Goal: Task Accomplishment & Management: Manage account settings

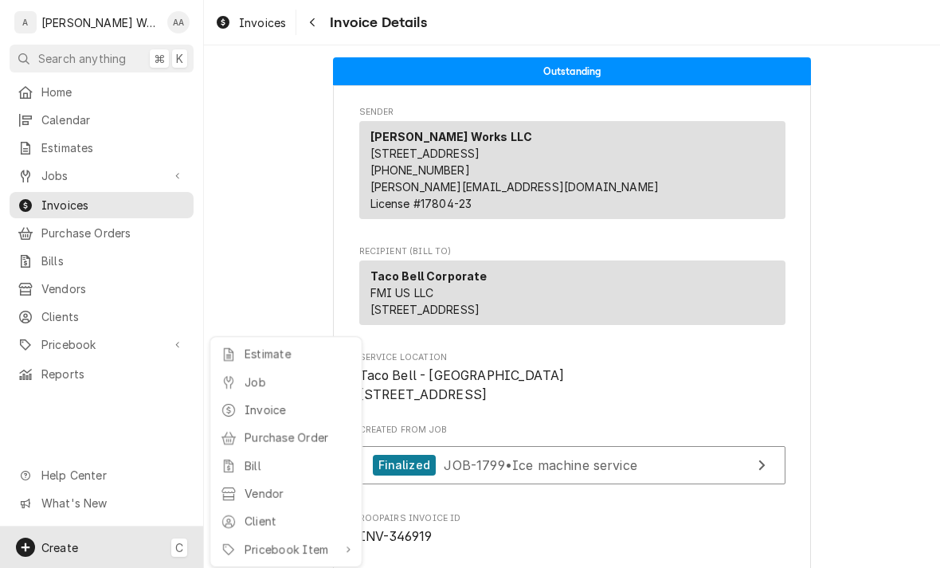
click at [238, 385] on div "Job" at bounding box center [285, 382] width 137 height 20
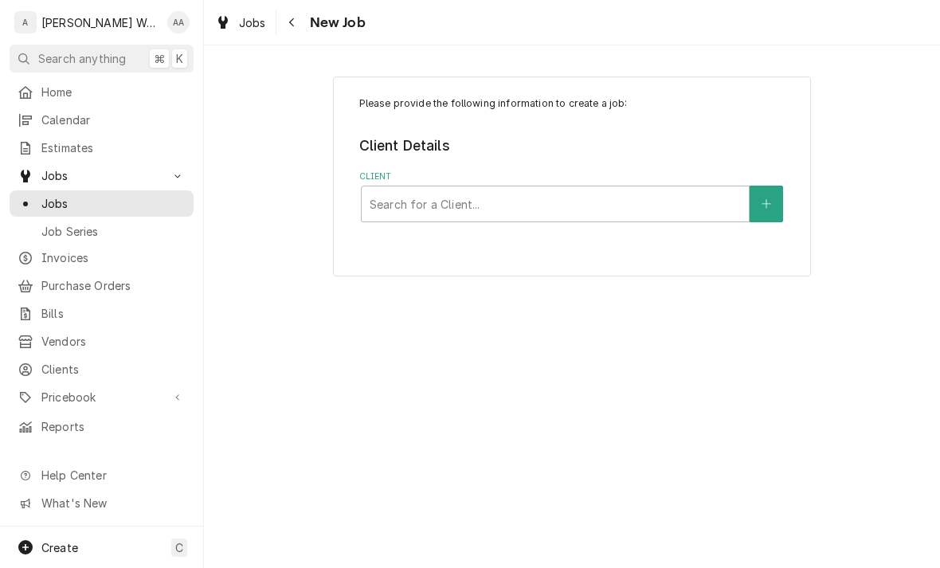
click at [768, 199] on icon "Create New Client" at bounding box center [767, 203] width 10 height 11
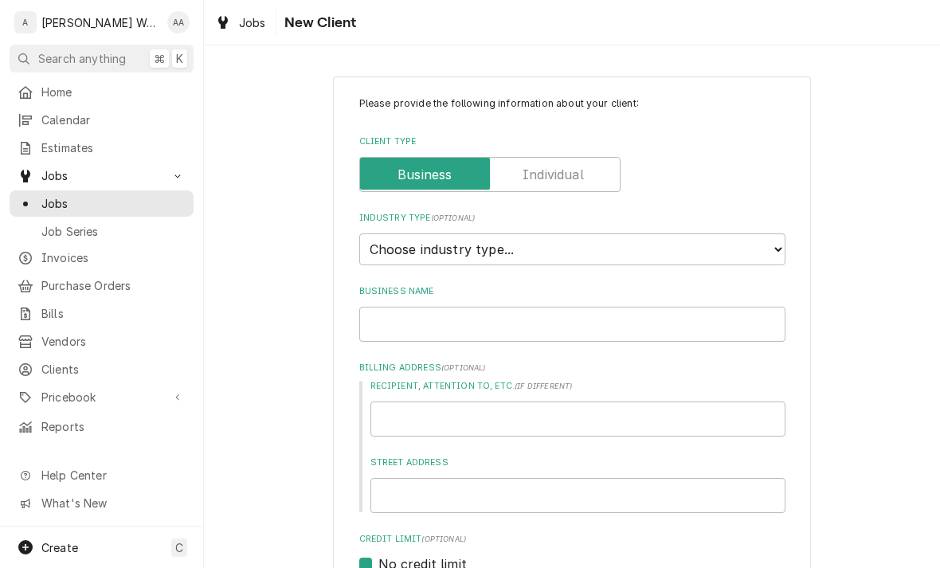
click at [586, 170] on input "Client Type" at bounding box center [489, 174] width 247 height 35
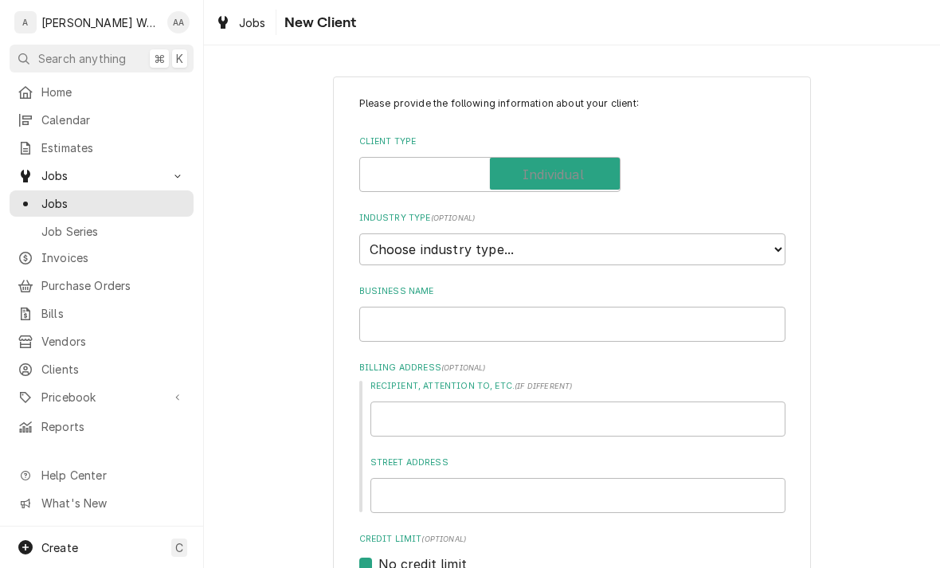
checkbox input "true"
click at [656, 241] on select "Choose industry type... Residential Commercial Industrial Government" at bounding box center [572, 249] width 426 height 32
type textarea "x"
select select "1"
click at [630, 311] on input "Individual Name" at bounding box center [572, 324] width 426 height 35
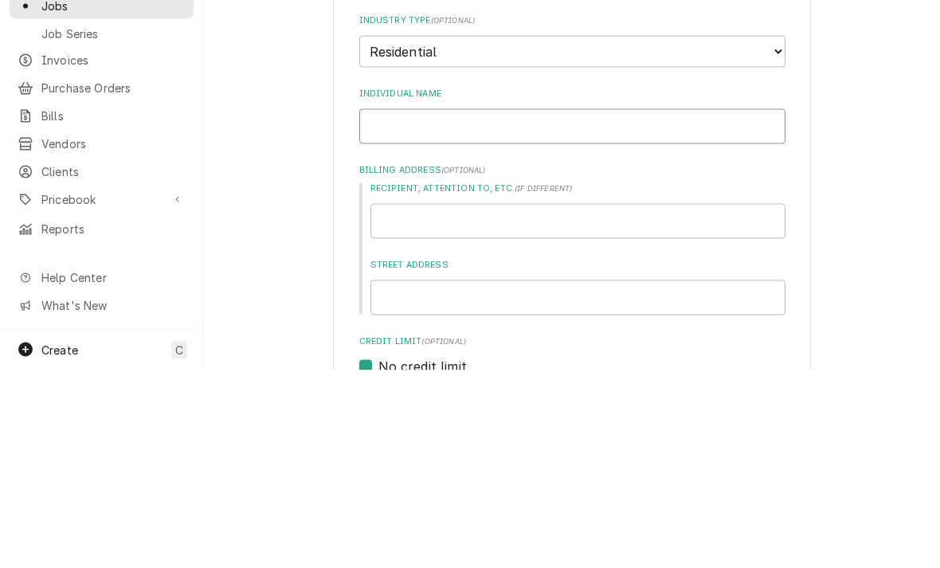
type textarea "x"
type input "P"
type textarea "x"
type input "Pat"
type textarea "x"
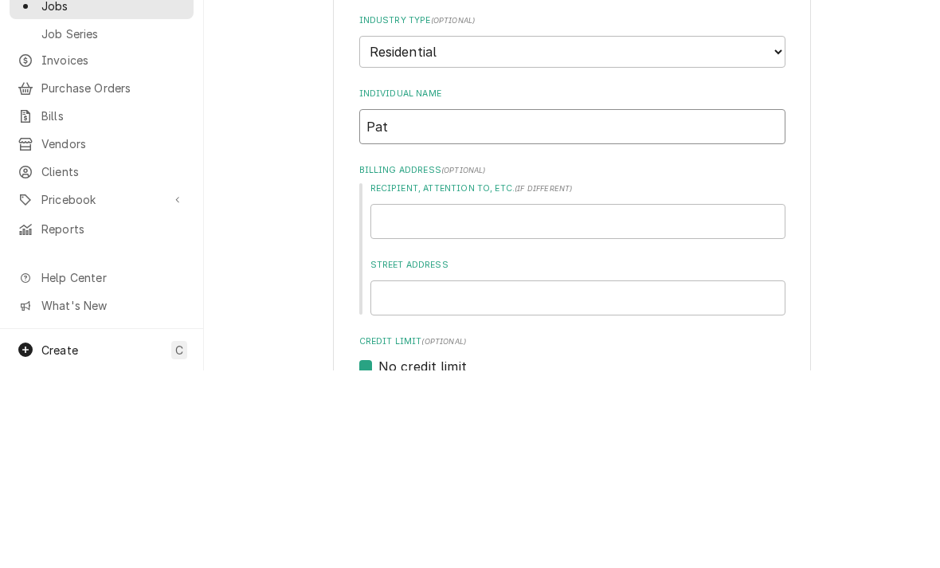
type input "Patt"
type textarea "x"
type input "[PERSON_NAME]"
type textarea "x"
type input "[PERSON_NAME]"
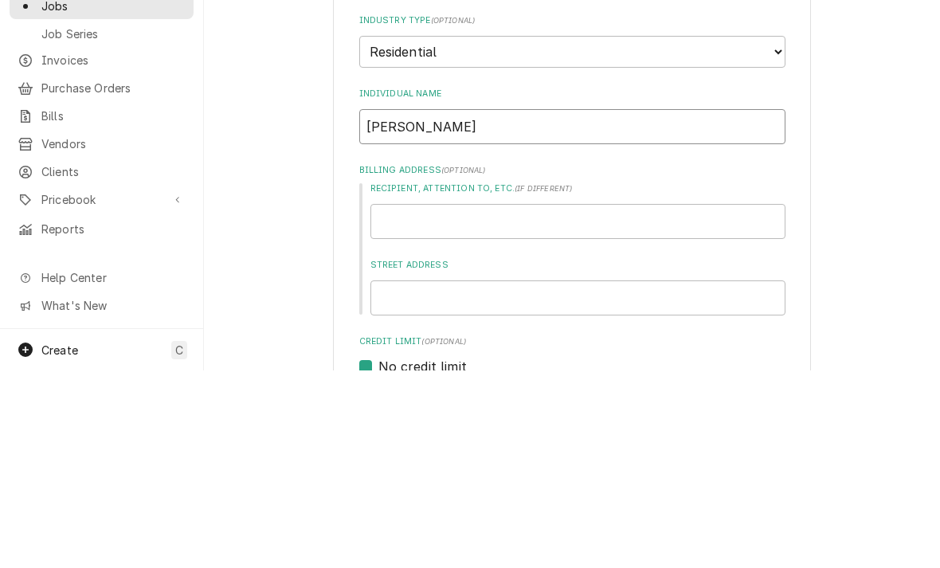
type textarea "x"
type input "Patti P"
type textarea "x"
type input "Patti Pe"
type textarea "x"
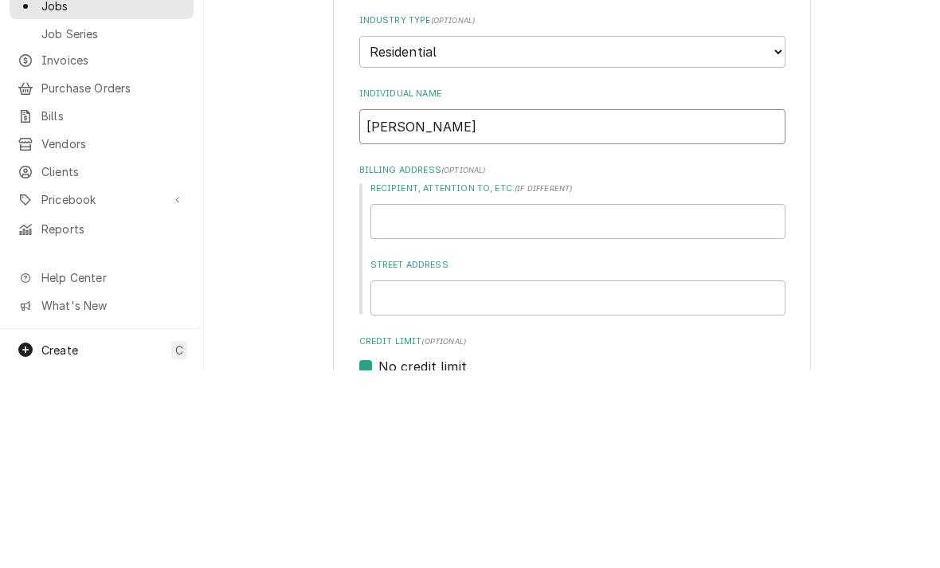
type input "Patti Pet"
type textarea "x"
type input "Patti Pete"
type textarea "x"
type input "Patti Peter"
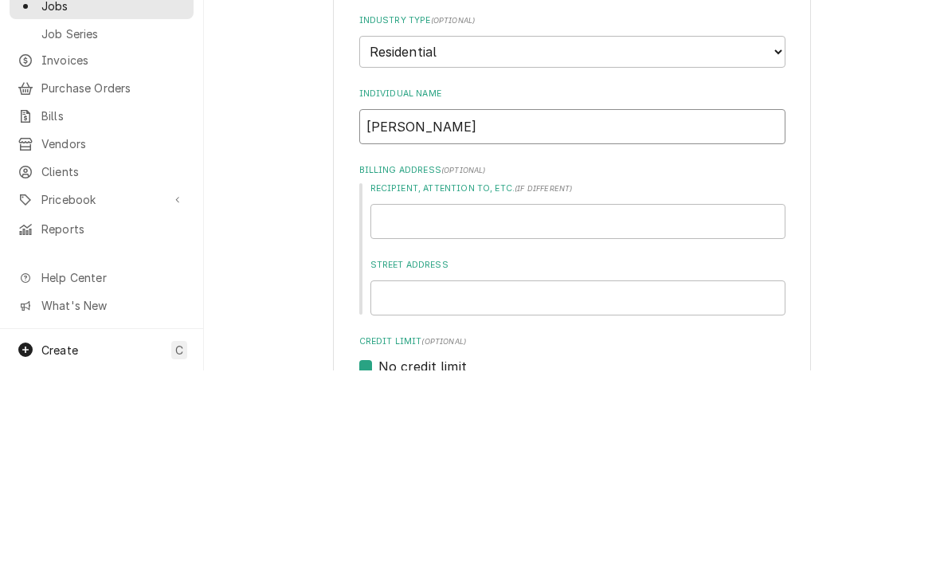
type textarea "x"
type input "Patti Peters"
type textarea "x"
type input "Patti Peterso"
type textarea "x"
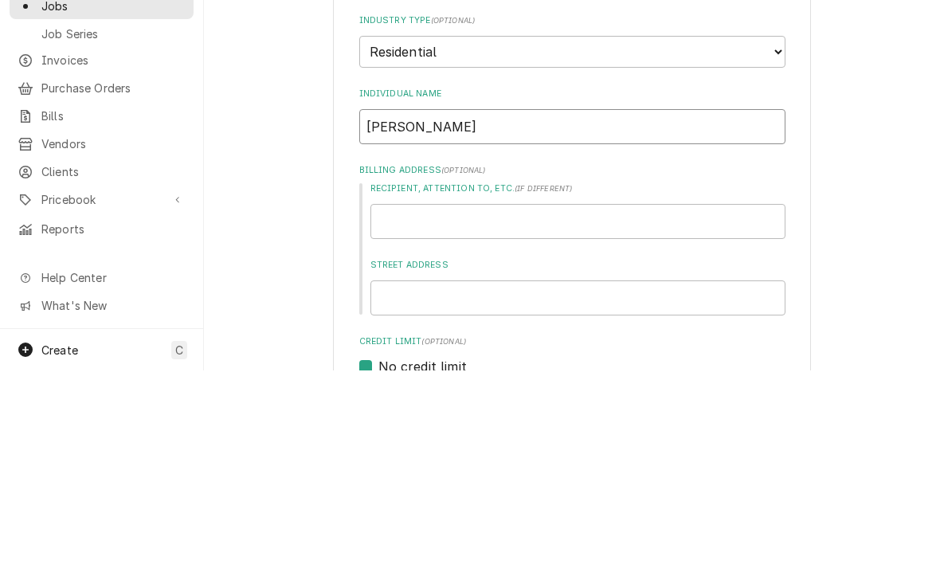
type input "[PERSON_NAME]"
type textarea "x"
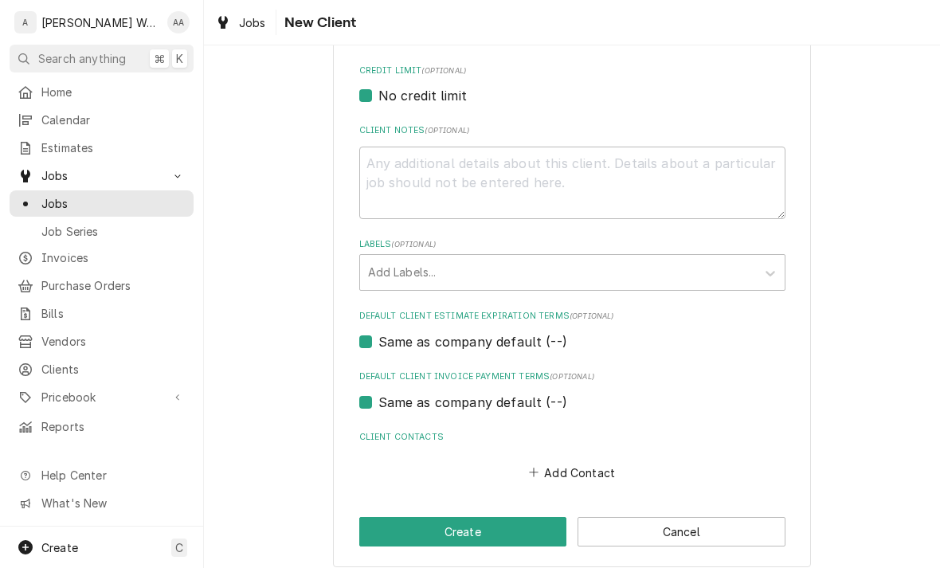
scroll to position [467, 0]
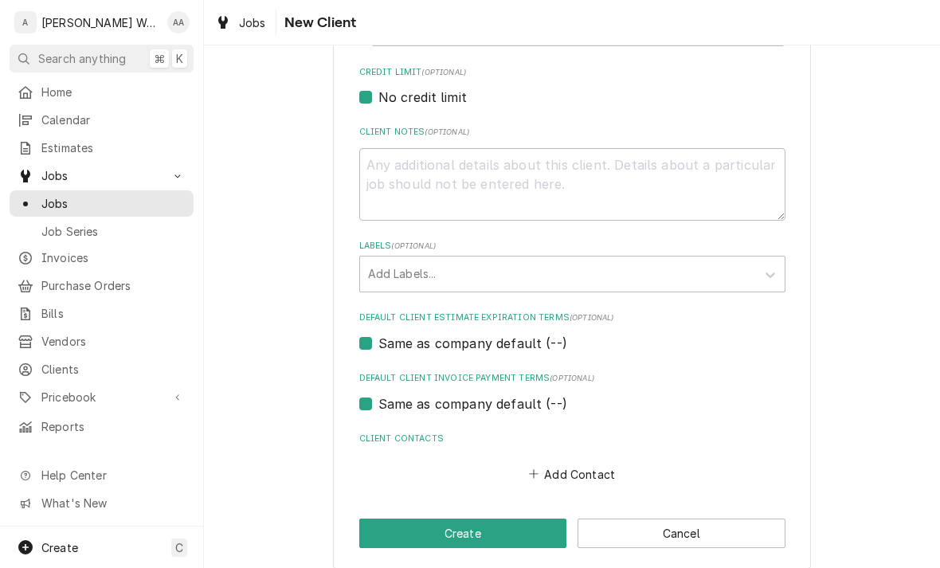
type input "[PERSON_NAME]"
click at [552, 463] on button "Add Contact" at bounding box center [572, 474] width 92 height 22
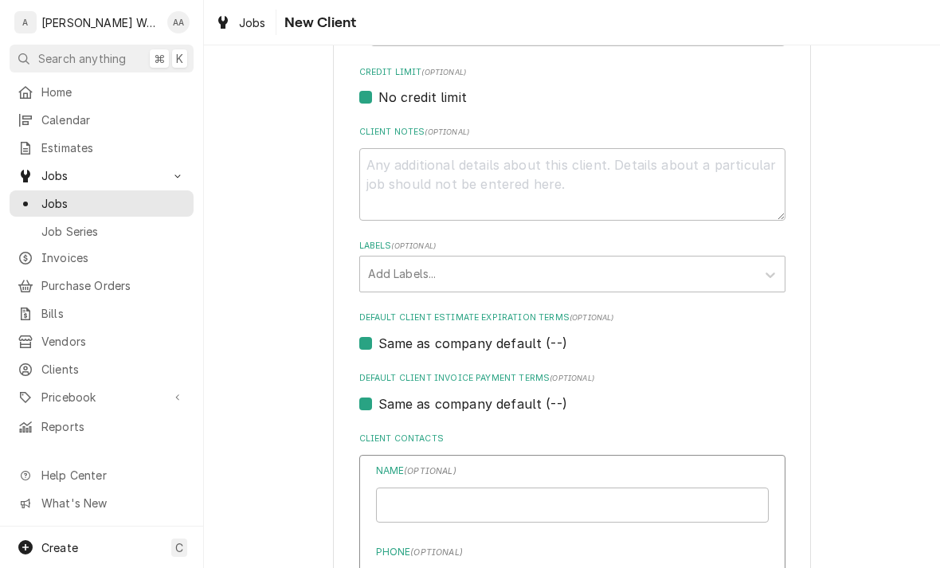
type textarea "x"
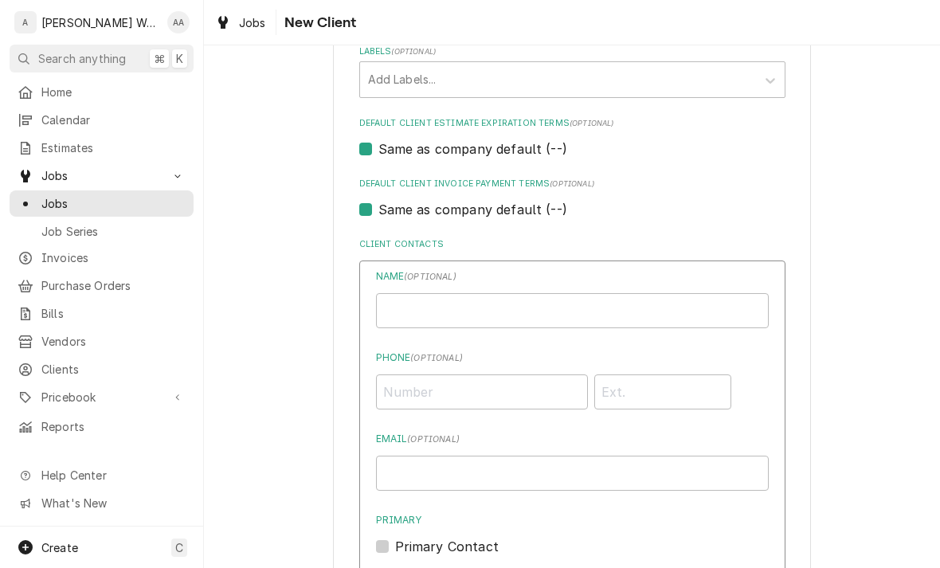
scroll to position [664, 0]
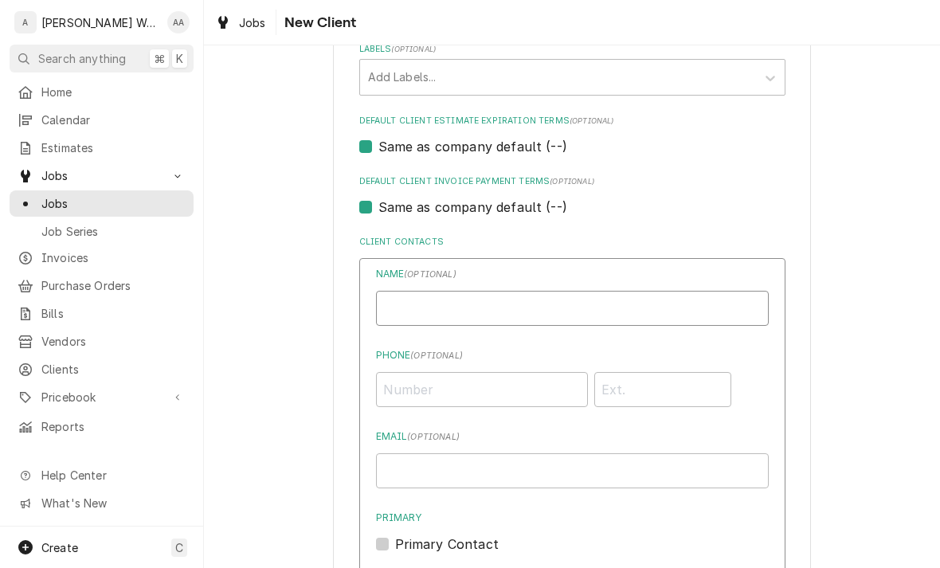
click at [421, 291] on input "Individual Name" at bounding box center [572, 308] width 393 height 35
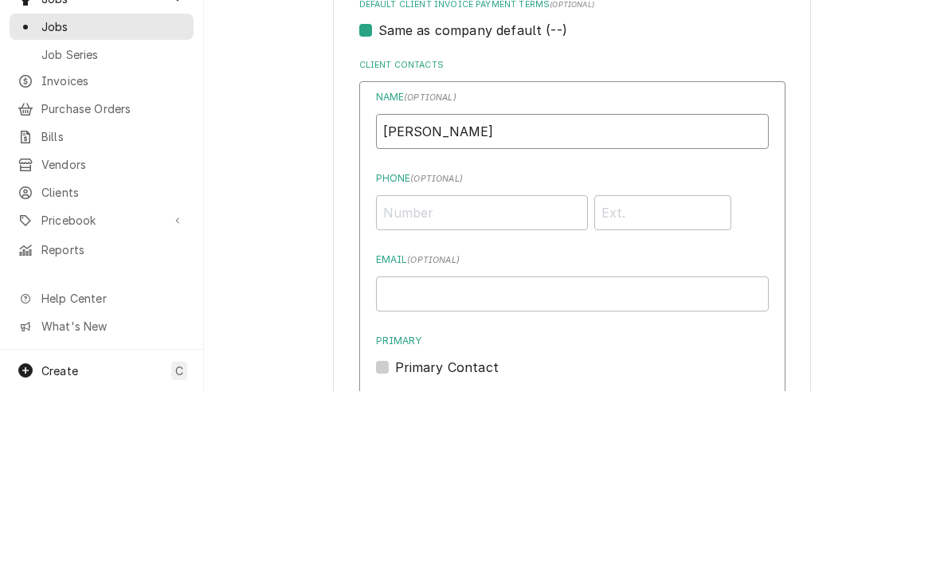
type input "[PERSON_NAME]"
click at [405, 372] on input "Phone ( optional )" at bounding box center [482, 389] width 212 height 35
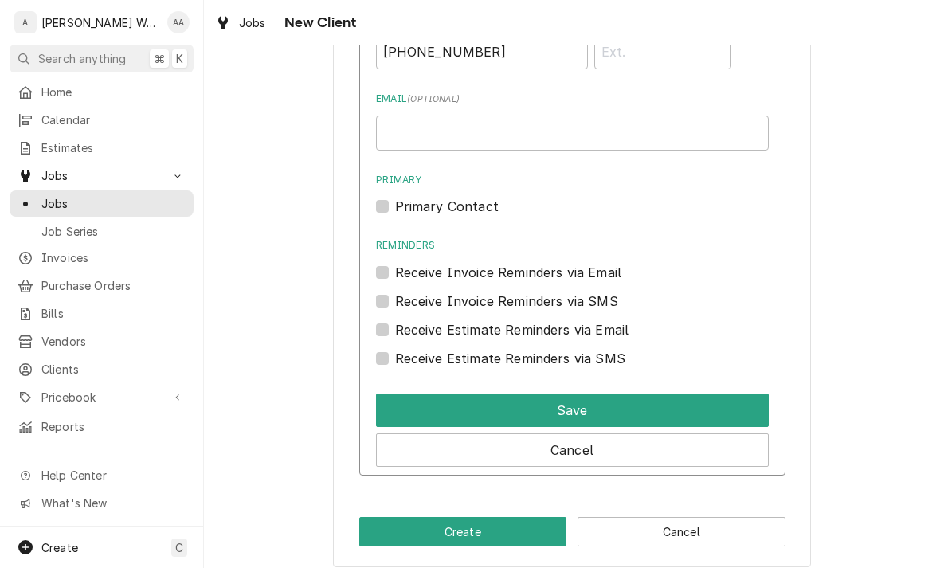
scroll to position [1002, 0]
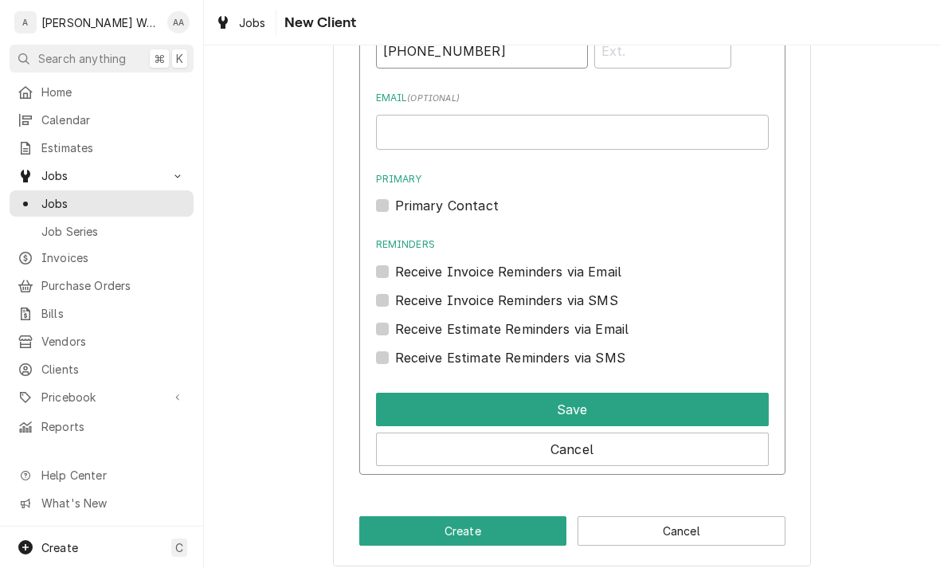
type input "(402) 298-8885"
click at [395, 197] on label "Primary Contact" at bounding box center [447, 205] width 104 height 19
click at [395, 197] on input "Primary" at bounding box center [591, 213] width 393 height 35
checkbox input "true"
click at [424, 394] on button "Save" at bounding box center [572, 409] width 393 height 33
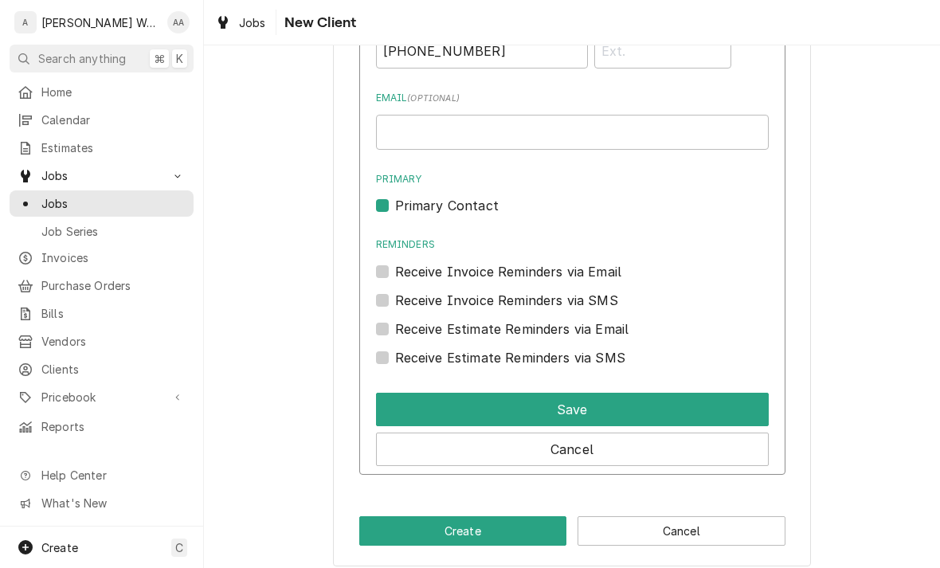
scroll to position [750, 0]
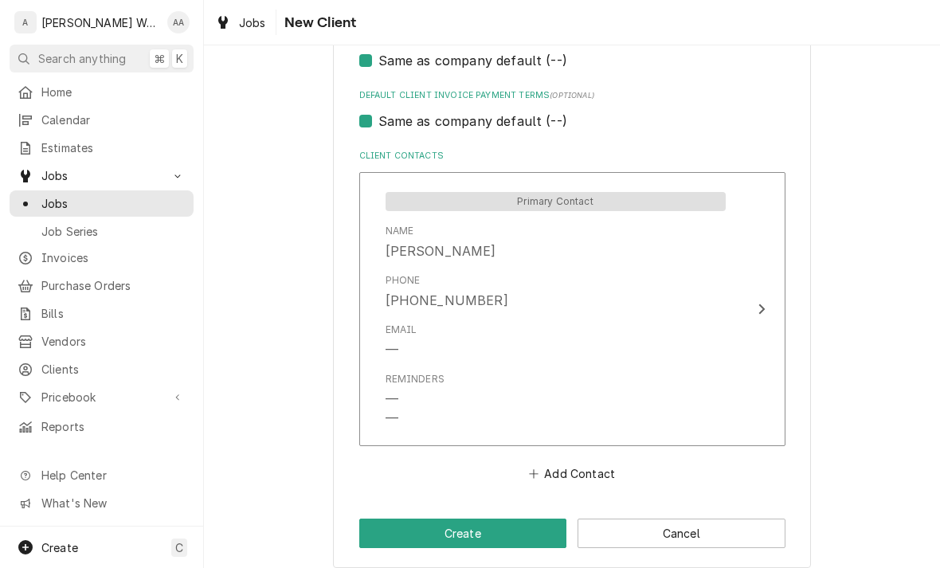
click at [402, 519] on button "Create" at bounding box center [463, 533] width 208 height 29
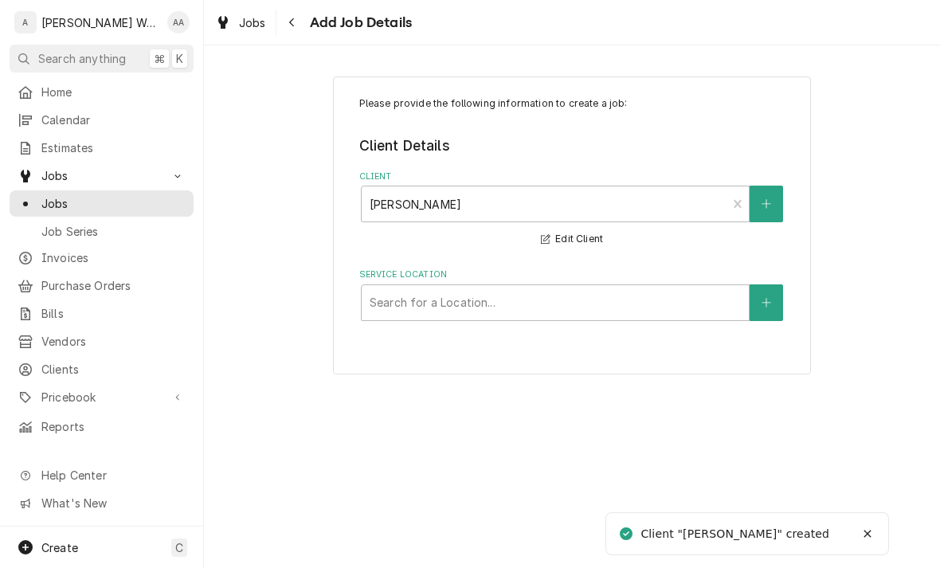
click at [767, 300] on icon "Create New Location" at bounding box center [767, 302] width 10 height 11
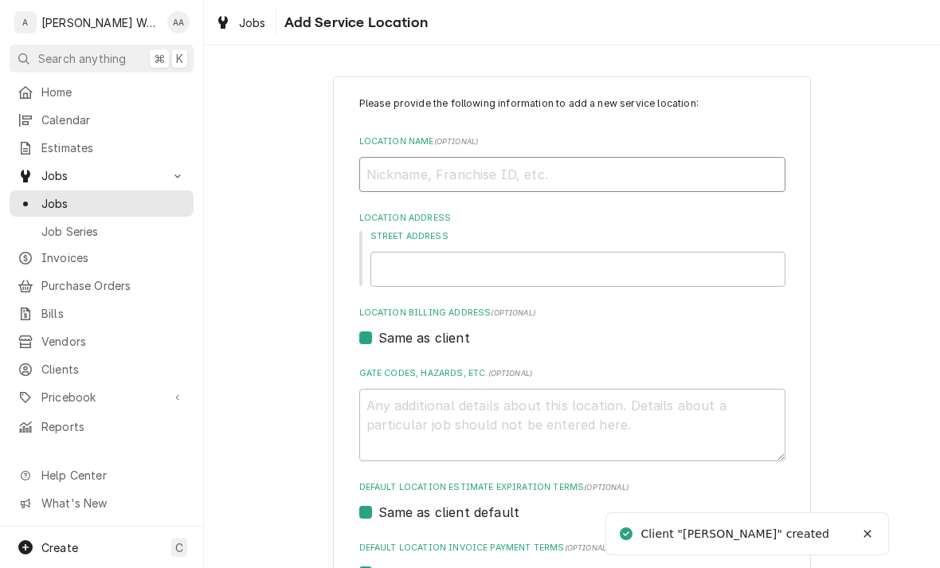
click at [684, 168] on input "Location Name ( optional )" at bounding box center [572, 174] width 426 height 35
type textarea "x"
type input "Ho"
type textarea "x"
type input "Hom"
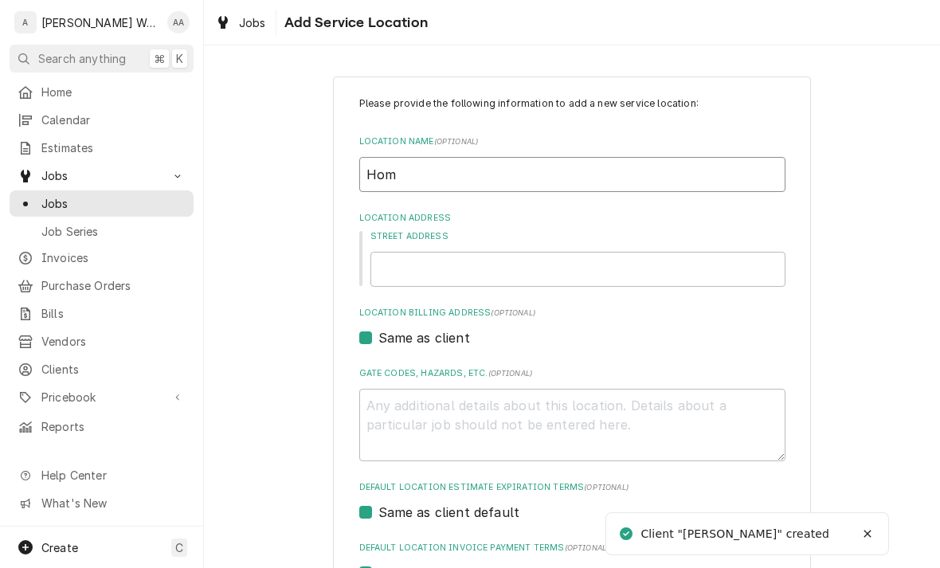
type textarea "x"
type input "Home"
type textarea "x"
type input "Home"
click at [394, 267] on input "Street Address" at bounding box center [577, 269] width 415 height 35
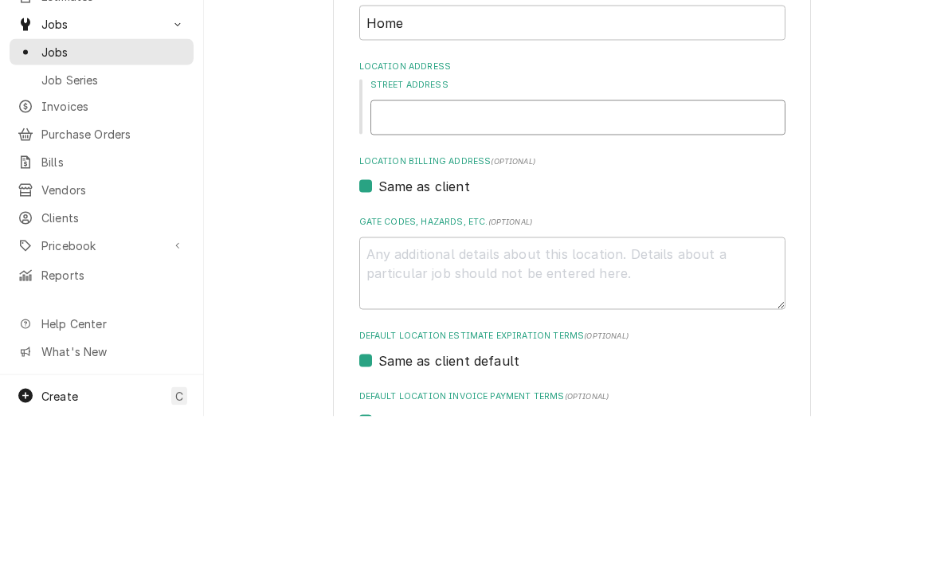
type textarea "x"
type input "P"
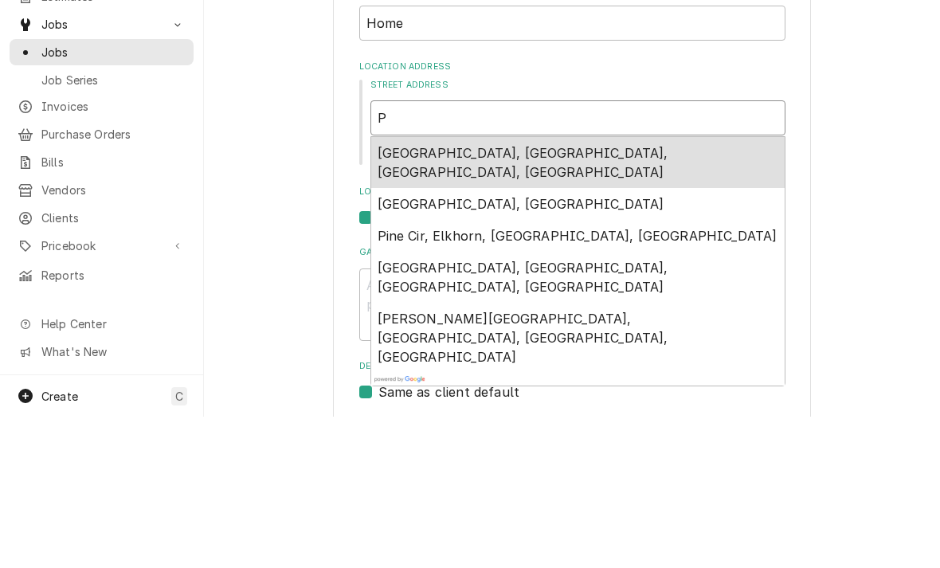
type textarea "x"
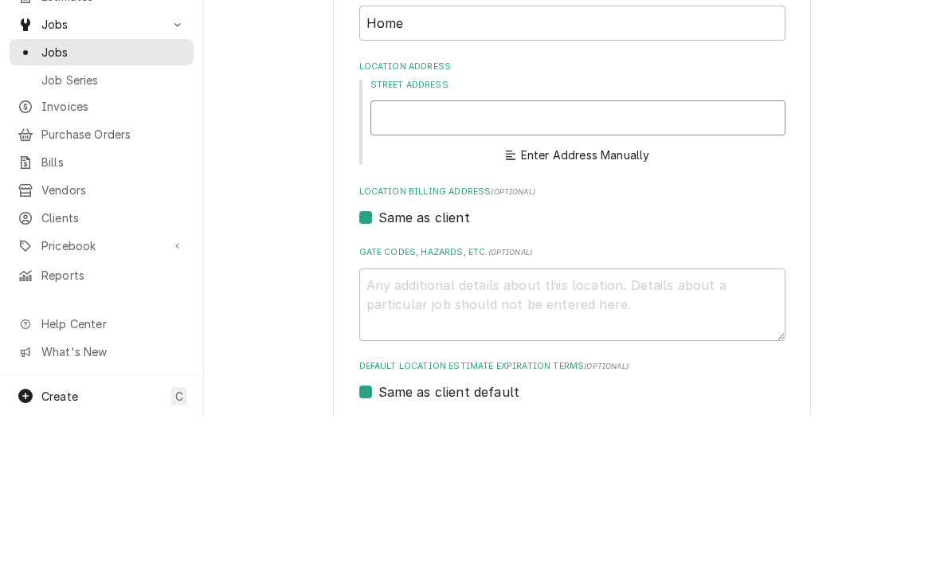
type textarea "x"
type input "7"
type textarea "x"
type input "714"
type textarea "x"
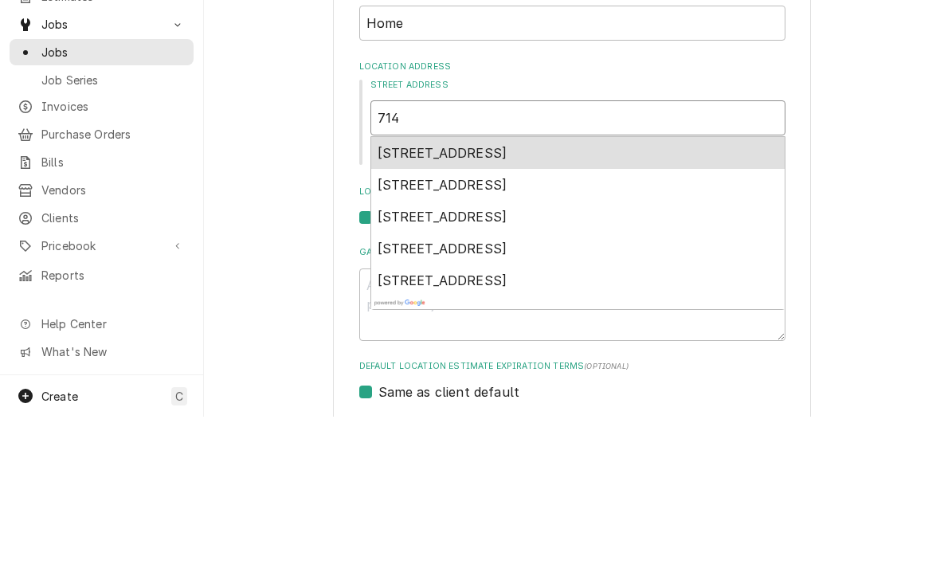
type input "714"
type textarea "x"
type input "714 4"
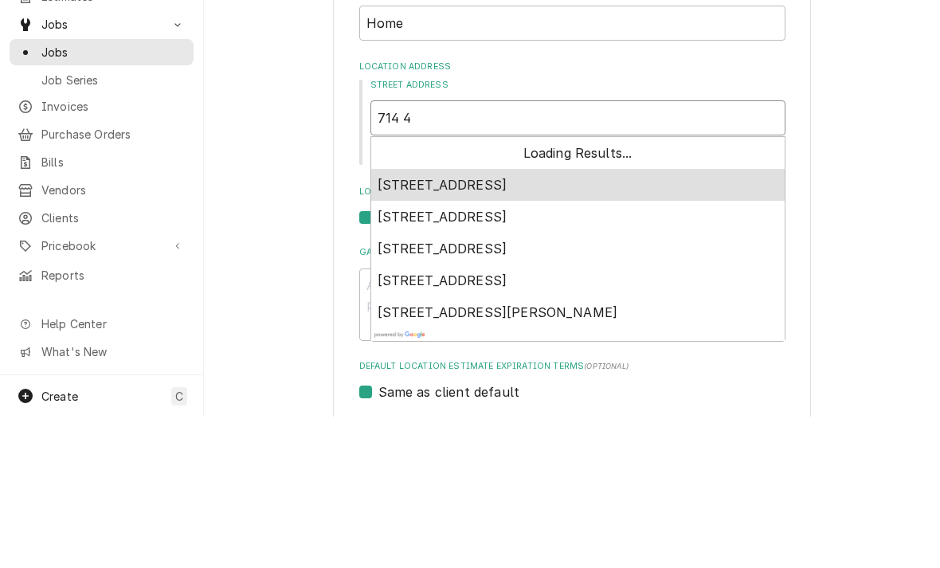
type textarea "x"
type input "714 4t"
type textarea "x"
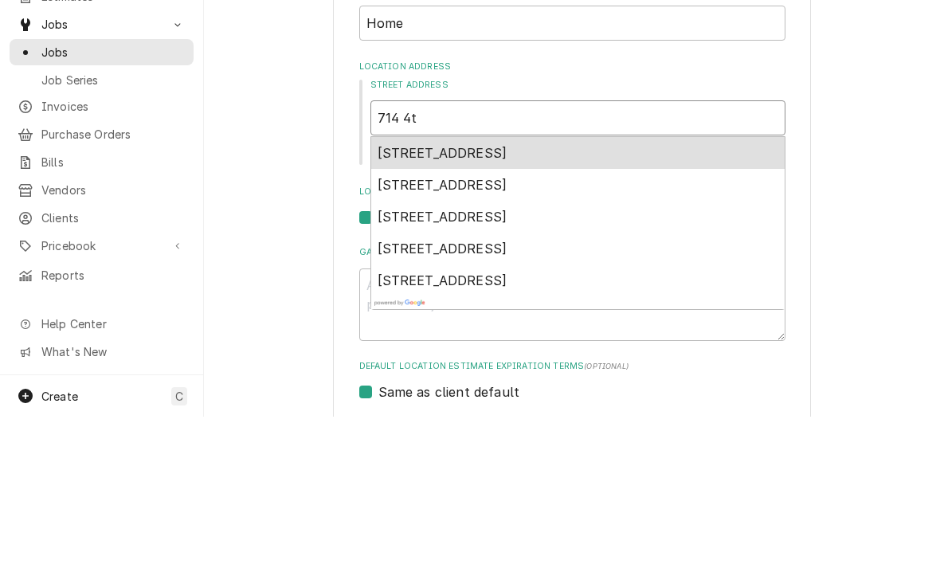
type input "714 4th"
type textarea "x"
type input "714 4th"
type textarea "x"
type input "714 4th a"
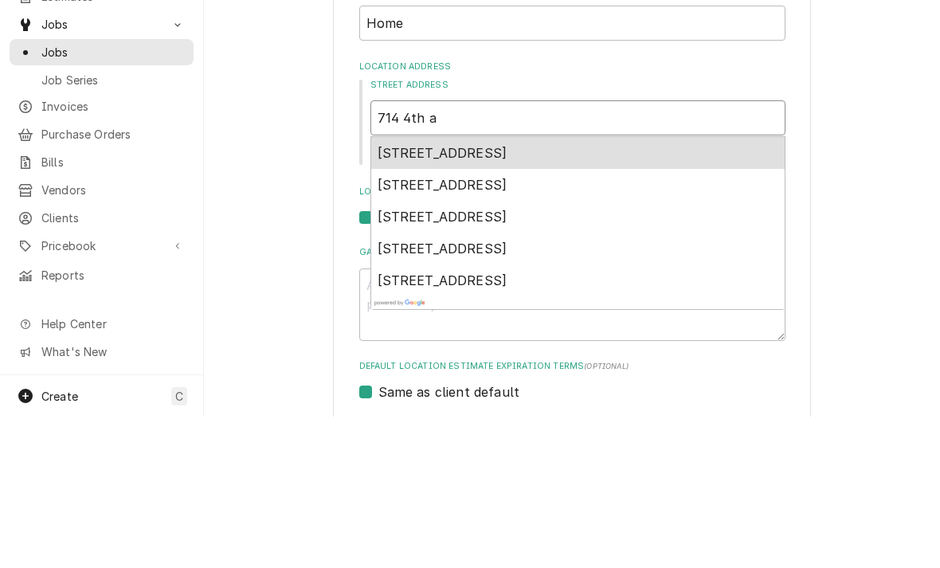
type textarea "x"
type input "714 4th av"
click at [611, 288] on div "714 4th Ave, Plattsmouth, NE, USA" at bounding box center [577, 304] width 413 height 32
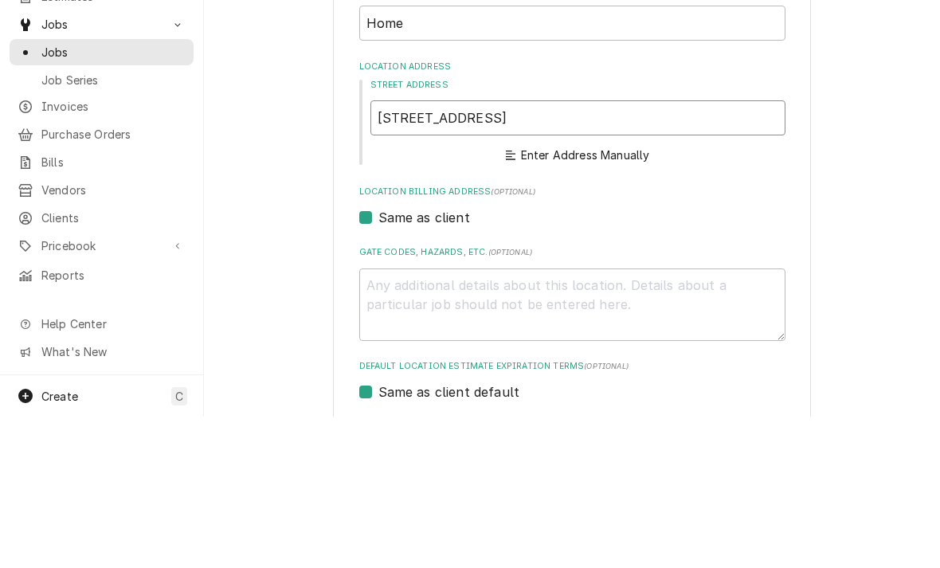
type textarea "x"
type input "714 4th Ave"
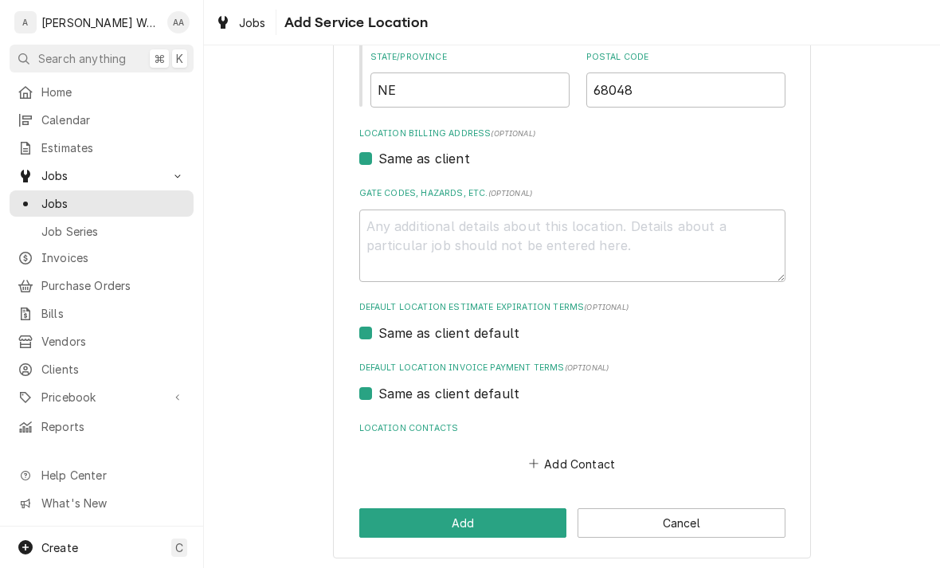
scroll to position [407, 0]
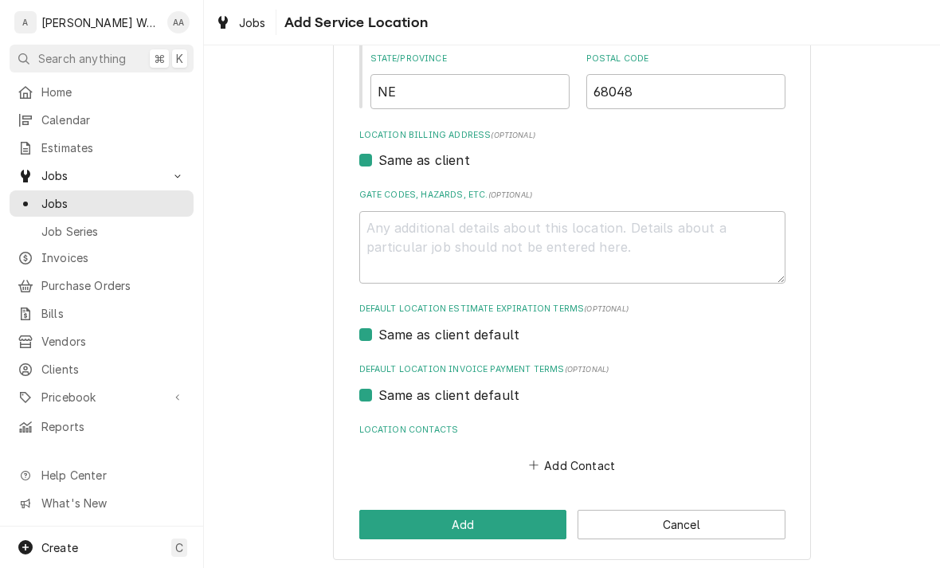
click at [396, 518] on button "Add" at bounding box center [463, 524] width 208 height 29
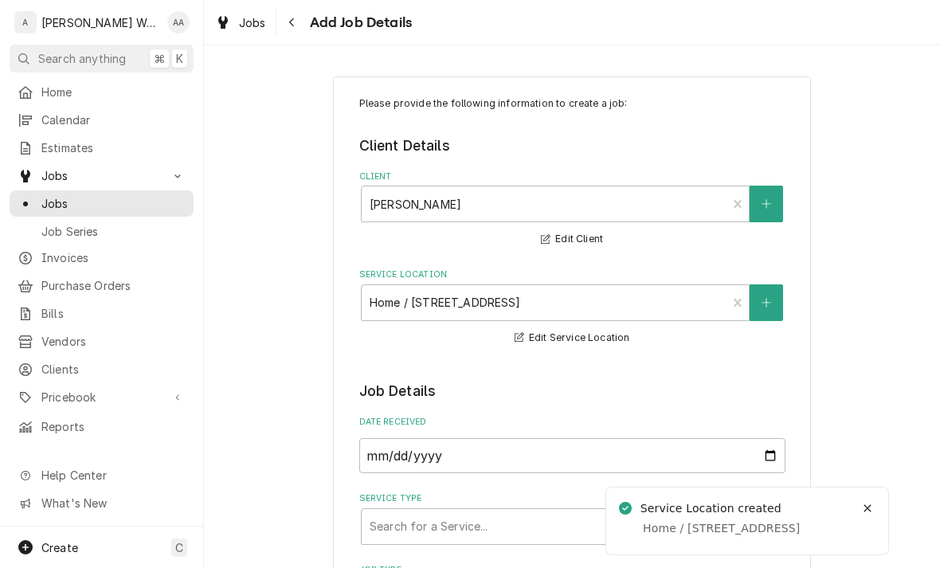
type textarea "x"
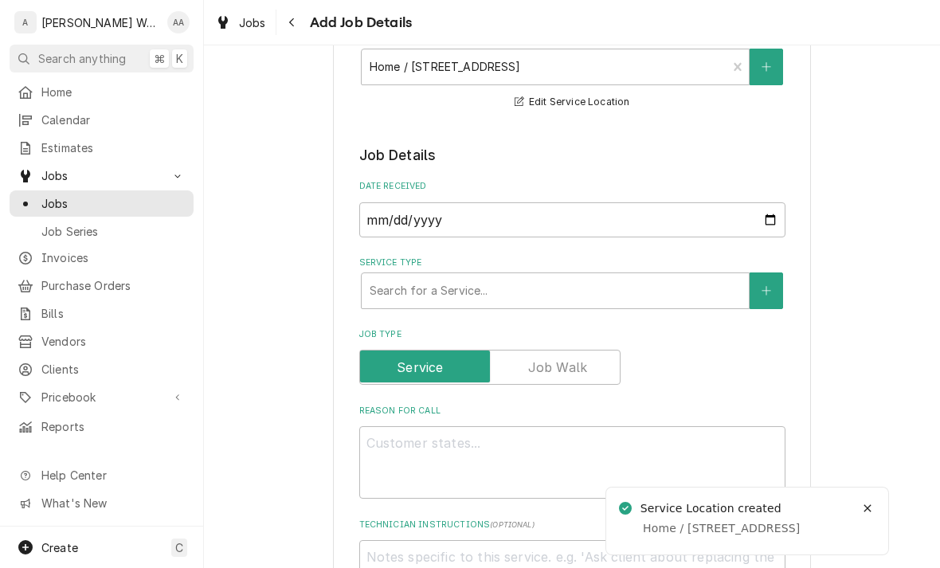
scroll to position [316, 0]
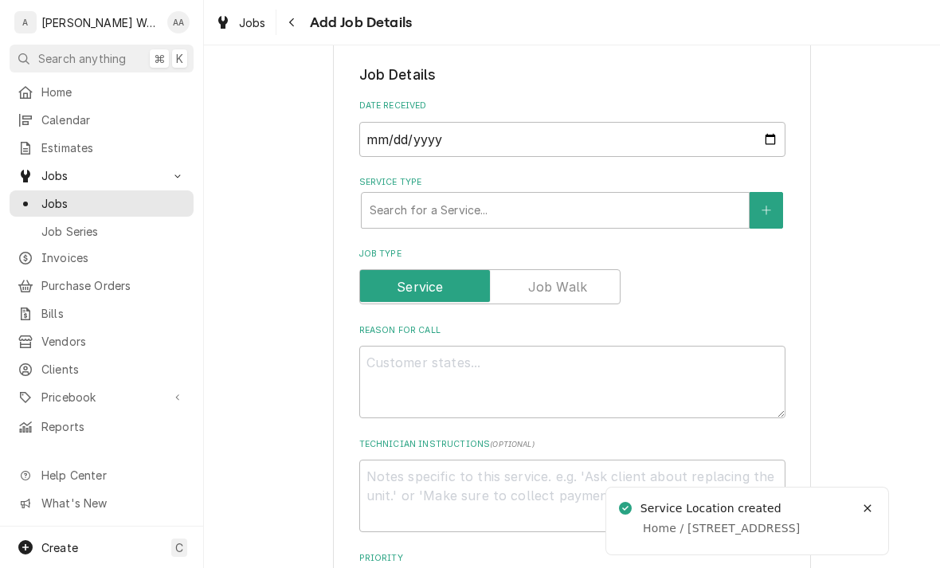
click at [386, 195] on div "Search for a Service..." at bounding box center [555, 210] width 387 height 35
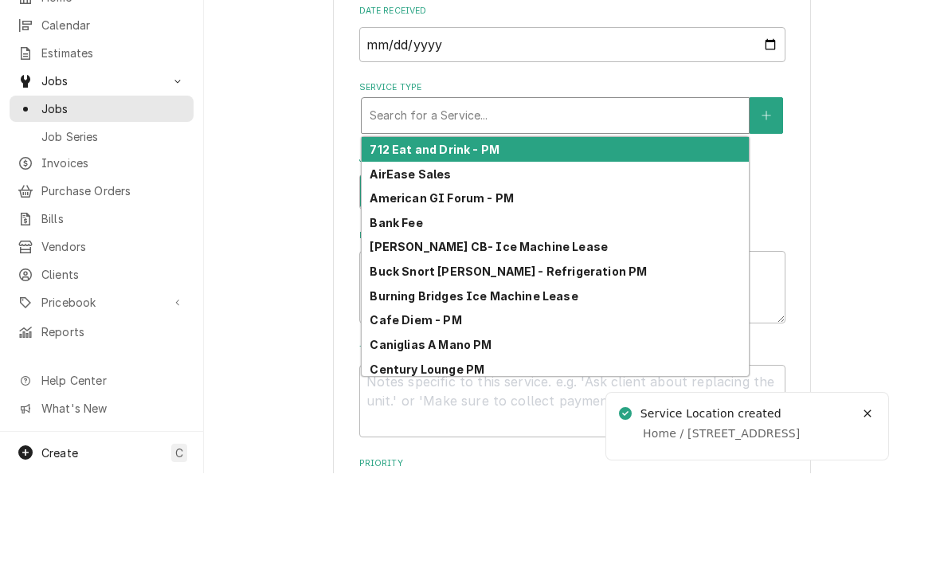
type input "f"
type textarea "x"
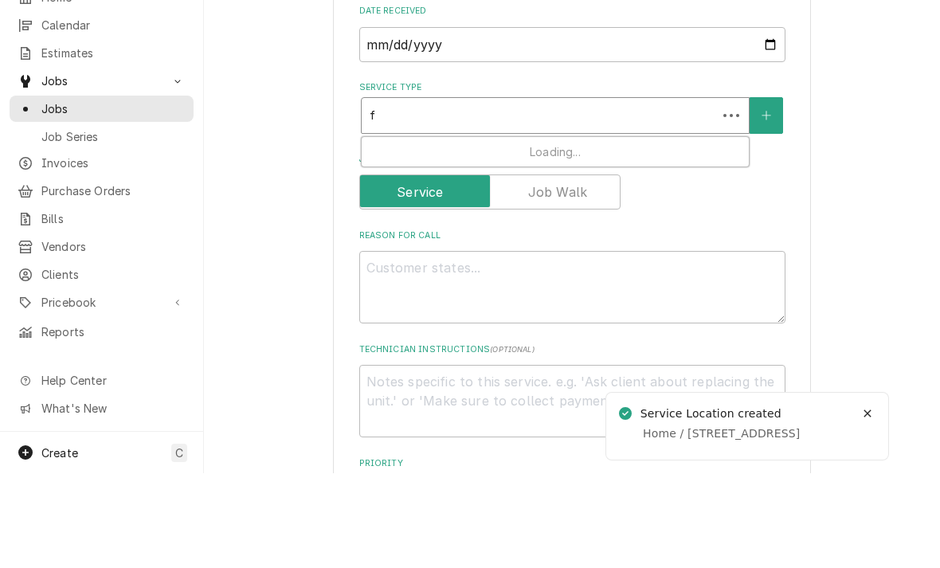
type input "fu"
type textarea "x"
type input "fur"
type textarea "x"
type input "furn"
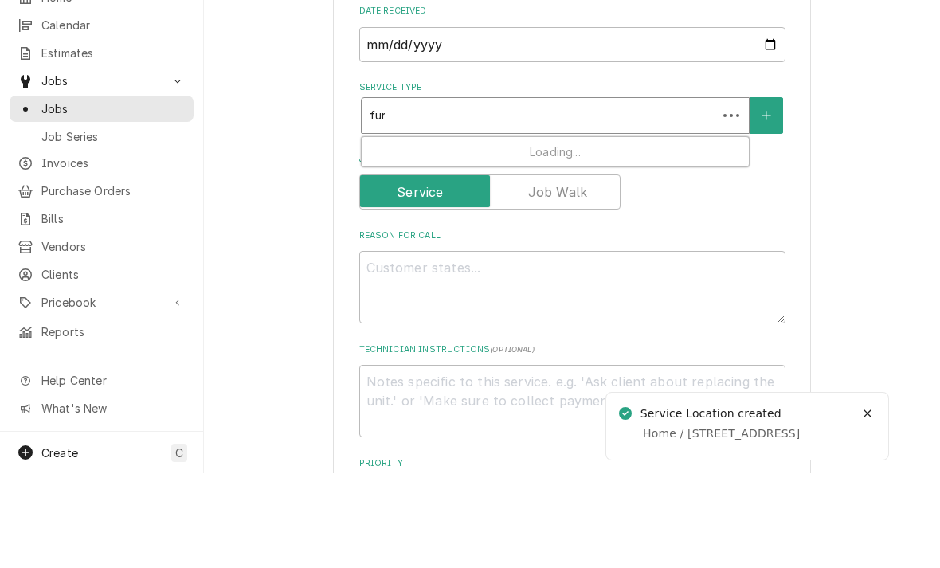
type textarea "x"
type input "furna"
type textarea "x"
type input "furnac"
type textarea "x"
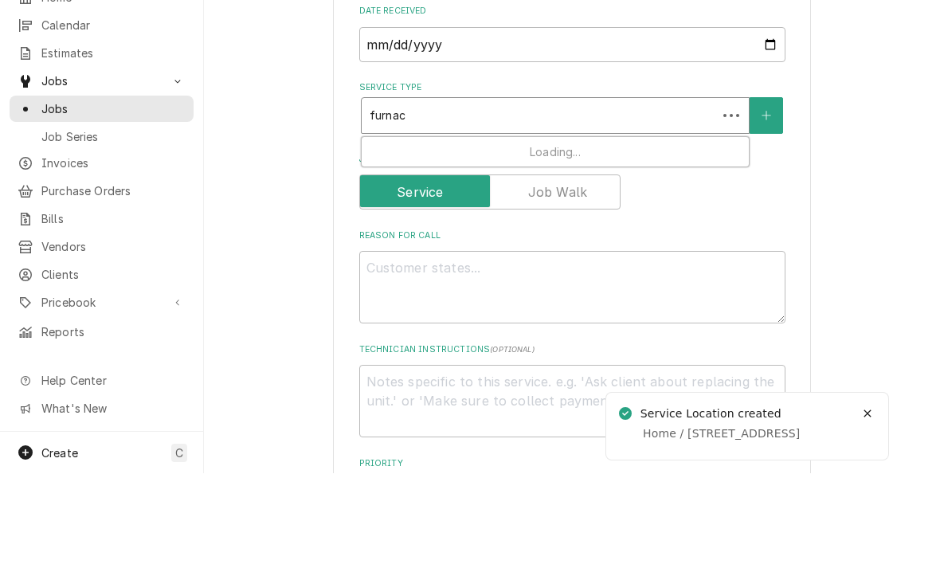
type input "furnace"
type textarea "x"
type input "furnace"
type textarea "x"
type input "furnace p"
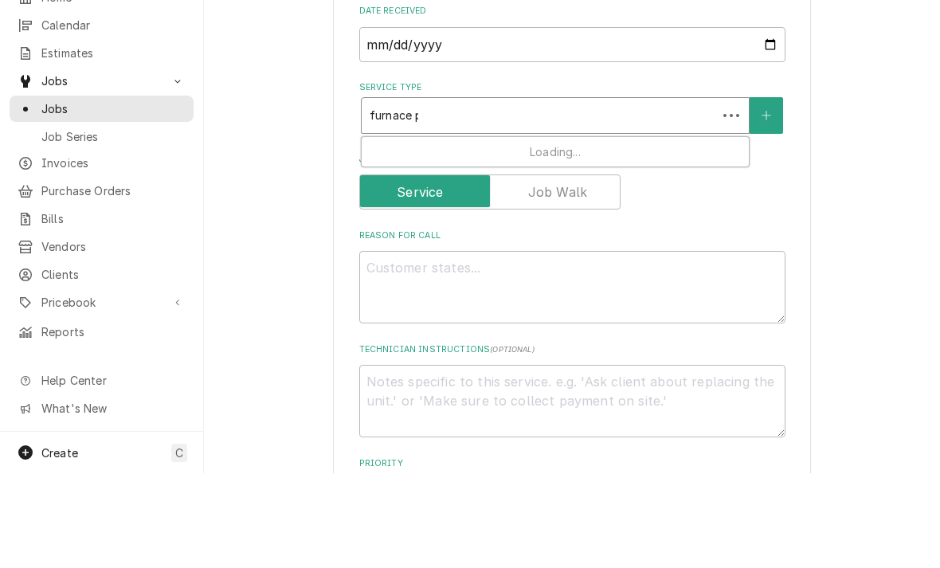
type textarea "x"
type input "furnace pm"
type textarea "x"
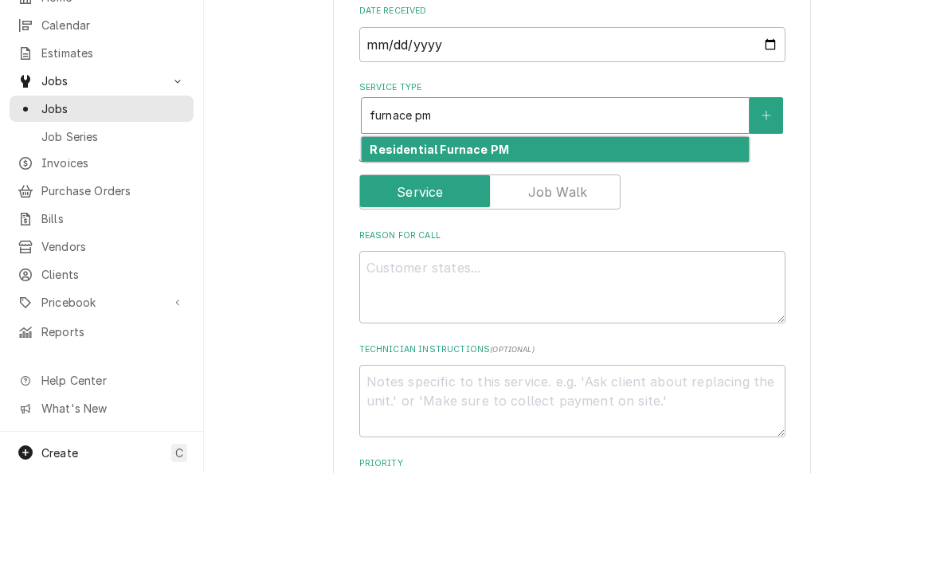
click at [392, 237] on strong "Residential Furnace PM" at bounding box center [439, 244] width 139 height 14
type input "furnace pm"
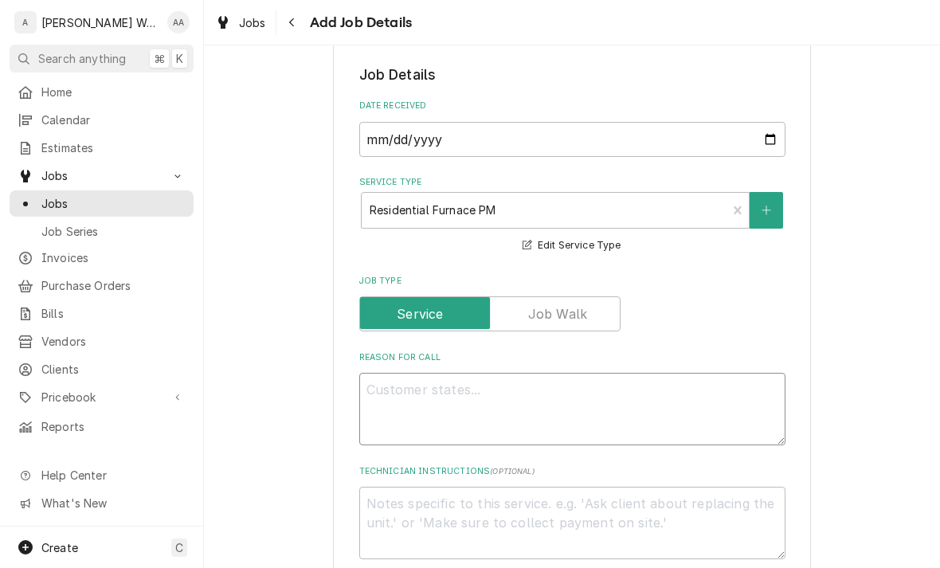
click at [380, 391] on textarea "Reason For Call" at bounding box center [572, 409] width 426 height 72
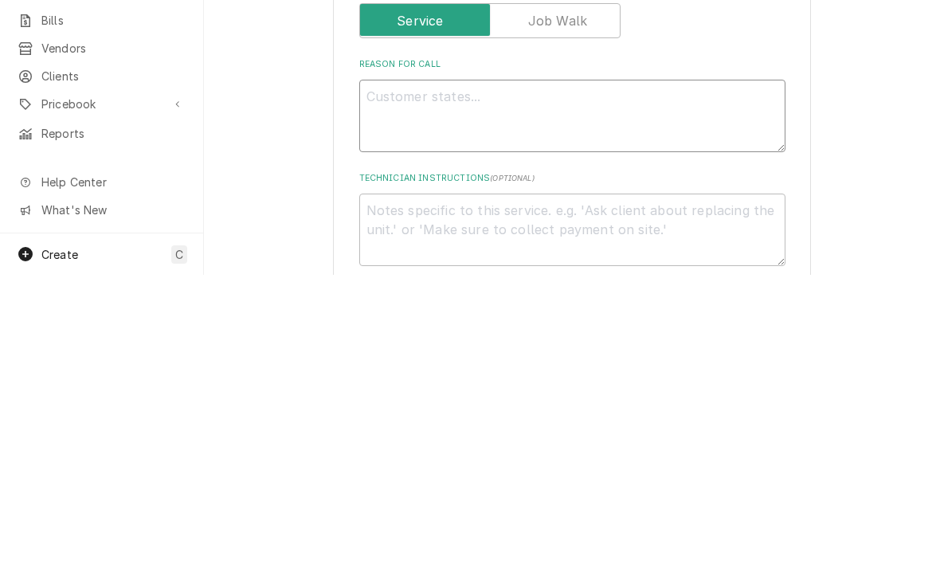
type textarea "x"
type textarea "Fu"
type textarea "x"
type textarea "Fur"
type textarea "x"
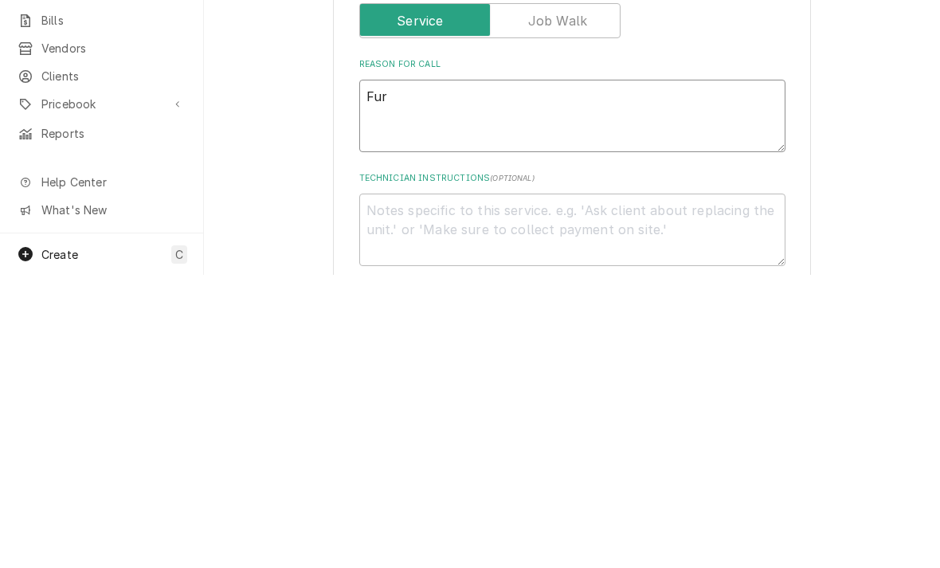
type textarea "Furn"
type textarea "x"
type textarea "Furna"
type textarea "x"
type textarea "Furnac"
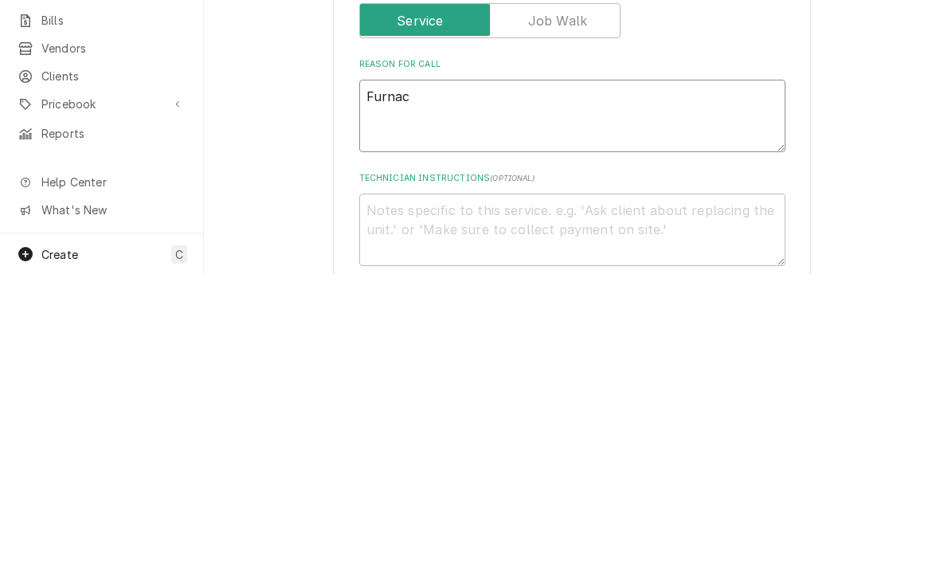
type textarea "x"
type textarea "Furnace"
type textarea "x"
type textarea "Furnace p"
type textarea "x"
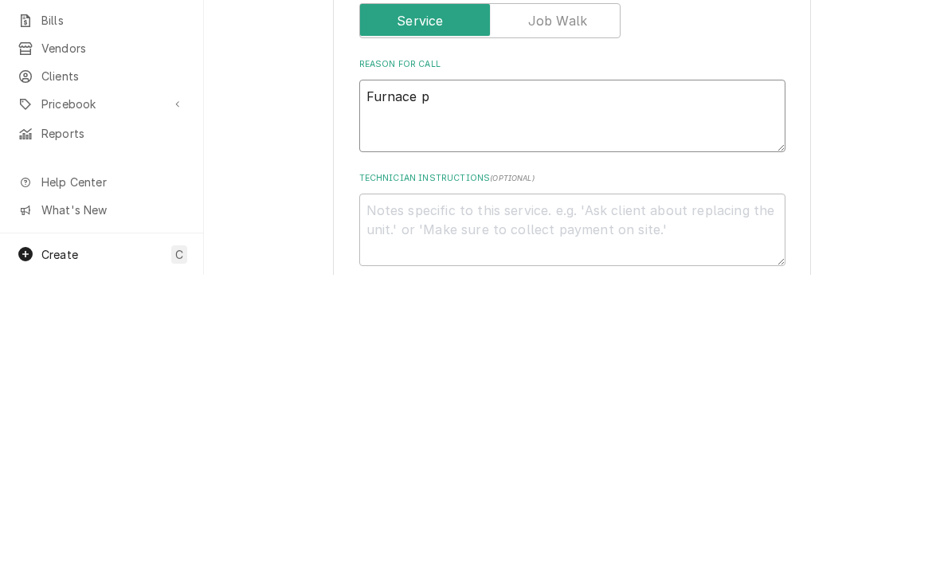
type textarea "Furnace pm"
type textarea "x"
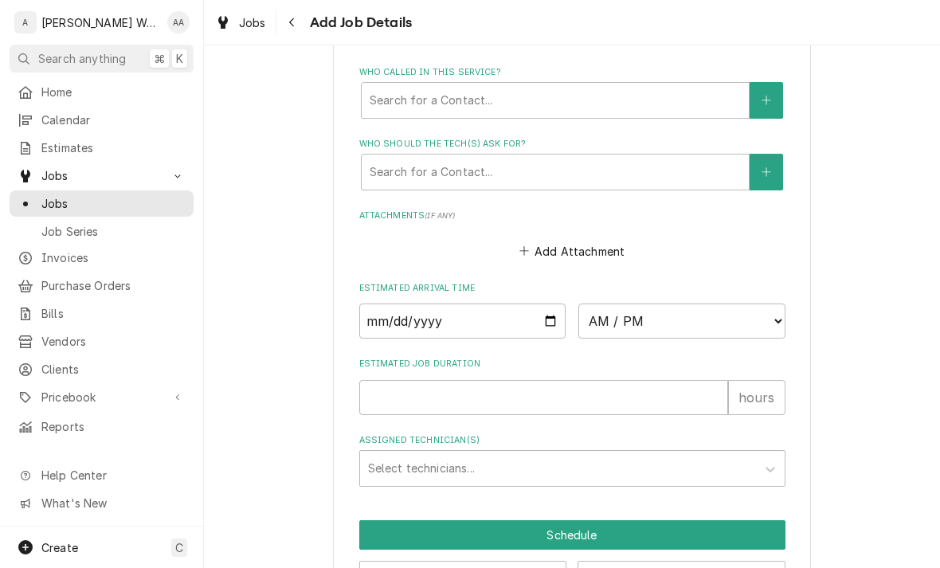
scroll to position [1052, 0]
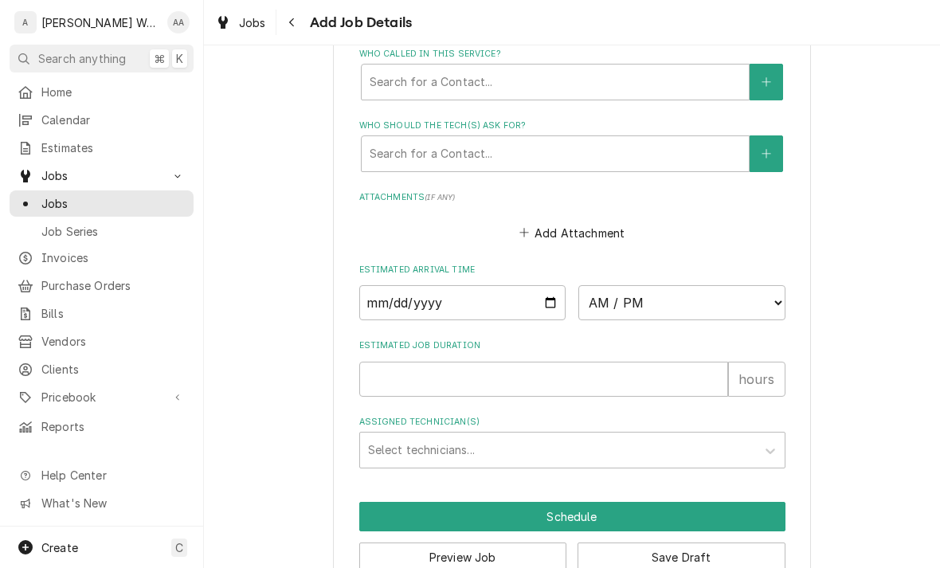
type textarea "Furnace pm"
click at [382, 297] on input "Date" at bounding box center [462, 302] width 207 height 35
type input "2025-09-09"
type textarea "x"
click at [767, 297] on select "AM / PM 6:00 AM 6:15 AM 6:30 AM 6:45 AM 7:00 AM 7:15 AM 7:30 AM 7:45 AM 8:00 AM…" at bounding box center [681, 302] width 207 height 35
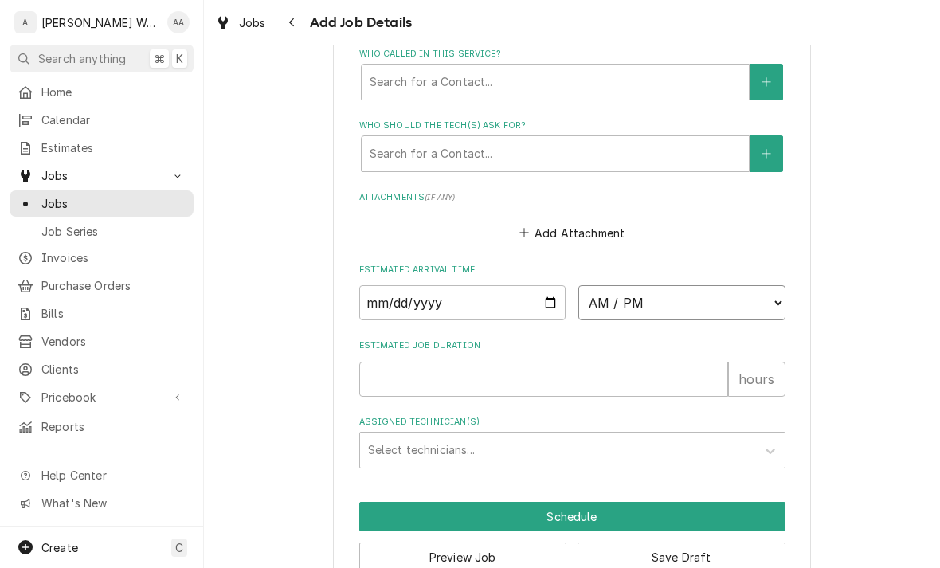
select select "08:45:00"
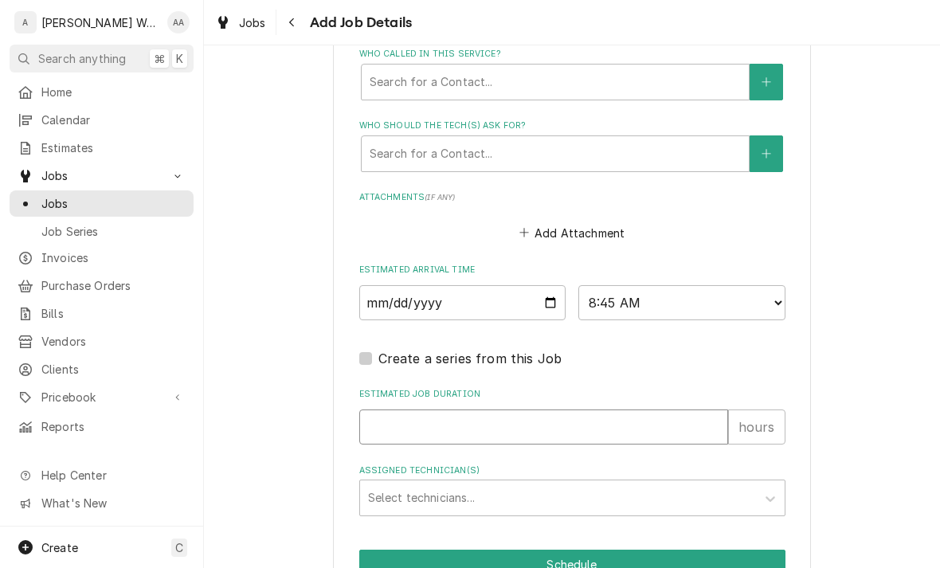
click at [376, 428] on input "Estimated Job Duration" at bounding box center [543, 426] width 369 height 35
type textarea "x"
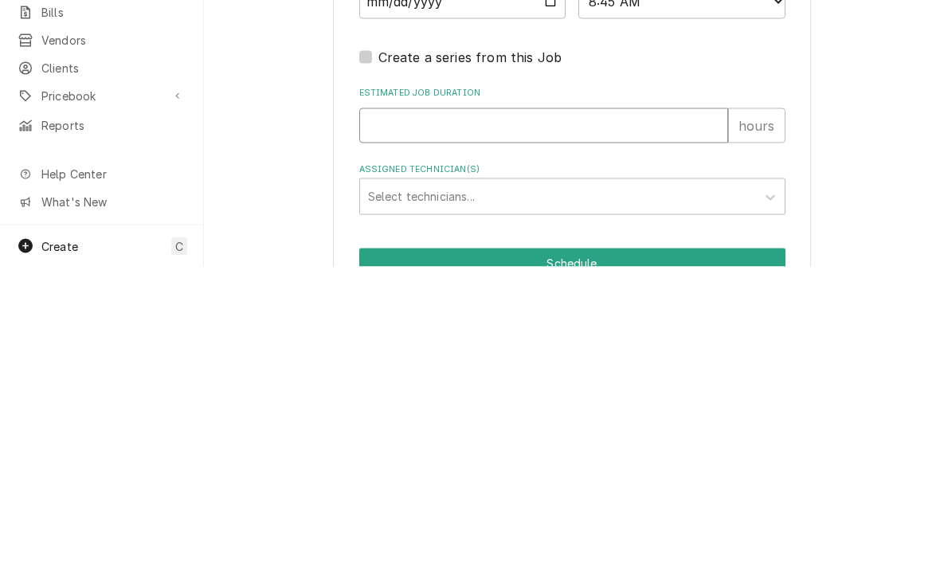
type input "1"
type textarea "x"
type input "1"
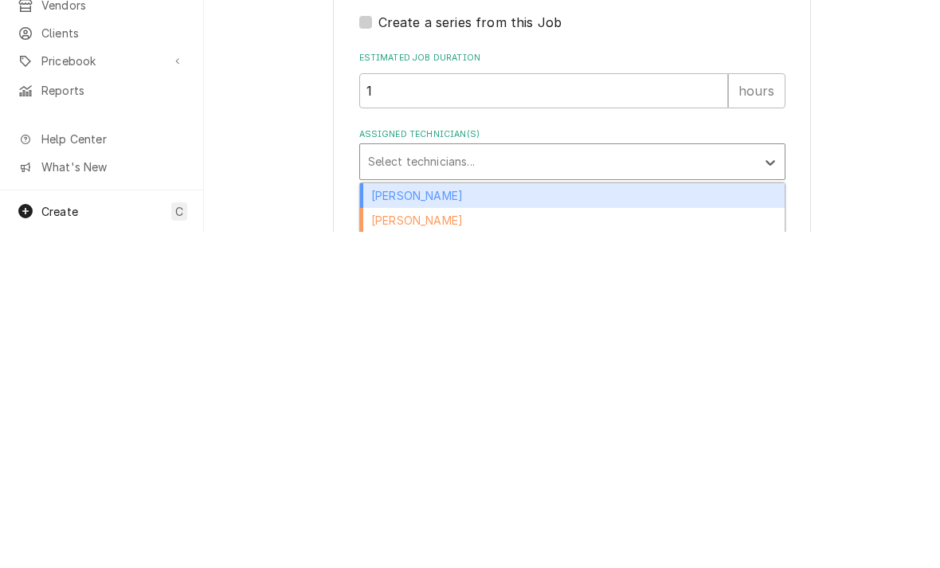
click at [376, 519] on div "[PERSON_NAME]" at bounding box center [572, 531] width 425 height 25
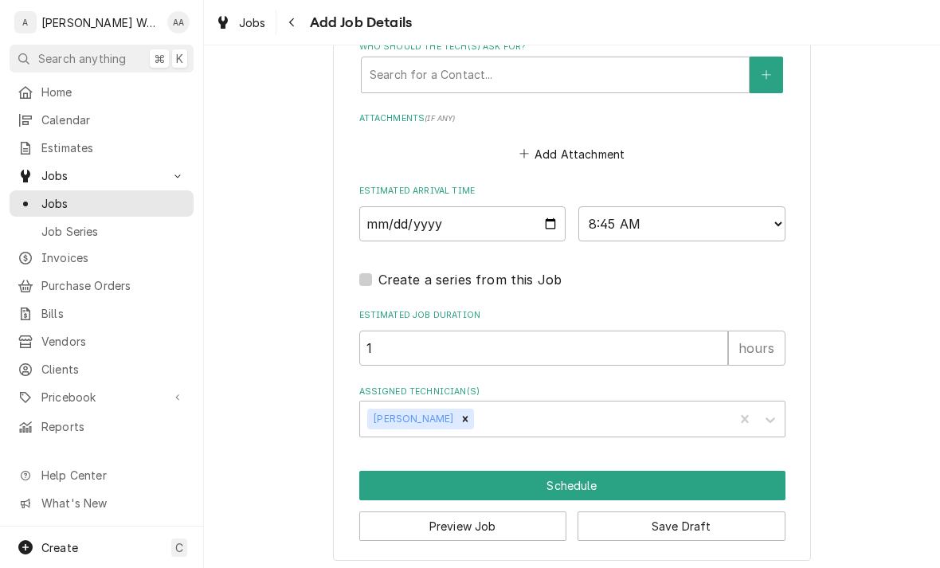
click at [371, 481] on button "Schedule" at bounding box center [572, 485] width 426 height 29
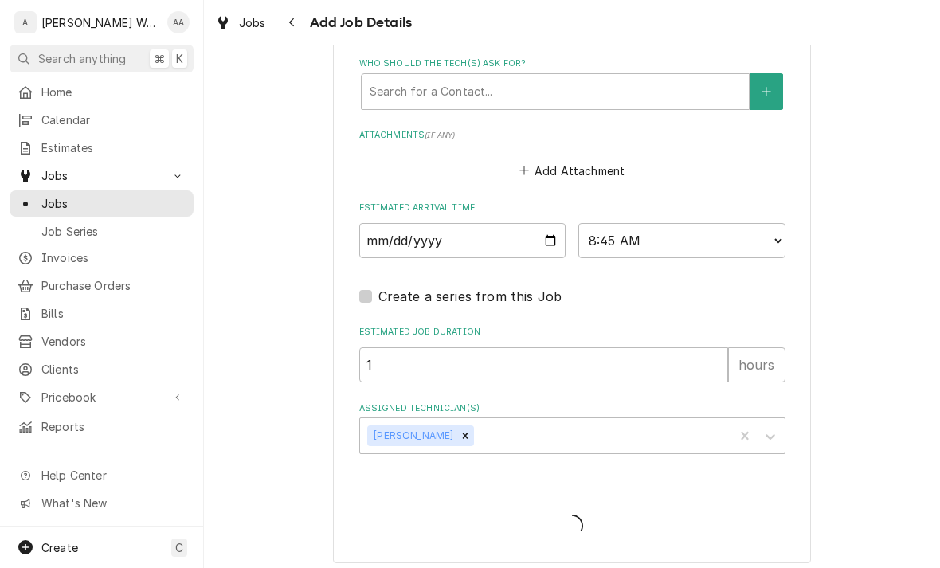
type textarea "x"
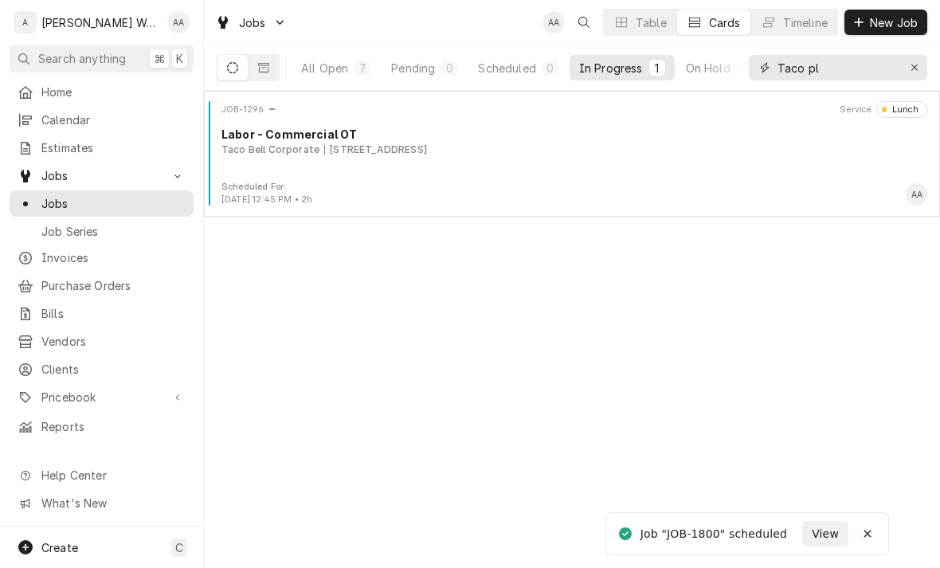
click at [920, 65] on div "Erase input" at bounding box center [915, 68] width 16 height 16
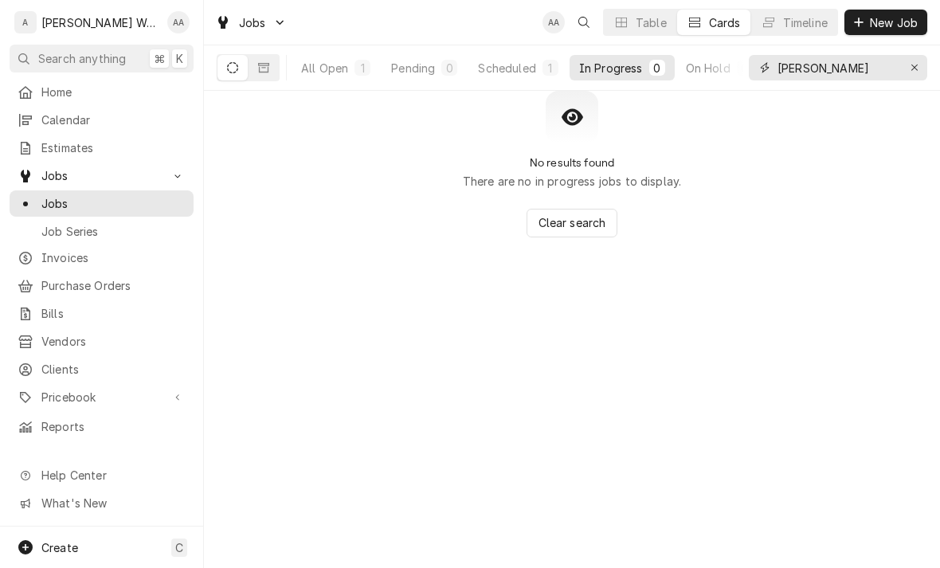
type input "[PERSON_NAME]"
click at [339, 72] on div "All Open" at bounding box center [324, 68] width 47 height 17
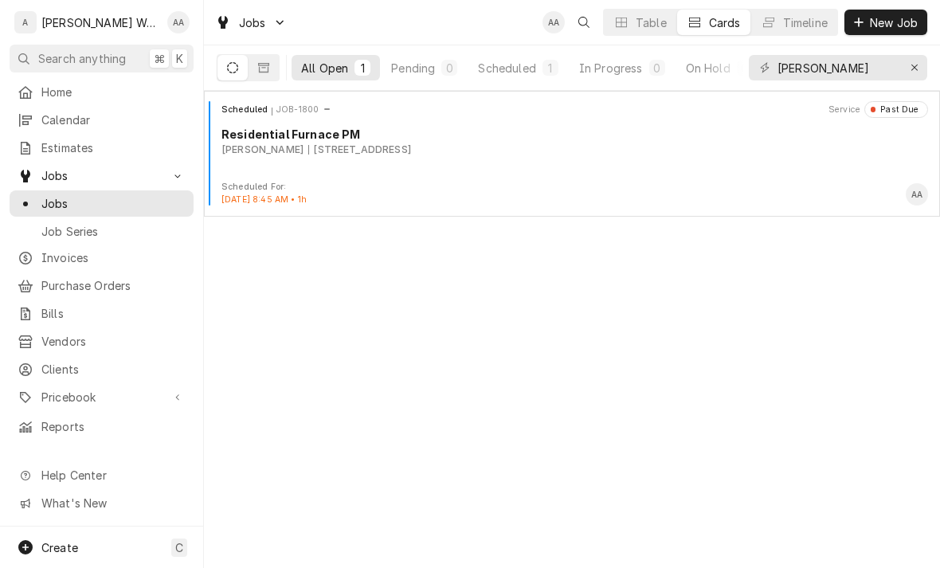
click at [265, 175] on div "Scheduled JOB-1800 Service Past Due Residential Furnace PM Patti Peterson 714 4…" at bounding box center [571, 141] width 723 height 80
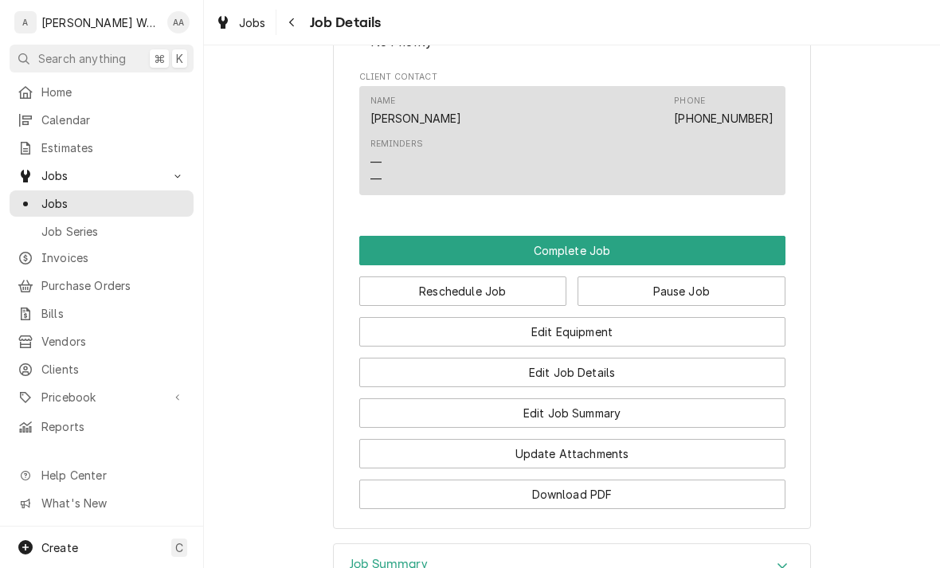
scroll to position [899, 0]
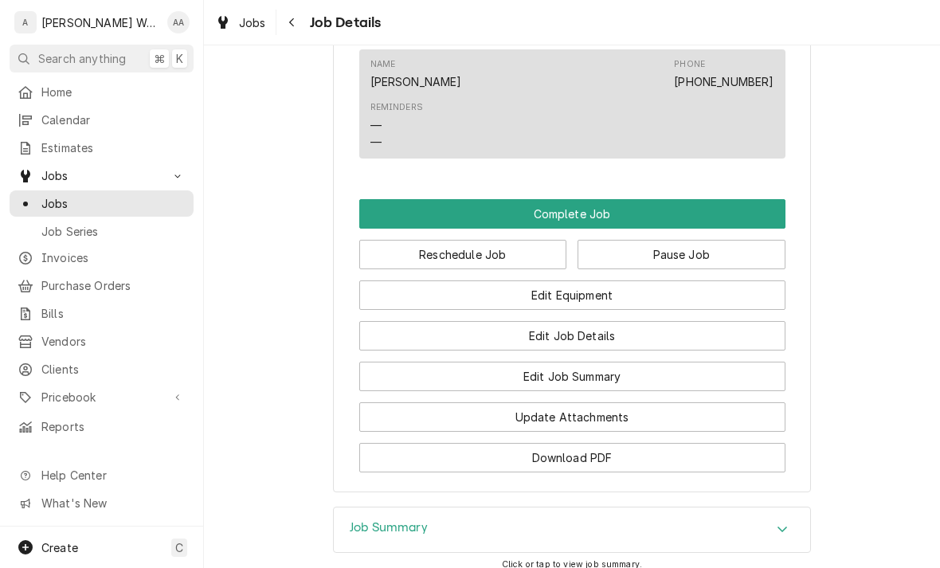
click at [399, 376] on button "Edit Job Summary" at bounding box center [572, 376] width 426 height 29
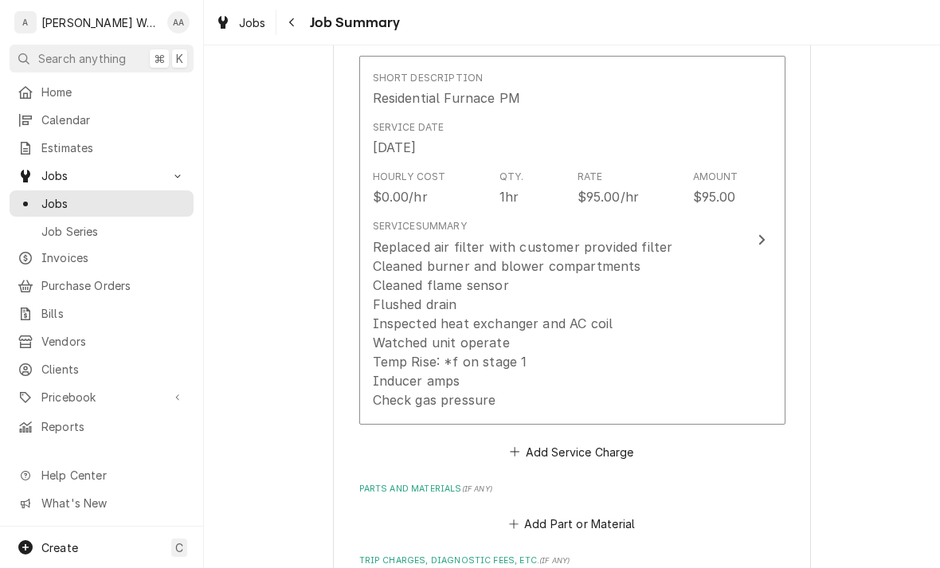
click at [397, 358] on div "Replaced air filter with customer provided filter Cleaned burner and blower com…" at bounding box center [523, 323] width 300 height 172
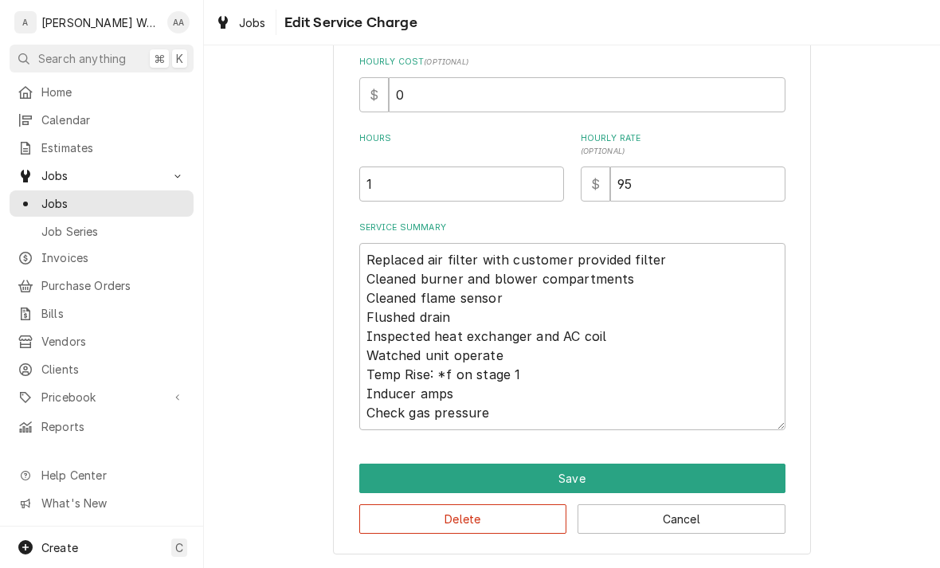
scroll to position [384, 0]
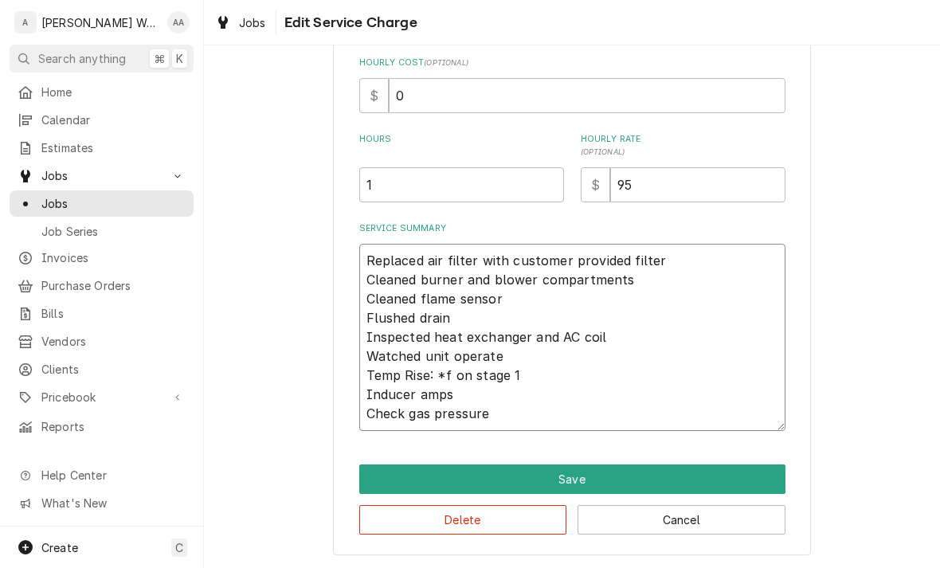
click at [366, 253] on textarea "Replaced air filter with customer provided filter Cleaned burner and blower com…" at bounding box center [572, 337] width 426 height 187
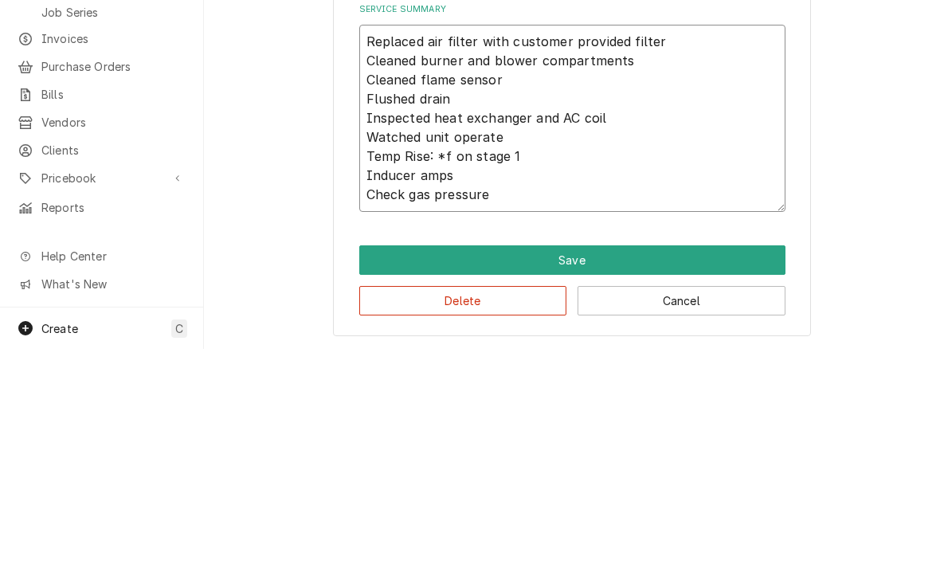
type textarea "x"
type textarea "Cleaned burner and blower compartments Cleaned flame sensor Flushed drain Inspe…"
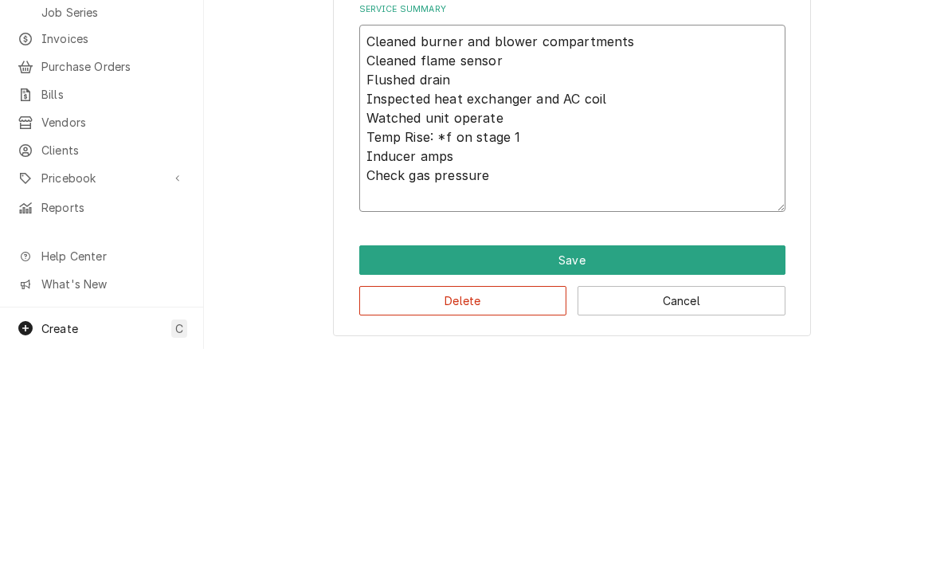
click at [364, 244] on textarea "Cleaned burner and blower compartments Cleaned flame sensor Flushed drain Inspe…" at bounding box center [572, 337] width 426 height 187
type textarea "x"
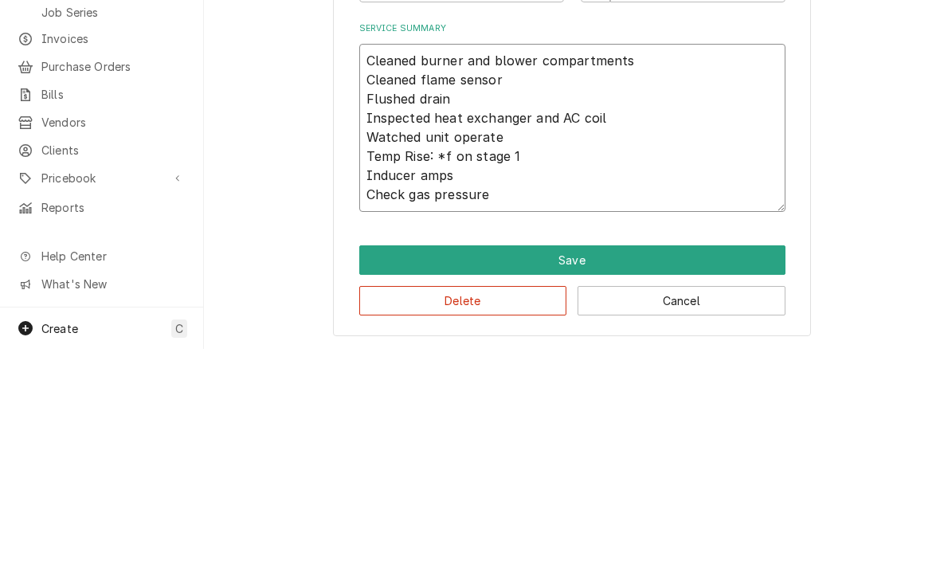
type textarea "Cleaned burner and blower compartments Cleaned flame sensor Flushed drain Inspe…"
click at [316, 169] on div "Use the fields below to edit this service charge Short Description Residential …" at bounding box center [572, 132] width 736 height 871
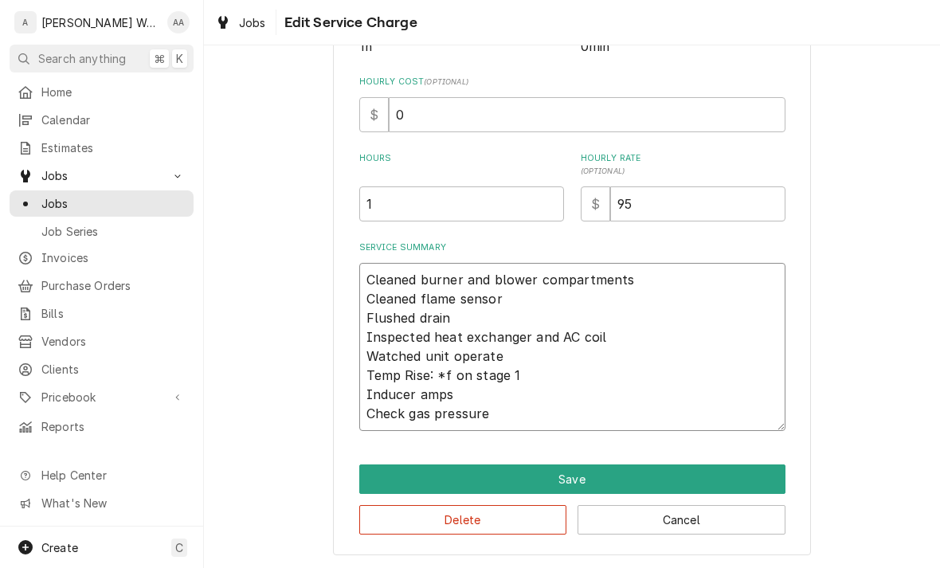
click at [451, 318] on textarea "Cleaned burner and blower compartments Cleaned flame sensor Flushed drain Inspe…" at bounding box center [572, 347] width 426 height 168
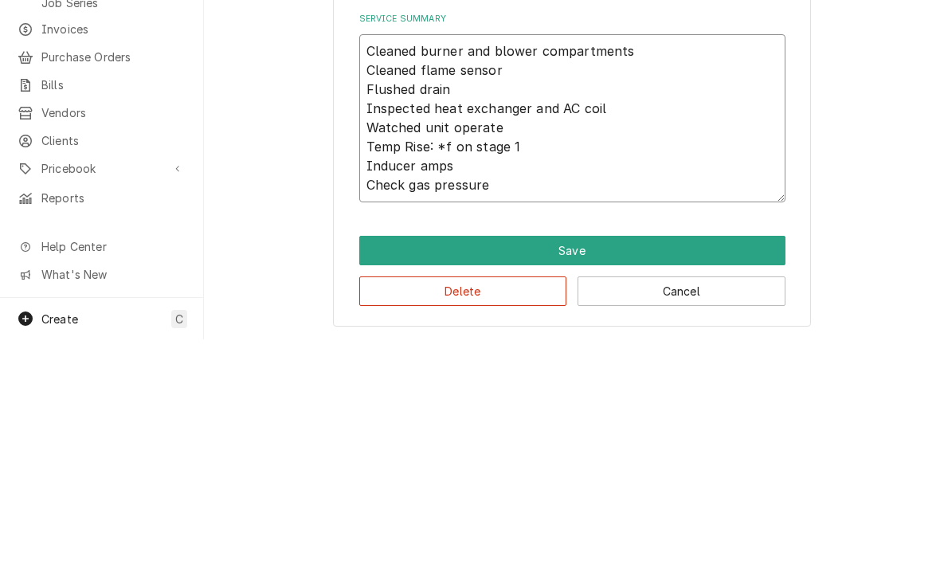
click at [446, 263] on textarea "Cleaned burner and blower compartments Cleaned flame sensor Flushed drain Inspe…" at bounding box center [572, 347] width 426 height 168
type textarea "x"
type textarea "Cleaned burner and blower compartments Cleaned flame sensor Inspected heat exch…"
type textarea "x"
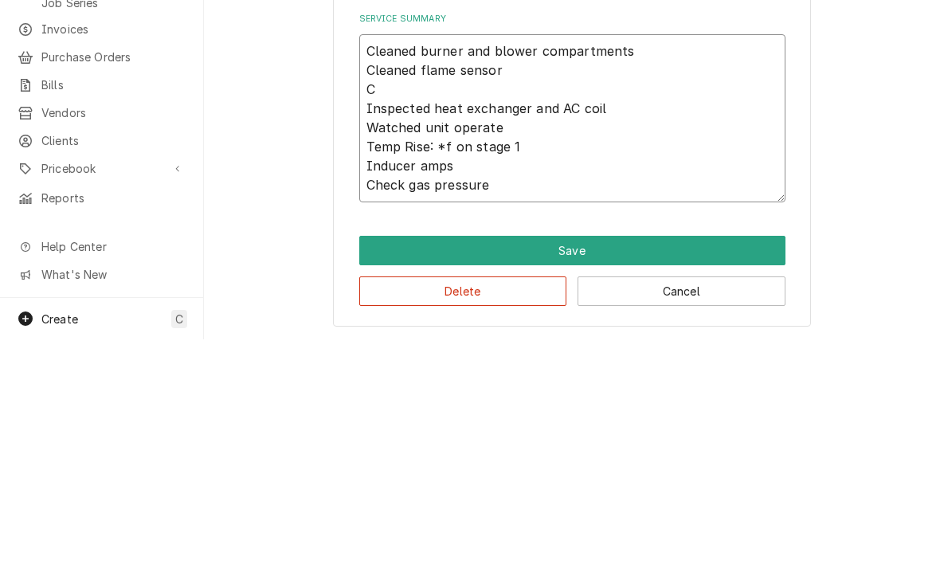
type textarea "Cleaned burner and blower compartments Cleaned flame sensor Cl Inspected heat e…"
type textarea "x"
type textarea "Cleaned burner and blower compartments Cleaned flame sensor C Inspected heat ex…"
type textarea "x"
type textarea "Cleaned burner and blower compartments Cleaned flame sensor Inspected heat exch…"
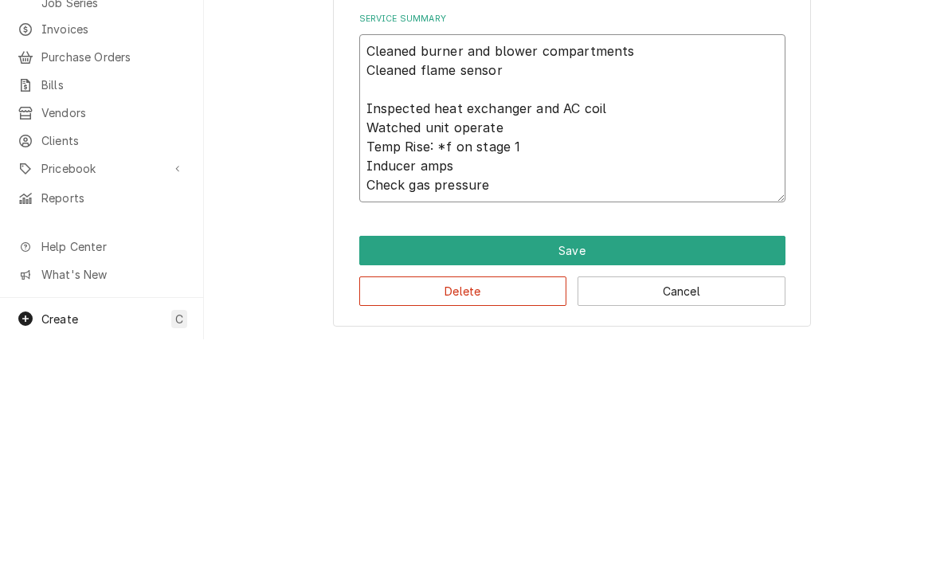
type textarea "x"
type textarea "Cleaned burner and blower compartments Cleaned flame sensor R Inspected heat ex…"
type textarea "x"
type textarea "Cleaned burner and blower compartments Cleaned flame sensor Rem Inspected heat …"
type textarea "x"
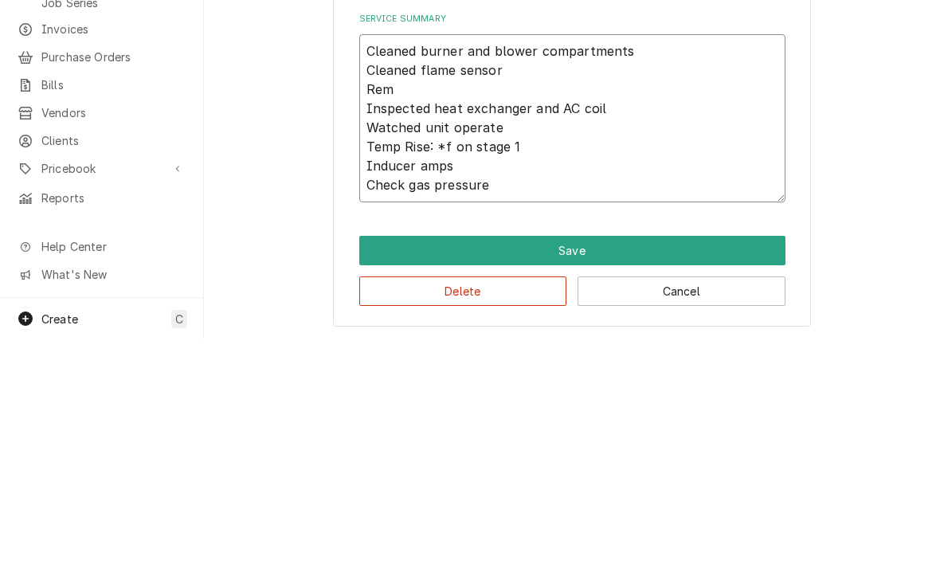
type textarea "Cleaned burner and blower compartments Cleaned flame sensor Remo Inspected heat…"
type textarea "x"
type textarea "Cleaned burner and blower compartments Cleaned flame sensor Remov Inspected hea…"
type textarea "x"
type textarea "Cleaned burner and blower compartments Cleaned flame sensor Remove Inspected he…"
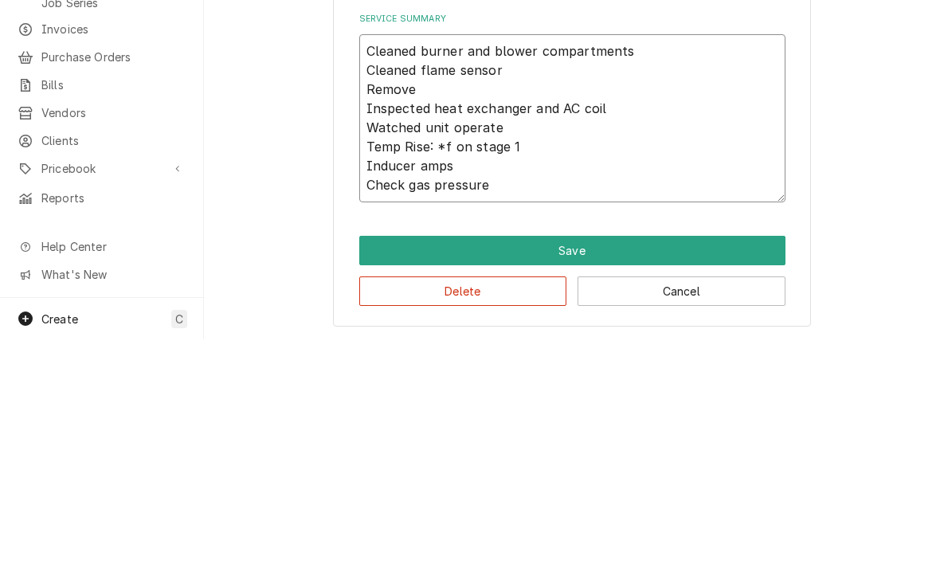
type textarea "x"
type textarea "Cleaned burner and blower compartments Cleaned flame sensor Removed Inspected h…"
type textarea "x"
type textarea "Cleaned burner and blower compartments Cleaned flame sensor Removed Inspected h…"
type textarea "x"
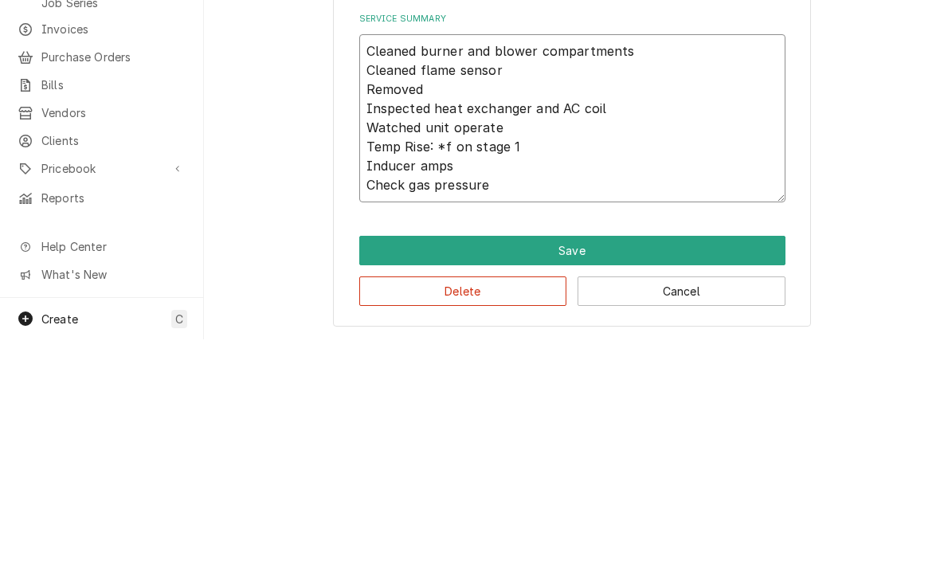
type textarea "Cleaned burner and blower compartments Cleaned flame sensor Removed a Inspected…"
type textarea "x"
type textarea "Cleaned burner and blower compartments Cleaned flame sensor Removed an Inspecte…"
type textarea "x"
type textarea "Cleaned burner and blower compartments Cleaned flame sensor Removed and Inspect…"
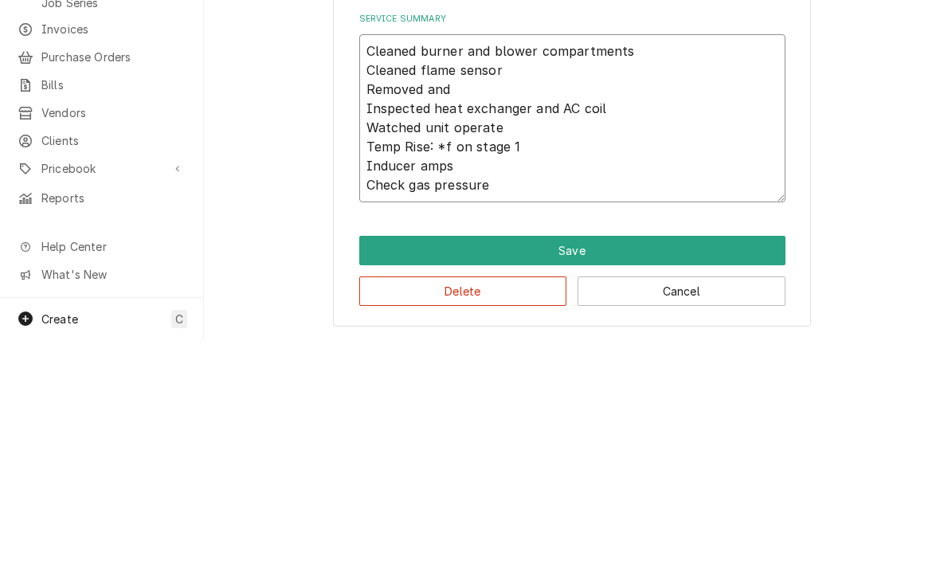
type textarea "x"
type textarea "Cleaned burner and blower compartments Cleaned flame sensor Removed and Inspect…"
type textarea "x"
type textarea "Cleaned burner and blower compartments Cleaned flame sensor Removed and c Inspe…"
type textarea "x"
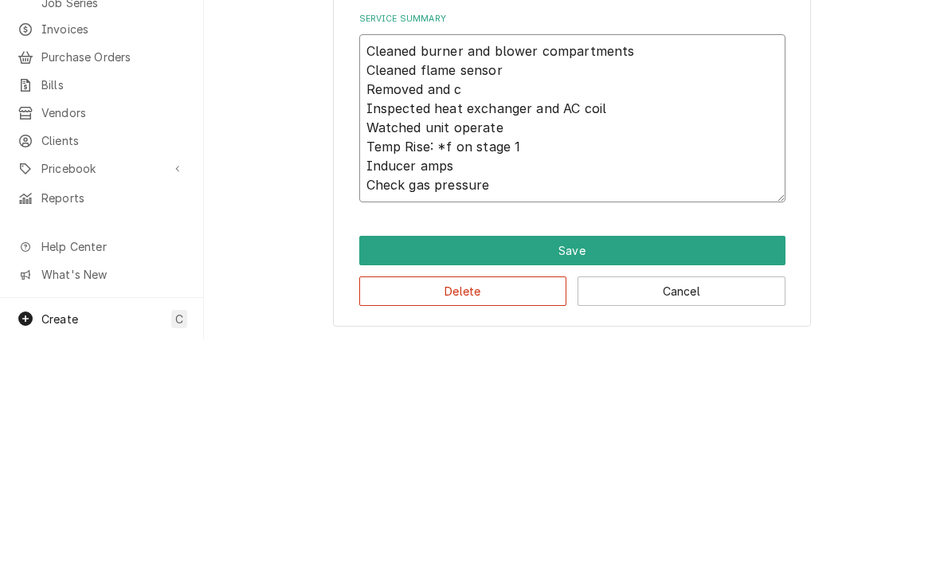
type textarea "Cleaned burner and blower compartments Cleaned flame sensor Removed and cl Insp…"
type textarea "x"
type textarea "Cleaned burner and blower compartments Cleaned flame sensor Removed and cle Ins…"
type textarea "x"
type textarea "Cleaned burner and blower compartments Cleaned flame sensor Removed and clea In…"
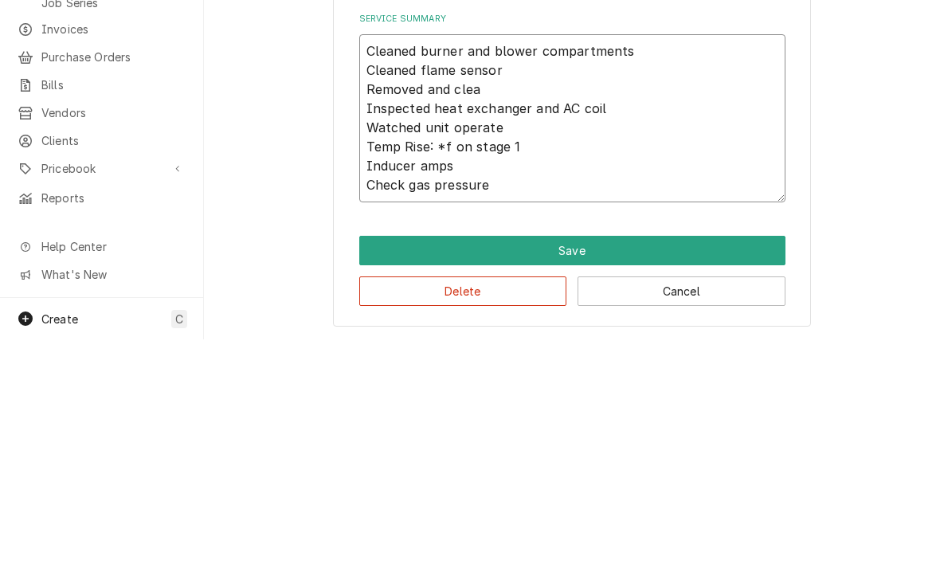
type textarea "x"
type textarea "Cleaned burner and blower compartments Cleaned flame sensor Removed and clean I…"
type textarea "x"
type textarea "Cleaned burner and blower compartments Cleaned flame sensor Removed and cleane …"
type textarea "x"
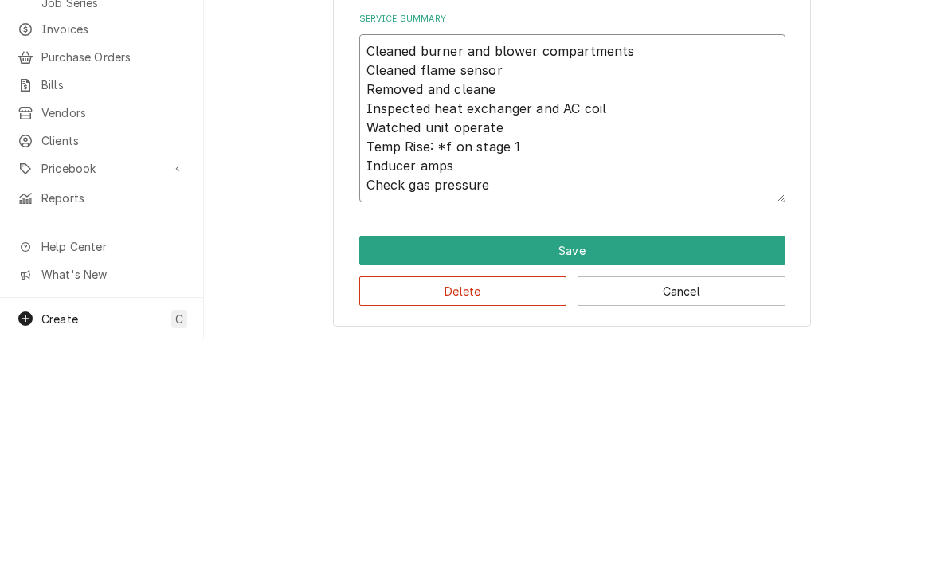
type textarea "Cleaned burner and blower compartments Cleaned flame sensor Removed and cleaned…"
type textarea "x"
type textarea "Cleaned burner and blower compartments Cleaned flame sensor Removed and cleaned…"
type textarea "x"
type textarea "Cleaned burner and blower compartments Cleaned flame sensor Removed and cleaned…"
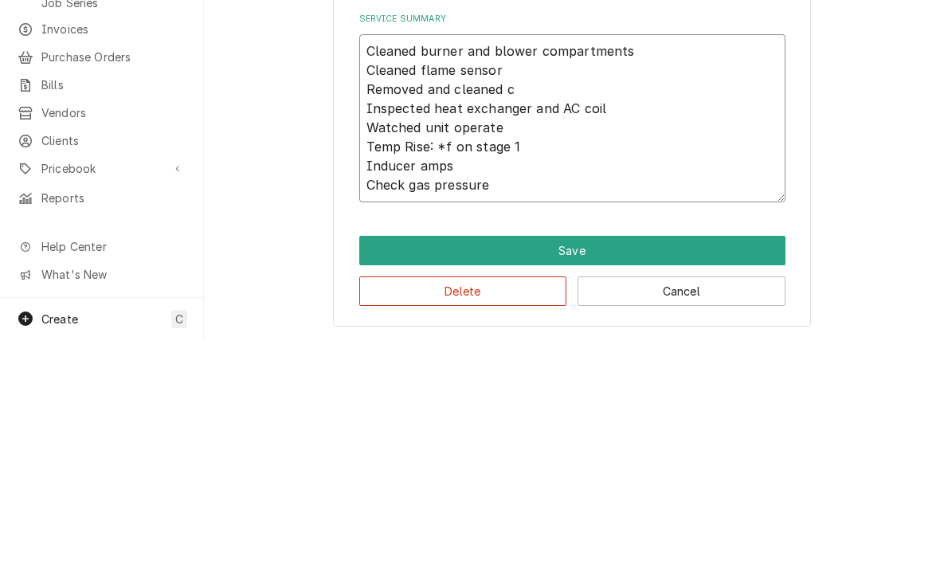
type textarea "x"
type textarea "Cleaned burner and blower compartments Cleaned flame sensor Removed and cleaned…"
type textarea "x"
type textarea "Cleaned burner and blower compartments Cleaned flame sensor Removed and cleaned…"
type textarea "x"
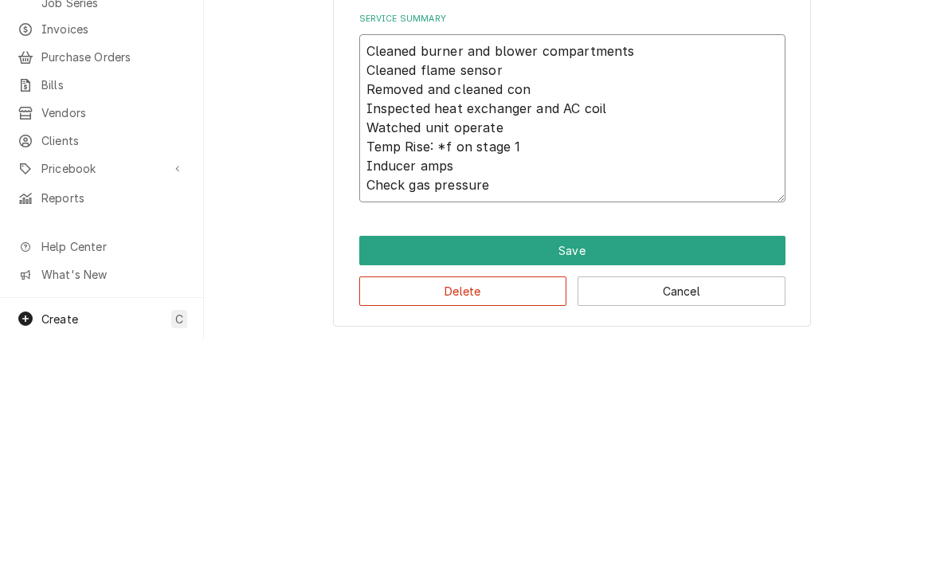
type textarea "Cleaned burner and blower compartments Cleaned flame sensor Removed and cleaned…"
type textarea "x"
type textarea "Cleaned burner and blower compartments Cleaned flame sensor Removed and cleaned…"
type textarea "x"
type textarea "Cleaned burner and blower compartments Cleaned flame sensor Removed and cleaned…"
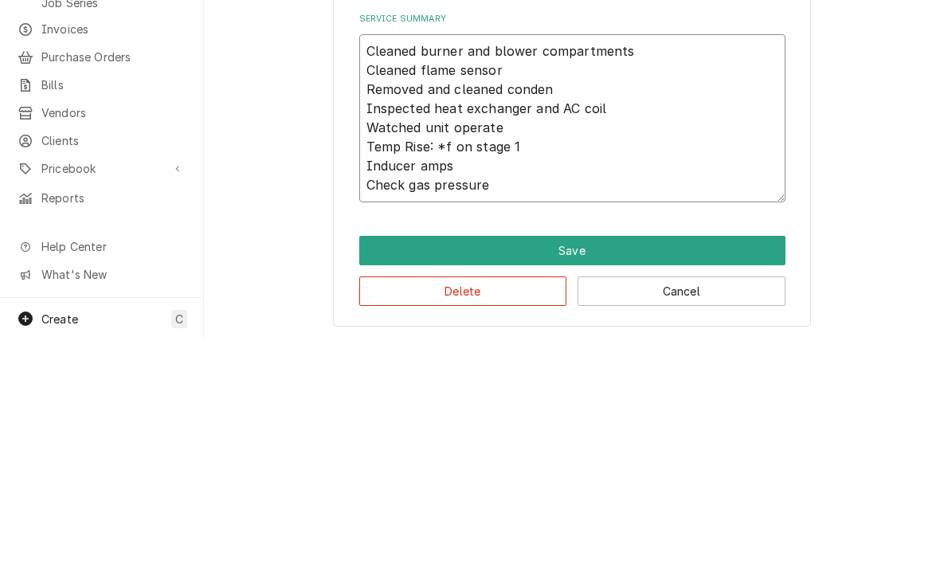
type textarea "x"
type textarea "Cleaned burner and blower compartments Cleaned flame sensor Removed and cleaned…"
type textarea "x"
type textarea "Cleaned burner and blower compartments Cleaned flame sensor Removed and cleaned…"
type textarea "x"
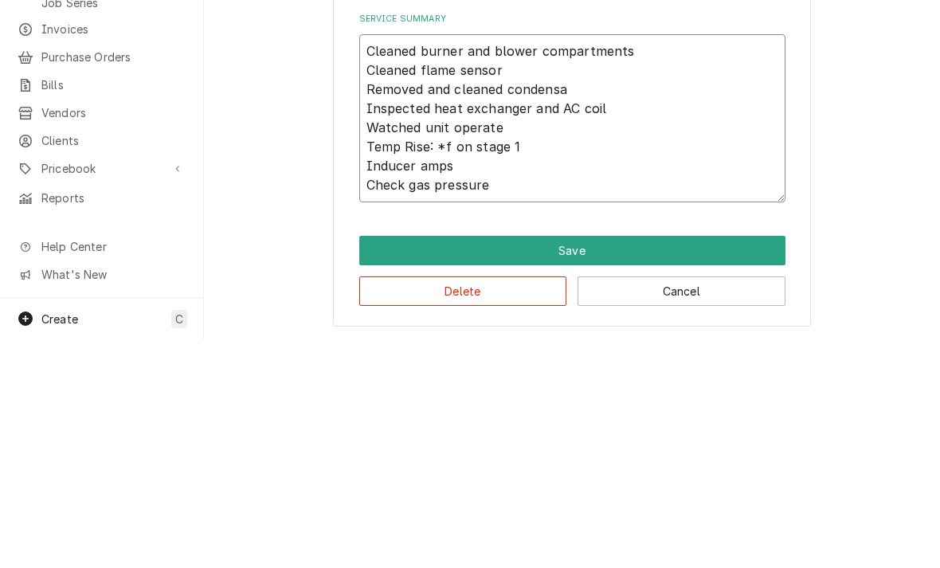
type textarea "Cleaned burner and blower compartments Cleaned flame sensor Removed and cleaned…"
type textarea "x"
type textarea "Cleaned burner and blower compartments Cleaned flame sensor Removed and cleaned…"
type textarea "x"
type textarea "Cleaned burner and blower compartments Cleaned flame sensor Removed and cleaned…"
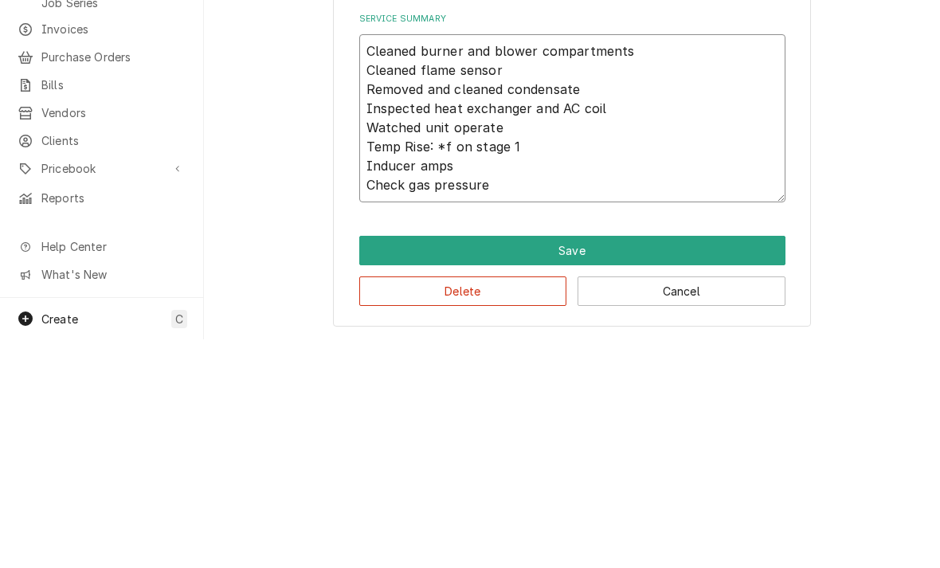
type textarea "x"
type textarea "Cleaned burner and blower compartments Cleaned flame sensor Removed and cleaned…"
type textarea "x"
type textarea "Cleaned burner and blower compartments Cleaned flame sensor Removed and cleaned…"
type textarea "x"
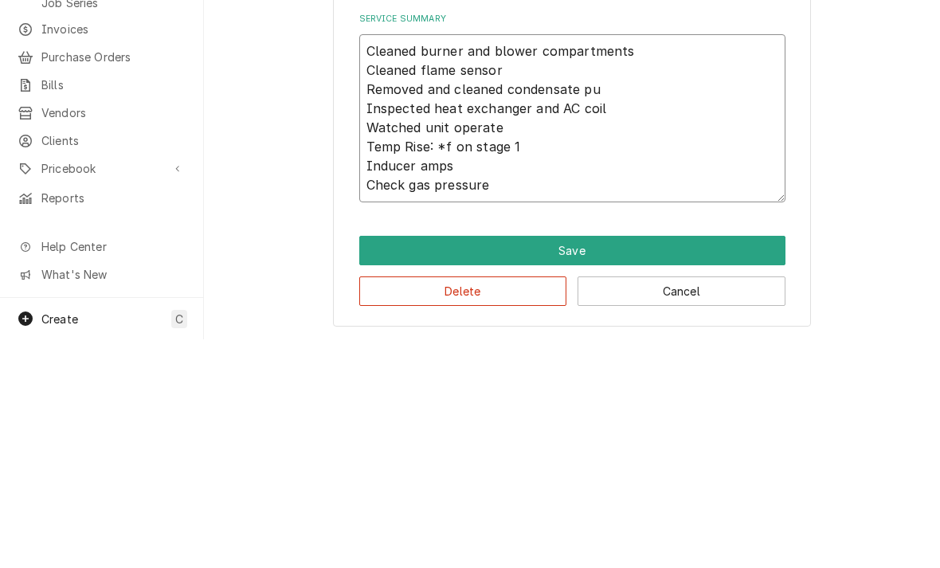
type textarea "Cleaned burner and blower compartments Cleaned flame sensor Removed and cleaned…"
type textarea "x"
type textarea "Cleaned burner and blower compartments Cleaned flame sensor Removed and cleaned…"
type textarea "x"
type textarea "Cleaned burner and blower compartments Cleaned flame sensor Removed and cleaned…"
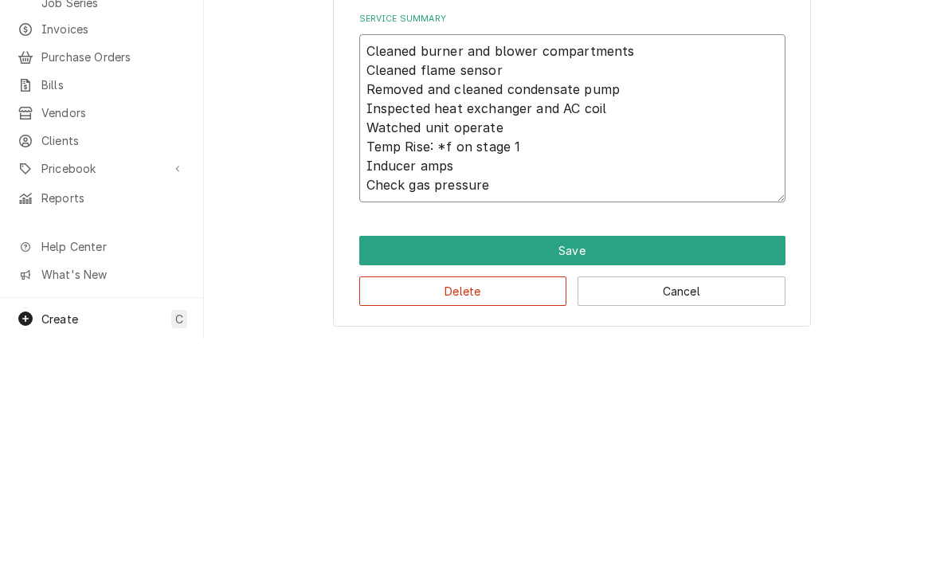
type textarea "x"
type textarea "Cleaned burner and blower compartments Cleaned flame sensor Removed and cleaned…"
type textarea "x"
type textarea "Cleaned burner and blower compartments Cleaned flame sensor Removed and cleaned…"
type textarea "x"
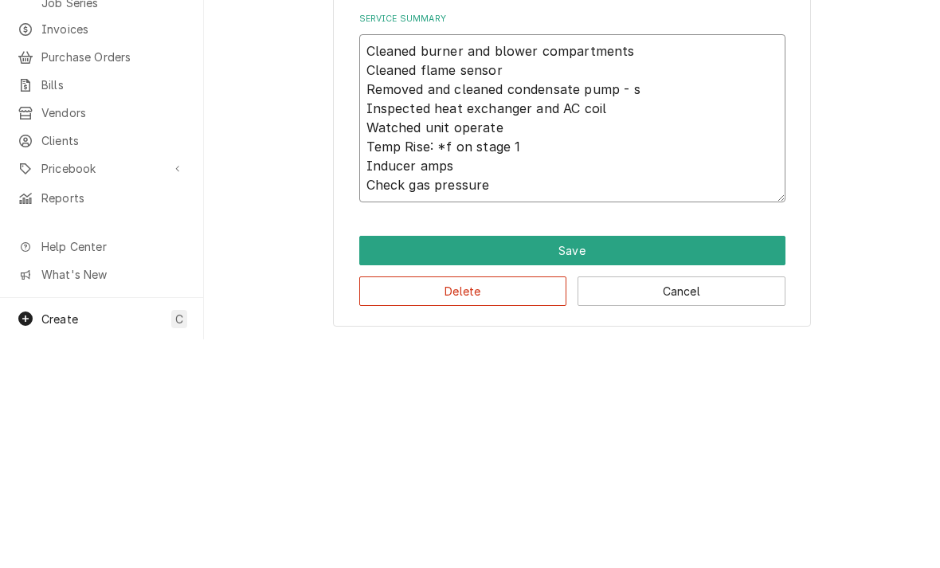
type textarea "Cleaned burner and blower compartments Cleaned flame sensor Removed and cleaned…"
type textarea "x"
type textarea "Cleaned burner and blower compartments Cleaned flame sensor Removed and cleaned…"
type textarea "x"
type textarea "Cleaned burner and blower compartments Cleaned flame sensor Removed and cleaned…"
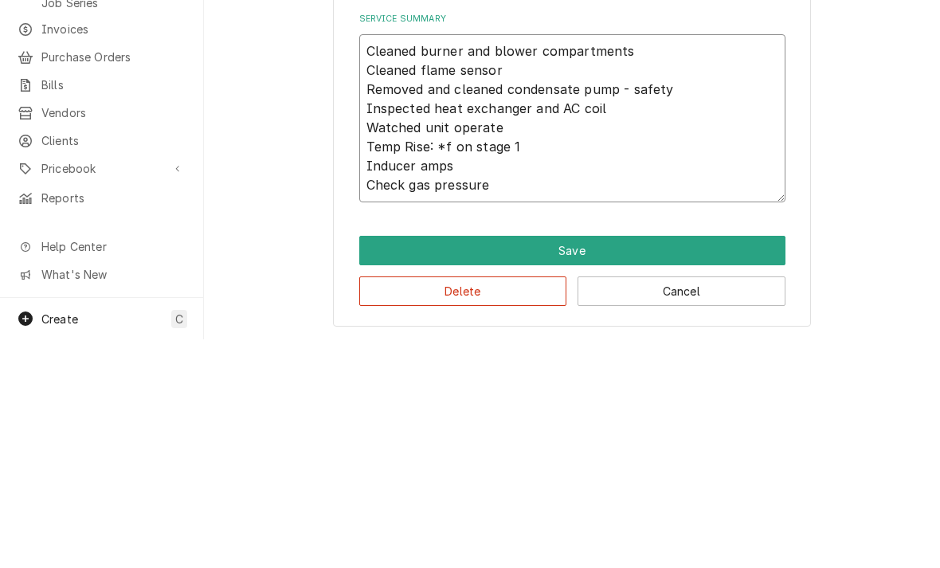
type textarea "x"
type textarea "Cleaned burner and blower compartments Cleaned flame sensor Removed and cleaned…"
type textarea "x"
type textarea "Cleaned burner and blower compartments Cleaned flame sensor Removed and cleaned…"
type textarea "x"
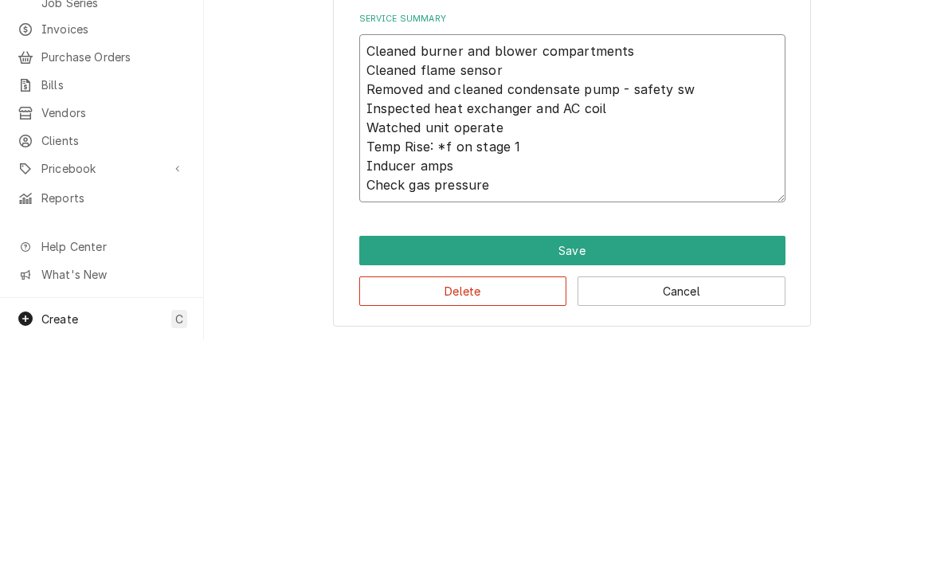
type textarea "Cleaned burner and blower compartments Cleaned flame sensor Removed and cleaned…"
type textarea "x"
type textarea "Cleaned burner and blower compartments Cleaned flame sensor Removed and cleaned…"
type textarea "x"
type textarea "Cleaned burner and blower compartments Cleaned flame sensor Removed and cleaned…"
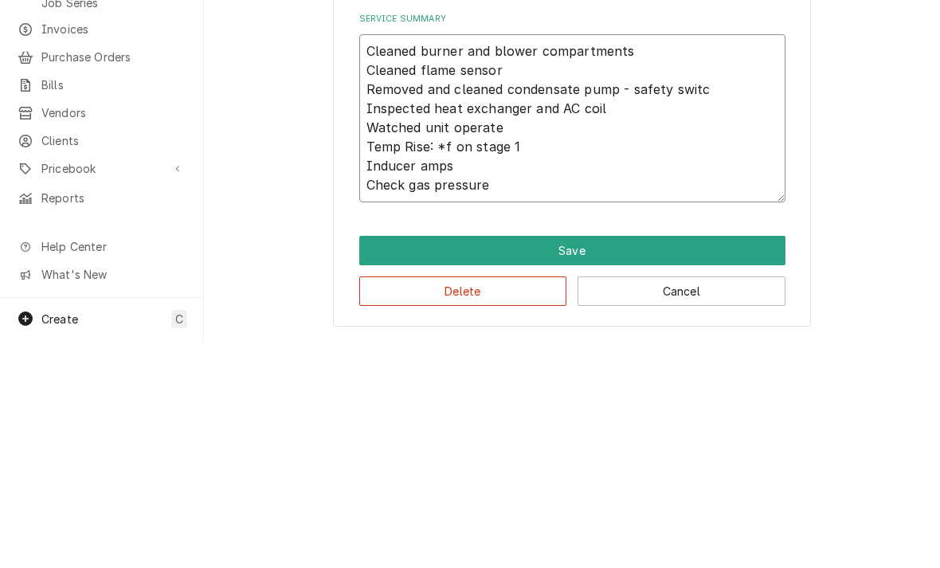
type textarea "x"
type textarea "Cleaned burner and blower compartments Cleaned flame sensor Removed and cleaned…"
type textarea "x"
type textarea "Cleaned burner and blower compartments Cleaned flame sensor Removed and cleaned…"
type textarea "x"
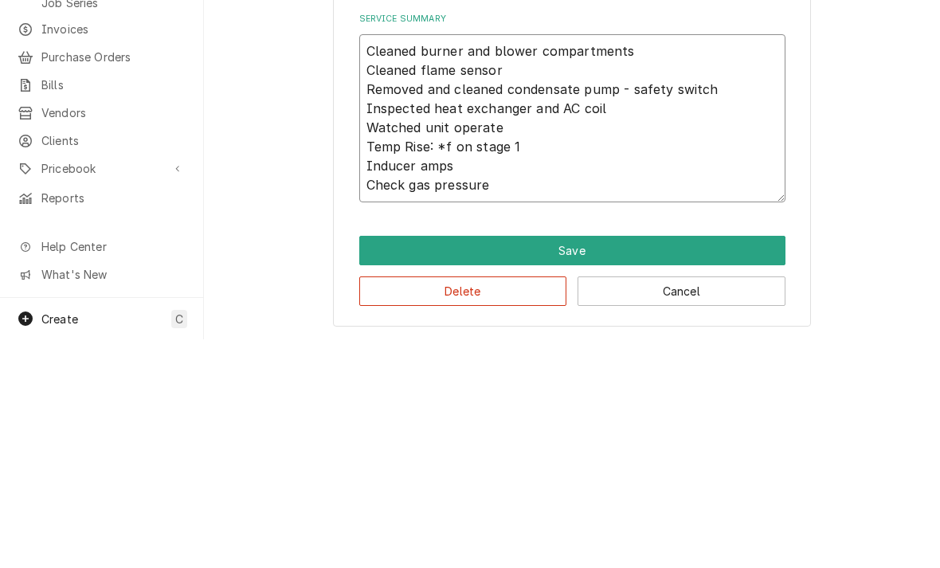
type textarea "Cleaned burner and blower compartments Cleaned flame sensor Removed and cleaned…"
type textarea "x"
type textarea "Cleaned burner and blower compartments Cleaned flame sensor Removed and cleaned…"
type textarea "x"
type textarea "Cleaned burner and blower compartments Cleaned flame sensor Removed and cleaned…"
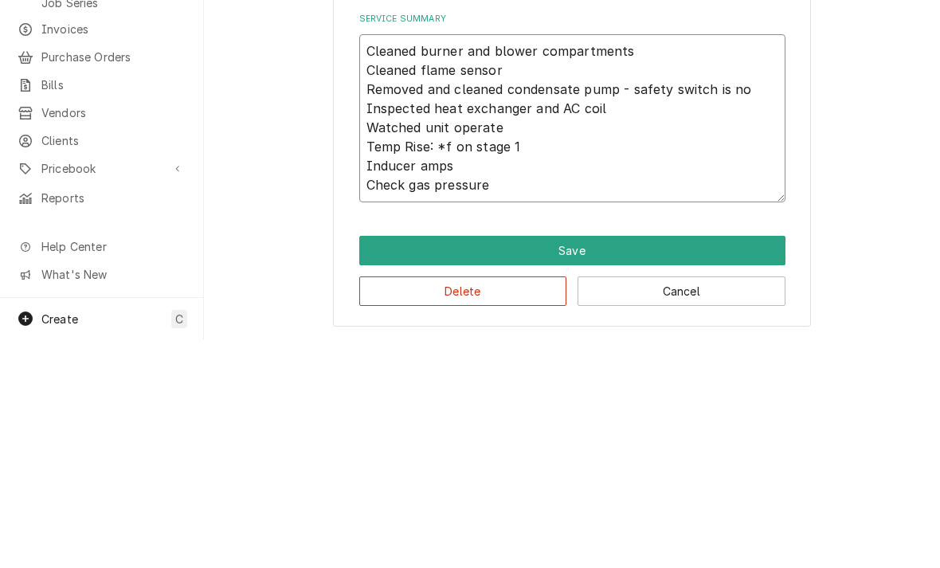
type textarea "x"
type textarea "Cleaned burner and blower compartments Cleaned flame sensor Removed and cleaned…"
type textarea "x"
type textarea "Cleaned burner and blower compartments Cleaned flame sensor Removed and cleaned…"
type textarea "x"
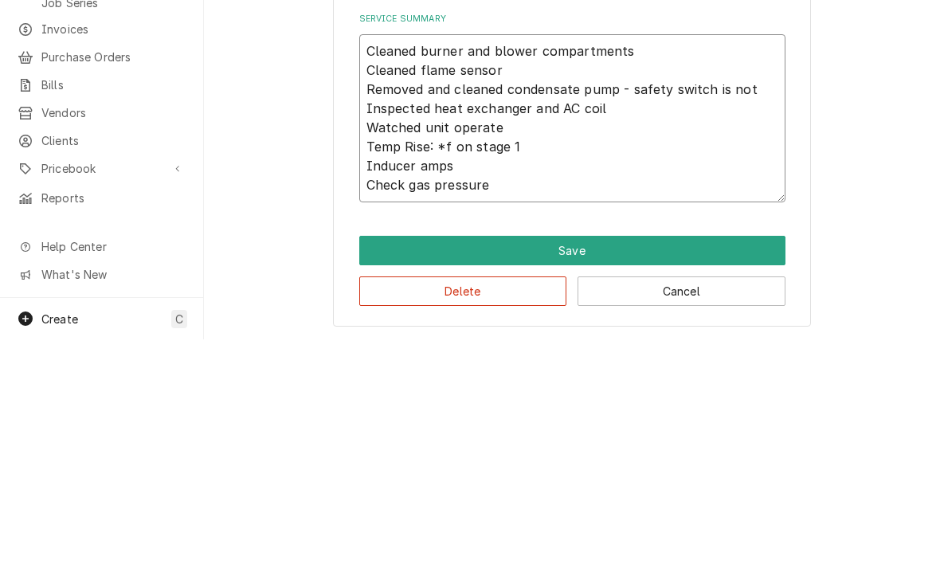
type textarea "Cleaned burner and blower compartments Cleaned flame sensor Removed and cleaned…"
type textarea "x"
type textarea "Cleaned burner and blower compartments Cleaned flame sensor Removed and cleaned…"
type textarea "x"
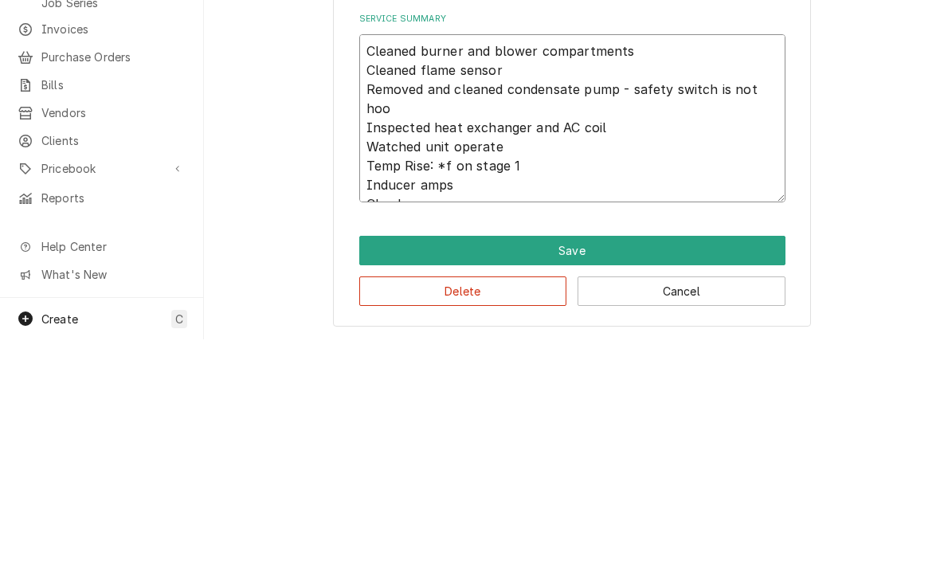
type textarea "Cleaned burner and blower compartments Cleaned flame sensor Removed and cleaned…"
type textarea "x"
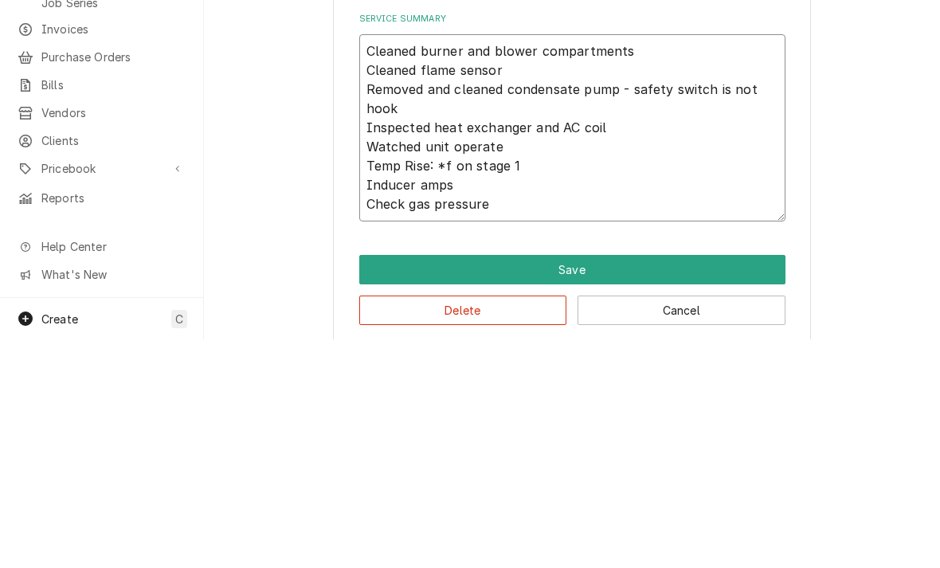
type textarea "Cleaned burner and blower compartments Cleaned flame sensor Removed and cleaned…"
type textarea "x"
type textarea "Cleaned burner and blower compartments Cleaned flame sensor Removed and cleaned…"
type textarea "x"
type textarea "Cleaned burner and blower compartments Cleaned flame sensor Removed and cleaned…"
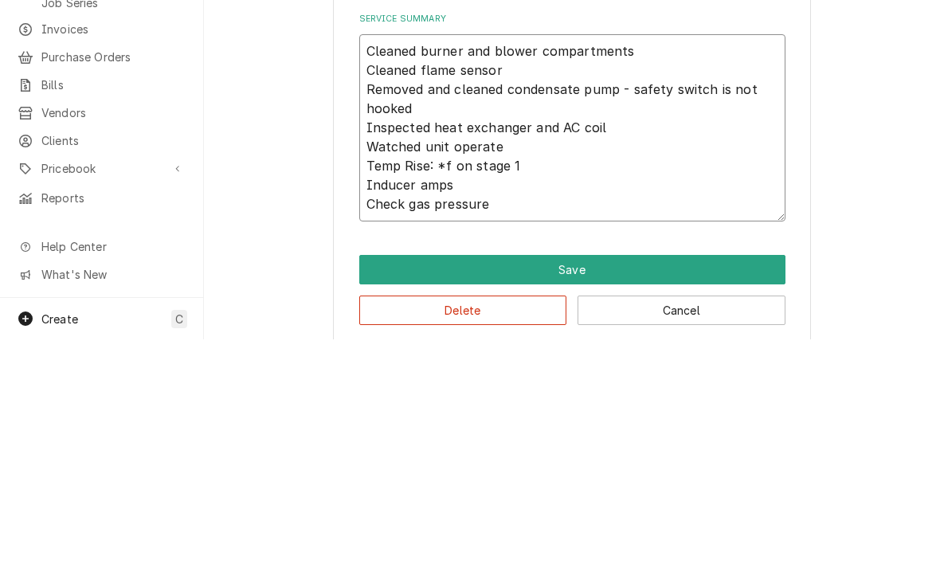
type textarea "x"
type textarea "Cleaned burner and blower compartments Cleaned flame sensor Removed and cleaned…"
type textarea "x"
type textarea "Cleaned burner and blower compartments Cleaned flame sensor Removed and cleaned…"
type textarea "x"
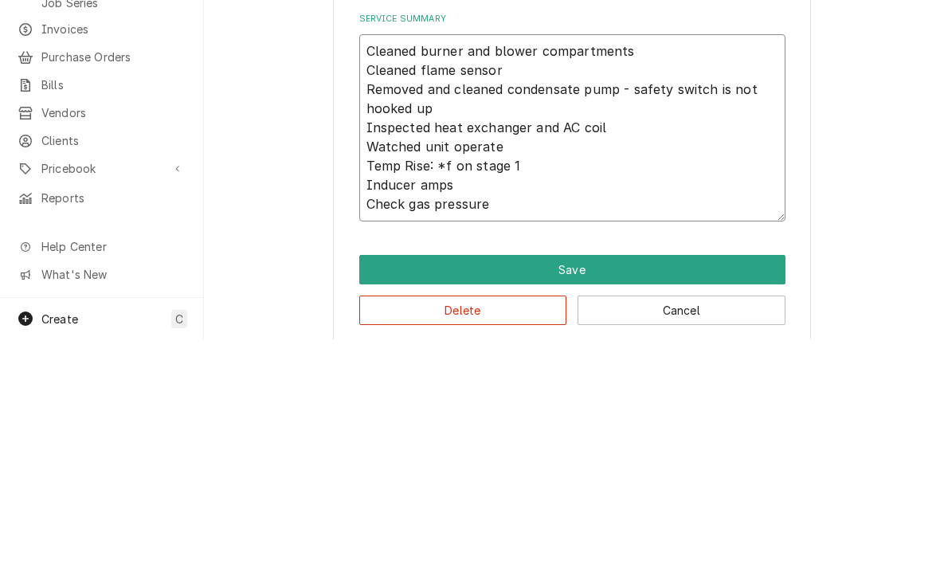
type textarea "Cleaned burner and blower compartments Cleaned flame sensor Removed and cleaned…"
type textarea "x"
type textarea "Cleaned burner and blower compartments Cleaned flame sensor Removed and cleaned…"
click at [384, 263] on textarea "Cleaned burner and blower compartments Cleaned flame sensor Removed and cleaned…" at bounding box center [572, 356] width 426 height 187
click at [377, 263] on textarea "Cleaned burner and blower compartments Cleaned flame sensor Removed and cleaned…" at bounding box center [572, 356] width 426 height 187
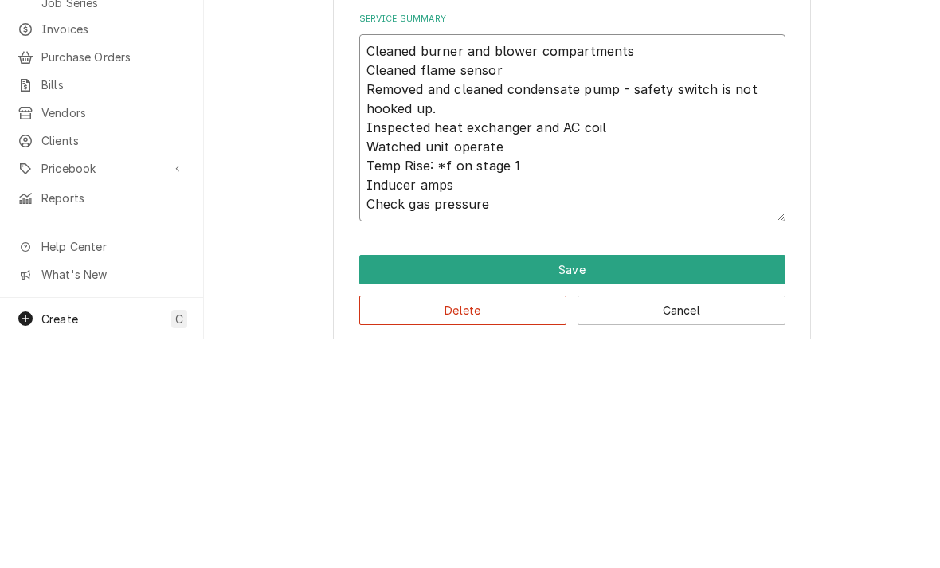
click at [377, 263] on textarea "Cleaned burner and blower compartments Cleaned flame sensor Removed and cleaned…" at bounding box center [572, 356] width 426 height 187
type textarea "x"
type textarea "Cleaned burner and blower compartments Cleaned flame sensor Removed and cleaned…"
type textarea "x"
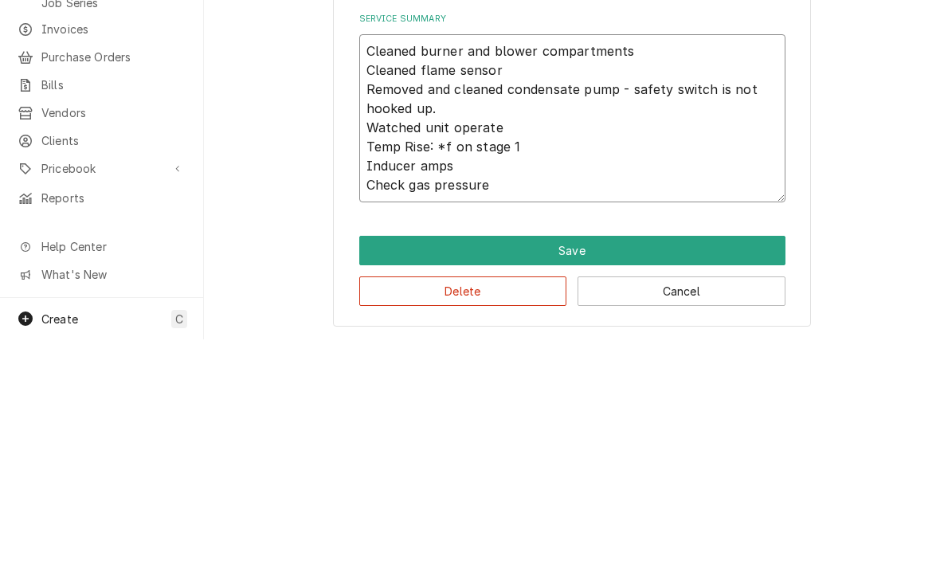
click at [464, 263] on textarea "Cleaned burner and blower compartments Cleaned flame sensor Removed and cleaned…" at bounding box center [572, 347] width 426 height 168
type textarea "Cleaned burner and blower compartments Cleaned flame sensor Removed and cleaned…"
type textarea "x"
type textarea "Cleaned burner and blower compartments Cleaned flame sensor Removed and cleaned…"
type textarea "x"
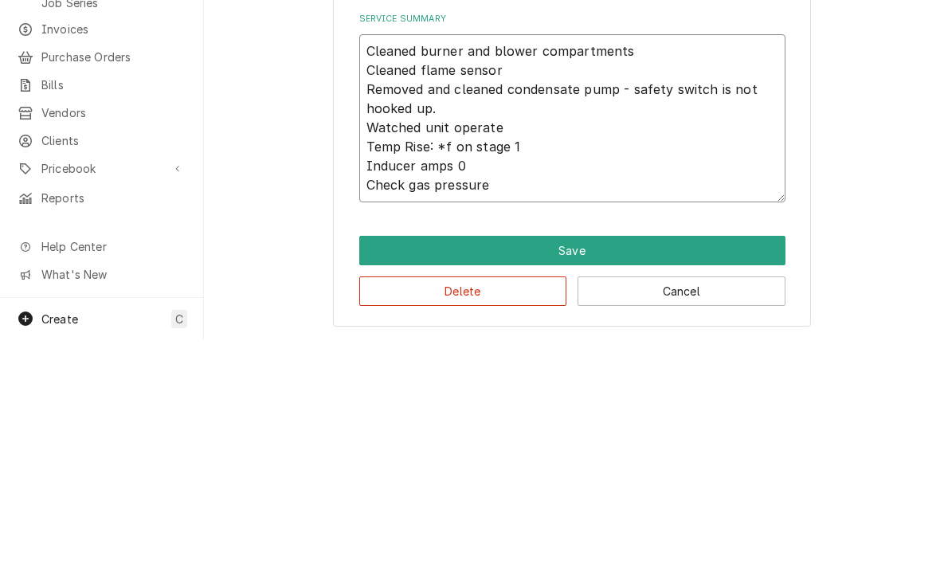
type textarea "Cleaned burner and blower compartments Cleaned flame sensor Removed and cleaned…"
type textarea "x"
type textarea "Cleaned burner and blower compartments Cleaned flame sensor Removed and cleaned…"
type textarea "x"
click at [431, 263] on textarea "Cleaned burner and blower compartments Cleaned flame sensor Removed and cleaned…" at bounding box center [572, 347] width 426 height 168
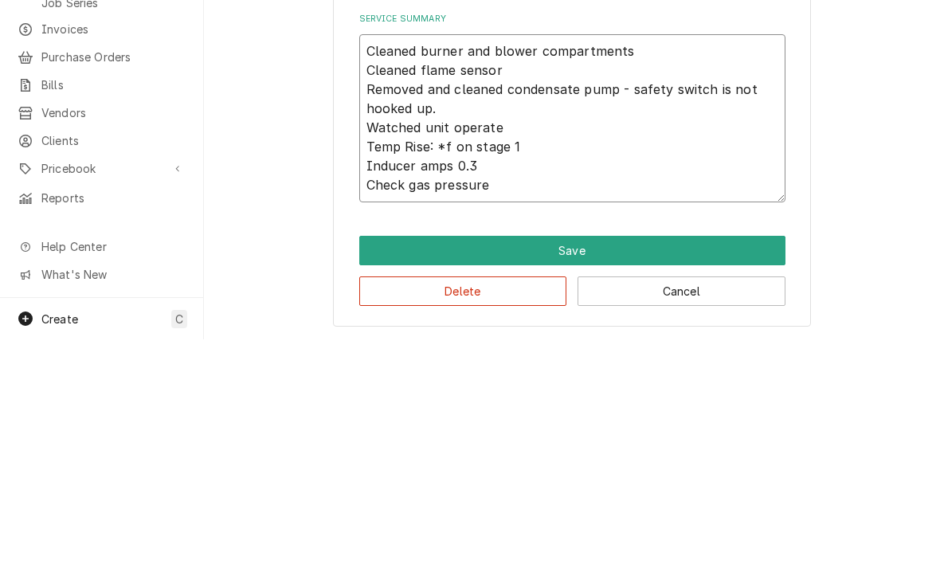
click at [441, 263] on textarea "Cleaned burner and blower compartments Cleaned flame sensor Removed and cleaned…" at bounding box center [572, 347] width 426 height 168
type textarea "Cleaned burner and blower compartments Cleaned flame sensor Removed and cleaned…"
click at [502, 263] on textarea "Cleaned burner and blower compartments Cleaned flame sensor Removed and cleaned…" at bounding box center [572, 347] width 426 height 168
type textarea "x"
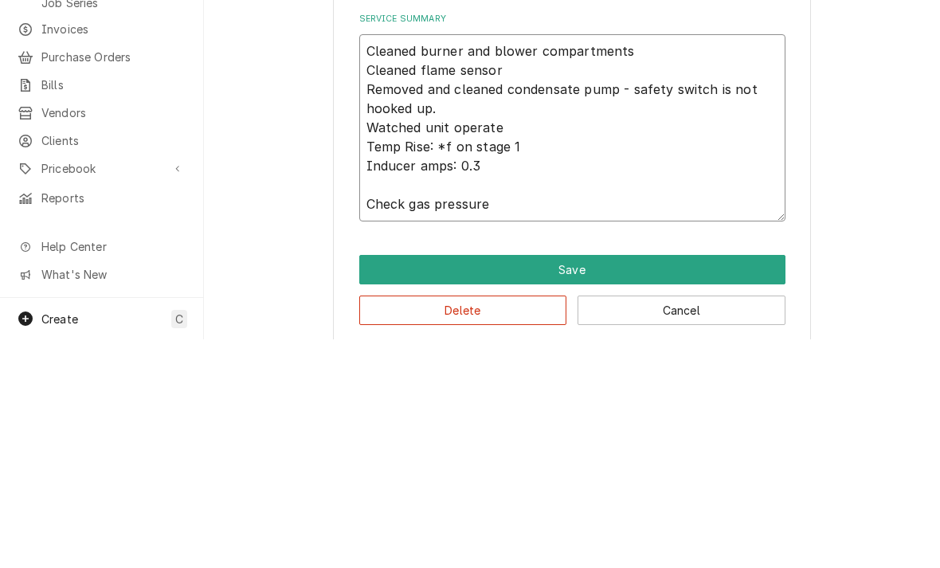
type textarea "Cleaned burner and blower compartments Cleaned flame sensor Removed and cleaned…"
type textarea "x"
type textarea "Cleaned burner and blower compartments Cleaned flame sensor Removed and cleaned…"
type textarea "x"
type textarea "Cleaned burner and blower compartments Cleaned flame sensor Removed and cleaned…"
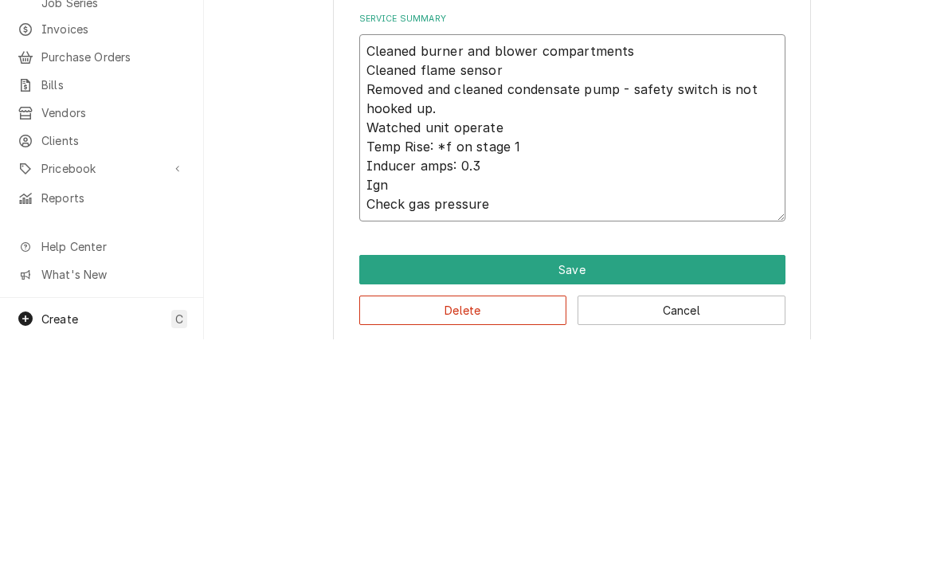
type textarea "x"
type textarea "Cleaned burner and blower compartments Cleaned flame sensor Removed and cleaned…"
type textarea "x"
type textarea "Cleaned burner and blower compartments Cleaned flame sensor Removed and cleaned…"
type textarea "x"
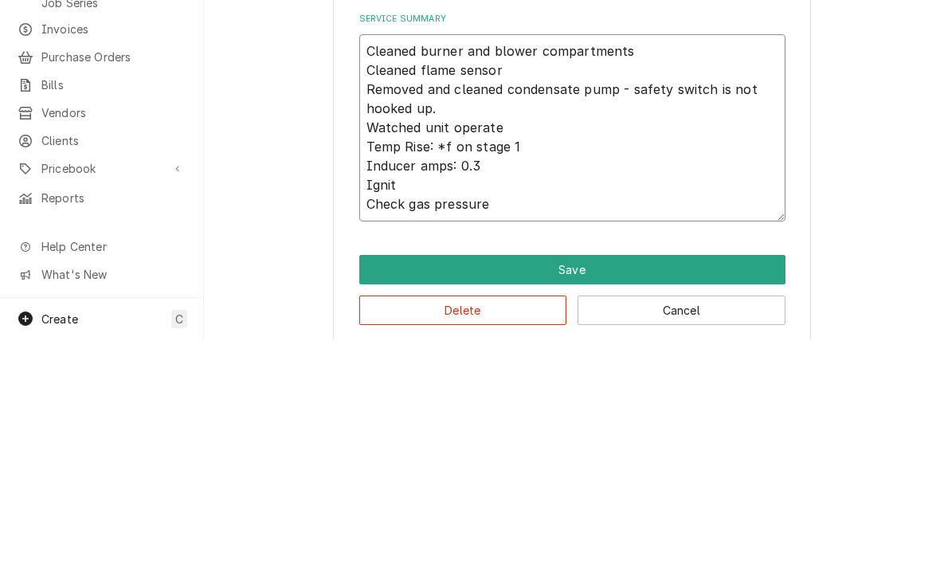
type textarea "Cleaned burner and blower compartments Cleaned flame sensor Removed and cleaned…"
type textarea "x"
type textarea "Cleaned burner and blower compartments Cleaned flame sensor Removed and cleaned…"
type textarea "x"
type textarea "Cleaned burner and blower compartments Cleaned flame sensor Removed and cleaned…"
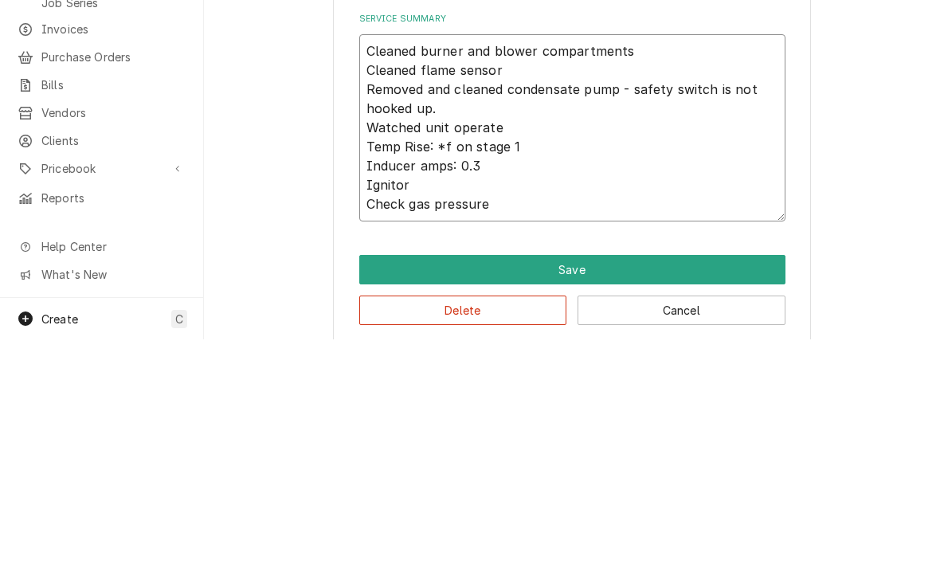
type textarea "x"
type textarea "Cleaned burner and blower compartments Cleaned flame sensor Removed and cleaned…"
type textarea "x"
type textarea "Cleaned burner and blower compartments Cleaned flame sensor Removed and cleaned…"
type textarea "x"
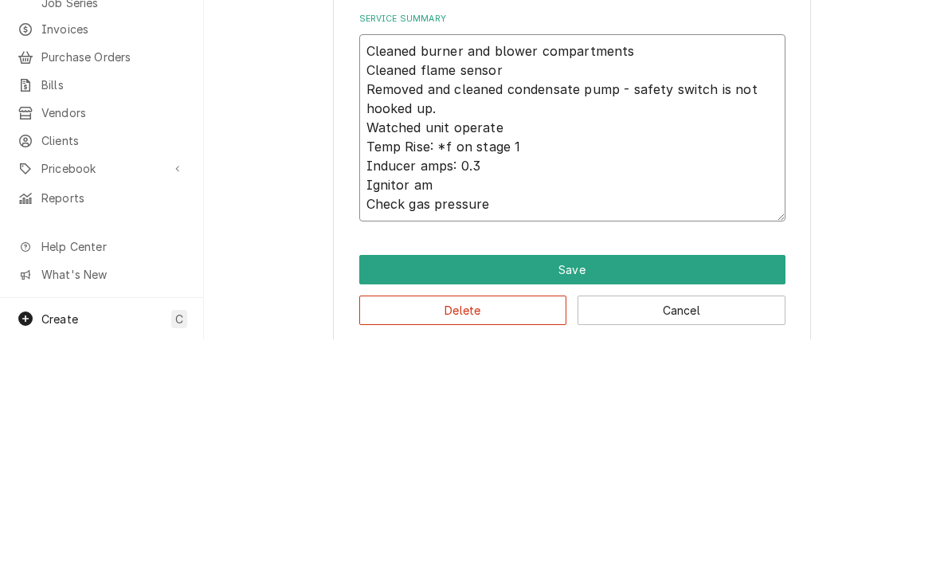
type textarea "Cleaned burner and blower compartments Cleaned flame sensor Removed and cleaned…"
type textarea "x"
type textarea "Cleaned burner and blower compartments Cleaned flame sensor Removed and cleaned…"
type textarea "x"
type textarea "Cleaned burner and blower compartments Cleaned flame sensor Removed and cleaned…"
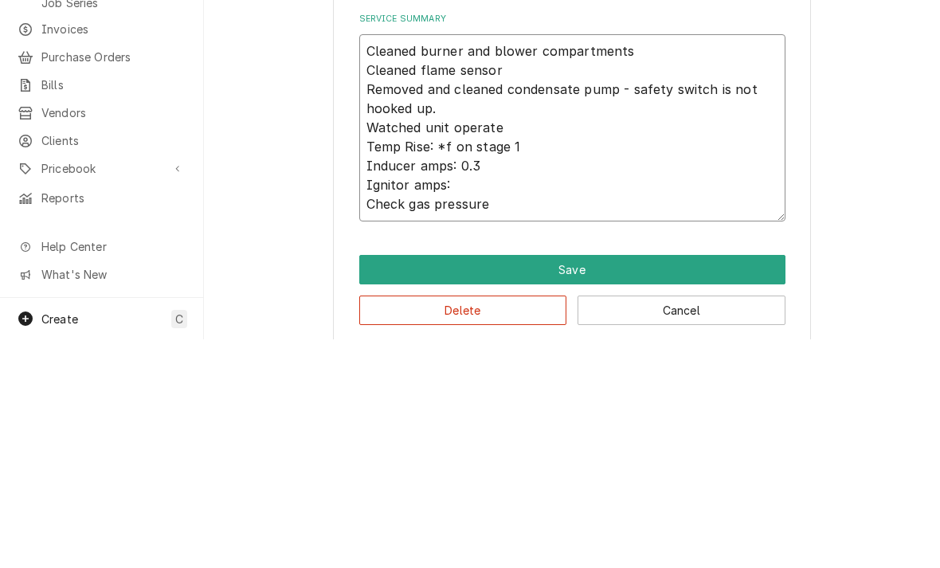
type textarea "x"
type textarea "Cleaned burner and blower compartments Cleaned flame sensor Removed and cleaned…"
type textarea "x"
type textarea "Cleaned burner and blower compartments Cleaned flame sensor Removed and cleaned…"
type textarea "x"
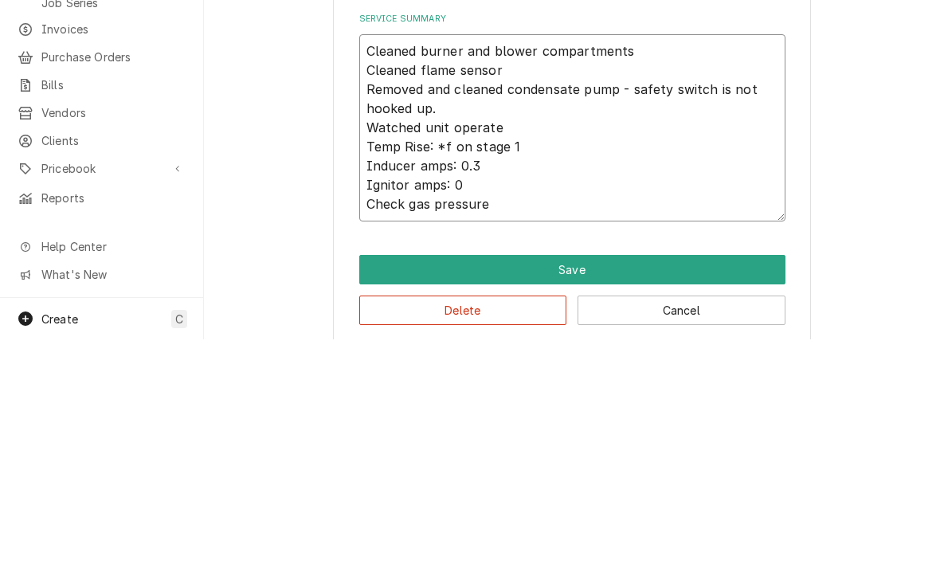
type textarea "Cleaned burner and blower compartments Cleaned flame sensor Removed and cleaned…"
type textarea "x"
click at [503, 263] on textarea "Cleaned burner and blower compartments Cleaned flame sensor Removed and cleaned…" at bounding box center [572, 356] width 426 height 187
type textarea "Cleaned burner and blower compartments Cleaned flame sensor Removed and cleaned…"
type textarea "x"
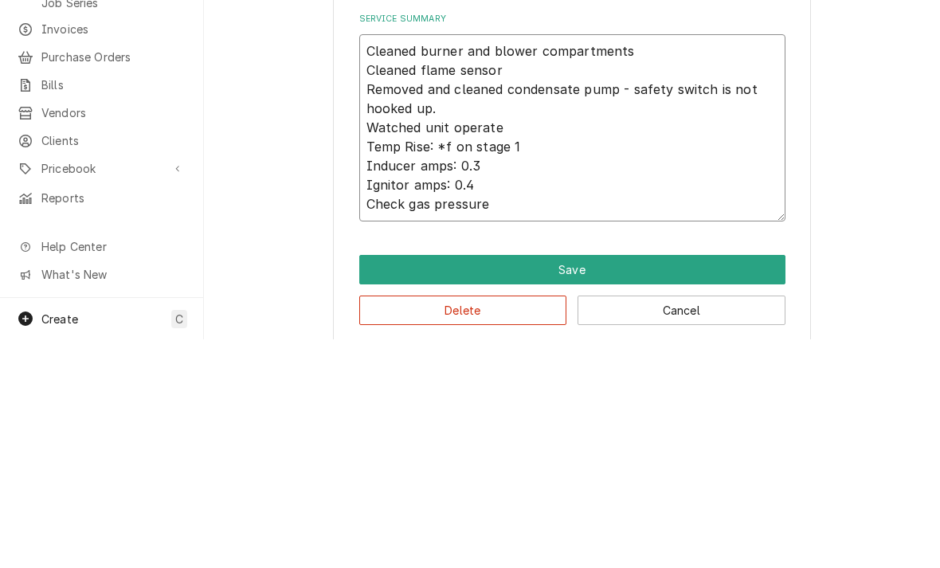
type textarea "Cleaned burner and blower compartments Cleaned flame sensor Removed and cleaned…"
type textarea "x"
type textarea "Cleaned burner and blower compartments Cleaned flame sensor Removed and cleaned…"
type textarea "x"
type textarea "Cleaned burner and blower compartments Cleaned flame sensor Removed and cleaned…"
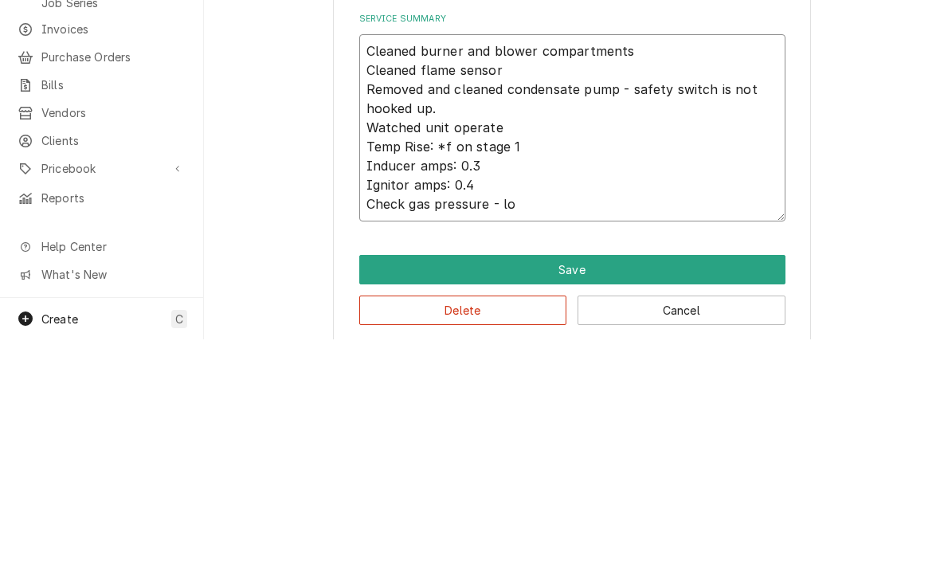
type textarea "x"
type textarea "Cleaned burner and blower compartments Cleaned flame sensor Removed and cleaned…"
type textarea "x"
type textarea "Cleaned burner and blower compartments Cleaned flame sensor Removed and cleaned…"
type textarea "x"
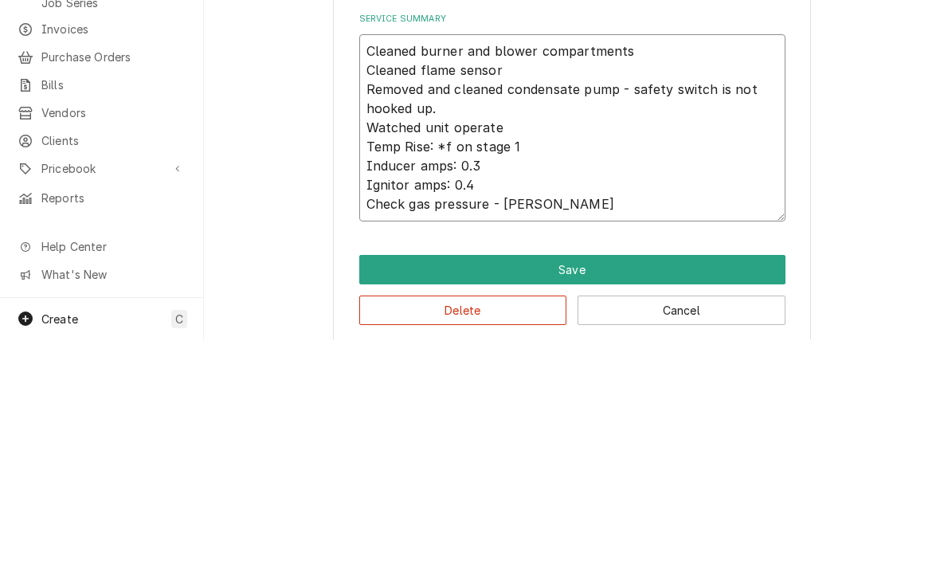
type textarea "Cleaned burner and blower compartments Cleaned flame sensor Removed and cleaned…"
type textarea "x"
type textarea "Cleaned burner and blower compartments Cleaned flame sensor Removed and cleaned…"
type textarea "x"
type textarea "Cleaned burner and blower compartments Cleaned flame sensor Removed and cleaned…"
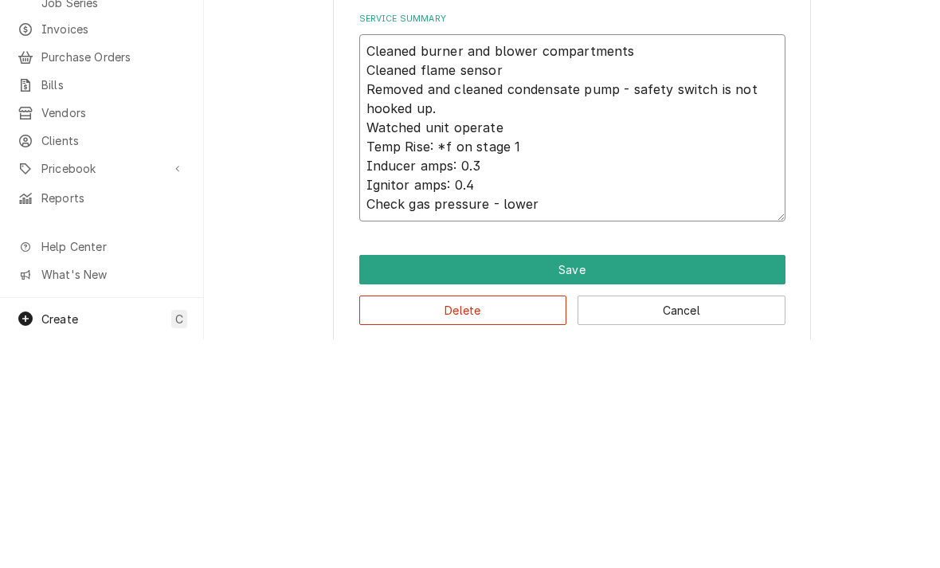
type textarea "x"
type textarea "Cleaned burner and blower compartments Cleaned flame sensor Removed and cleaned…"
click at [385, 263] on textarea "Cleaned burner and blower compartments Cleaned flame sensor Removed and cleaned…" at bounding box center [572, 356] width 426 height 187
click at [392, 263] on textarea "Cleaned burner and blower compartments Cleaned flame sensor Removed and cleaned…" at bounding box center [572, 356] width 426 height 187
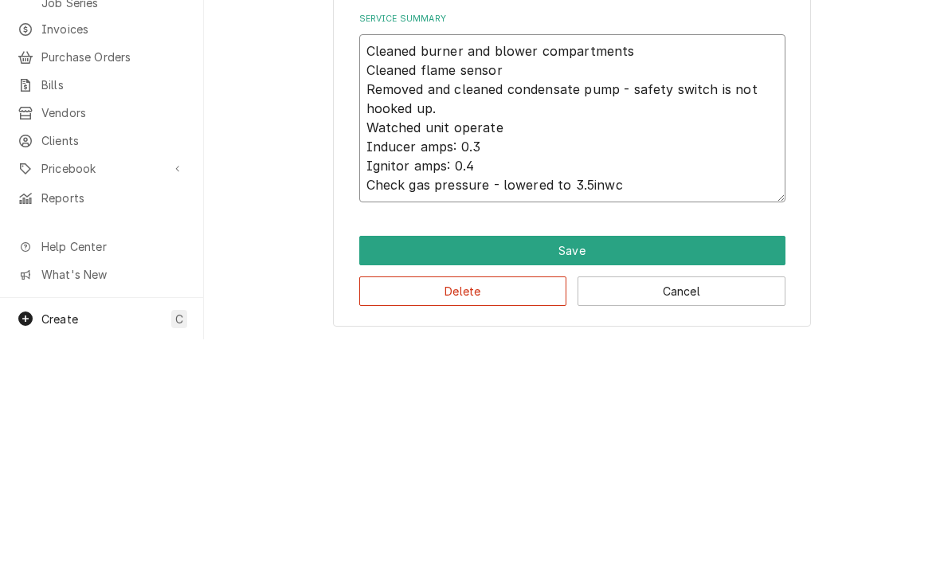
click at [363, 263] on textarea "Cleaned burner and blower compartments Cleaned flame sensor Removed and cleaned…" at bounding box center [572, 347] width 426 height 168
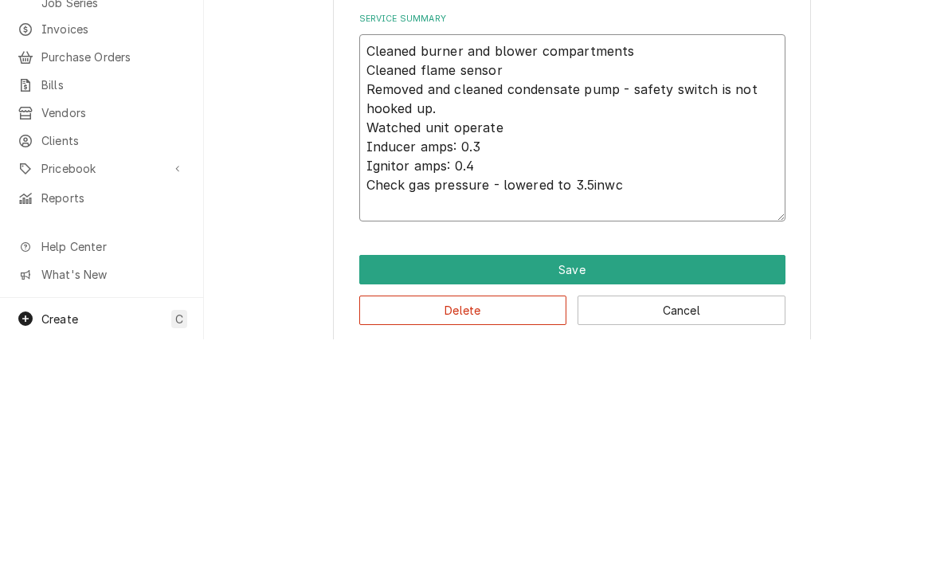
click at [379, 263] on textarea "Cleaned burner and blower compartments Cleaned flame sensor Removed and cleaned…" at bounding box center [572, 356] width 426 height 187
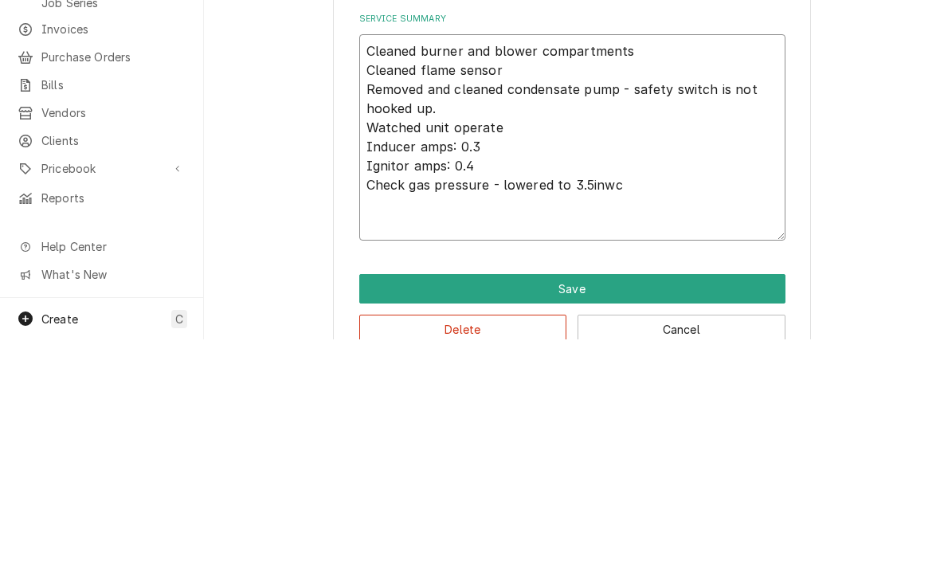
click at [361, 263] on textarea "Cleaned burner and blower compartments Cleaned flame sensor Removed and cleaned…" at bounding box center [572, 366] width 426 height 206
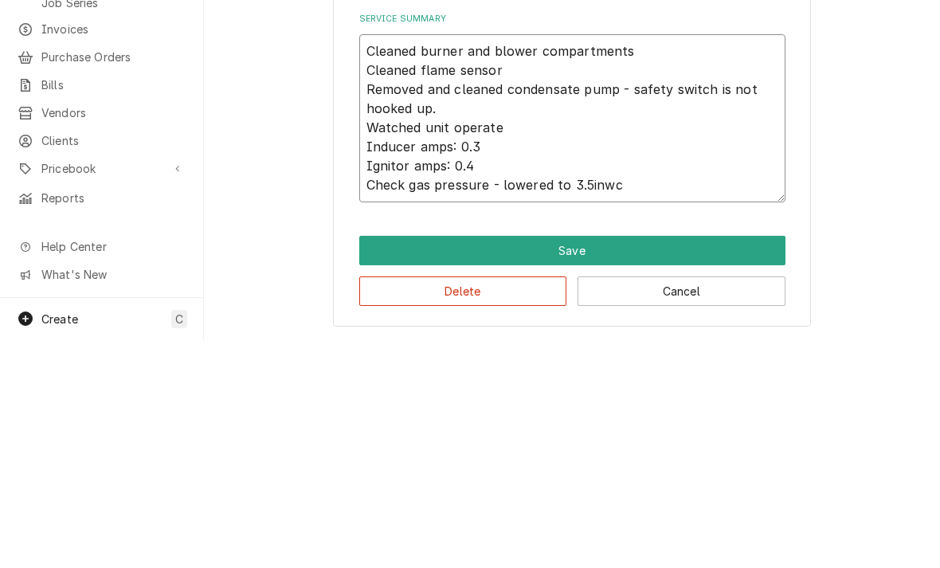
click at [648, 263] on textarea "Cleaned burner and blower compartments Cleaned flame sensor Removed and cleaned…" at bounding box center [572, 347] width 426 height 168
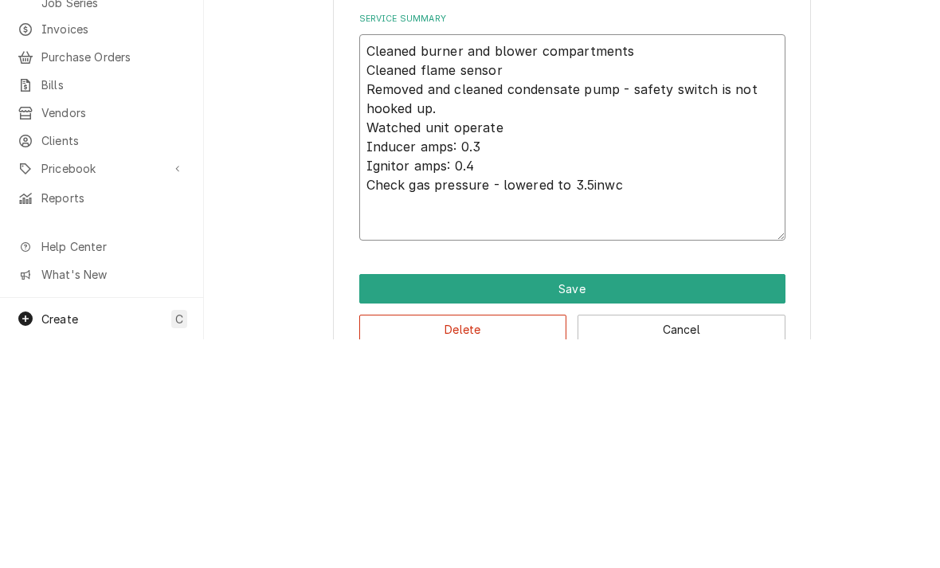
paste textarea "Flue piping to chimney has holes in it and needs replaced."
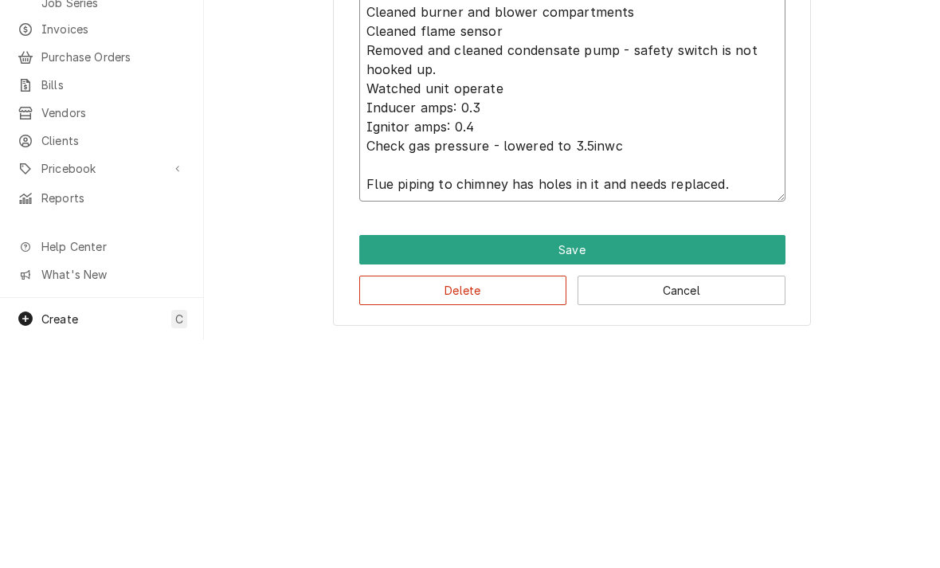
scroll to position [403, 0]
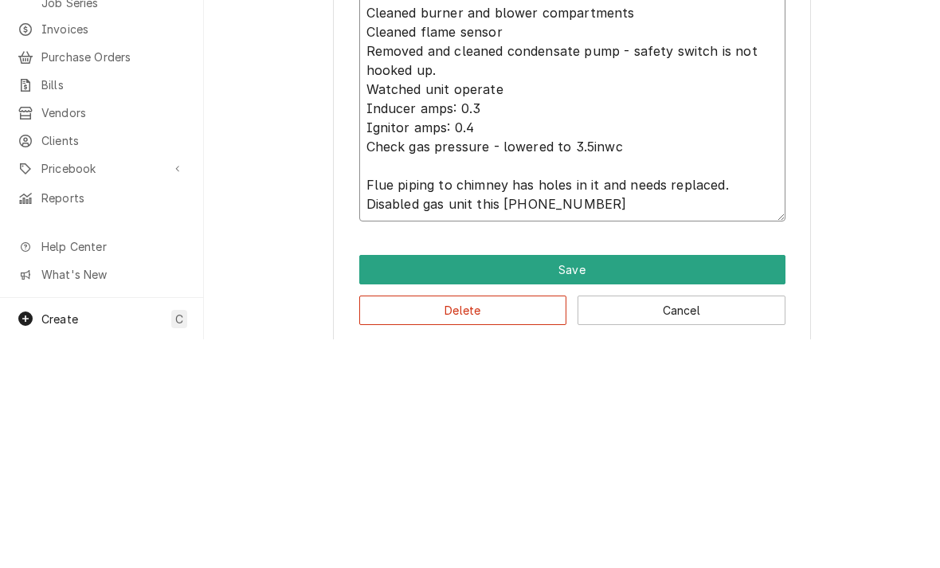
click at [485, 225] on textarea "Cleaned burner and blower compartments Cleaned flame sensor Removed and cleaned…" at bounding box center [572, 337] width 426 height 225
click at [484, 225] on textarea "Cleaned burner and blower compartments Cleaned flame sensor Removed and cleaned…" at bounding box center [572, 337] width 426 height 225
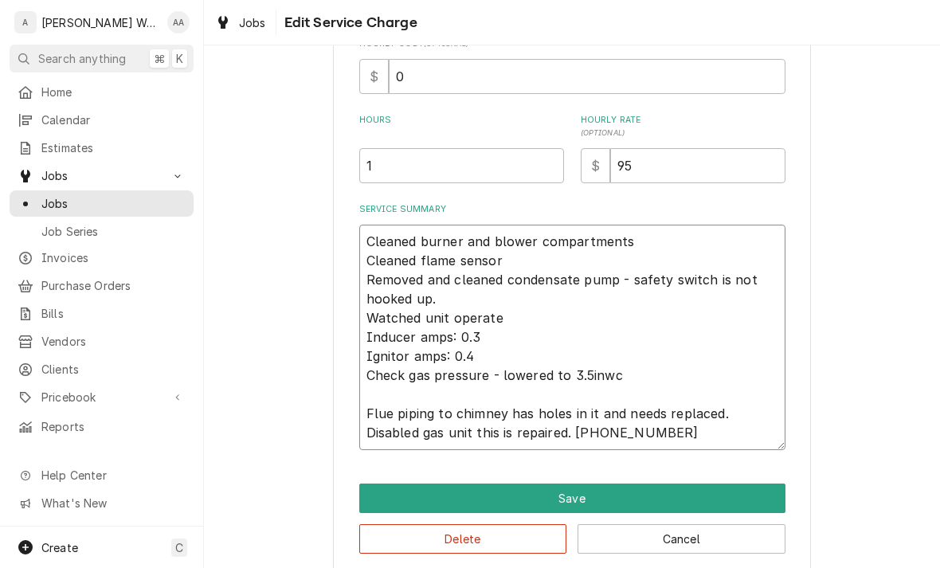
click at [380, 390] on textarea "Cleaned burner and blower compartments Cleaned flame sensor Removed and cleaned…" at bounding box center [572, 337] width 426 height 225
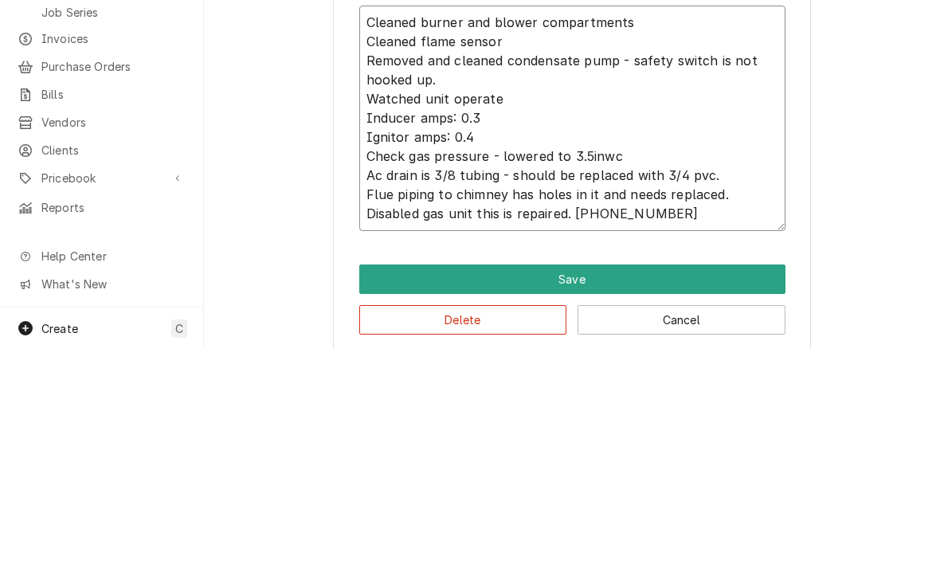
click at [503, 225] on textarea "Cleaned burner and blower compartments Cleaned flame sensor Removed and cleaned…" at bounding box center [572, 337] width 426 height 225
click at [499, 225] on textarea "Cleaned burner and blower compartments Cleaned flame sensor Removed and cleaned…" at bounding box center [572, 337] width 426 height 225
click at [503, 225] on textarea "Cleaned burner and blower compartments Cleaned flame sensor Removed and cleaned…" at bounding box center [572, 337] width 426 height 225
click at [461, 225] on textarea "Cleaned burner and blower compartments Cleaned flame sensor Removed and cleaned…" at bounding box center [572, 337] width 426 height 225
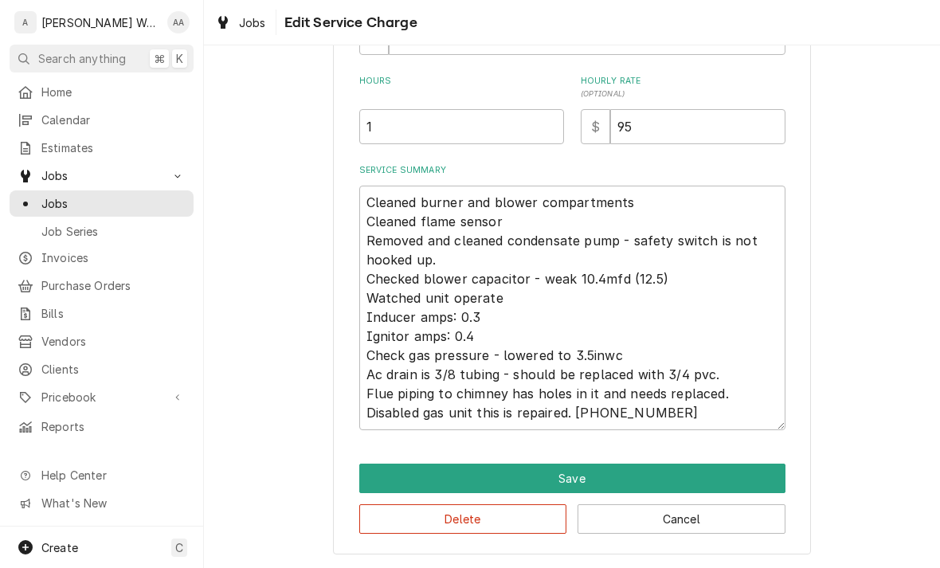
click at [383, 477] on button "Save" at bounding box center [572, 478] width 426 height 29
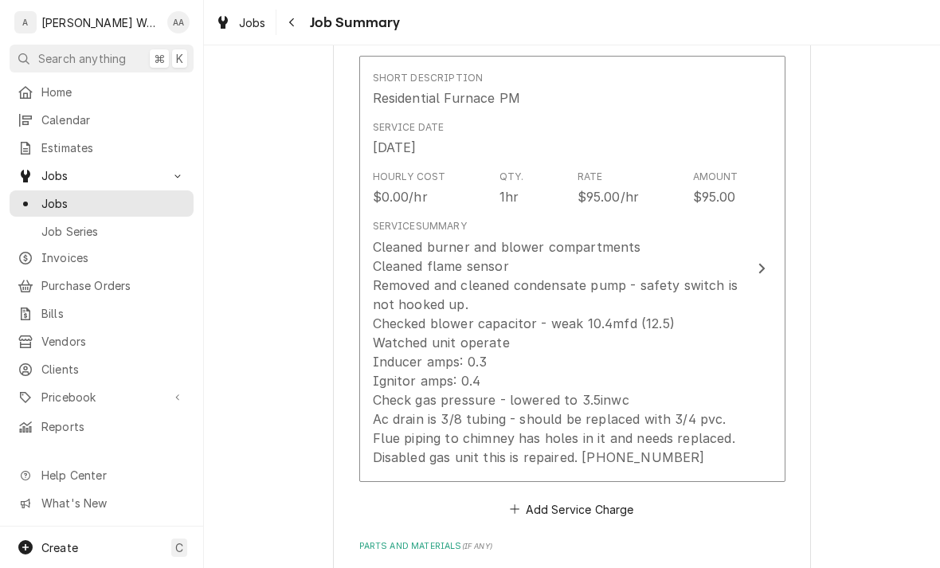
click at [437, 416] on div "Cleaned burner and blower compartments Cleaned flame sensor Removed and cleaned…" at bounding box center [556, 351] width 366 height 229
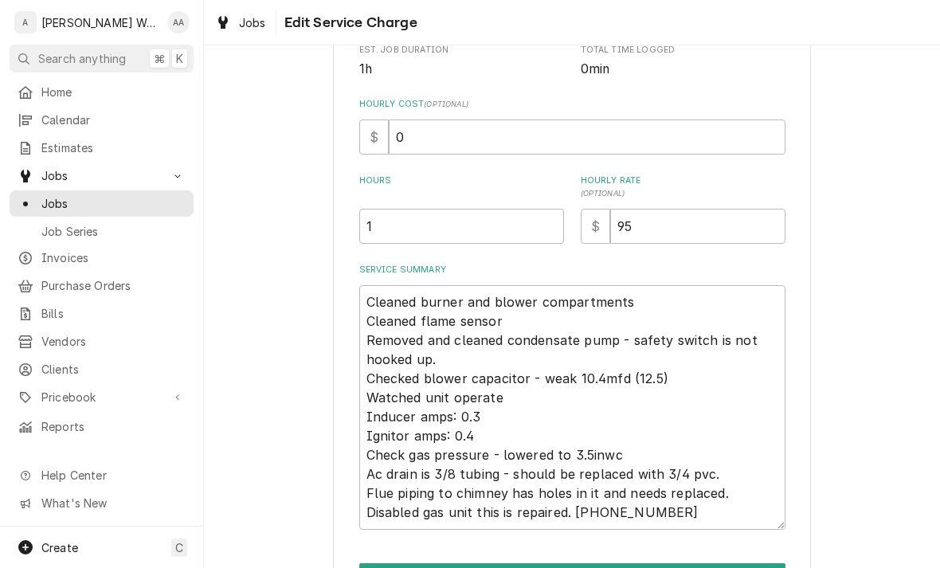
scroll to position [410, 0]
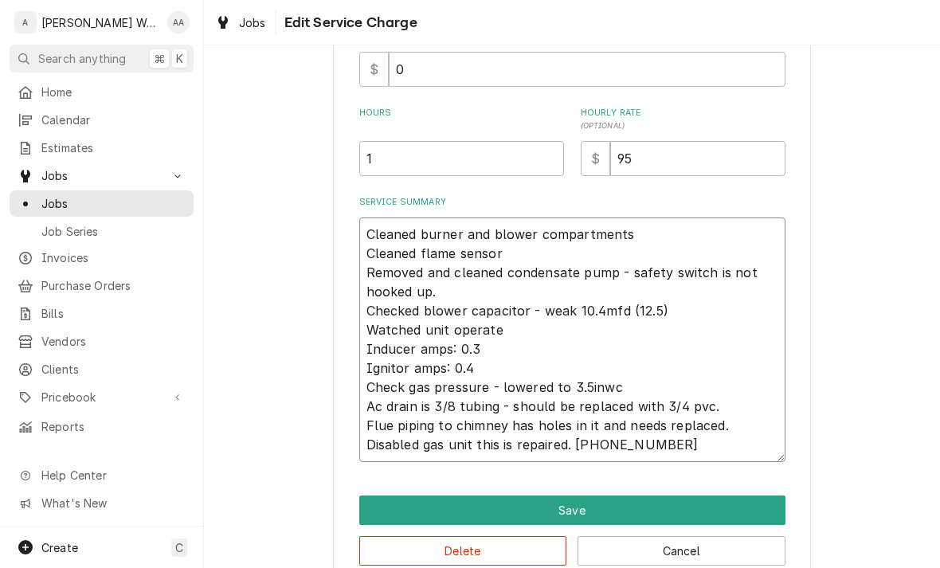
click at [574, 445] on textarea "Cleaned burner and blower compartments Cleaned flame sensor Removed and cleaned…" at bounding box center [572, 339] width 426 height 245
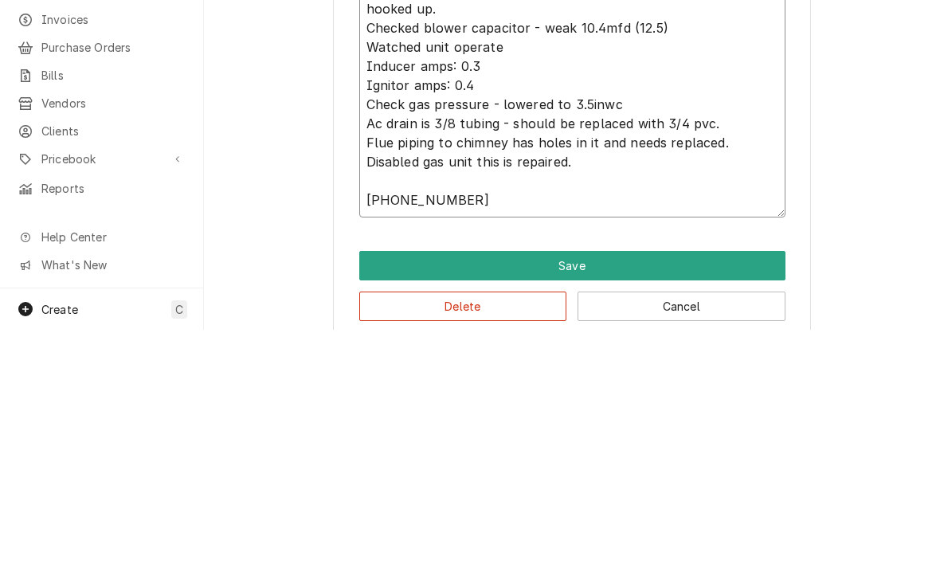
scroll to position [468, 0]
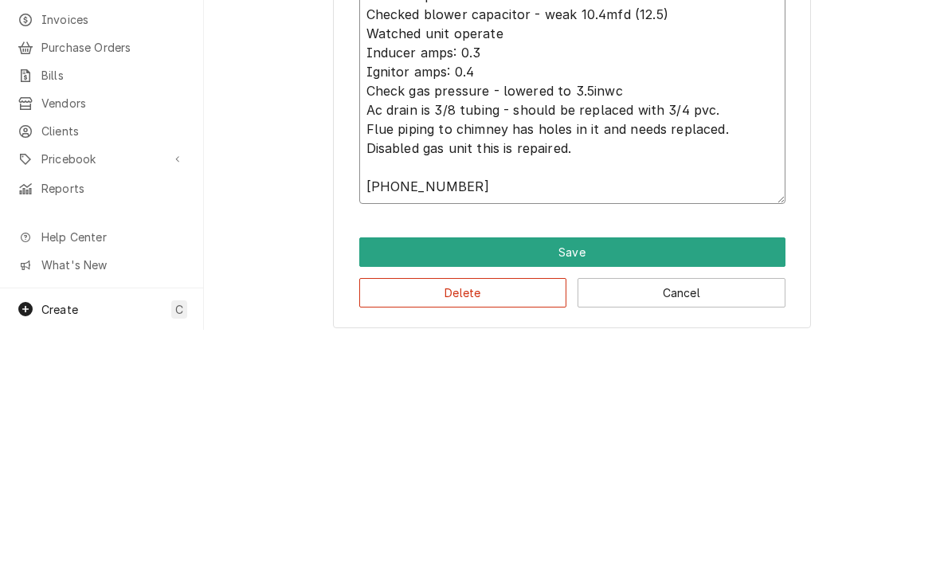
click at [378, 170] on textarea "Cleaned burner and blower compartments Cleaned flame sensor Removed and cleaned…" at bounding box center [572, 300] width 426 height 283
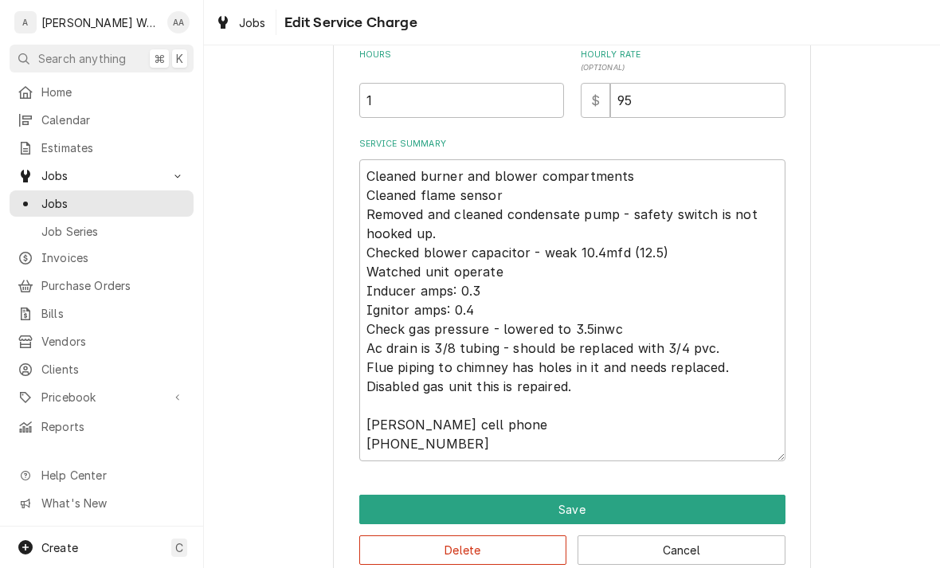
click at [393, 507] on button "Save" at bounding box center [572, 509] width 426 height 29
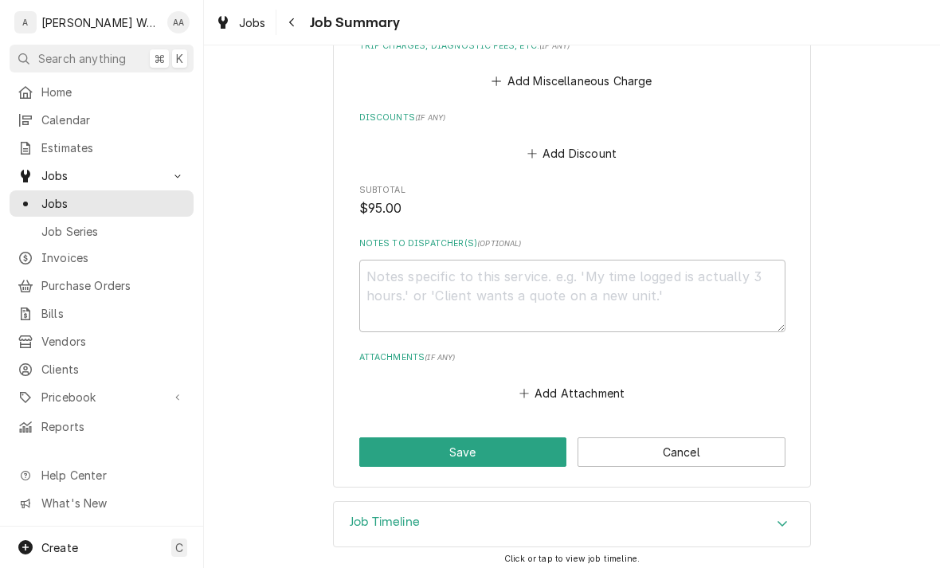
scroll to position [1028, 0]
click at [395, 446] on button "Save" at bounding box center [463, 452] width 208 height 29
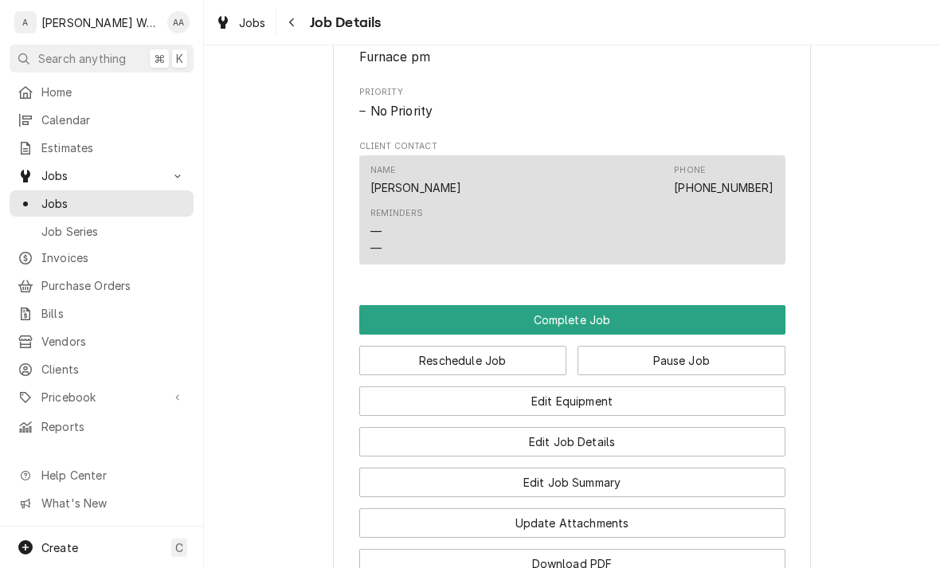
scroll to position [999, 0]
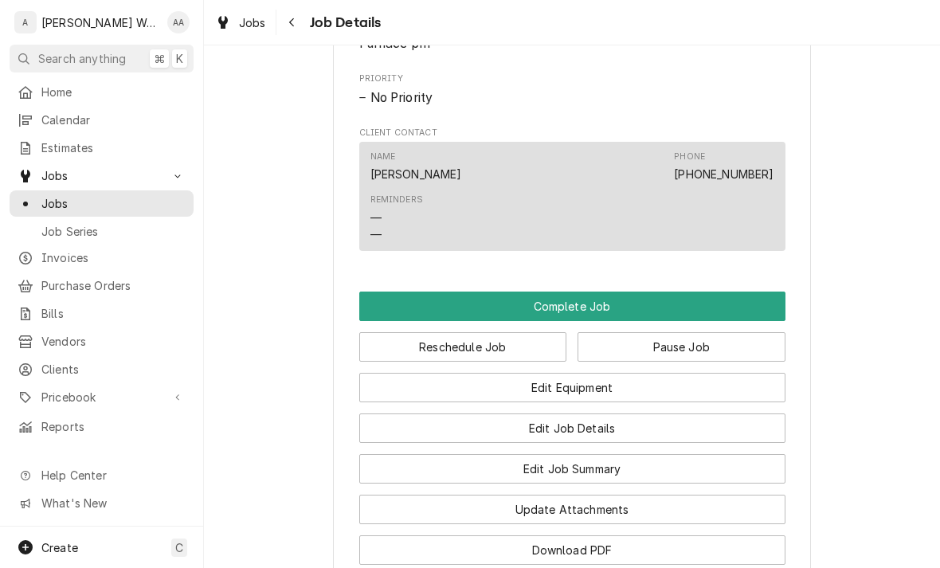
click at [386, 314] on button "Complete Job" at bounding box center [572, 306] width 426 height 29
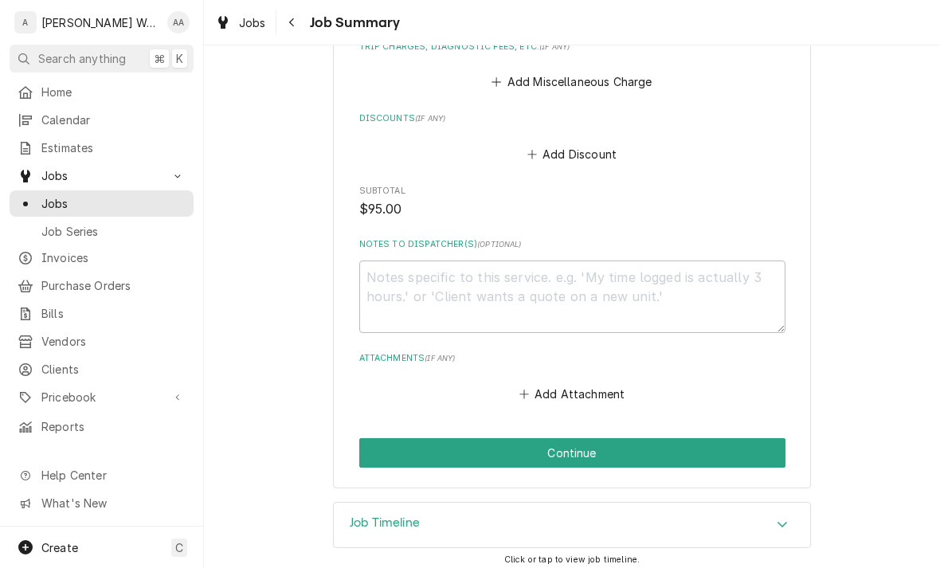
scroll to position [1028, 0]
click at [387, 445] on button "Continue" at bounding box center [572, 452] width 426 height 29
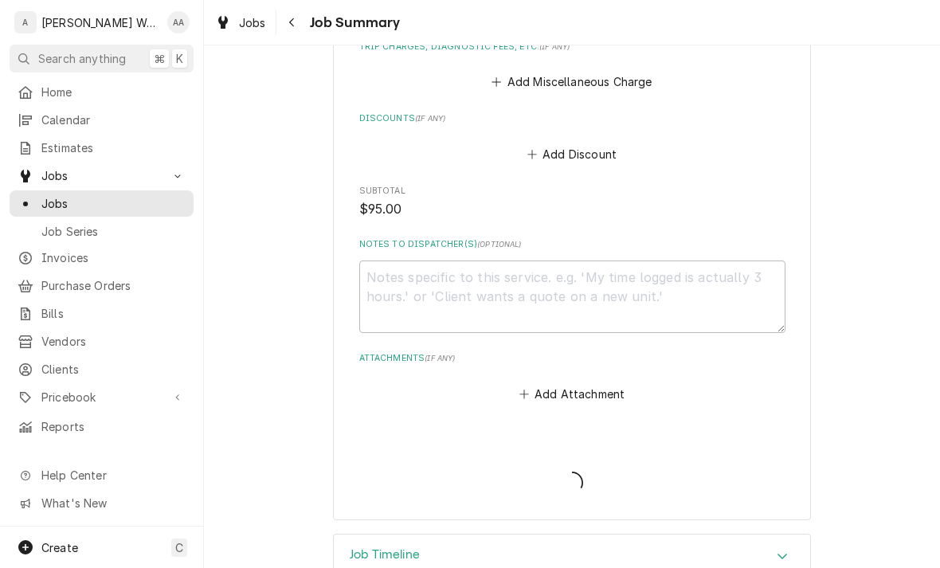
type textarea "x"
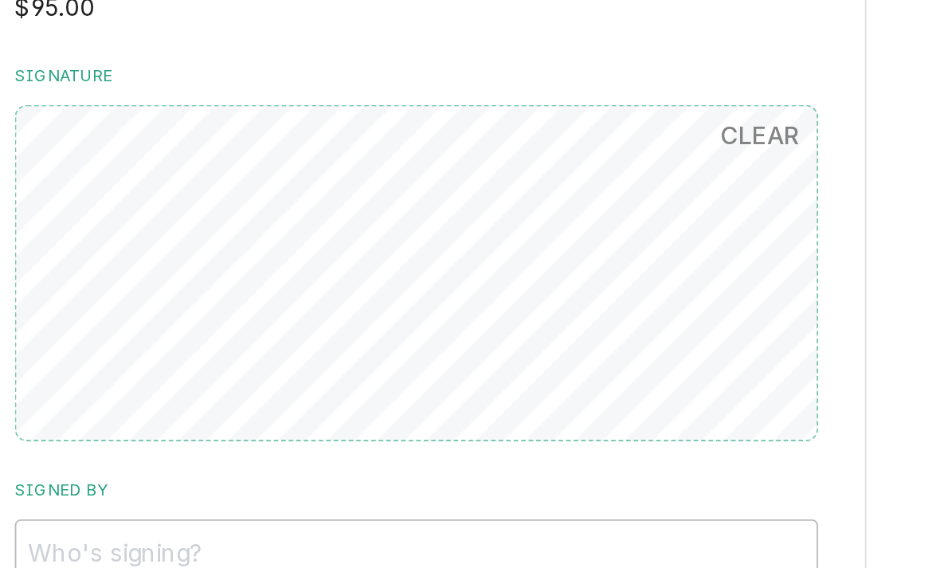
scroll to position [977, 0]
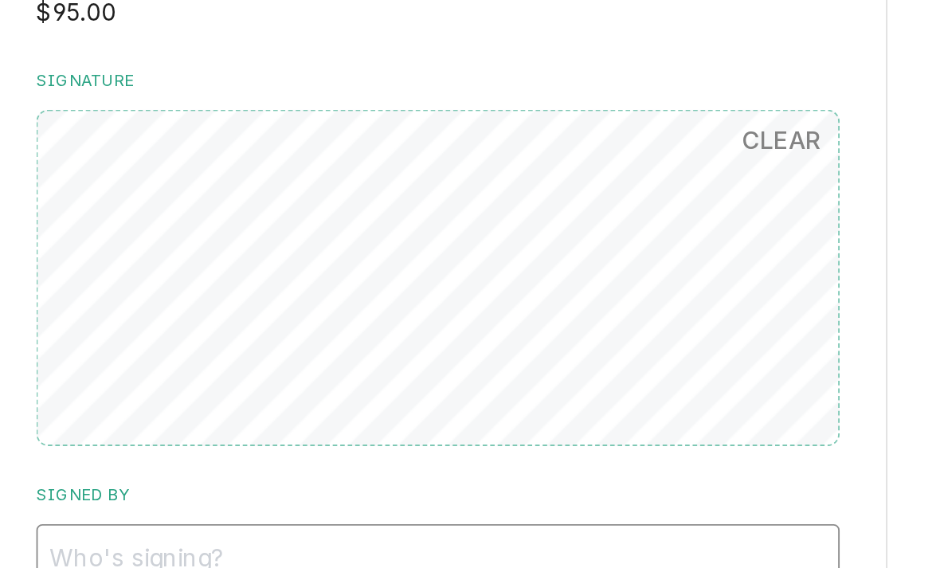
click at [359, 371] on input "Signed By" at bounding box center [572, 388] width 426 height 35
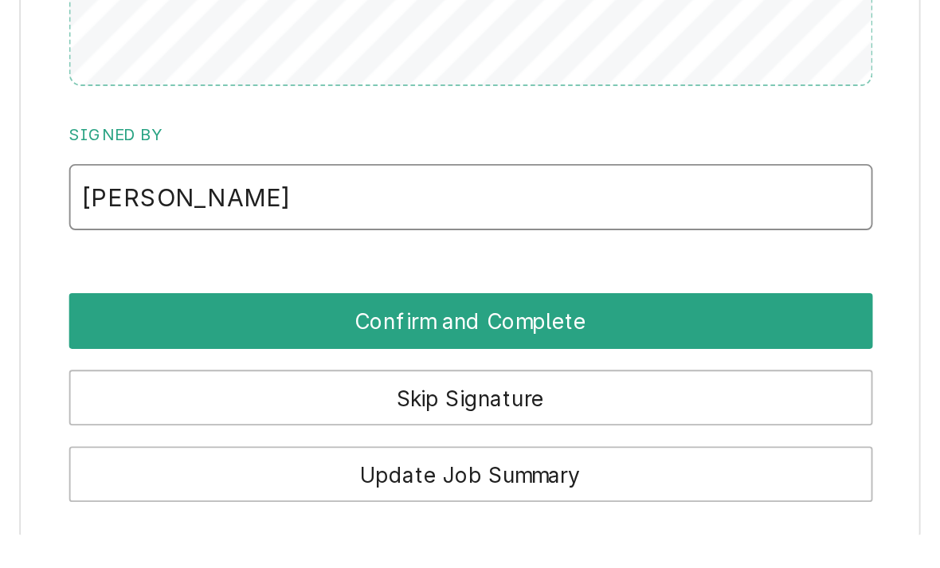
type input "[PERSON_NAME]"
click at [359, 440] on button "Confirm and Complete" at bounding box center [572, 454] width 426 height 29
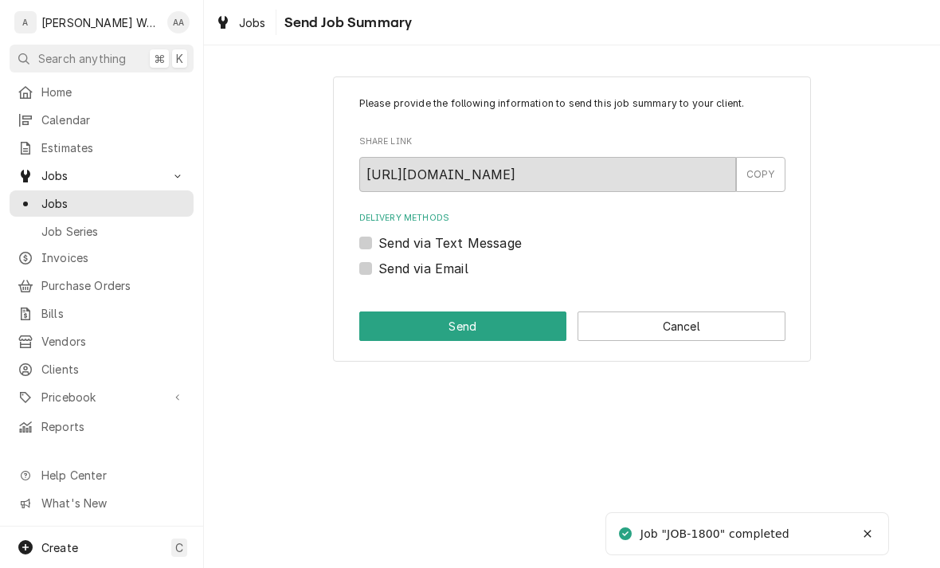
click at [723, 323] on button "Cancel" at bounding box center [682, 325] width 208 height 29
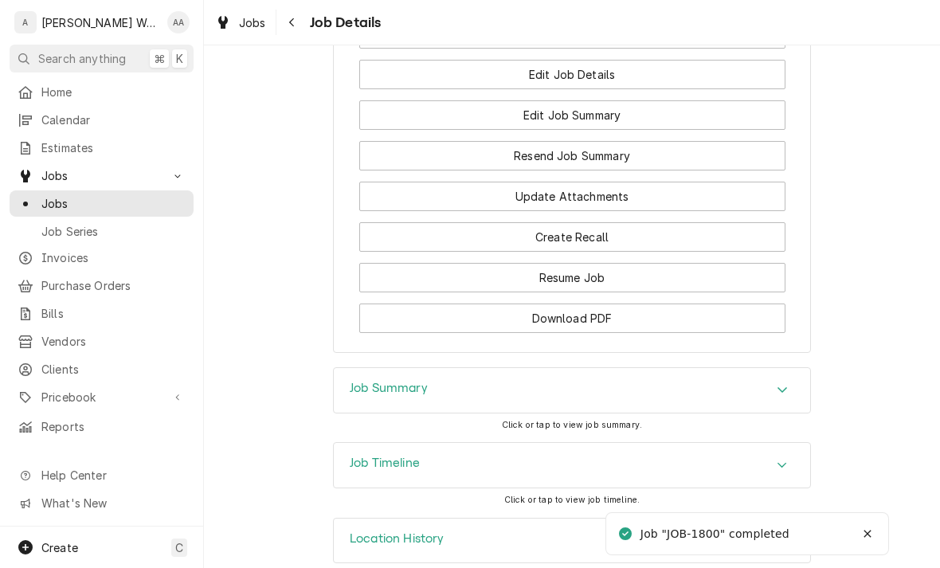
scroll to position [1086, 0]
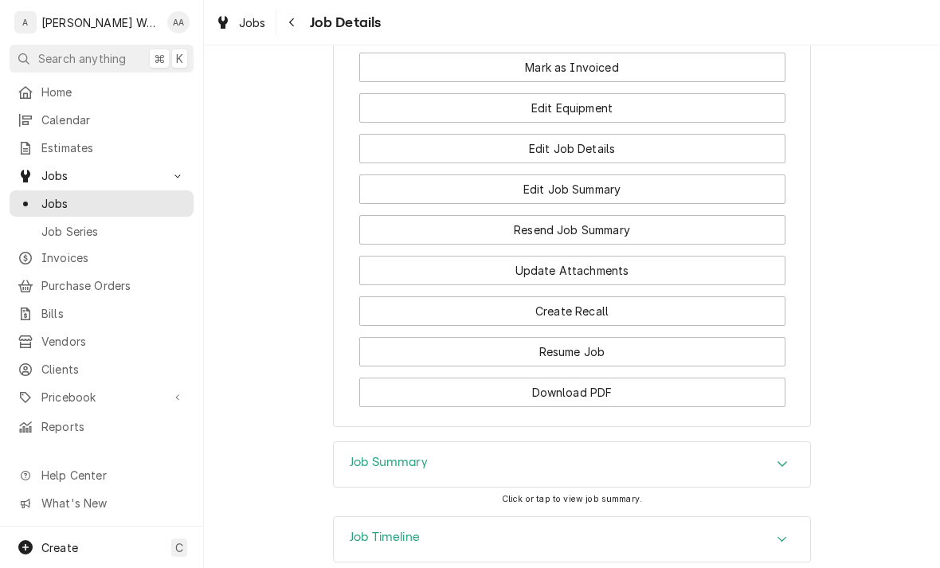
click at [406, 112] on button "Edit Equipment" at bounding box center [572, 107] width 426 height 29
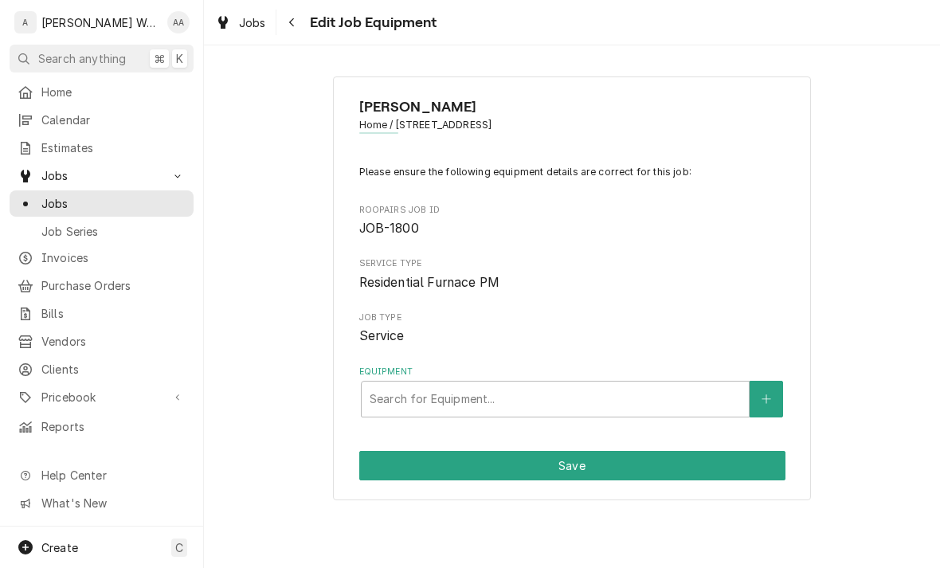
click at [755, 394] on button "Equipment" at bounding box center [766, 399] width 33 height 37
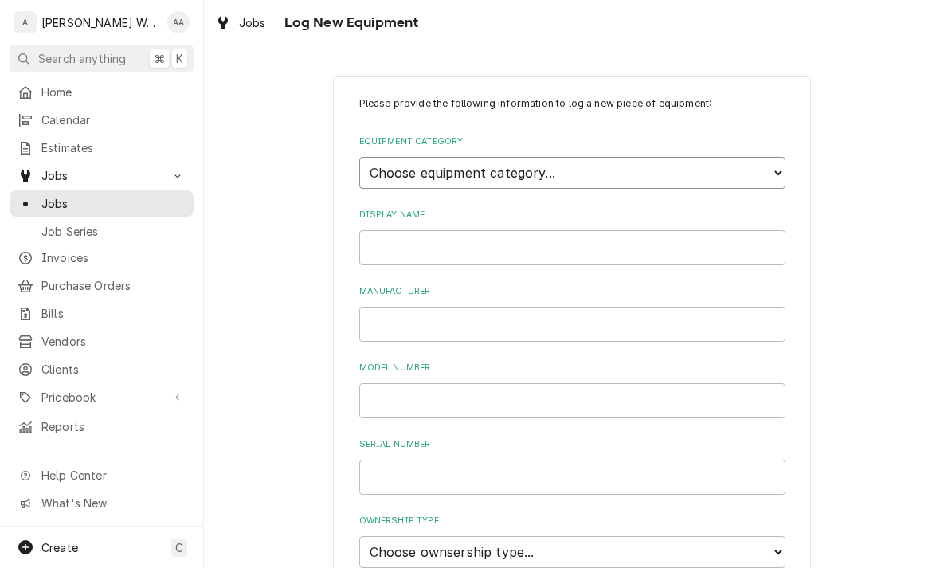
click at [397, 158] on select "Choose equipment category... Ice Machines Refrigeration Beverage Equipment Work…" at bounding box center [572, 173] width 426 height 32
select select "15"
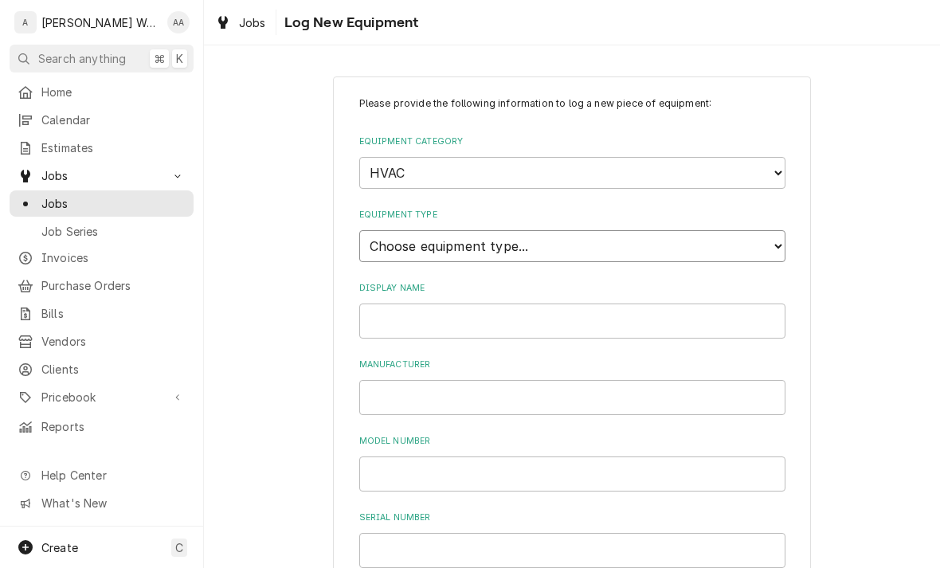
click at [386, 237] on select "Choose equipment type... Condenser Furnace Chiller Air Handler VRF Mini Split M…" at bounding box center [572, 246] width 426 height 32
click at [379, 239] on select "Choose equipment type... Condenser Furnace Chiller Air Handler VRF Mini Split M…" at bounding box center [572, 246] width 426 height 32
select select "119"
click at [386, 304] on input "Display Name" at bounding box center [572, 321] width 426 height 35
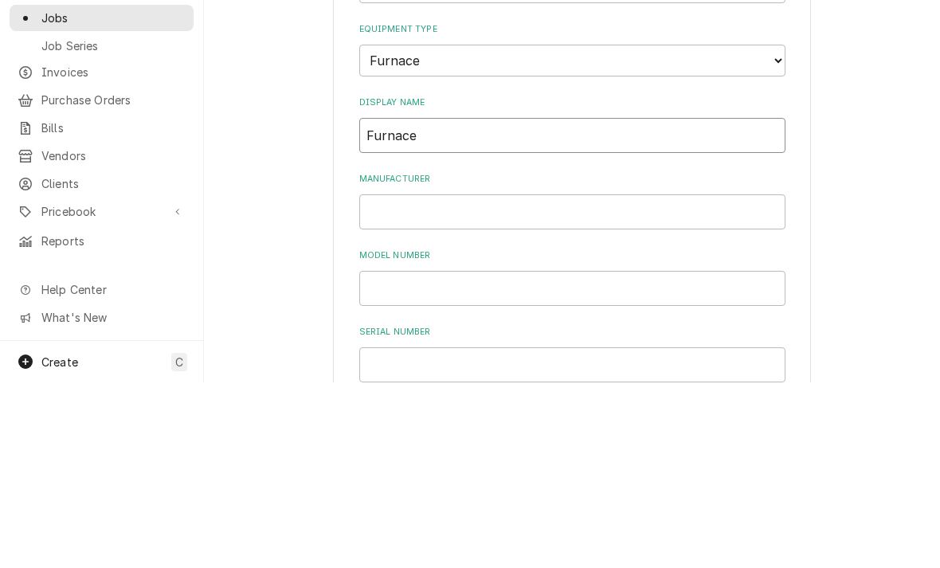
type input "Furnace"
click at [401, 380] on input "Manufacturer" at bounding box center [572, 397] width 426 height 35
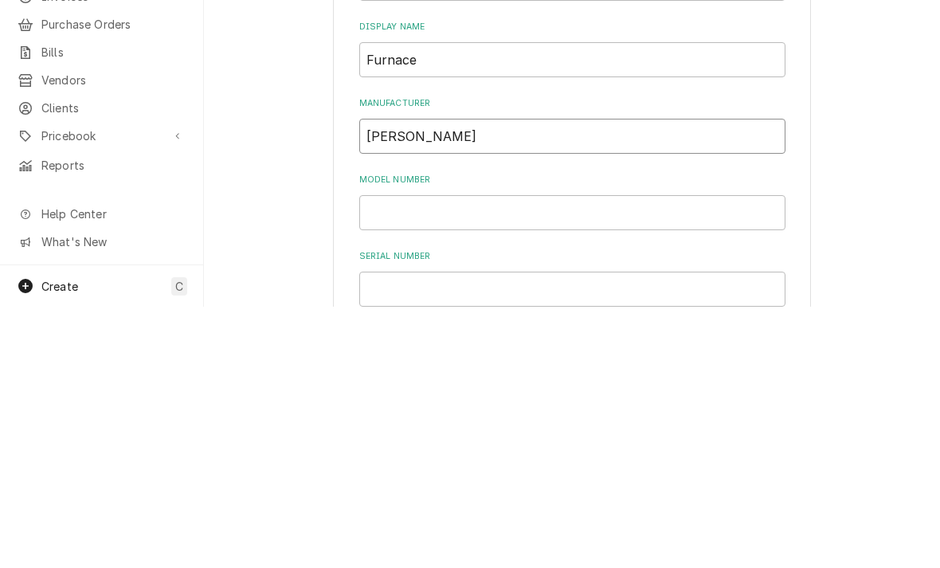
type input "[PERSON_NAME]"
click at [398, 456] on input "Model Number" at bounding box center [572, 473] width 426 height 35
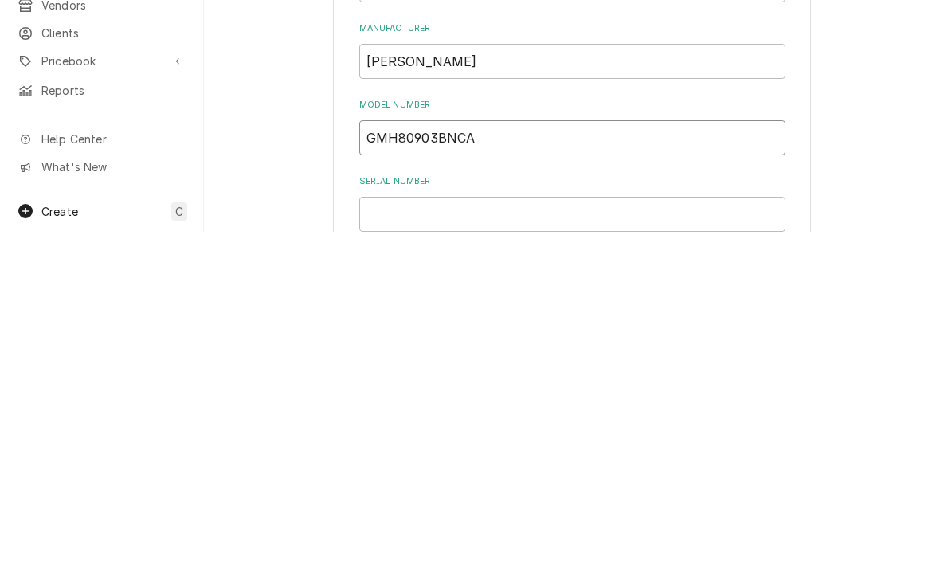
type input "GMH80903BNCA"
click at [386, 533] on input "Serial Number" at bounding box center [572, 550] width 426 height 35
type input "0908052561"
click at [373, 532] on select "Choose ownsership type... Unknown Owned Leased Rented" at bounding box center [572, 548] width 426 height 32
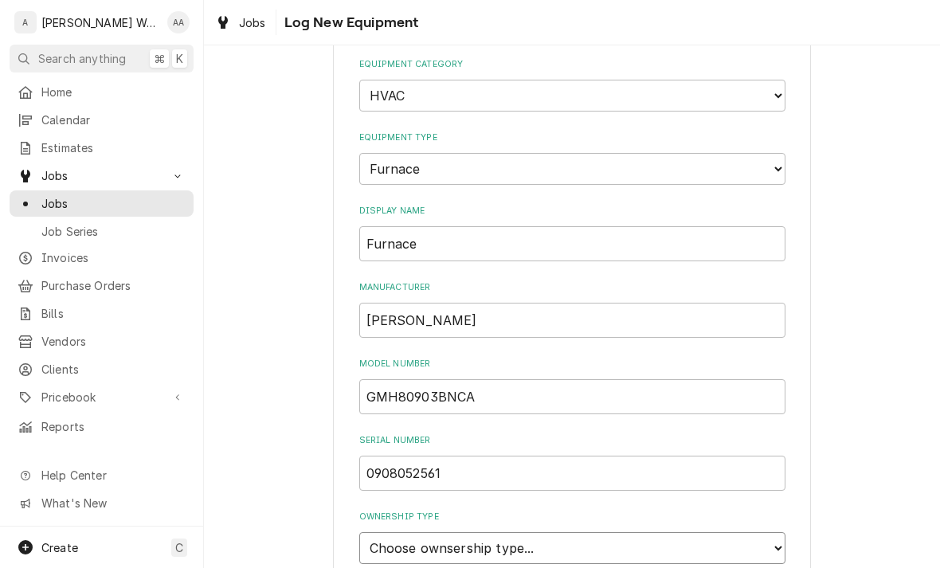
select select "1"
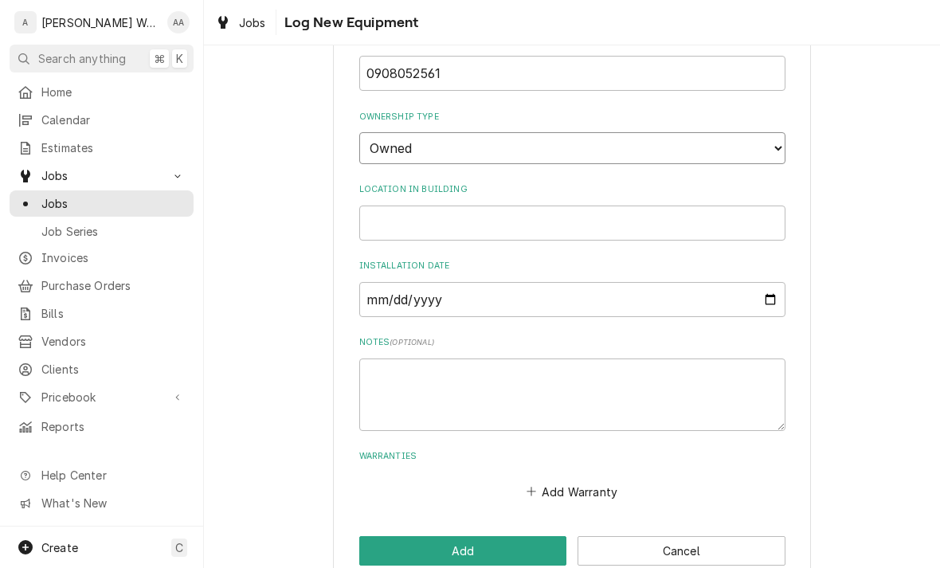
scroll to position [477, 0]
click at [386, 536] on button "Add" at bounding box center [463, 550] width 208 height 29
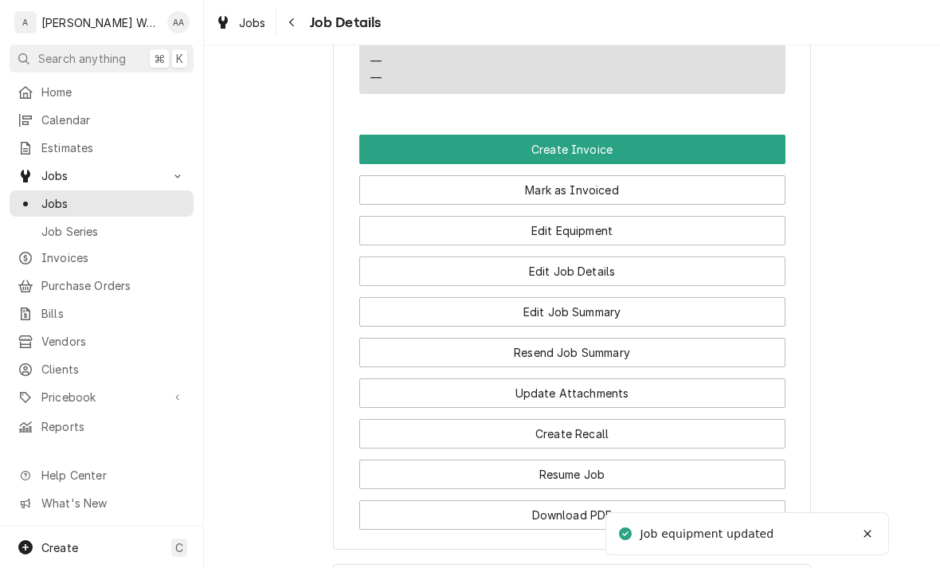
scroll to position [993, 0]
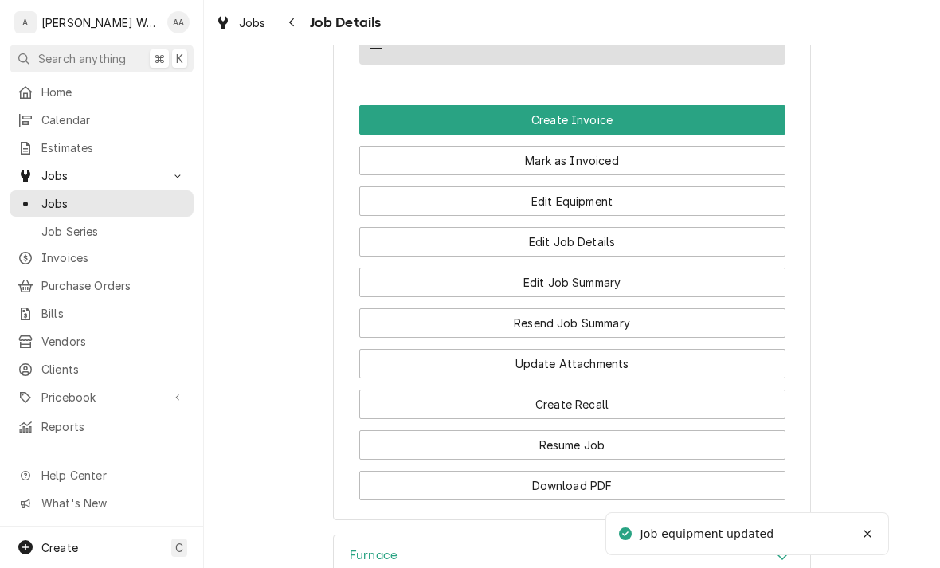
click at [389, 117] on button "Create Invoice" at bounding box center [572, 119] width 426 height 29
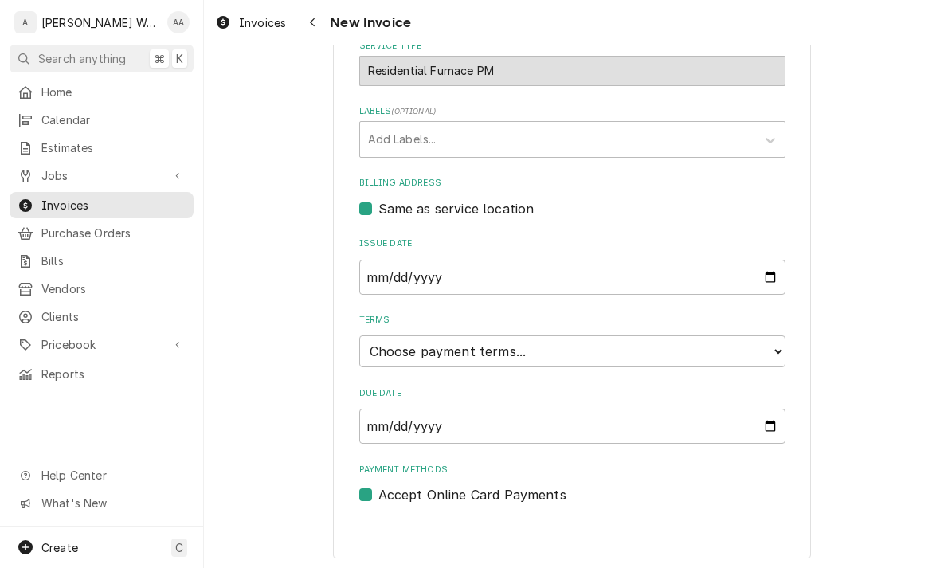
scroll to position [397, 0]
click at [393, 355] on select "Choose payment terms... Same Day Net 7 Net 14 Net 21 Net 30 Net 45 Net 60 Net 90" at bounding box center [572, 352] width 426 height 32
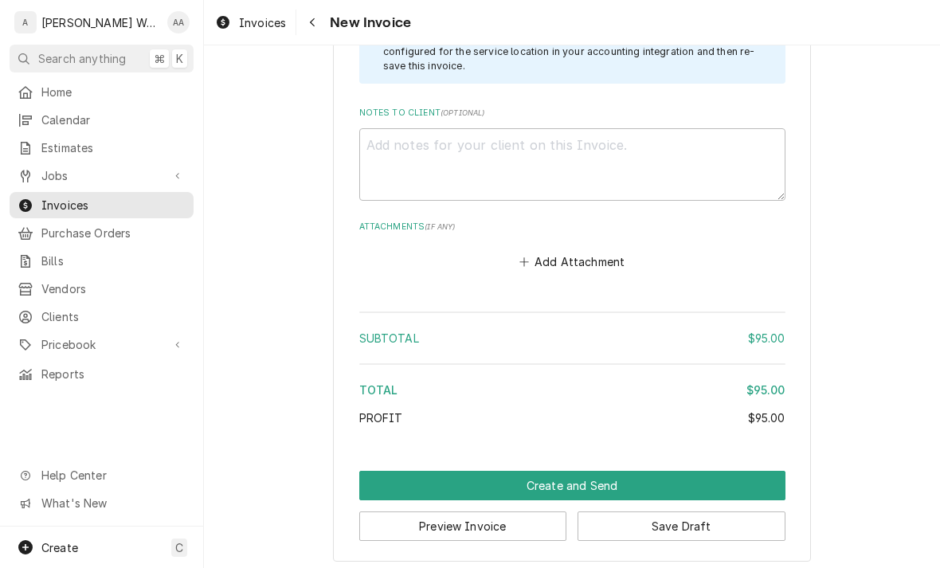
scroll to position [1787, 0]
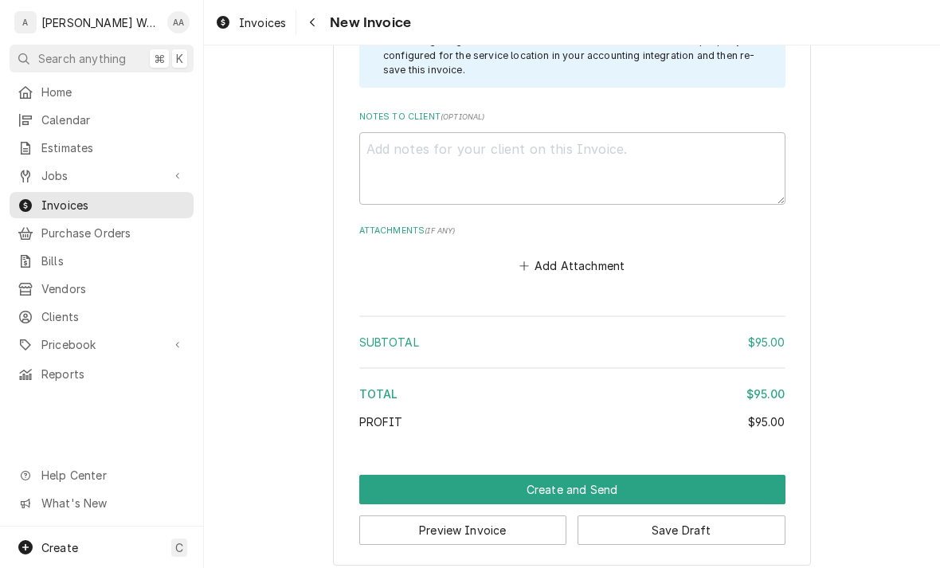
click at [394, 480] on button "Create and Send" at bounding box center [572, 489] width 426 height 29
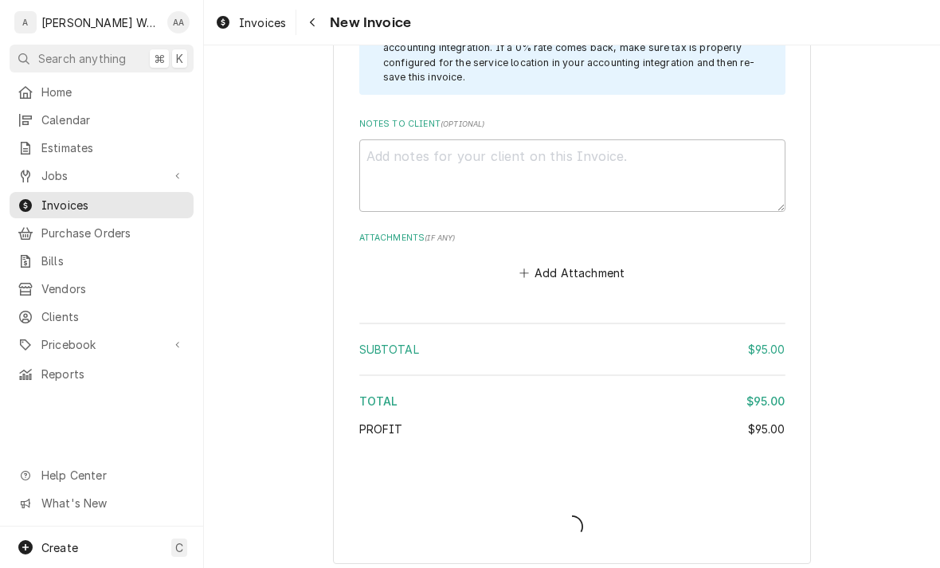
type textarea "x"
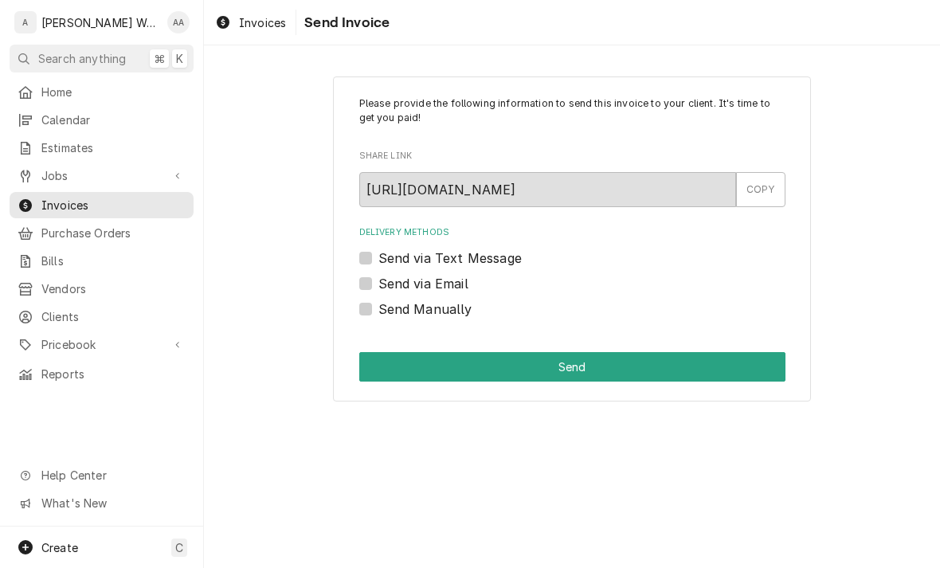
click at [378, 311] on label "Send Manually" at bounding box center [425, 309] width 94 height 19
click at [378, 311] on input "Send Manually" at bounding box center [591, 317] width 426 height 35
checkbox input "true"
click at [391, 365] on button "Send" at bounding box center [572, 366] width 426 height 29
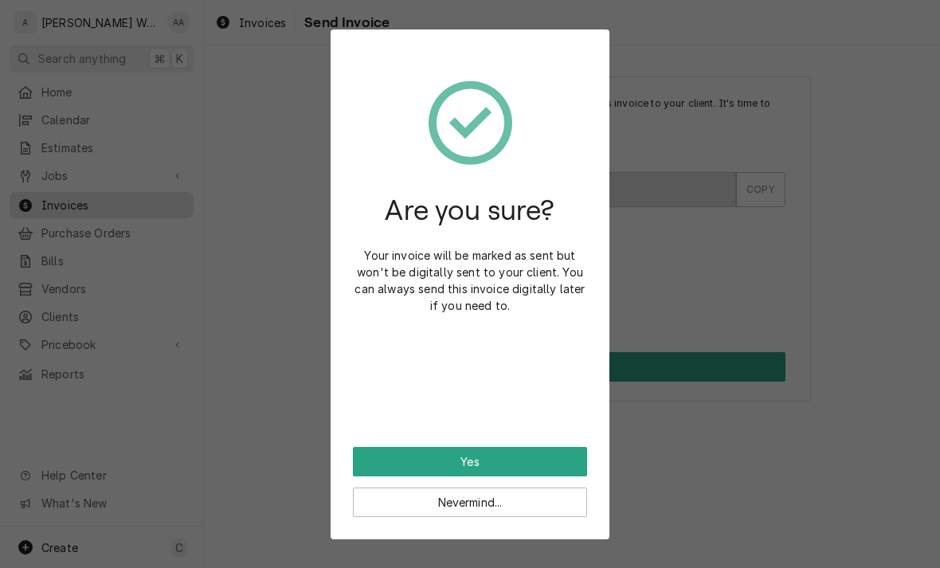
click at [398, 437] on div "Are you sure? Your invoice will be marked as sent but won't be digitally sent t…" at bounding box center [470, 249] width 234 height 395
click at [397, 437] on div "Are you sure? Your invoice will be marked as sent but won't be digitally sent t…" at bounding box center [470, 249] width 234 height 395
click at [409, 468] on button "Yes" at bounding box center [470, 461] width 234 height 29
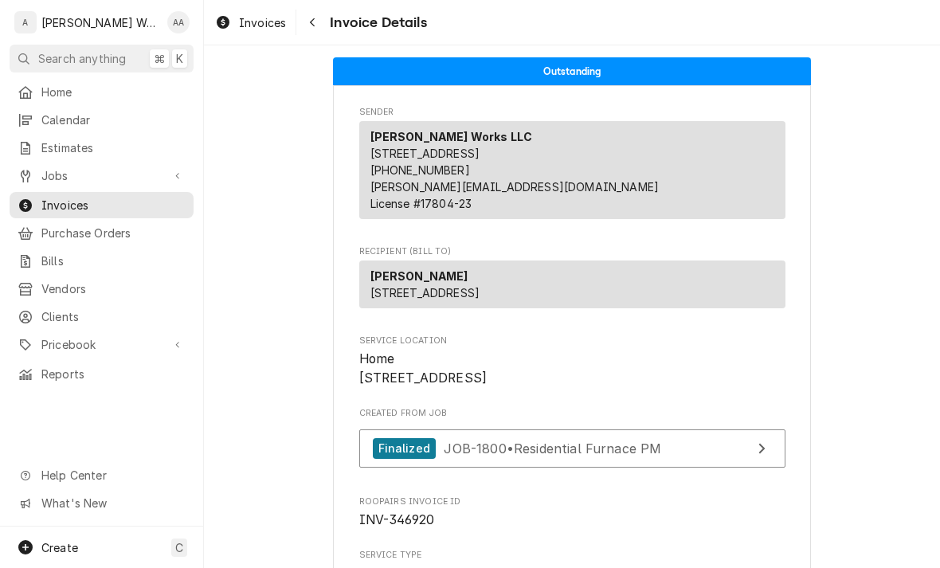
click at [48, 138] on div "Estimates" at bounding box center [102, 148] width 178 height 20
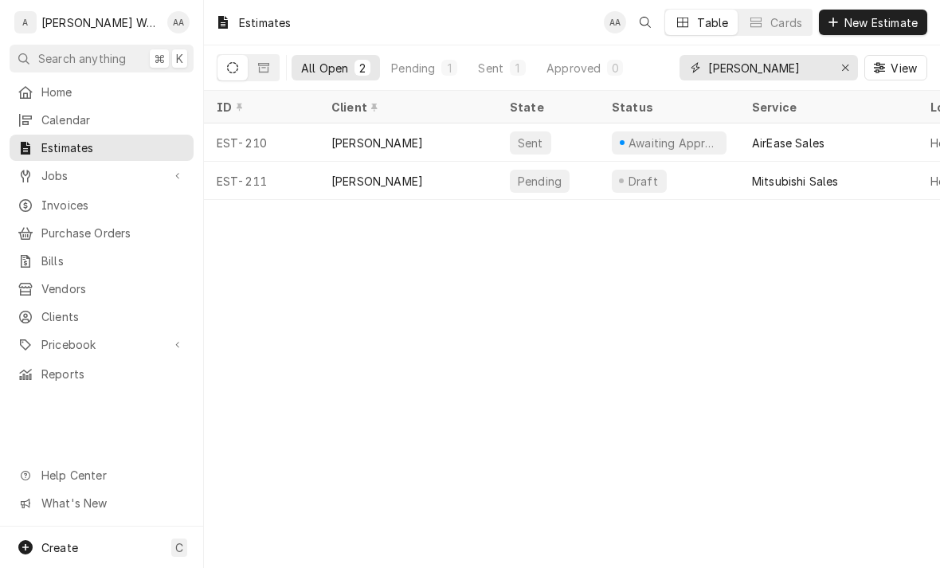
click at [837, 72] on div "Erase input" at bounding box center [845, 68] width 16 height 16
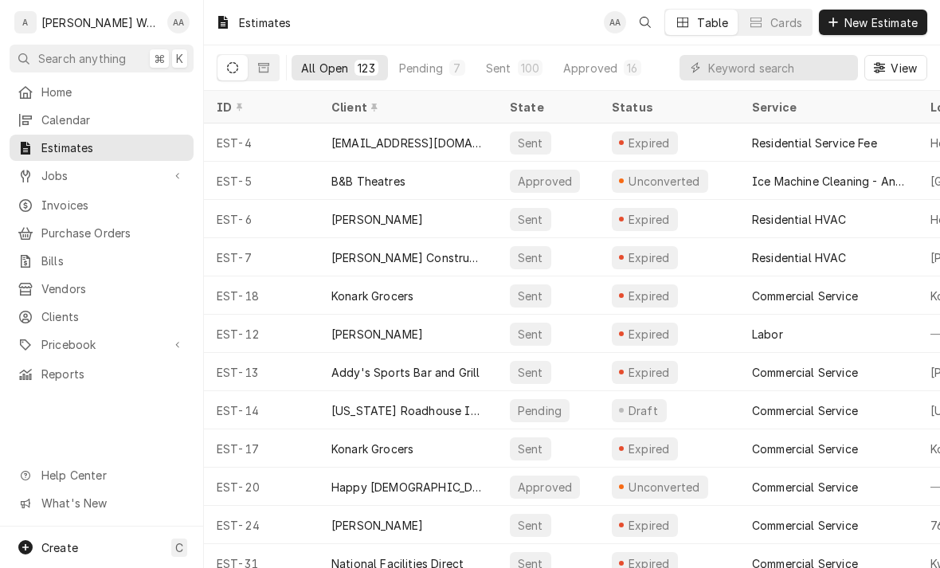
click at [897, 23] on span "New Estimate" at bounding box center [881, 22] width 80 height 17
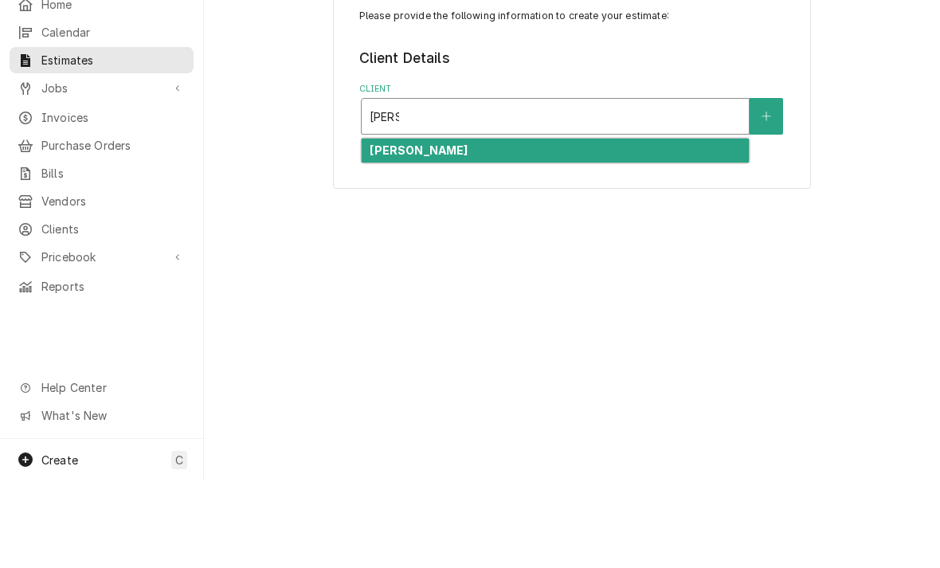
click at [390, 231] on strong "[PERSON_NAME]" at bounding box center [419, 238] width 98 height 14
type input "patti"
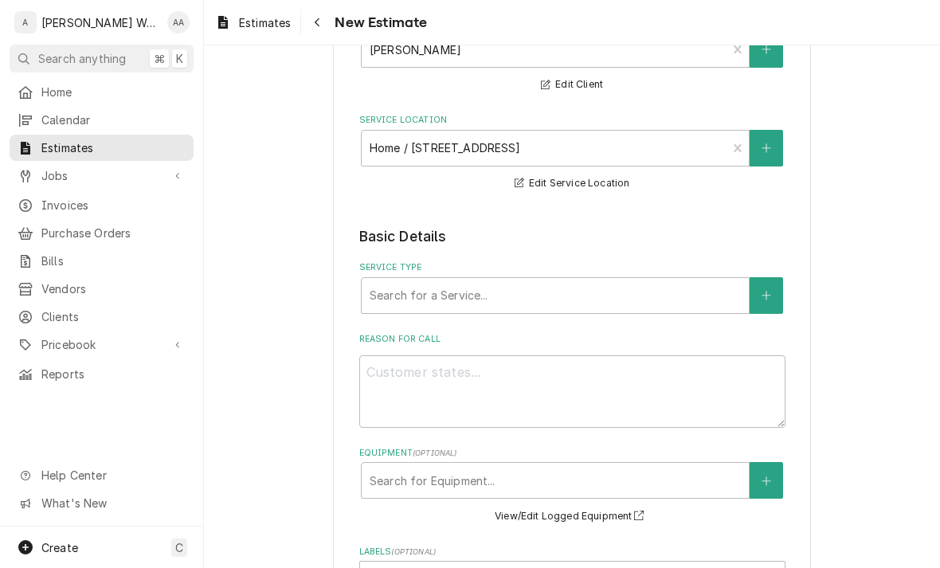
scroll to position [202, 0]
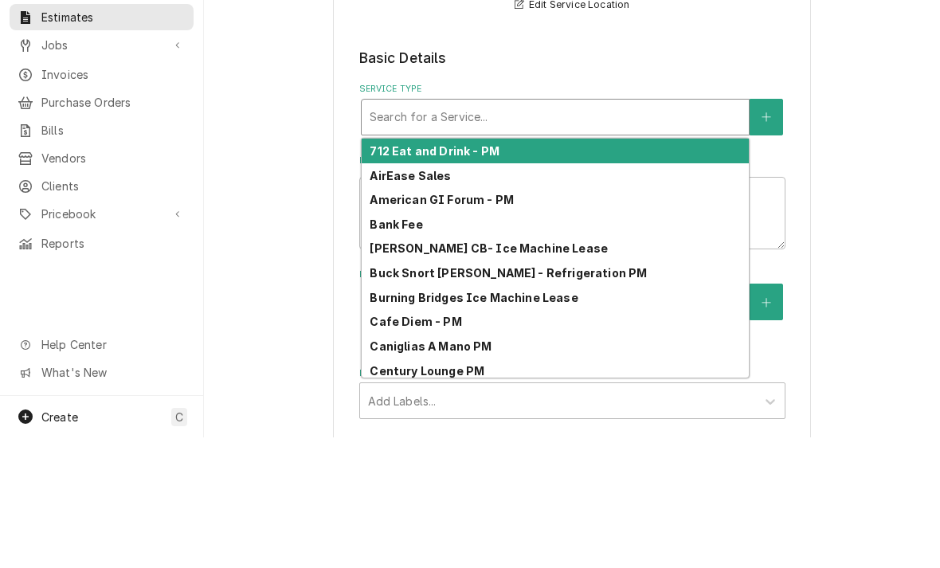
type input "r"
type textarea "x"
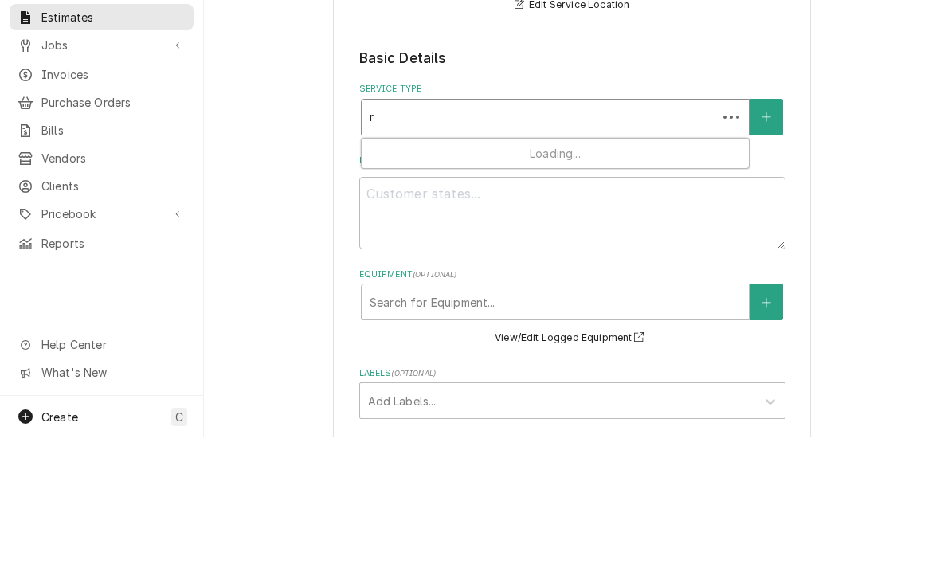
type input "re"
type textarea "x"
type input "res"
type textarea "x"
type input "resi"
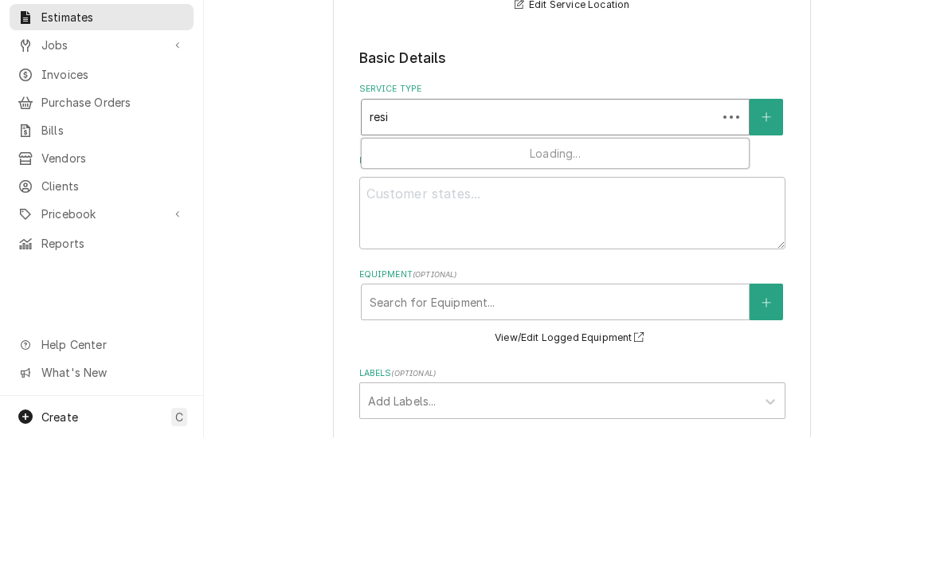
type textarea "x"
type input "resi h"
type textarea "x"
type input "resi hv"
type textarea "x"
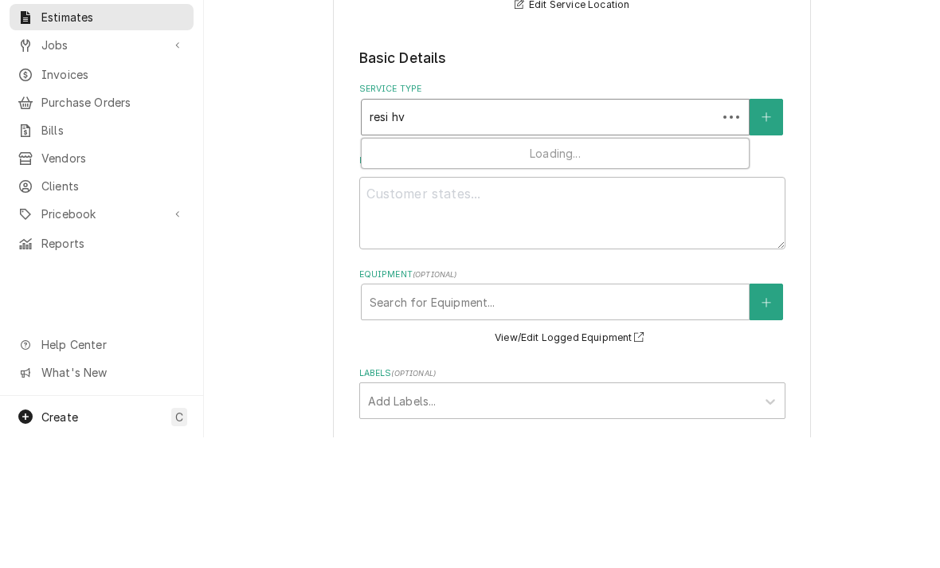
type input "resi hva"
type textarea "x"
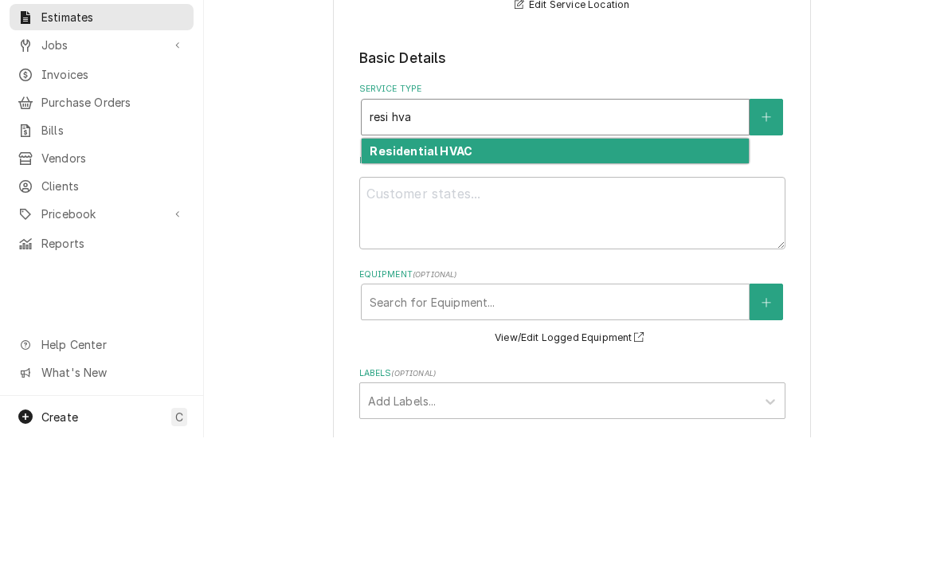
click at [389, 275] on strong "Residential HVAC" at bounding box center [421, 282] width 103 height 14
type input "resi hva"
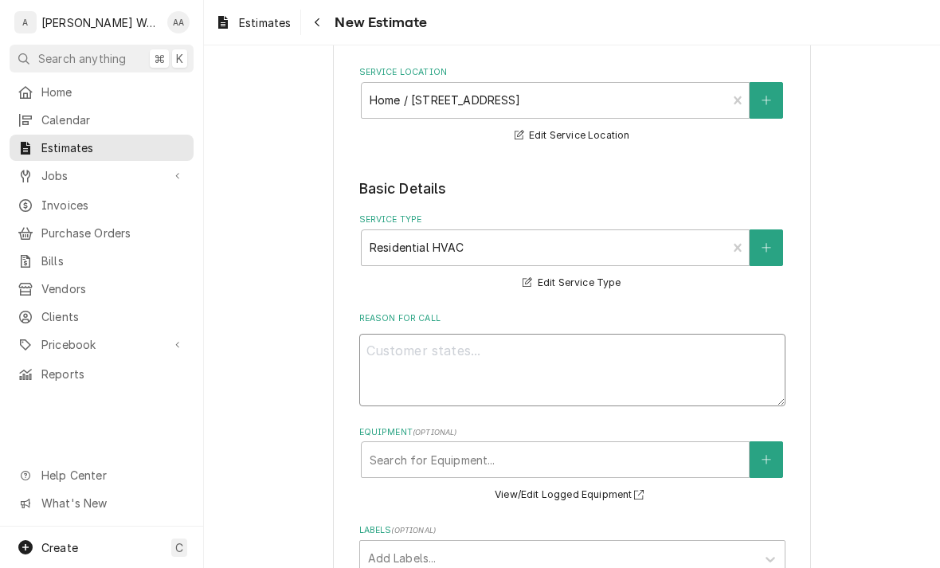
click at [380, 363] on textarea "Reason For Call" at bounding box center [572, 370] width 426 height 72
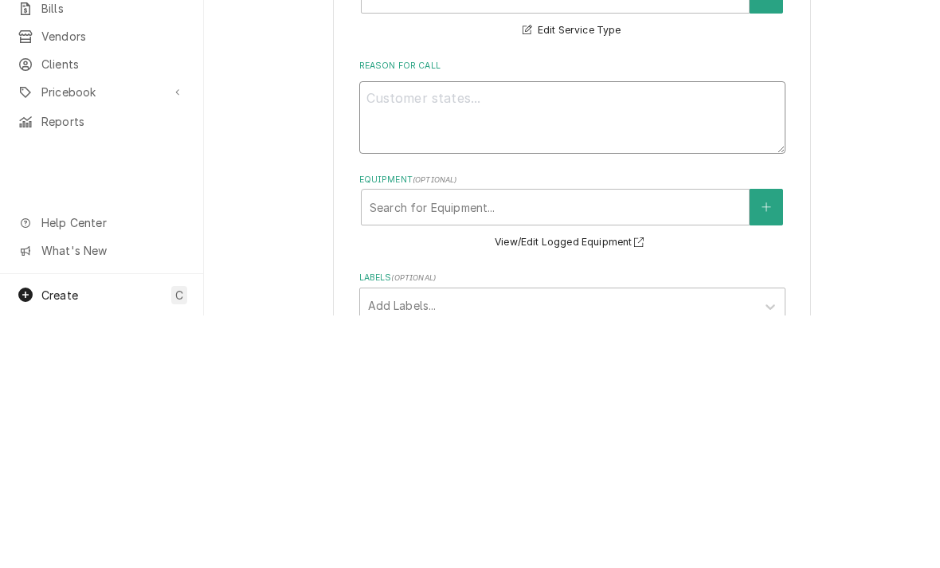
type textarea "x"
type textarea "Re"
type textarea "x"
type textarea "Rep"
type textarea "x"
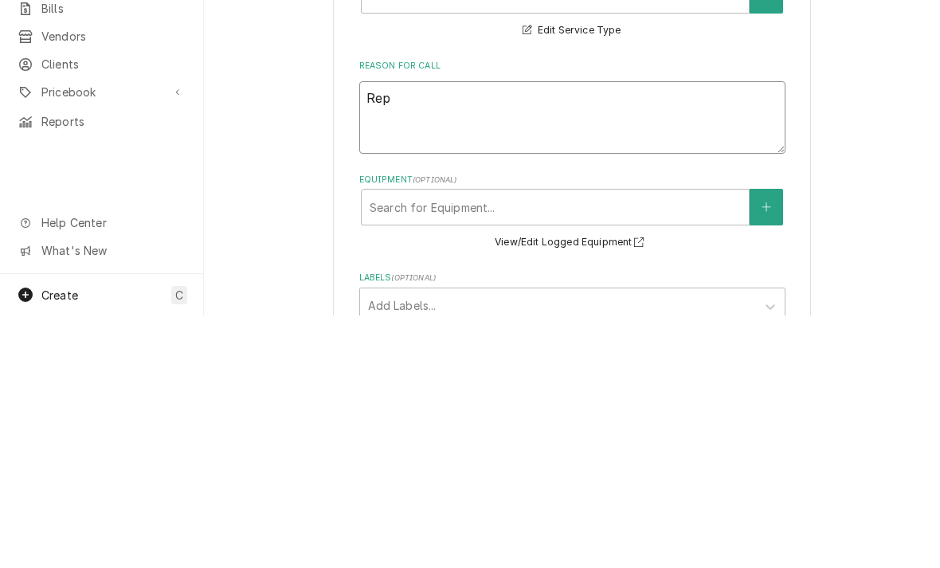
type textarea "Repl"
type textarea "x"
type textarea "Repla"
type textarea "x"
type textarea "Replac"
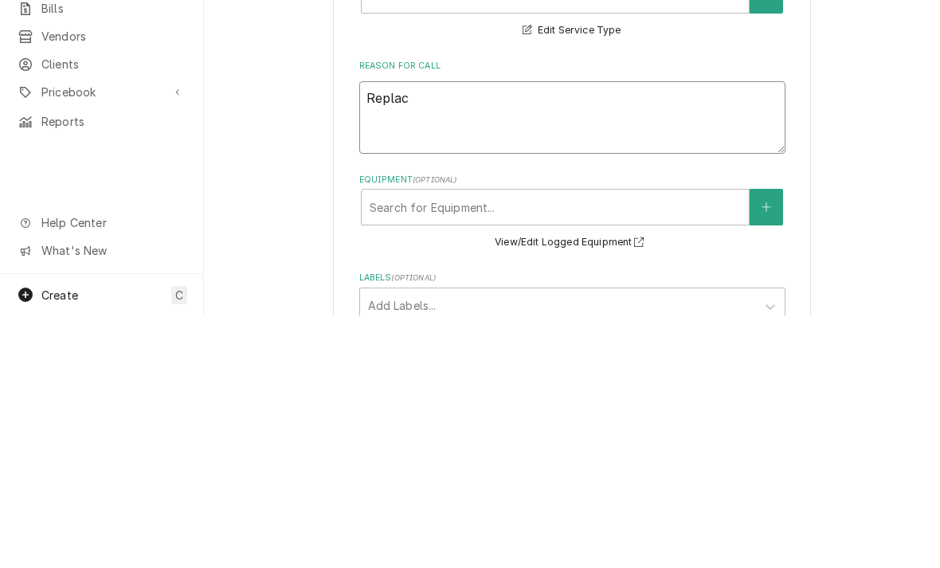
type textarea "x"
type textarea "Replace"
type textarea "x"
type textarea "Replace"
type textarea "x"
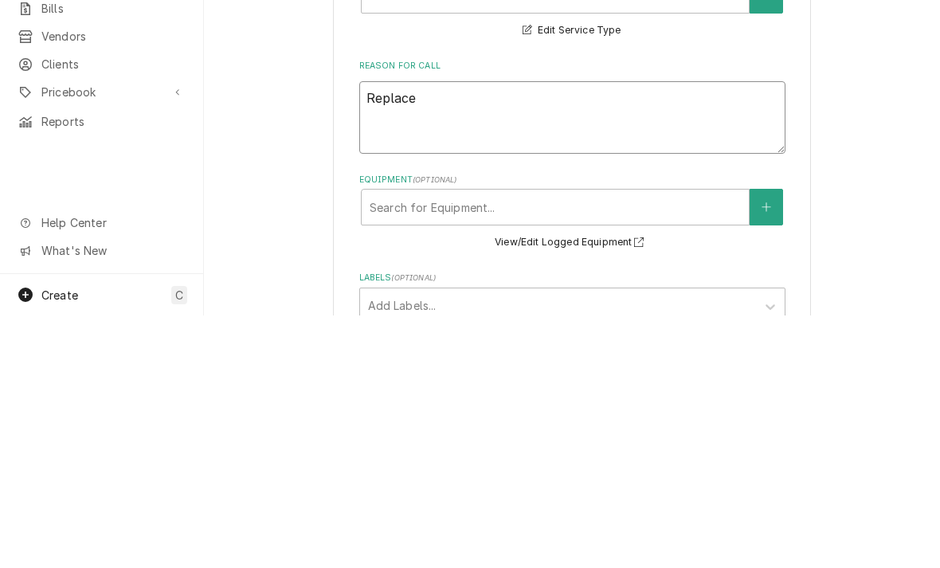
type textarea "Replace b"
type textarea "x"
type textarea "Replace bl"
type textarea "x"
type textarea "Replace blo"
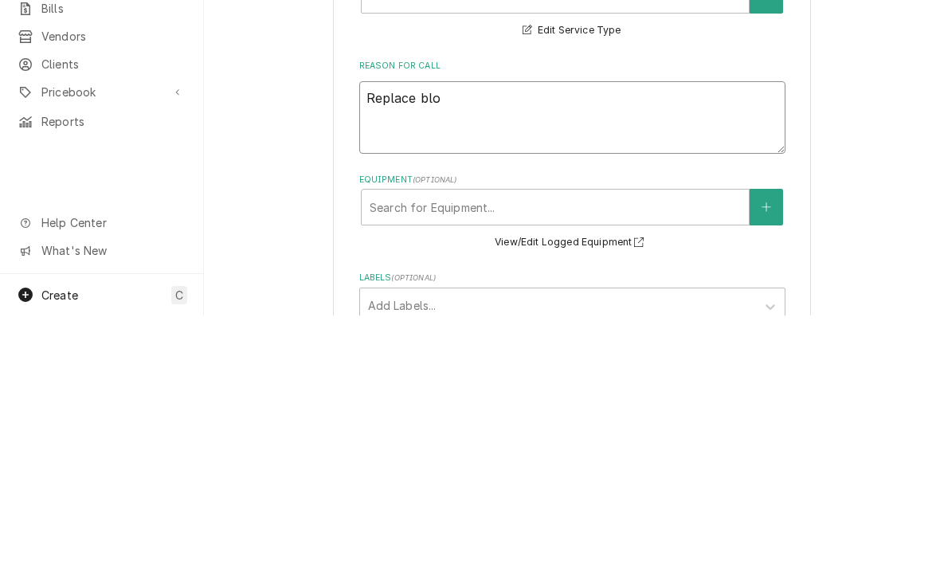
type textarea "x"
type textarea "Replace blow"
type textarea "x"
type textarea "Replace blowe"
type textarea "x"
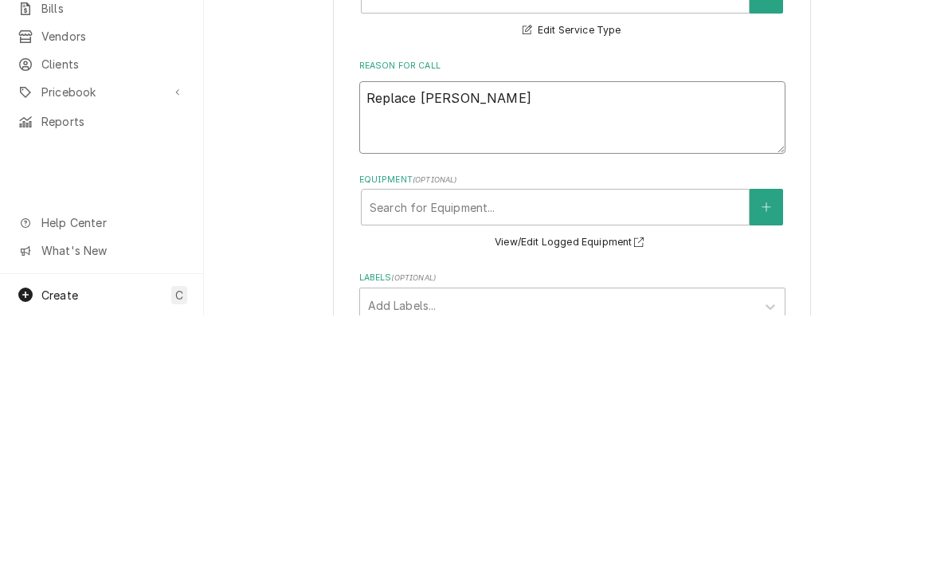
type textarea "Replace blower"
type textarea "x"
type textarea "Replace blower"
type textarea "x"
type textarea "Replace blower c"
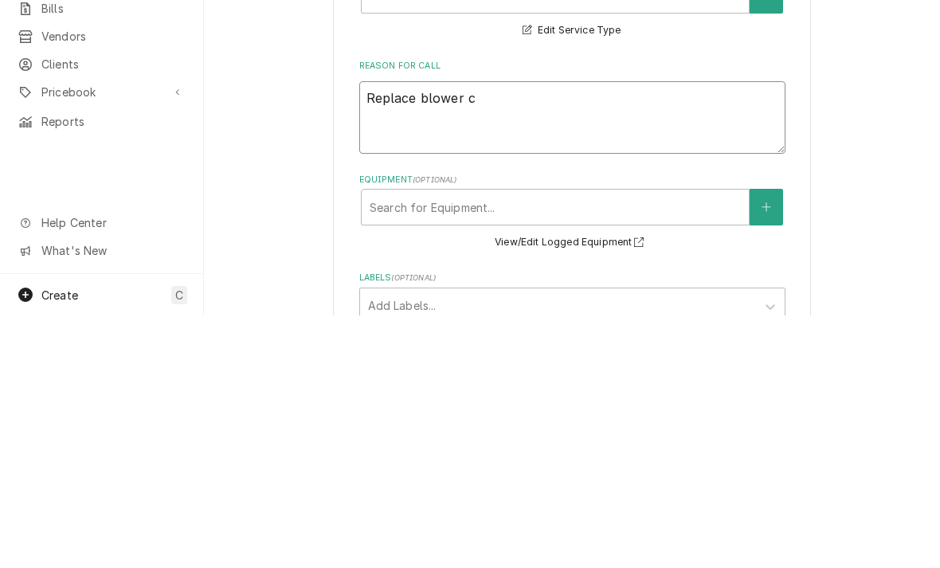
type textarea "x"
type textarea "Replace blower ca"
type textarea "x"
type textarea "Replace blower cap"
type textarea "x"
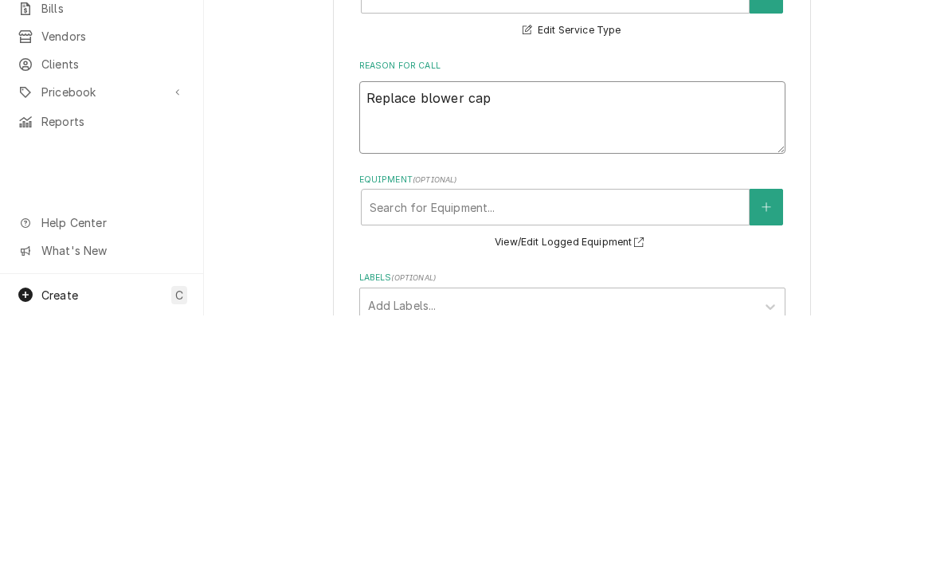
type textarea "Replace blower cap"
type textarea "x"
type textarea "Replace blower cap R"
type textarea "x"
type textarea "Replace blower cap Re"
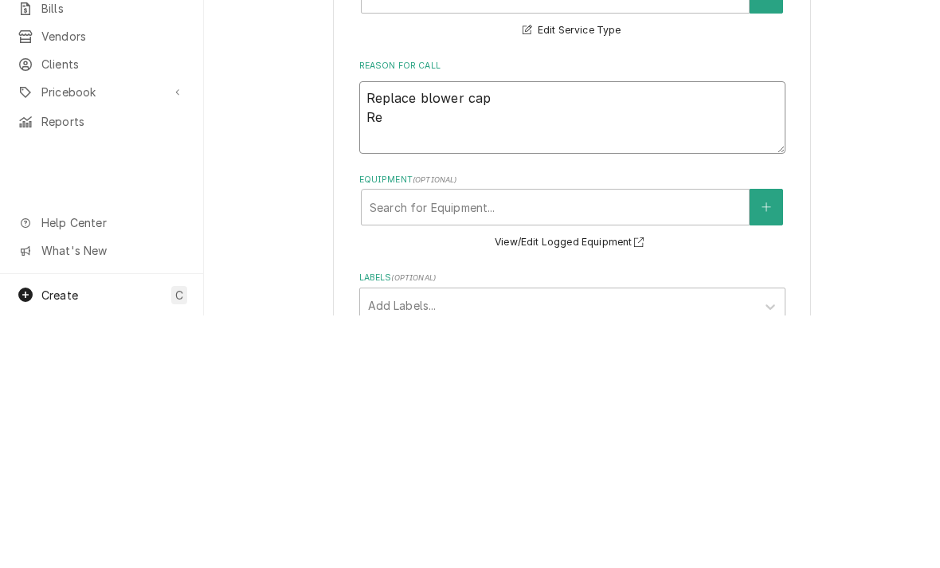
type textarea "x"
type textarea "Replace blower cap Rep"
type textarea "x"
type textarea "Replace blower cap Repl"
type textarea "x"
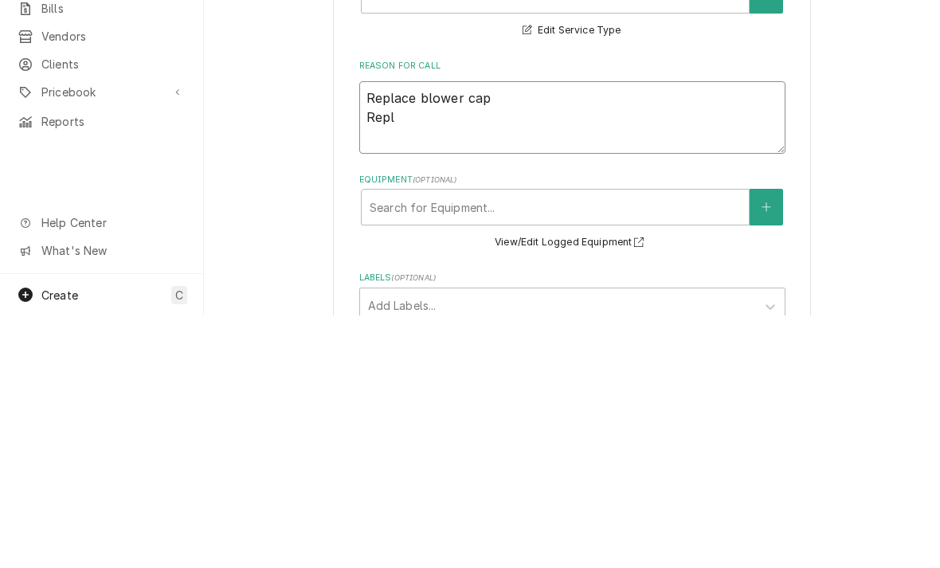
type textarea "Replace blower cap Repla"
type textarea "x"
type textarea "Replace blower cap Replac"
type textarea "x"
type textarea "Replace blower cap Replace"
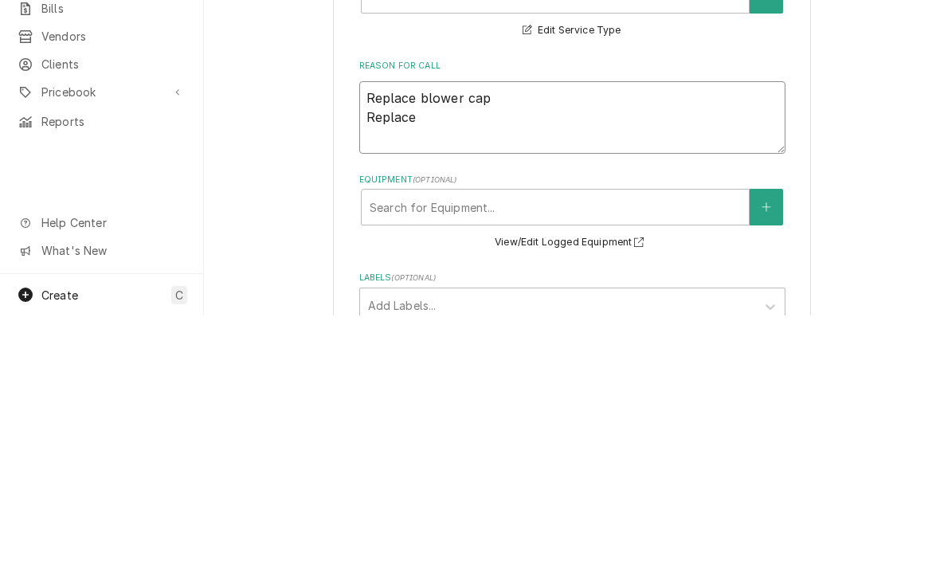
type textarea "x"
type textarea "Replace blower cap Replace"
type textarea "x"
type textarea "Replace blower cap Replace 8"
type textarea "x"
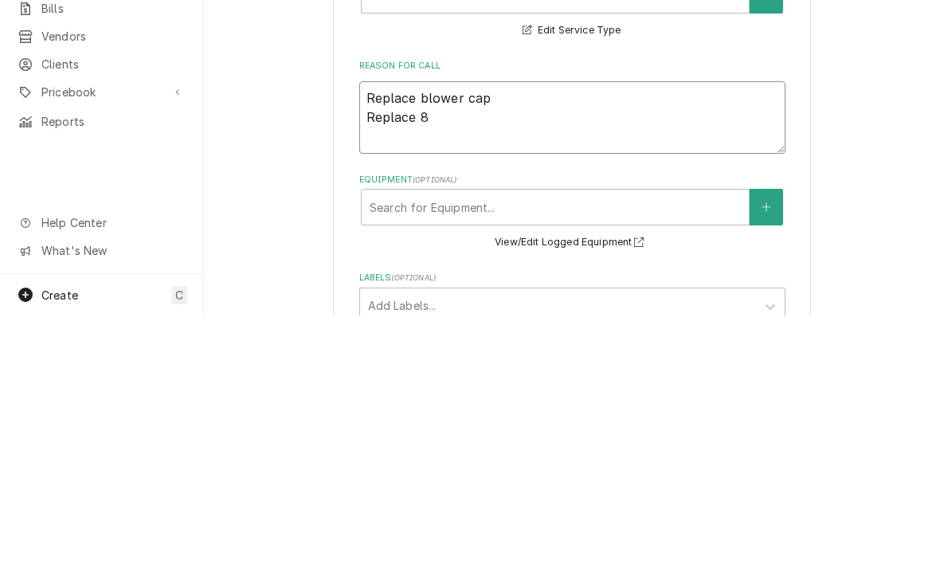
type textarea "Replace blower cap Replace 80"
type textarea "x"
type textarea "Replace blower cap Replace 80%"
type textarea "x"
type textarea "Replace blower cap Replace 80%"
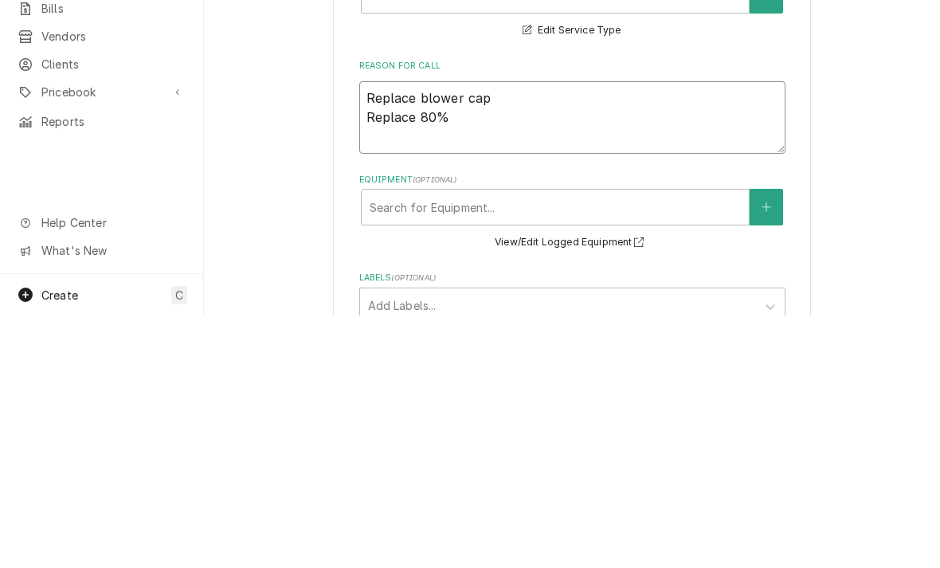
type textarea "x"
type textarea "Replace blower cap Replace 80% fl"
type textarea "x"
type textarea "Replace blower cap Replace 80% flu"
type textarea "x"
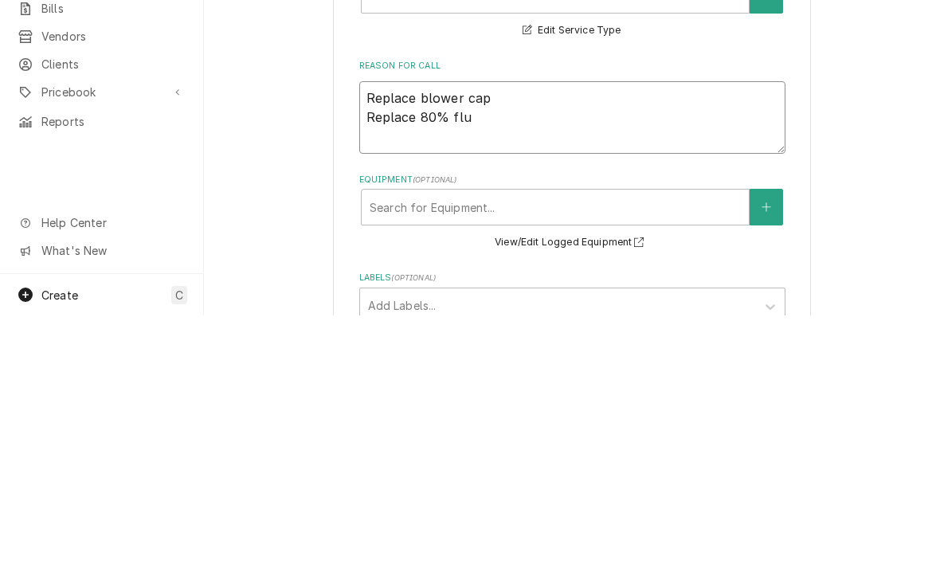
type textarea "Replace blower cap Replace 80% flue"
type textarea "x"
type textarea "Replace blower cap Replace 80% flue"
type textarea "x"
type textarea "Replace blower cap Replace 80% flue p"
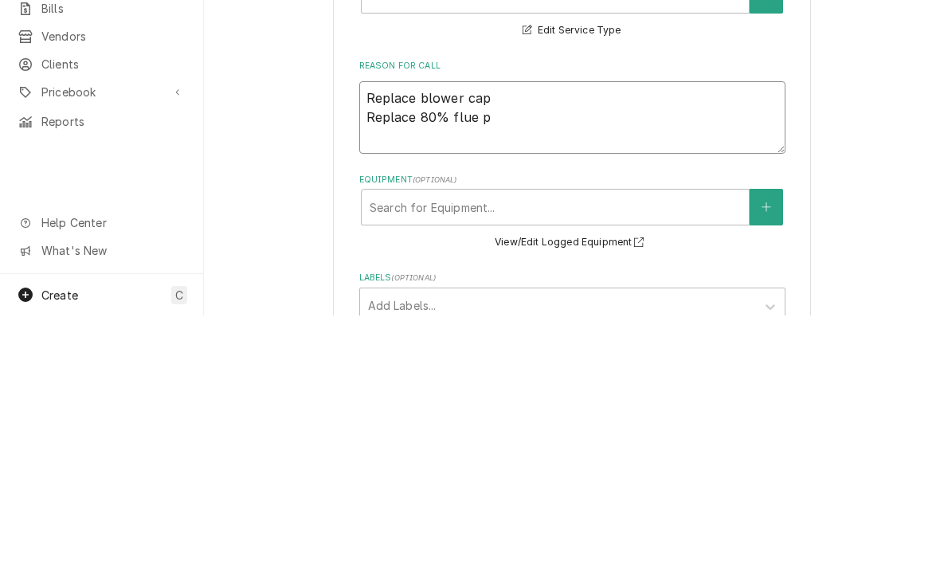
type textarea "x"
type textarea "Replace blower cap Replace 80% flue pi"
type textarea "x"
type textarea "Replace blower cap Replace 80% flue pip"
type textarea "x"
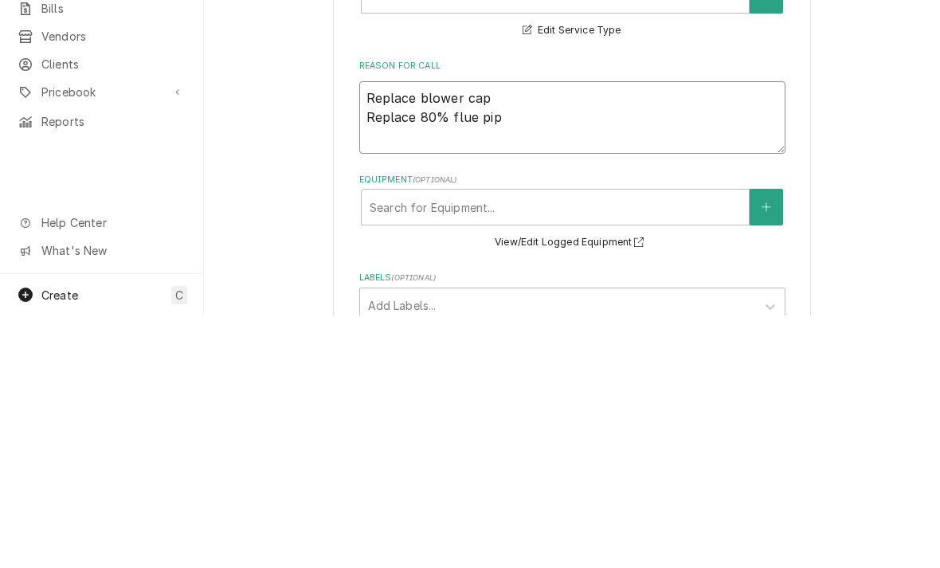
type textarea "Replace blower cap Replace 80% flue pipe"
type textarea "x"
type textarea "Replace blower cap Replace 80% flue pipe t"
type textarea "x"
type textarea "Replace blower cap Replace 80% flue pipe to"
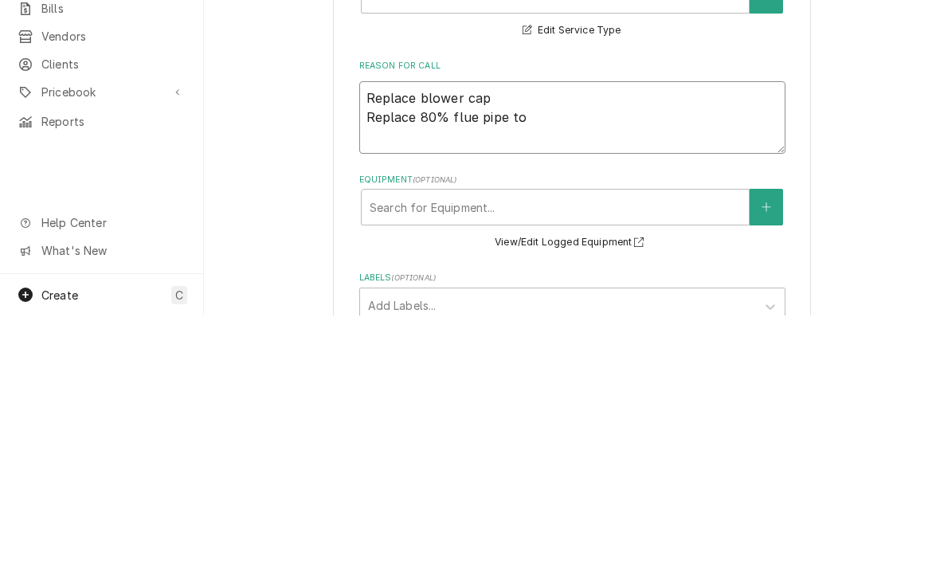
type textarea "x"
type textarea "Replace blower cap Replace 80% flue pipe to"
type textarea "x"
type textarea "Replace blower cap Replace 80% flue pipe to c"
type textarea "x"
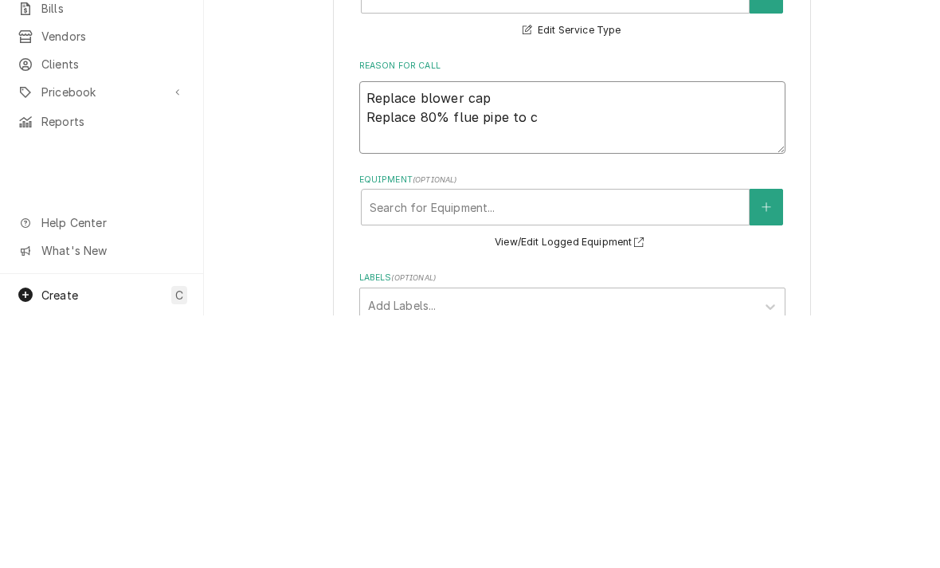
type textarea "Replace blower cap Replace 80% flue pipe to ch"
type textarea "x"
type textarea "Replace blower cap Replace 80% flue pipe to chi"
type textarea "x"
type textarea "Replace blower cap Replace 80% flue pipe to chimn"
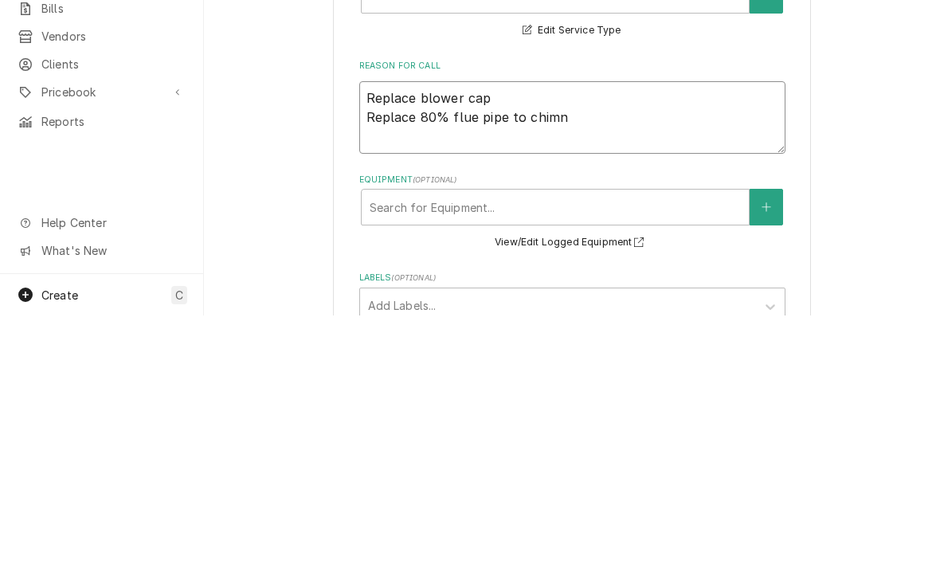
type textarea "x"
type textarea "Replace blower cap Replace 80% flue pipe to chimnl"
type textarea "x"
type textarea "Replace blower cap Replace 80% flue pipe to chimney"
type textarea "x"
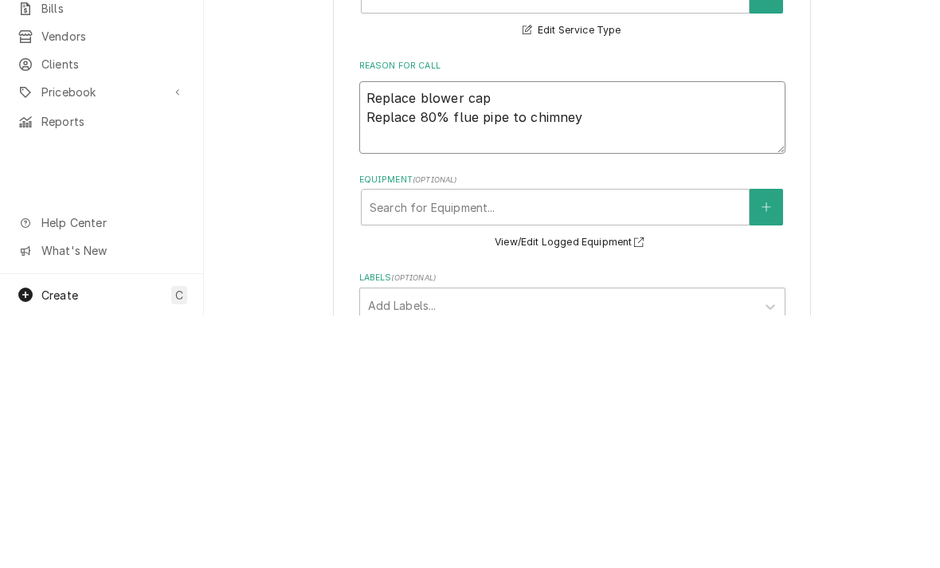
type textarea "Replace blower cap Replace 80% flue pipe to chimney"
type textarea "x"
type textarea "Replace blower cap Replace 80% flue pipe to chimney R"
type textarea "x"
type textarea "Replace blower cap Replace 80% flue pipe to chimney Re"
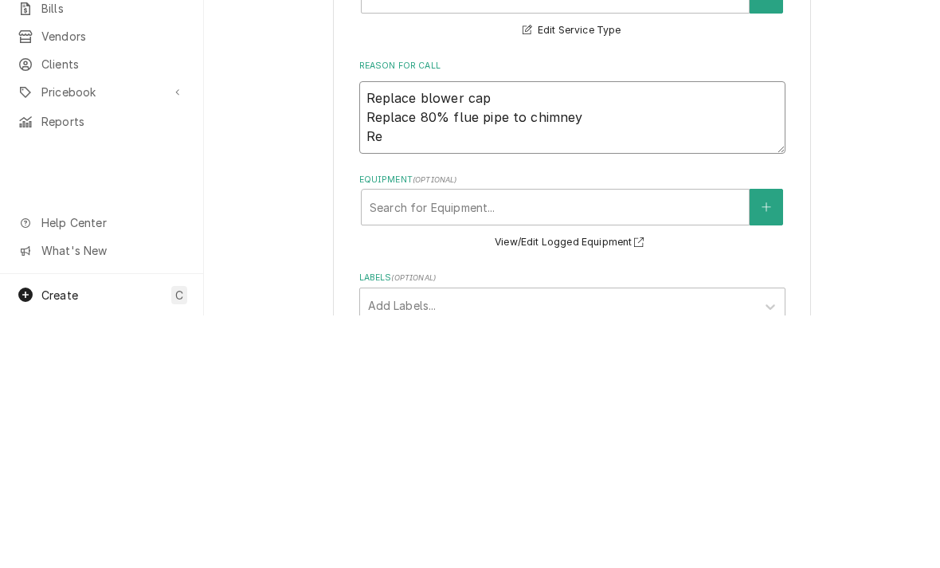
type textarea "x"
type textarea "Replace blower cap Replace 80% flue pipe to chimney Rep"
type textarea "x"
type textarea "Replace blower cap Replace 80% flue pipe to chimney Repi"
type textarea "x"
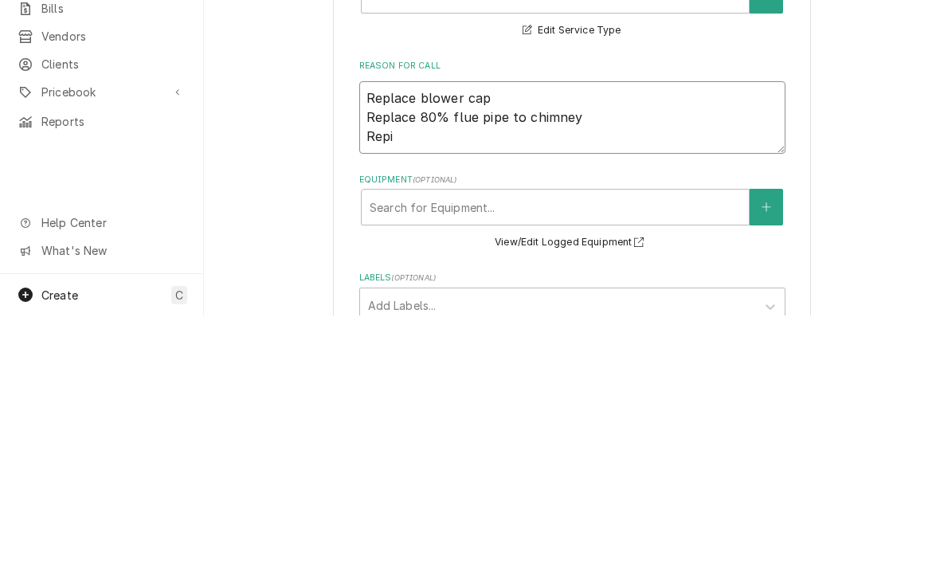
type textarea "Replace blower cap Replace 80% flue pipe to chimney Repil"
type textarea "x"
type textarea "Replace blower cap Replace 80% flue pipe to chimney Repile"
type textarea "x"
type textarea "Replace blower cap Replace 80% flue pipe to chimney Reptile"
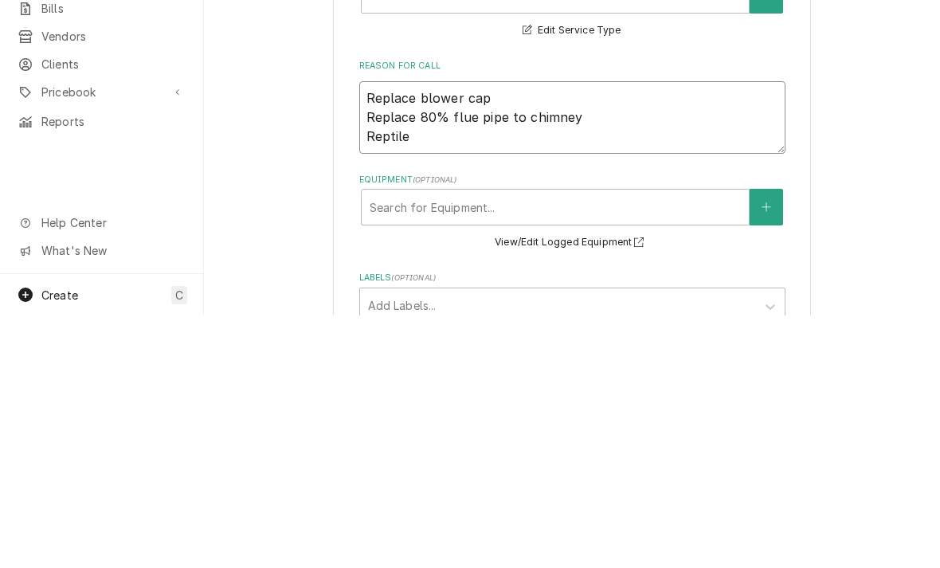
type textarea "x"
type textarea "Replace blower cap Replace 80% flue pipe to chimney Reptile"
type textarea "x"
type textarea "Replace blower cap Replace 80% flue pipe to chimney Reptile A"
type textarea "x"
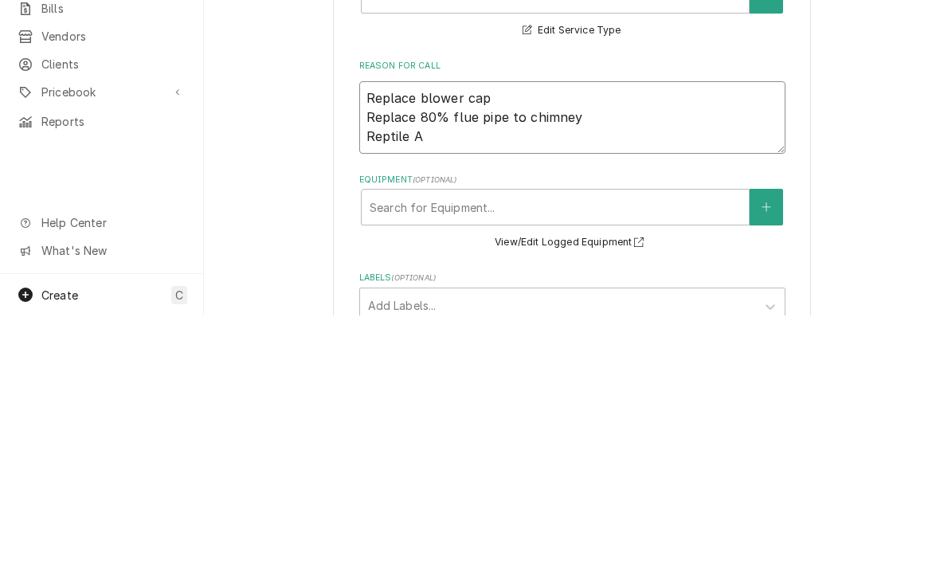
type textarea "Replace blower cap Replace 80% flue pipe to chimney Reptile AC"
type textarea "x"
type textarea "Replace blower cap Replace 80% flue pipe to chimney Reptile AC"
type textarea "x"
type textarea "Replace blower cap Replace 80% flue pipe to chimney Reptile AC d"
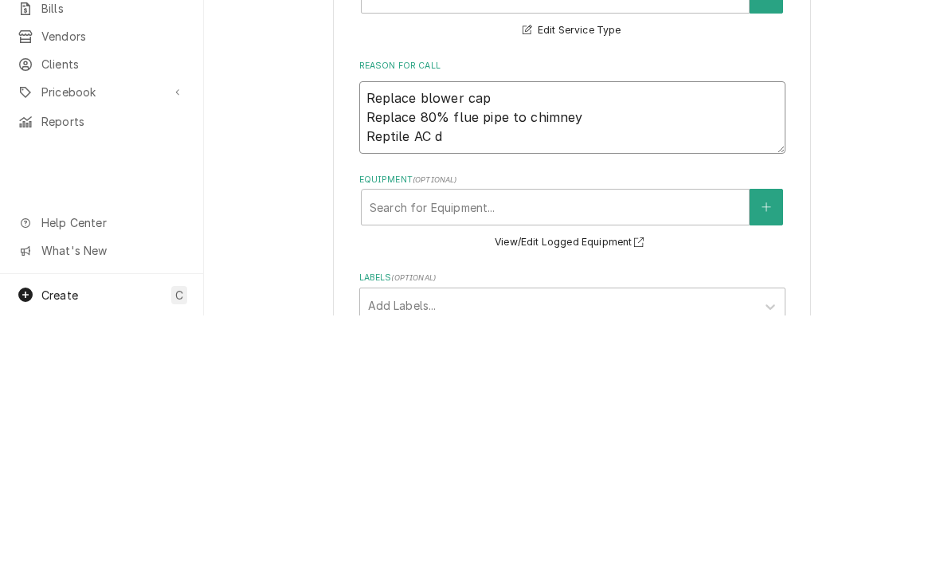
type textarea "x"
type textarea "Replace blower cap Replace 80% flue pipe to chimney Reptile AC dr"
type textarea "x"
type textarea "Replace blower cap Replace 80% flue pipe to chimney Reptile AC dra"
type textarea "x"
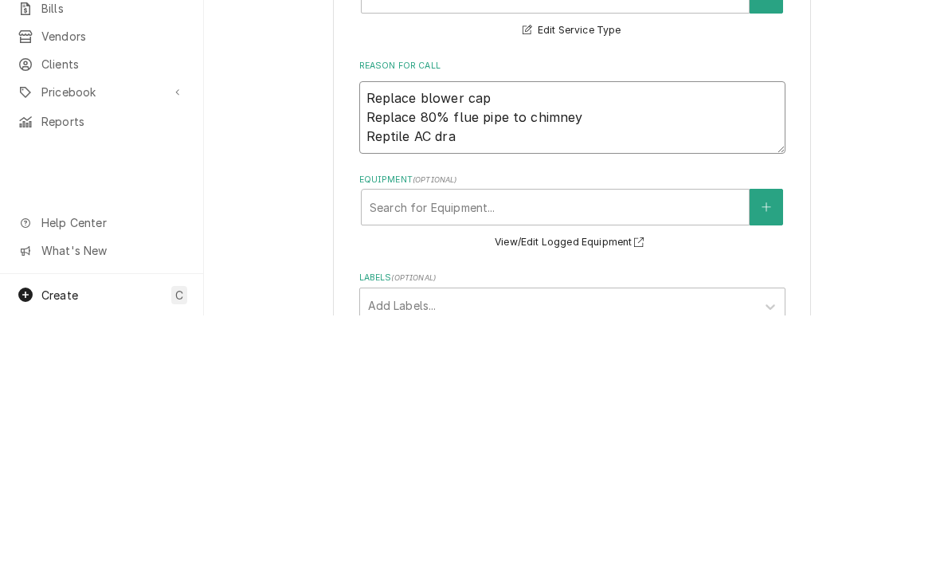
type textarea "Replace blower cap Replace 80% flue pipe to chimney Reptile AC drai"
type textarea "x"
type textarea "Replace blower cap Replace 80% flue pipe to chimney Reptile AC drain"
type textarea "x"
type textarea "Replace blower cap Replace 80% flue pipe to chimney Reptile AC drain"
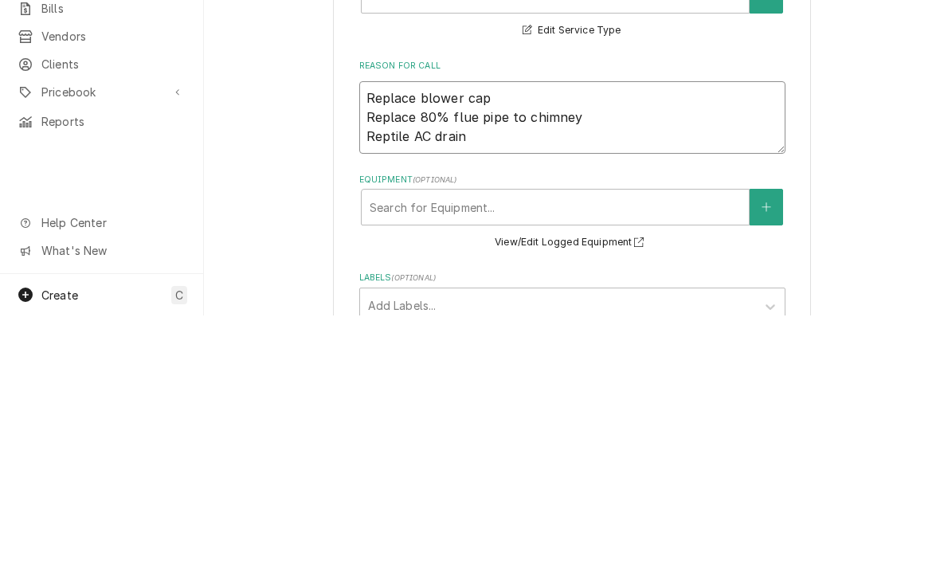
type textarea "x"
type textarea "Replace blower cap Replace 80% flue pipe to chimney Reptile AC drain t"
type textarea "x"
type textarea "Replace blower cap Replace 80% flue pipe to chimney Reptile AC drain to"
type textarea "x"
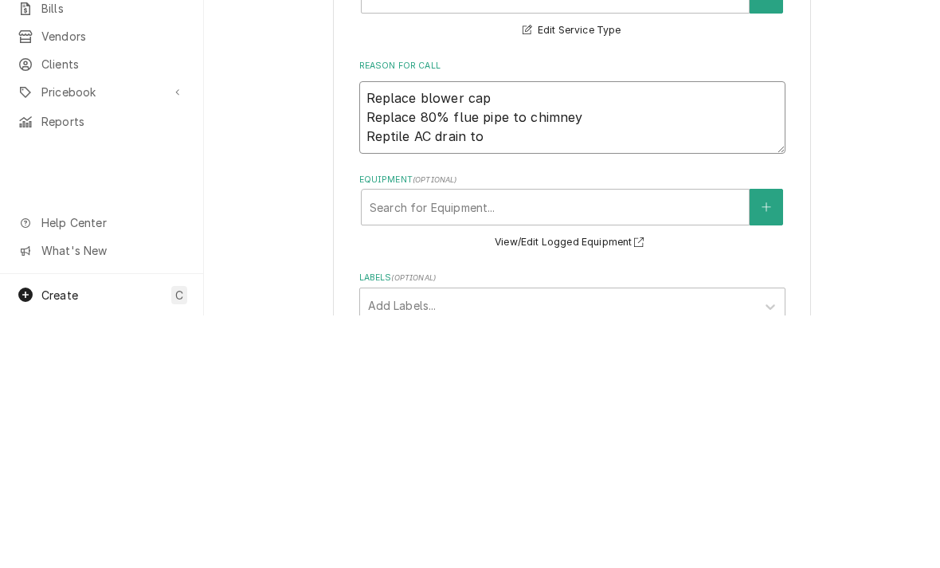
type textarea "Replace blower cap Replace 80% flue pipe to chimney Reptile AC drain to"
type textarea "x"
type textarea "Replace blower cap Replace 80% flue pipe to chimney Reptile AC drain to f"
type textarea "x"
type textarea "Replace blower cap Replace 80% flue pipe to chimney Reptile AC drain to p"
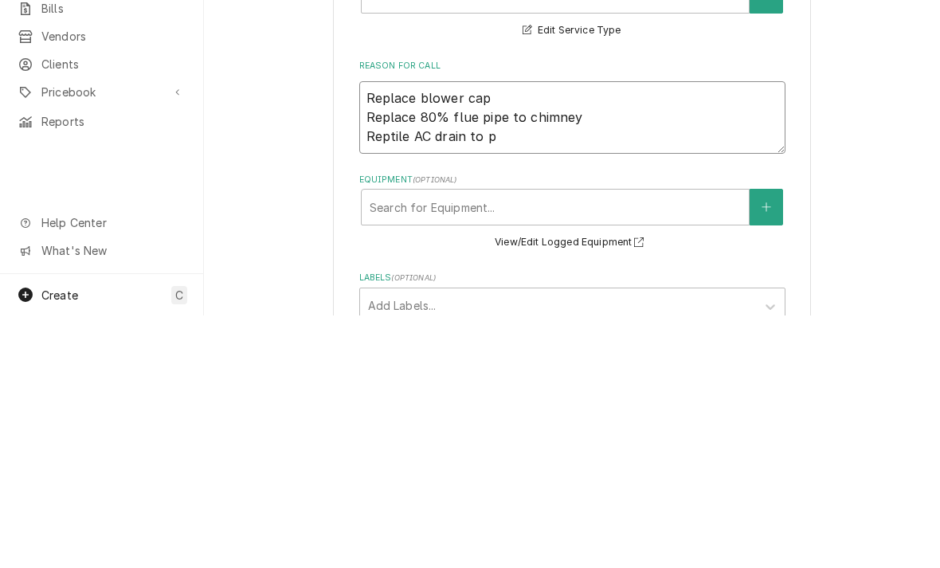
type textarea "x"
type textarea "Replace blower cap Replace 80% flue pipe to chimney Reptile AC drain to pu"
type textarea "x"
type textarea "Replace blower cap Replace 80% flue pipe to chimney Reptile AC drain to pum"
type textarea "x"
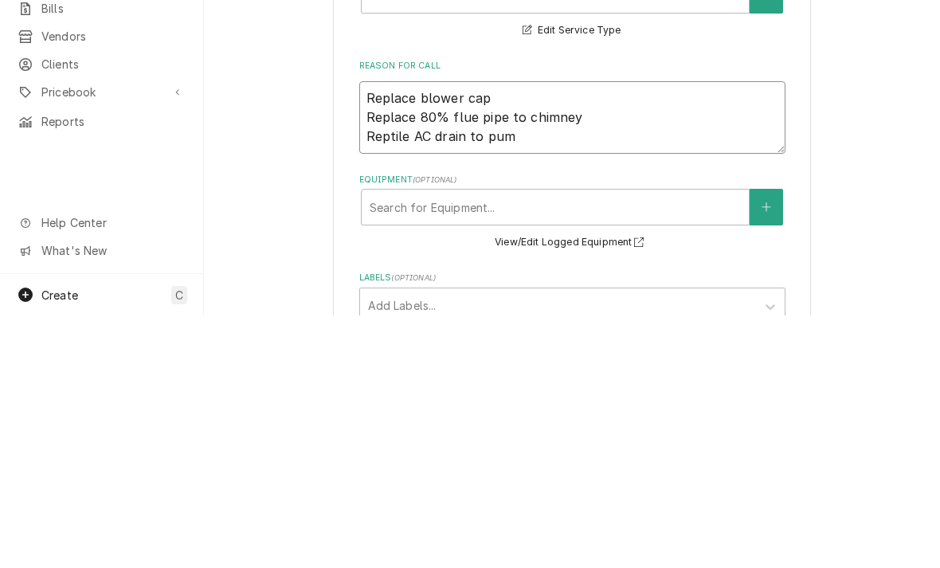
type textarea "Replace blower cap Replace 80% flue pipe to chimney Reptile AC drain to pump"
type textarea "x"
type textarea "Replace blower cap Replace 80% flue pipe to chimney Reptile AC drain to pump"
type textarea "x"
type textarea "Replace blower cap Replace 80% flue pipe to chimney Reptile AC drain to pump w"
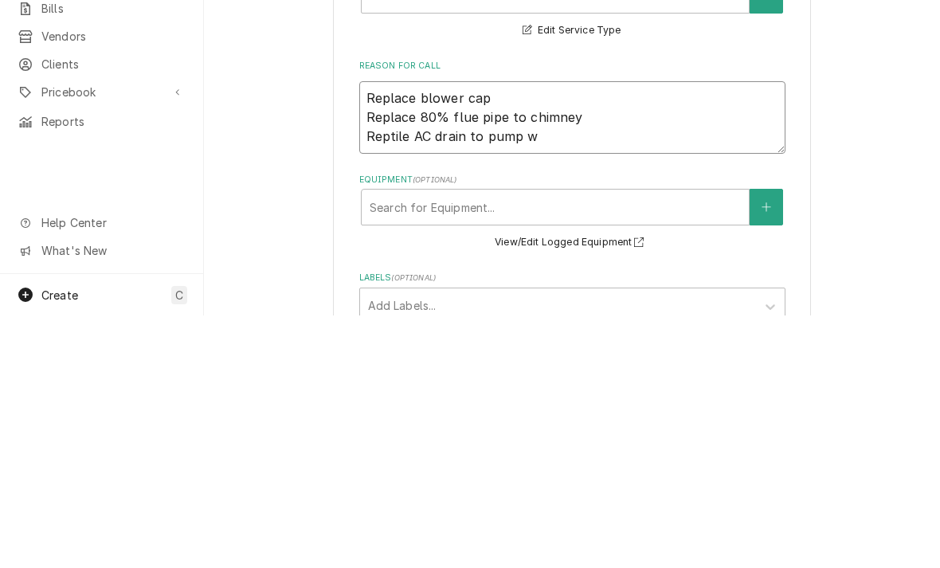
type textarea "x"
type textarea "Replace blower cap Replace 80% flue pipe to chimney Reptile AC drain to pump wi"
type textarea "x"
type textarea "Replace blower cap Replace 80% flue pipe to chimney Reptile AC drain to pump wit"
type textarea "x"
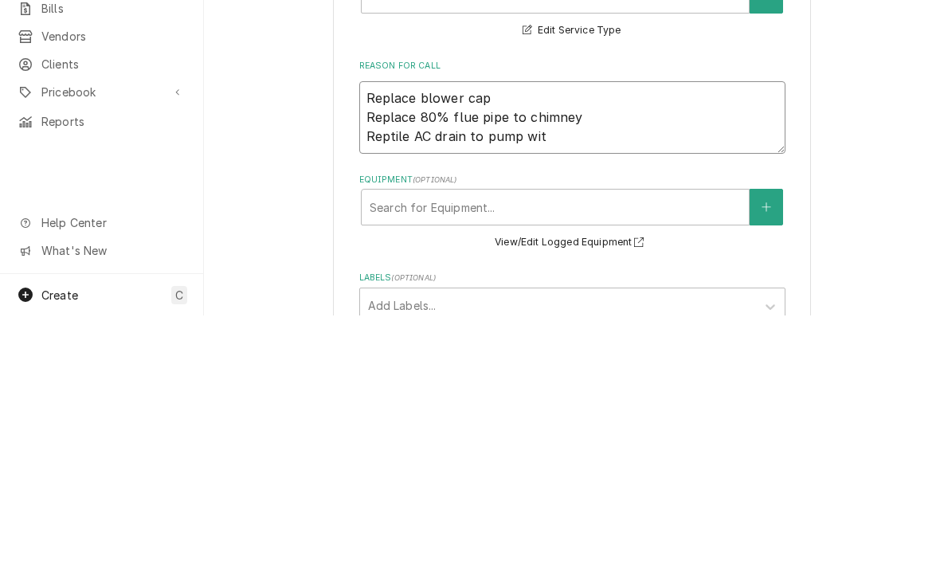
type textarea "Replace blower cap Replace 80% flue pipe to chimney Reptile AC drain to pump wi…"
type textarea "x"
type textarea "Replace blower cap Replace 80% flue pipe to chimney Reptile AC drain to pump wi…"
type textarea "x"
type textarea "Replace blower cap Replace 80% flue pipe to chimney Reptile AC drain to pump wi…"
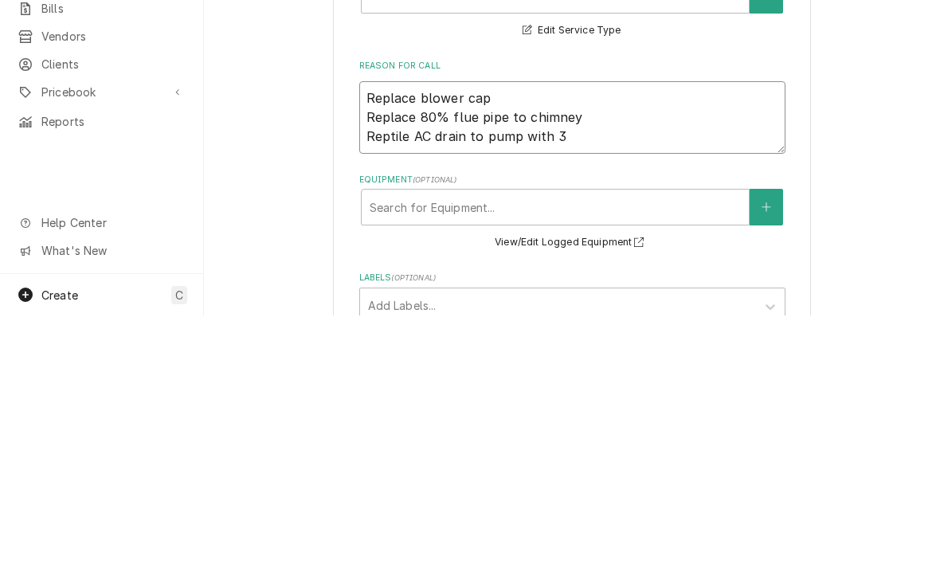
type textarea "x"
type textarea "Replace blower cap Replace 80% flue pipe to chimney Reptile AC drain to pump wi…"
type textarea "x"
type textarea "Replace blower cap Replace 80% flue pipe to chimney Reptile AC drain to pump wi…"
type textarea "x"
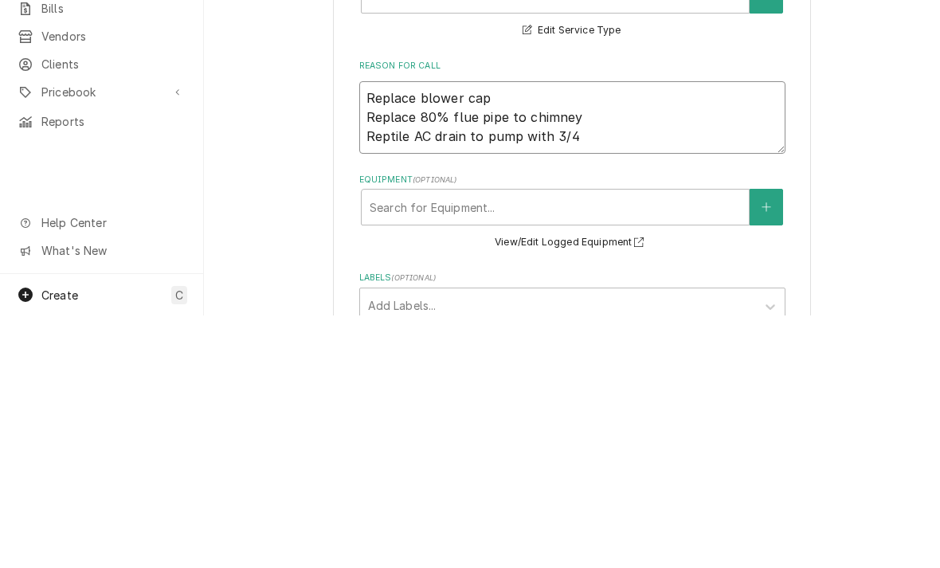
type textarea "Replace blower cap Replace 80% flue pipe to chimney Reptile AC drain to pump wi…"
type textarea "x"
type textarea "Replace blower cap Replace 80% flue pipe to chimney Reptile AC drain to pump wi…"
type textarea "x"
type textarea "Replace blower cap Replace 80% flue pipe to chimney Reptile AC drain to pump wi…"
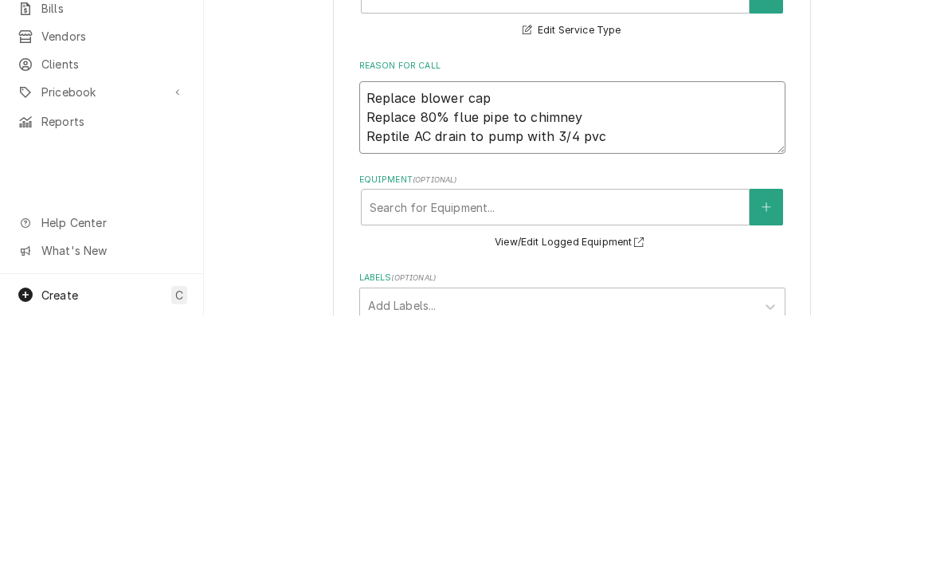
type textarea "x"
type textarea "Replace blower cap Replace 80% flue pipe to chimney Reptile AC drain to pump wi…"
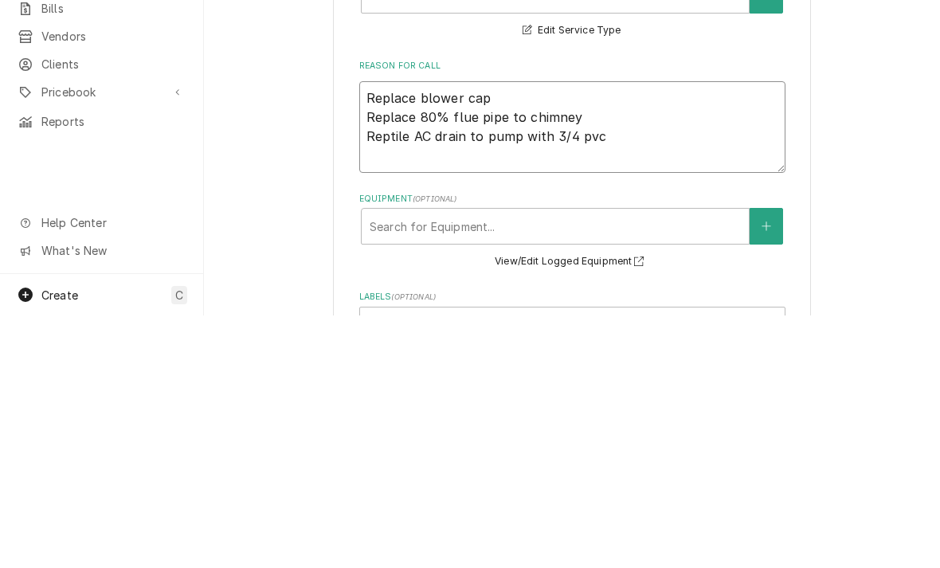
type textarea "x"
type textarea "Replace blower cap Replace 80% flue pipe to chimney Reptile AC drain to pump wi…"
type textarea "x"
type textarea "Replace blower cap Replace 80% flue pipe to chimney Reptile AC drain to pump wi…"
type textarea "x"
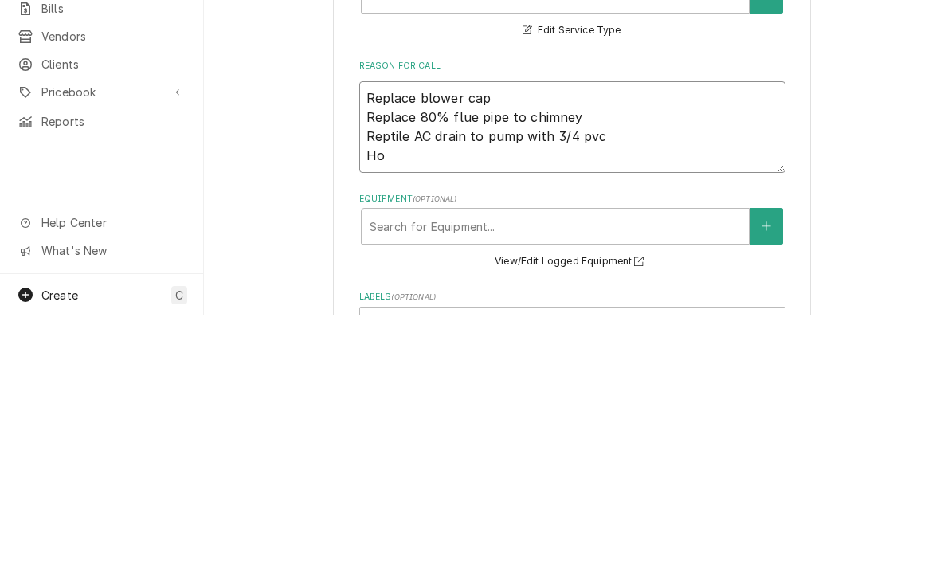
type textarea "Replace blower cap Replace 80% flue pipe to chimney Reptile AC drain to pump wi…"
type textarea "x"
type textarea "Replace blower cap Replace 80% flue pipe to chimney Reptile AC drain to pump wi…"
type textarea "x"
type textarea "Replace blower cap Replace 80% flue pipe to chimney Reptile AC drain to pump wi…"
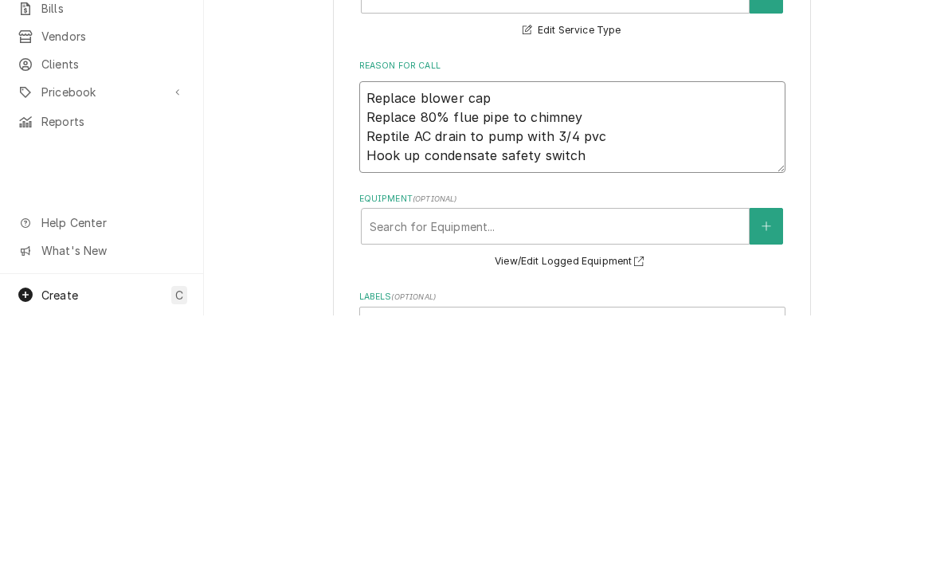
click at [609, 334] on textarea "Replace blower cap Replace 80% flue pipe to chimney Reptile AC drain to pump wi…" at bounding box center [572, 380] width 426 height 92
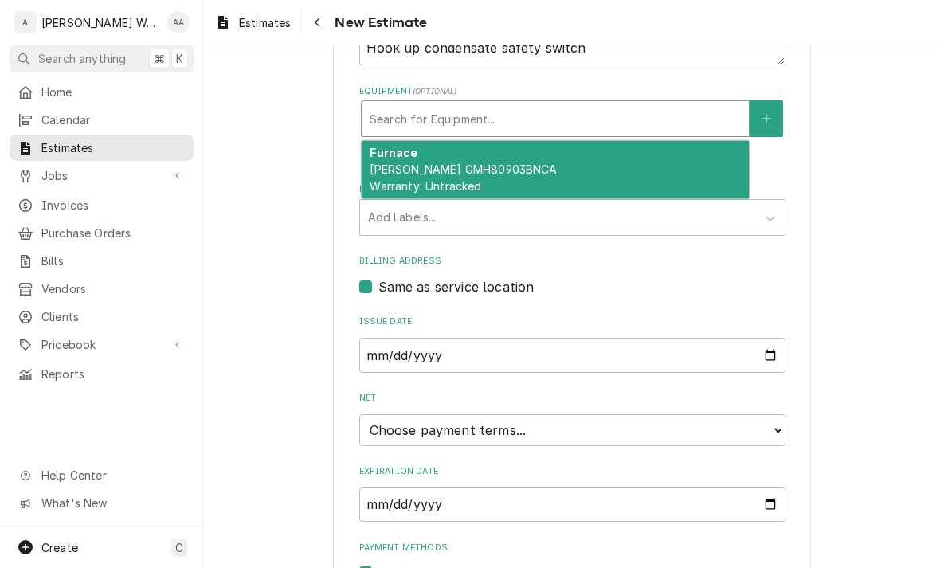
scroll to position [563, 0]
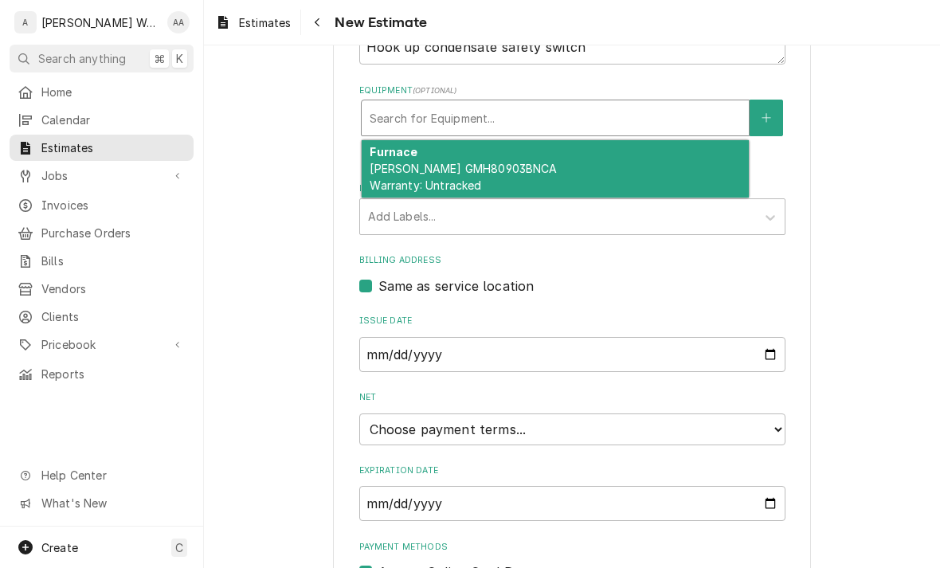
click at [379, 178] on span "Goodman GMH80903BNCA Warranty: Untracked" at bounding box center [463, 177] width 187 height 30
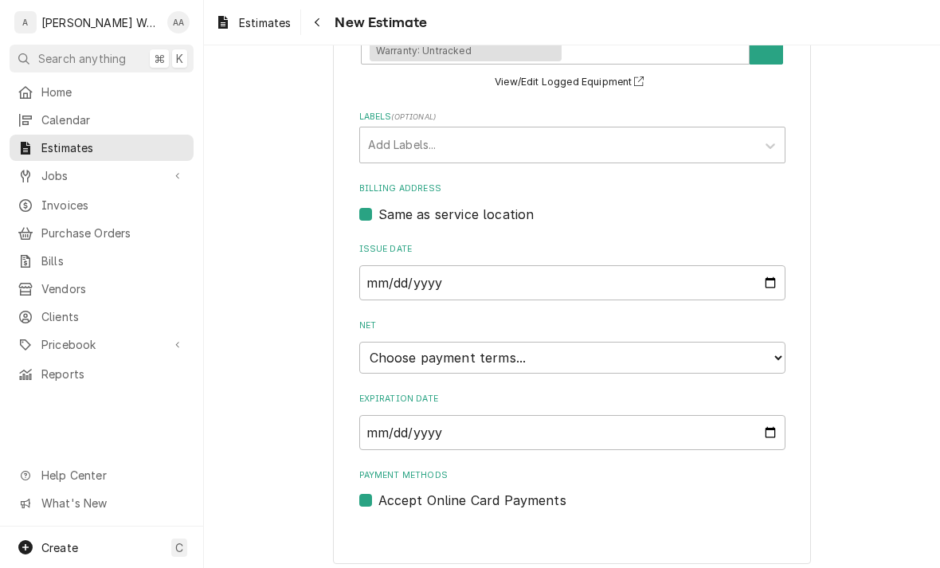
scroll to position [654, 0]
click at [378, 355] on select "Choose payment terms... Same Day Net 7 Net 14 Net 21 Net 30 Net 45 Net 60 Net 90" at bounding box center [572, 359] width 426 height 32
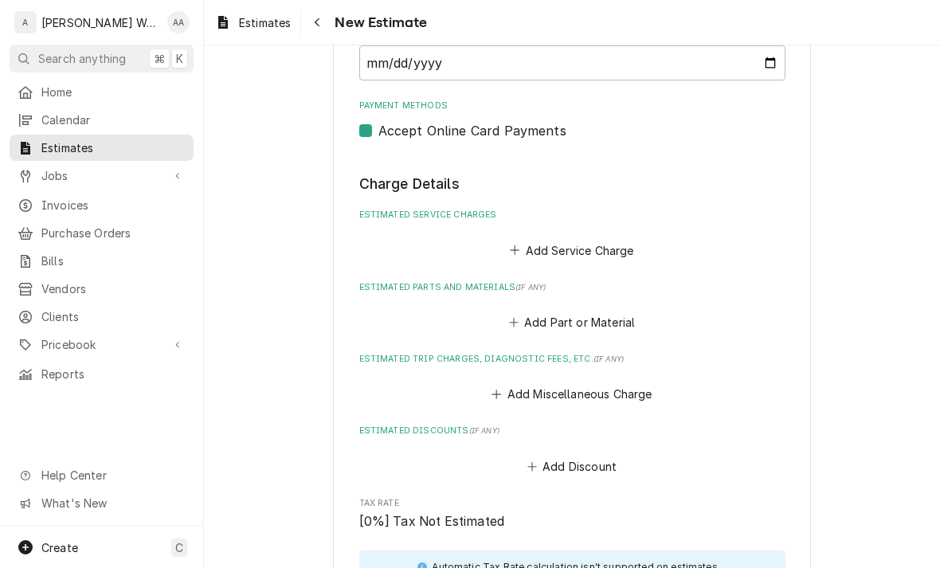
scroll to position [1054, 0]
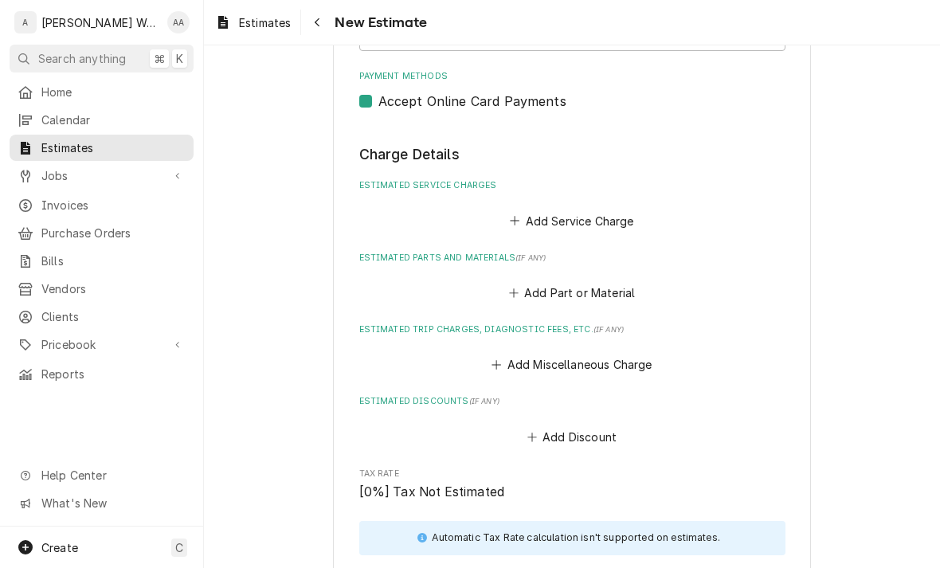
click at [621, 215] on button "Add Service Charge" at bounding box center [571, 221] width 129 height 22
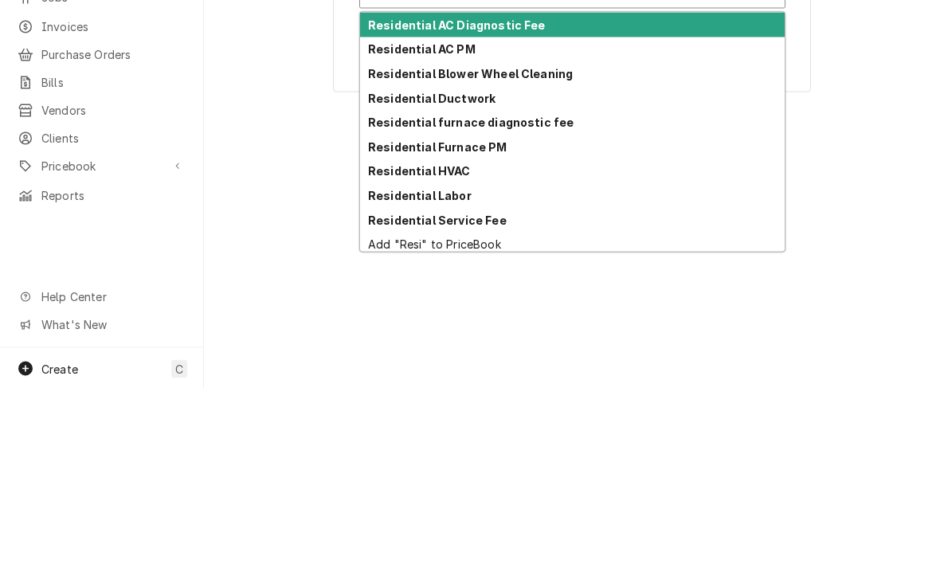
click at [378, 338] on div "Residential HVAC" at bounding box center [572, 350] width 425 height 25
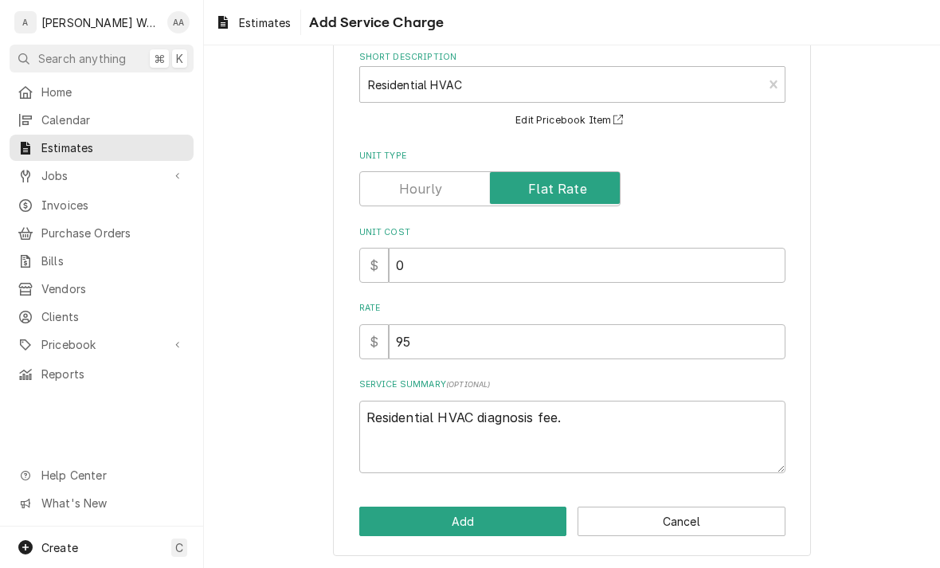
click at [378, 178] on input "Unit Type" at bounding box center [489, 188] width 247 height 35
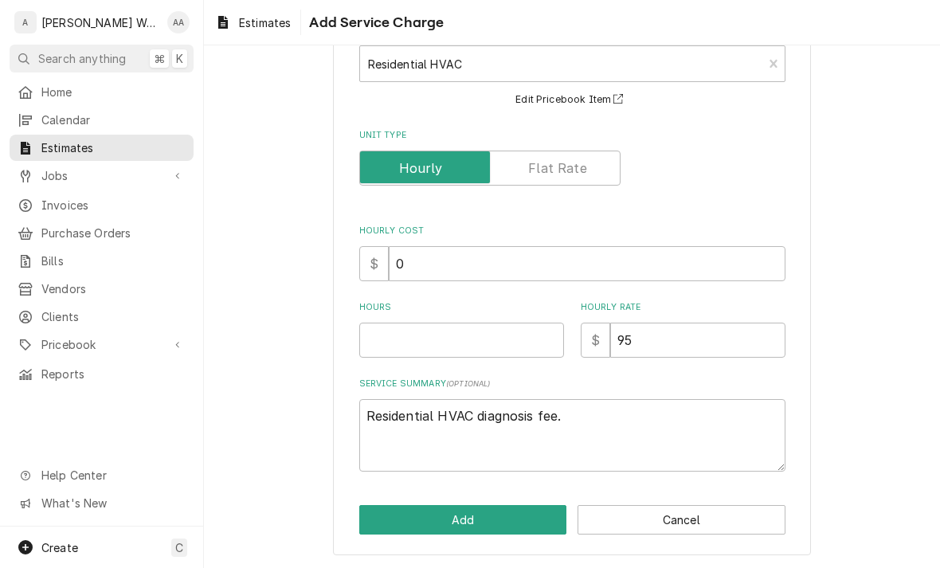
scroll to position [104, 0]
click at [389, 417] on textarea "Residential HVAC diagnosis fee." at bounding box center [572, 436] width 426 height 72
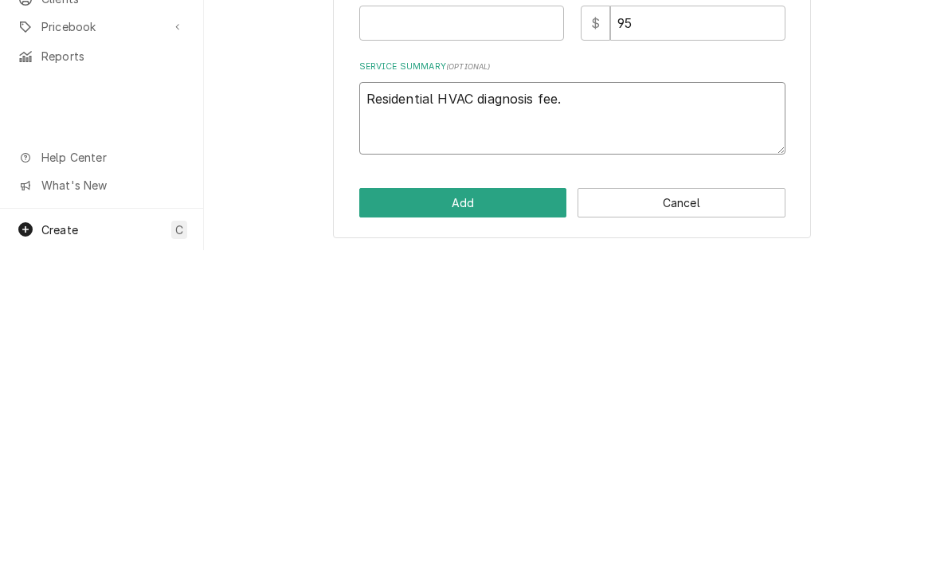
click at [380, 400] on textarea "Residential HVAC diagnosis fee." at bounding box center [572, 436] width 426 height 72
paste textarea "Replace blower cap Replace 80% flue pipe to chimney Reptile AC drain to pump wi…"
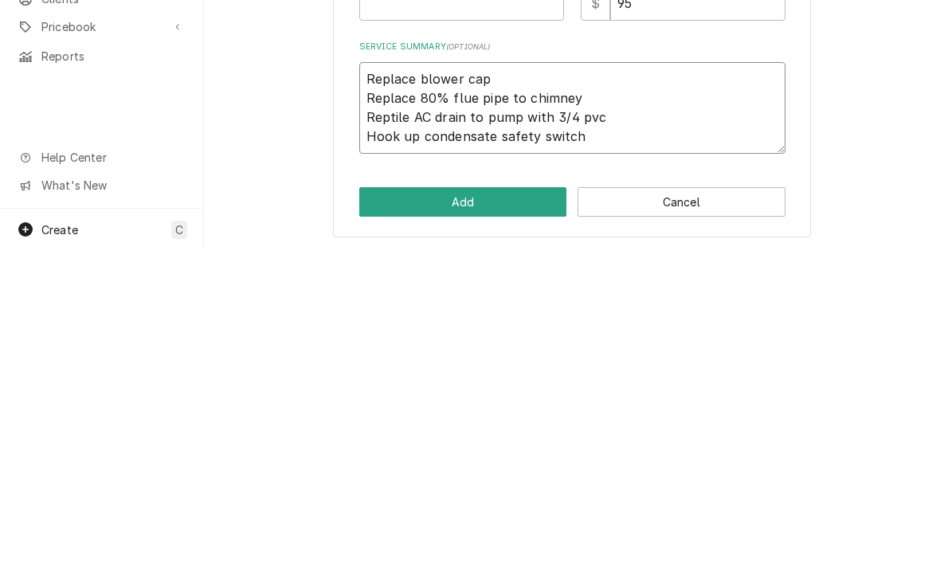
scroll to position [123, 0]
click at [374, 506] on button "Add" at bounding box center [463, 520] width 208 height 29
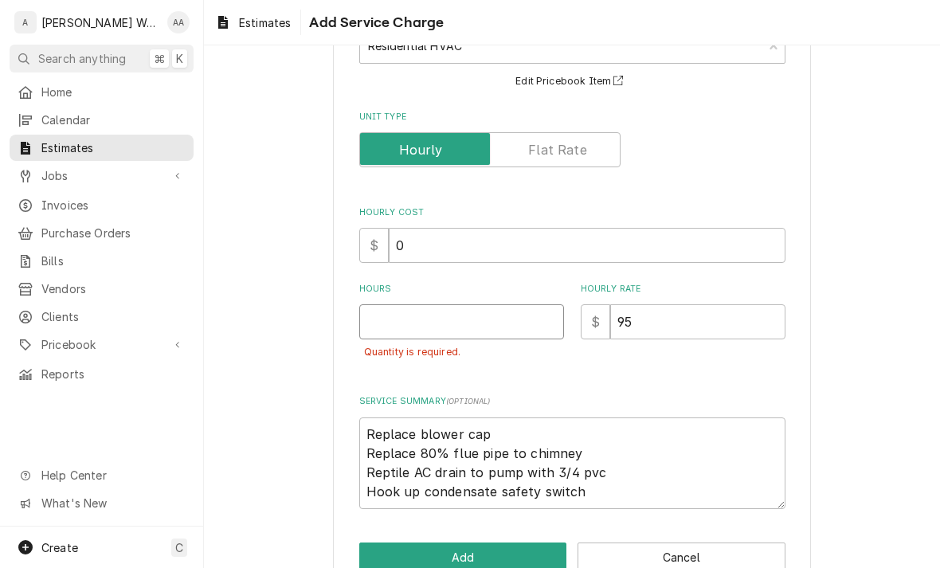
click at [384, 332] on input "Hours" at bounding box center [461, 321] width 205 height 35
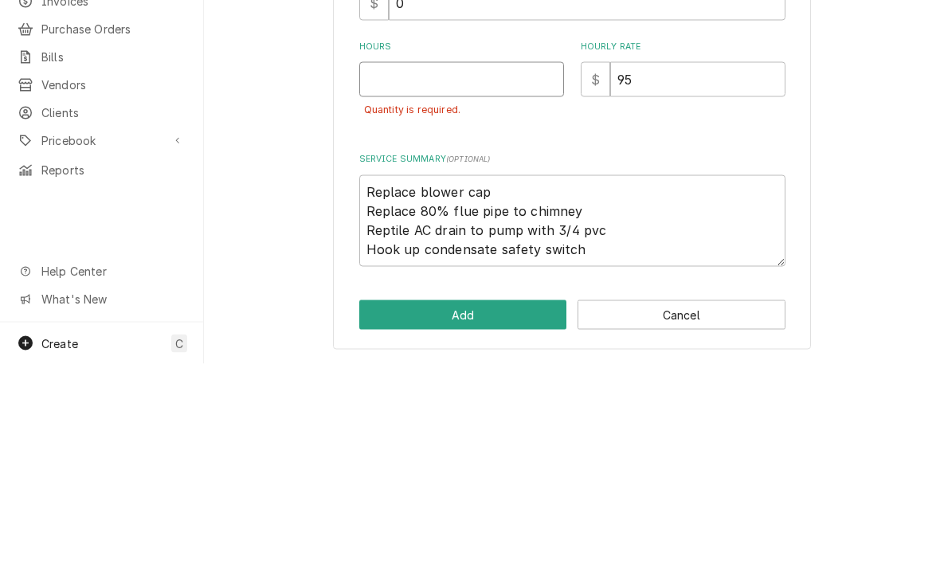
scroll to position [159, 0]
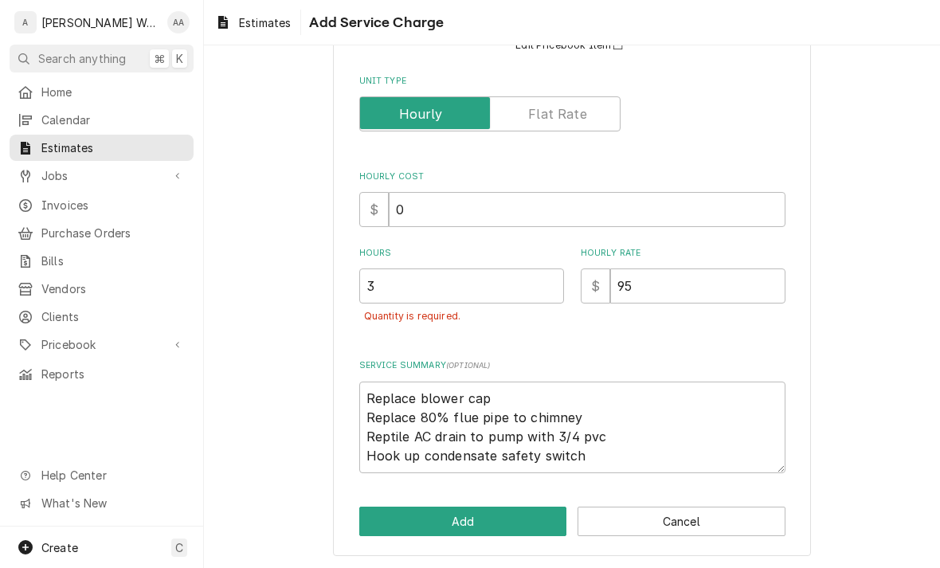
click at [376, 515] on button "Add" at bounding box center [463, 521] width 208 height 29
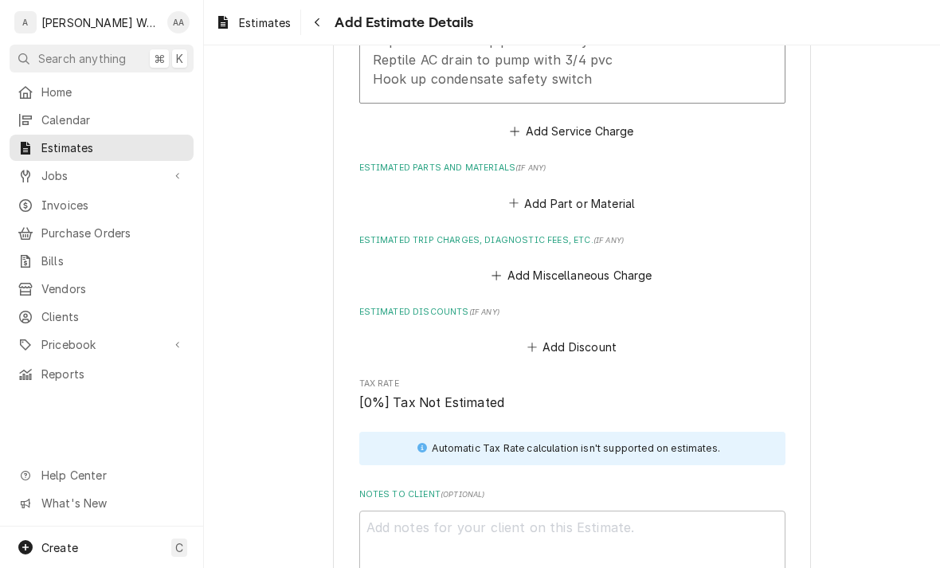
scroll to position [1374, 0]
click at [611, 193] on button "Add Part or Material" at bounding box center [571, 204] width 131 height 22
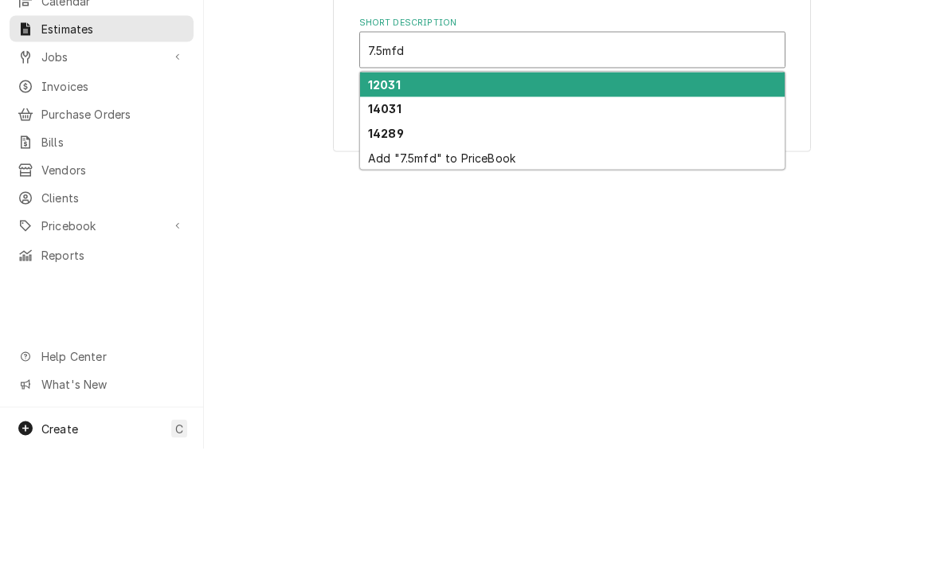
click at [378, 245] on strong "14289" at bounding box center [386, 252] width 36 height 14
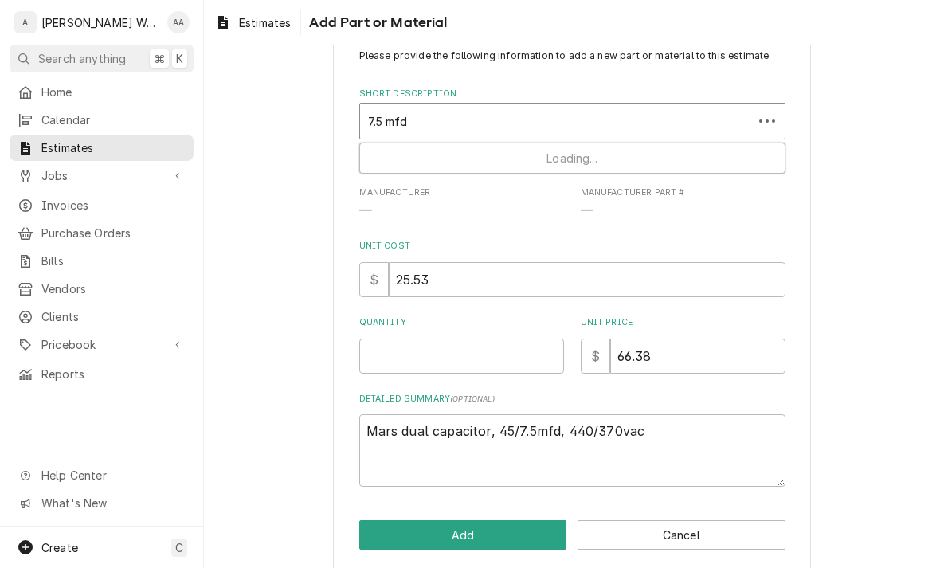
scroll to position [51, 0]
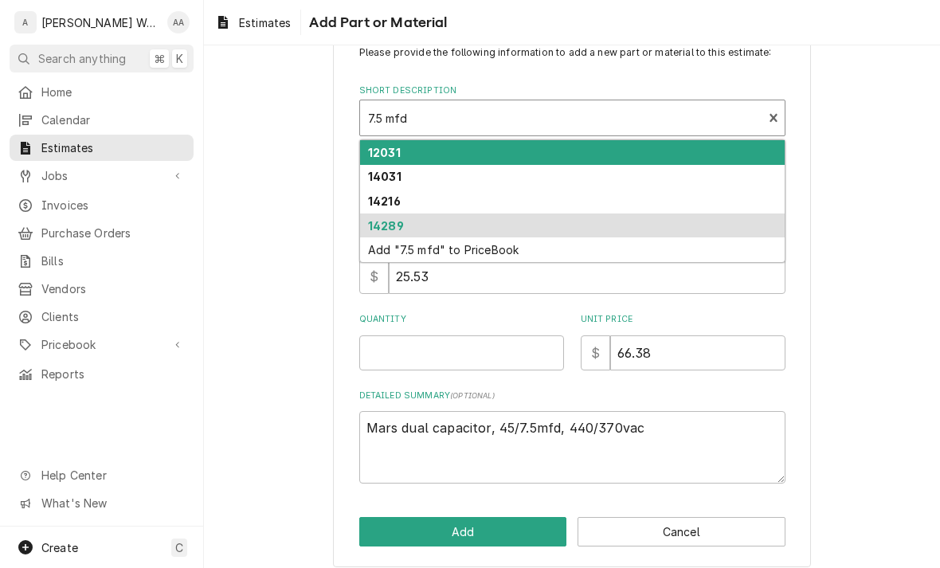
click at [371, 147] on strong "12031" at bounding box center [384, 153] width 33 height 14
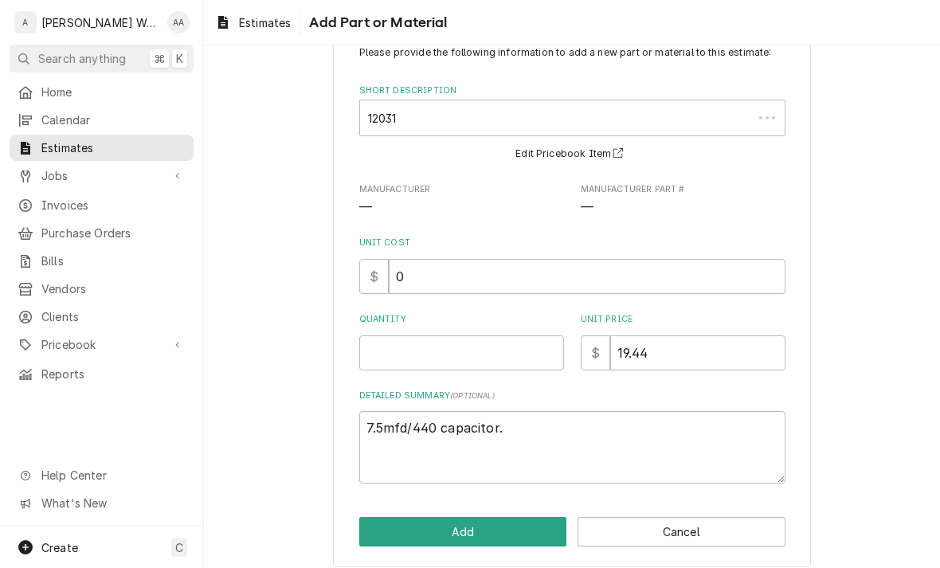
scroll to position [42, 0]
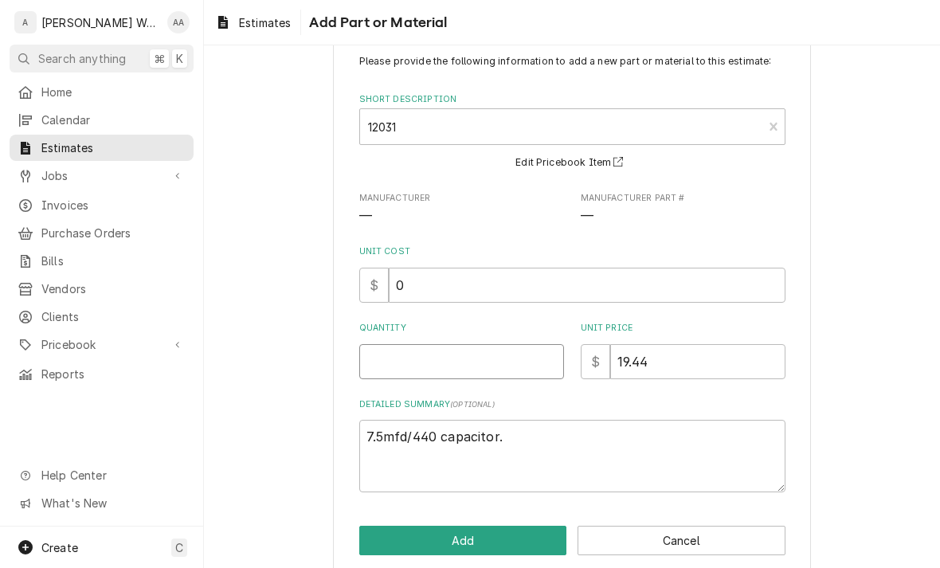
click at [402, 361] on input "Quantity" at bounding box center [461, 361] width 205 height 35
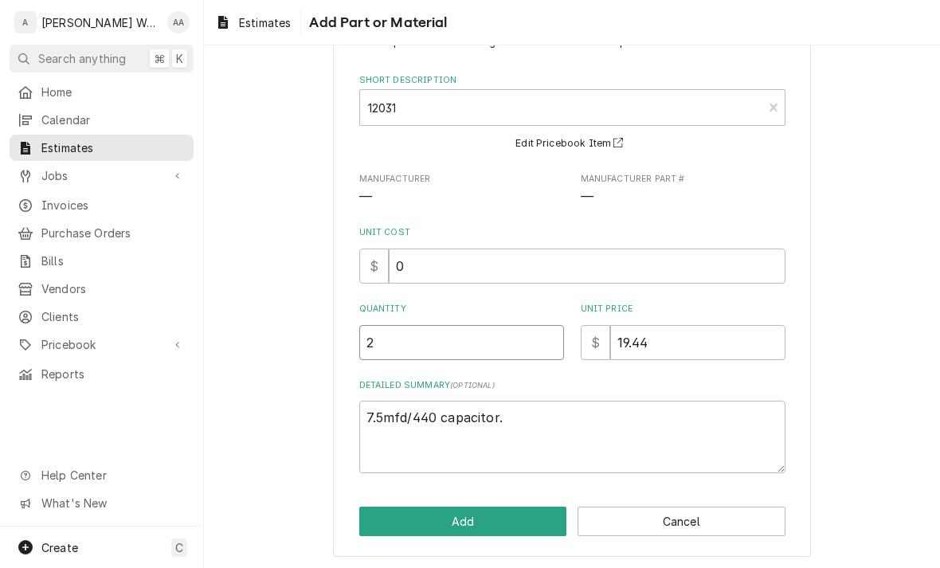
click at [374, 523] on button "Add" at bounding box center [463, 521] width 208 height 29
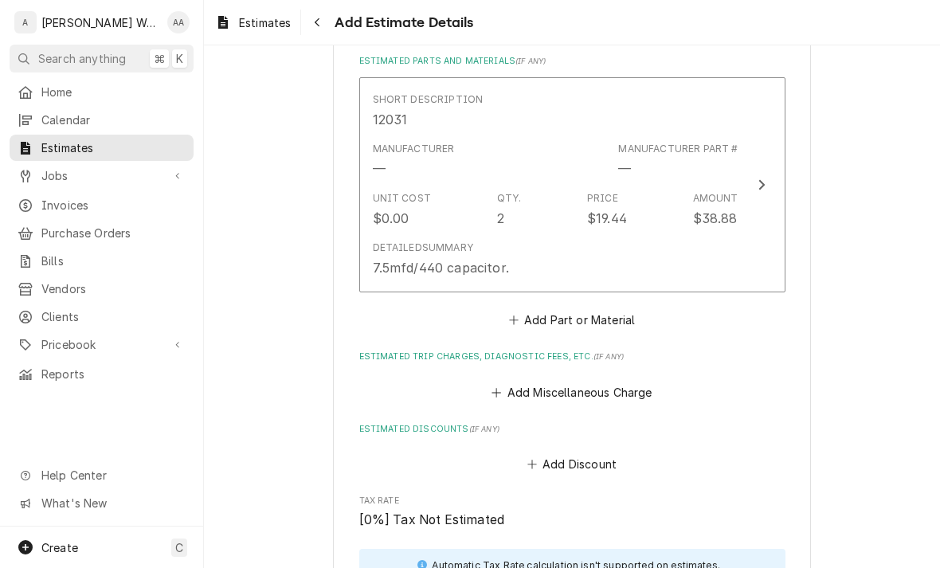
scroll to position [1507, 0]
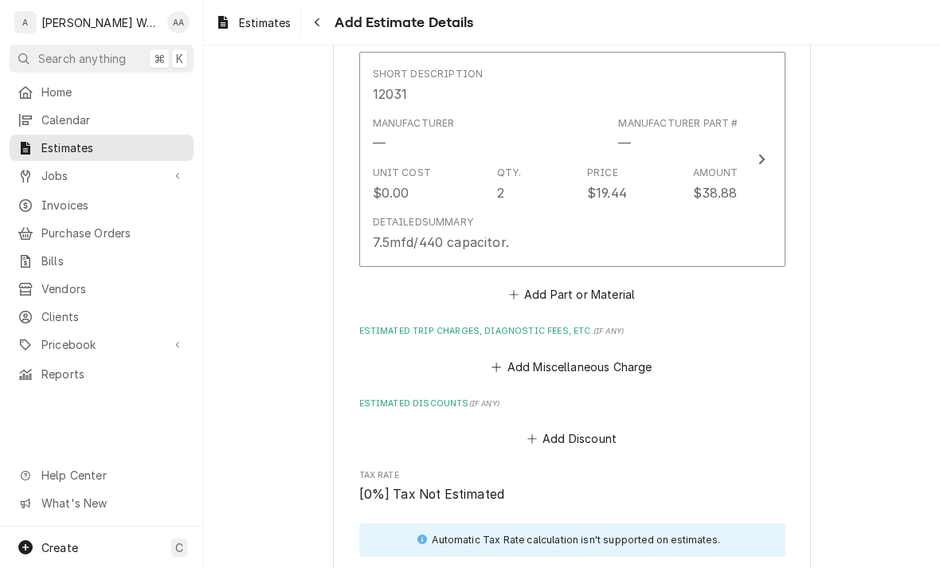
click at [623, 366] on button "Add Miscellaneous Charge" at bounding box center [572, 366] width 166 height 22
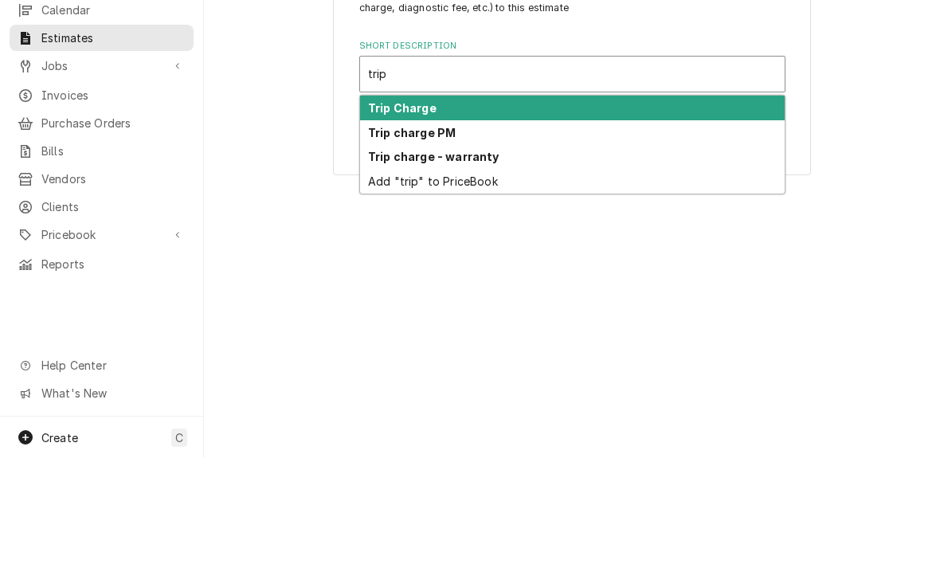
click at [366, 206] on div "Trip Charge" at bounding box center [572, 218] width 425 height 25
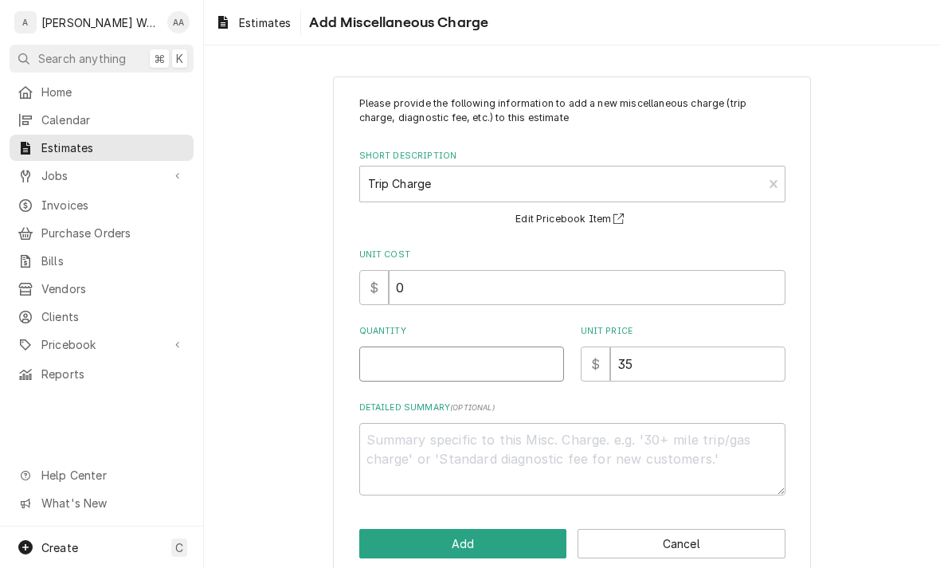
click at [384, 363] on input "Quantity" at bounding box center [461, 364] width 205 height 35
click at [390, 542] on button "Add" at bounding box center [463, 543] width 208 height 29
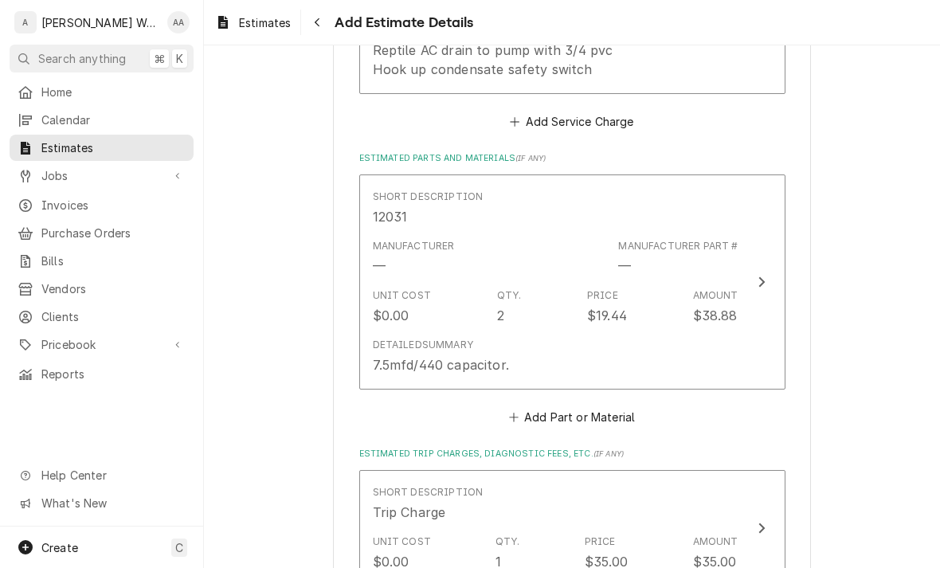
scroll to position [1448, 0]
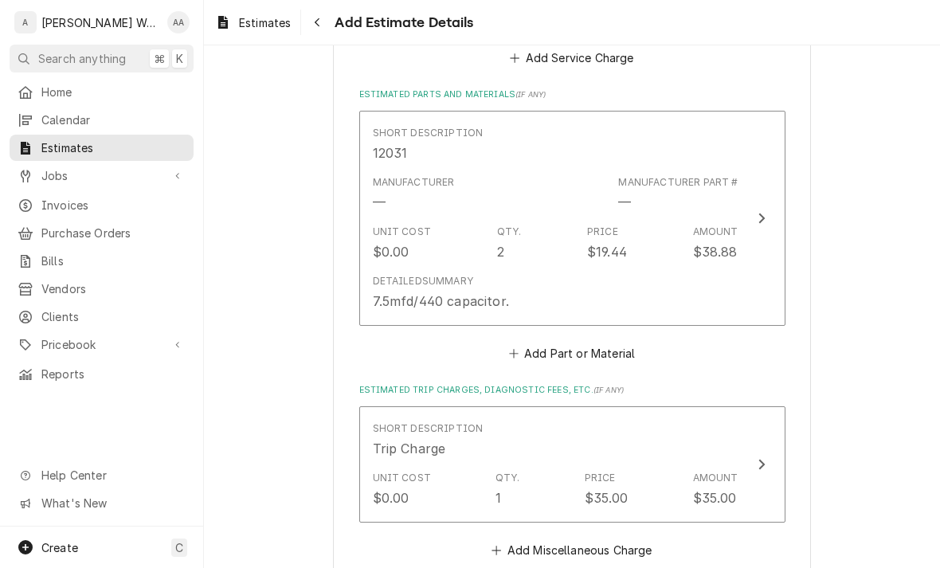
click at [609, 343] on button "Add Part or Material" at bounding box center [571, 354] width 131 height 22
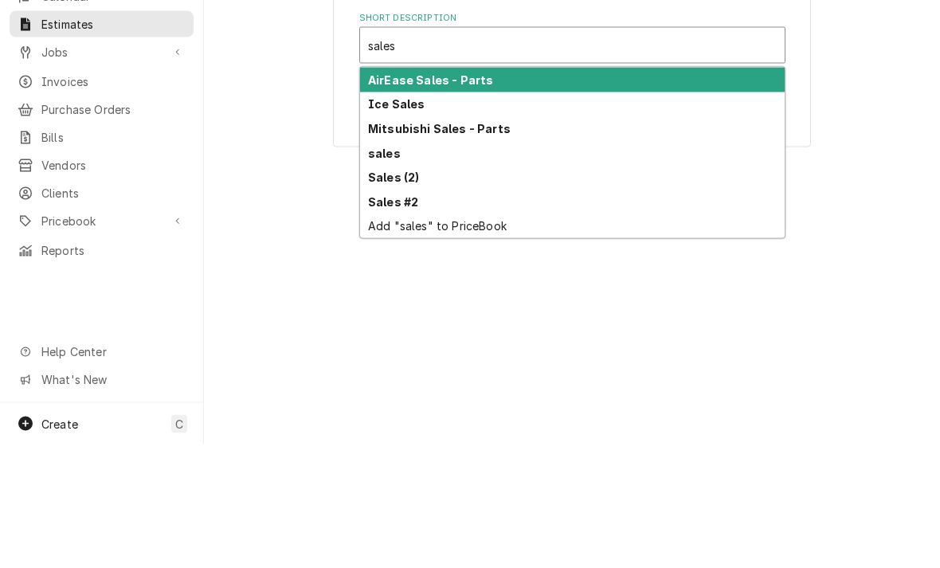
click at [375, 270] on strong "sales" at bounding box center [384, 277] width 33 height 14
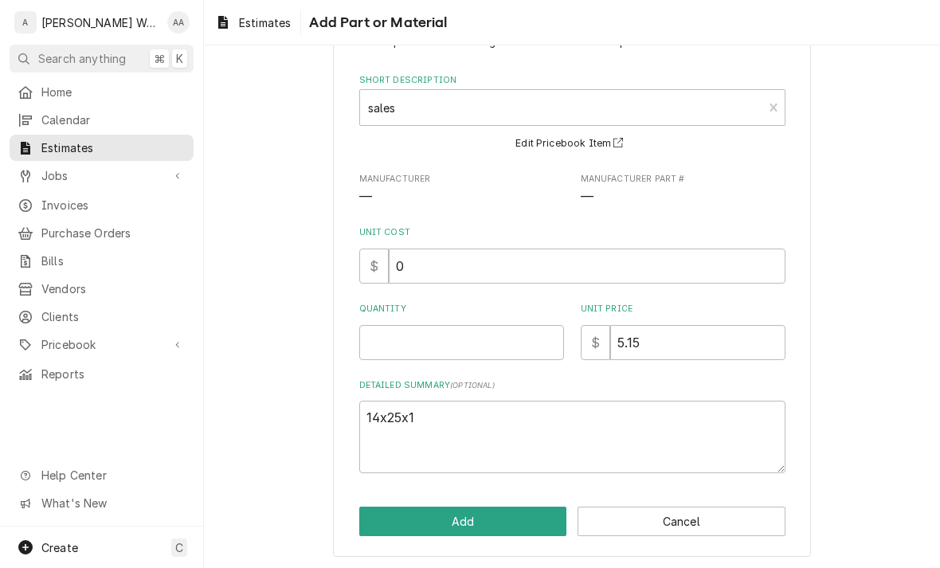
scroll to position [61, 0]
click at [408, 409] on textarea "14x25x1" at bounding box center [572, 437] width 426 height 72
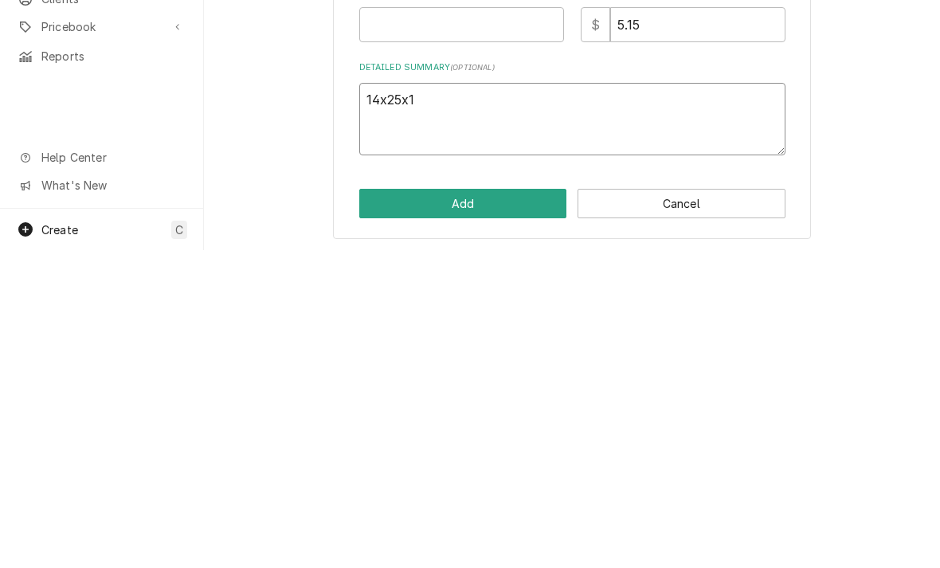
click at [378, 401] on textarea "14x25x1" at bounding box center [572, 437] width 426 height 72
click at [415, 325] on input "Quantity" at bounding box center [461, 342] width 205 height 35
click at [734, 325] on input "5.15" at bounding box center [697, 342] width 175 height 35
click at [387, 507] on button "Add" at bounding box center [463, 521] width 208 height 29
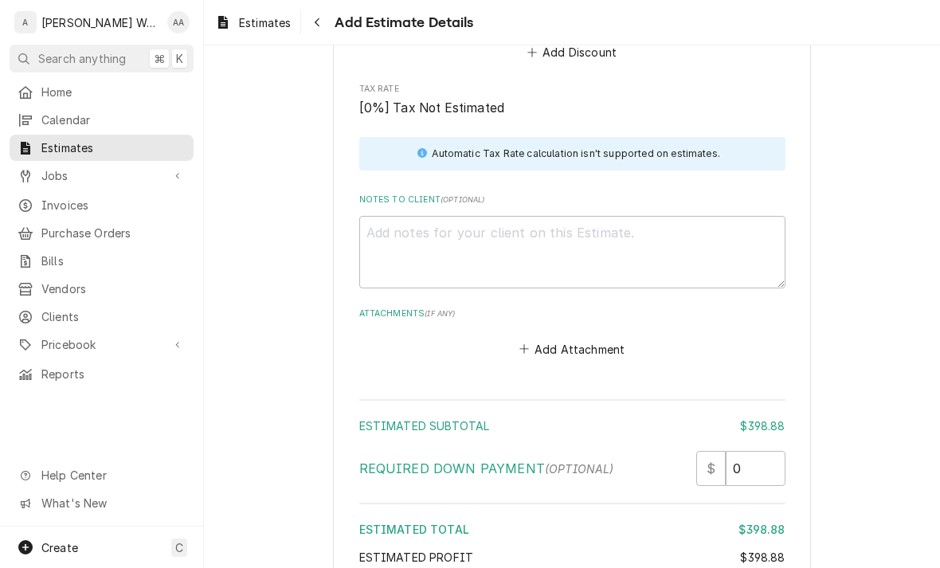
scroll to position [2289, 0]
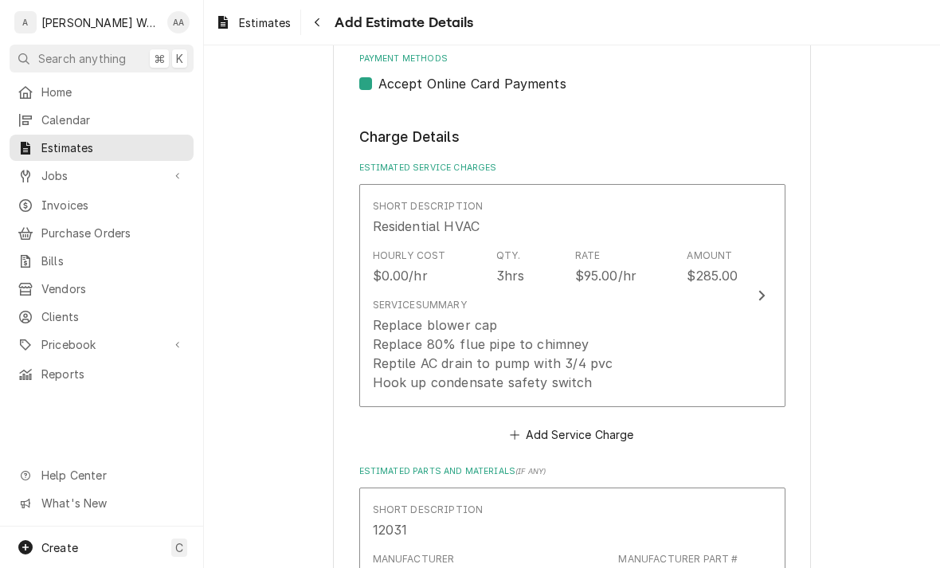
click at [393, 338] on div "Replace blower cap Replace 80% flue pipe to chimney Reptile AC drain to pump wi…" at bounding box center [493, 353] width 241 height 76
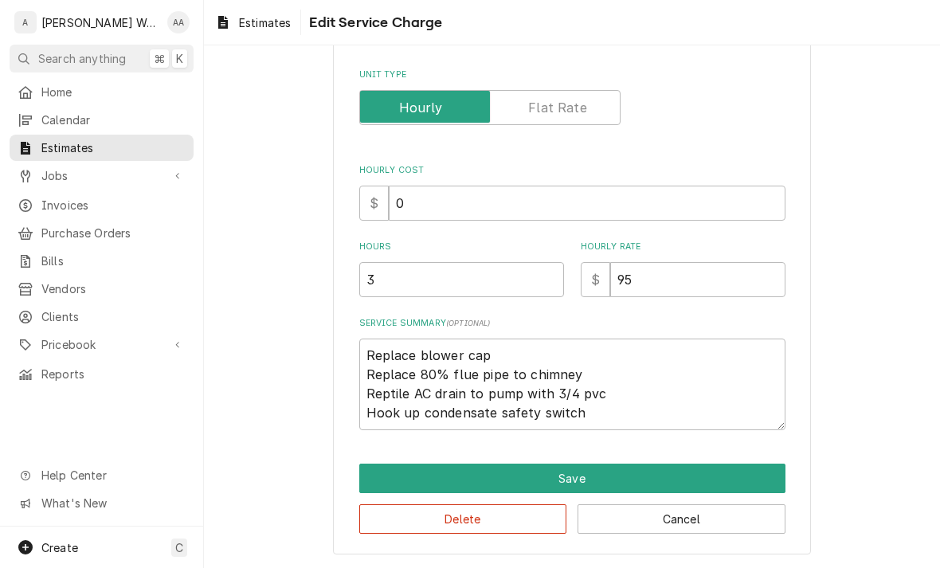
scroll to position [165, 0]
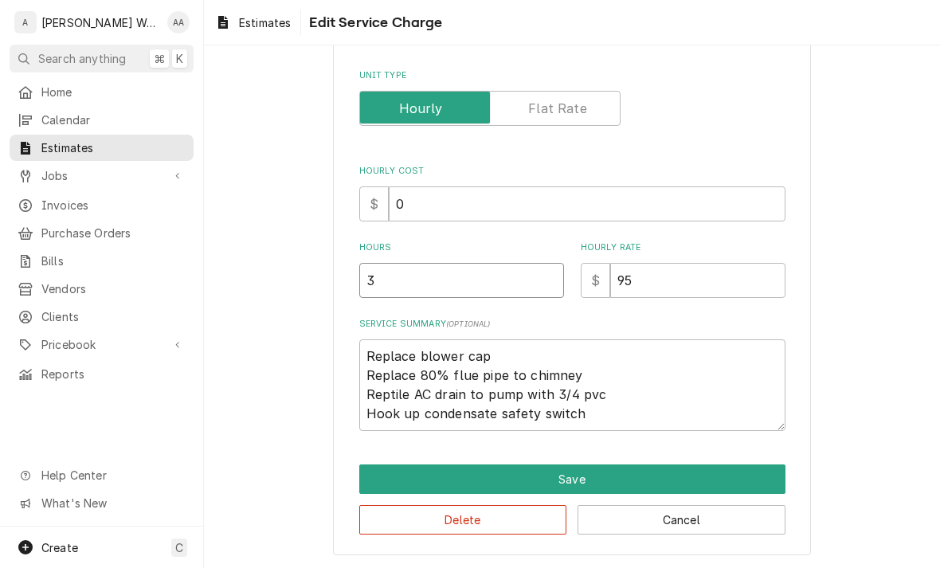
click at [390, 282] on input "3" at bounding box center [461, 280] width 205 height 35
click at [368, 484] on button "Save" at bounding box center [572, 478] width 426 height 29
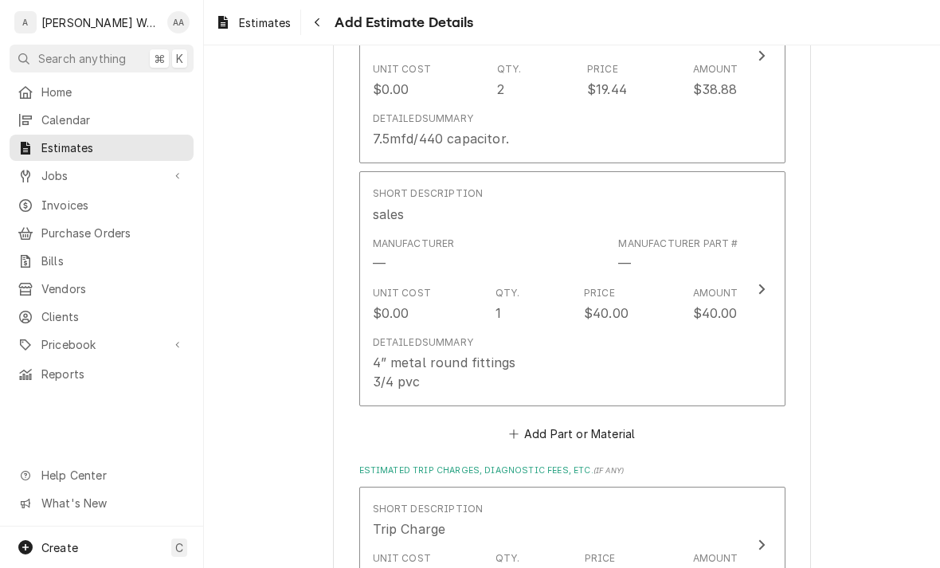
scroll to position [1594, 0]
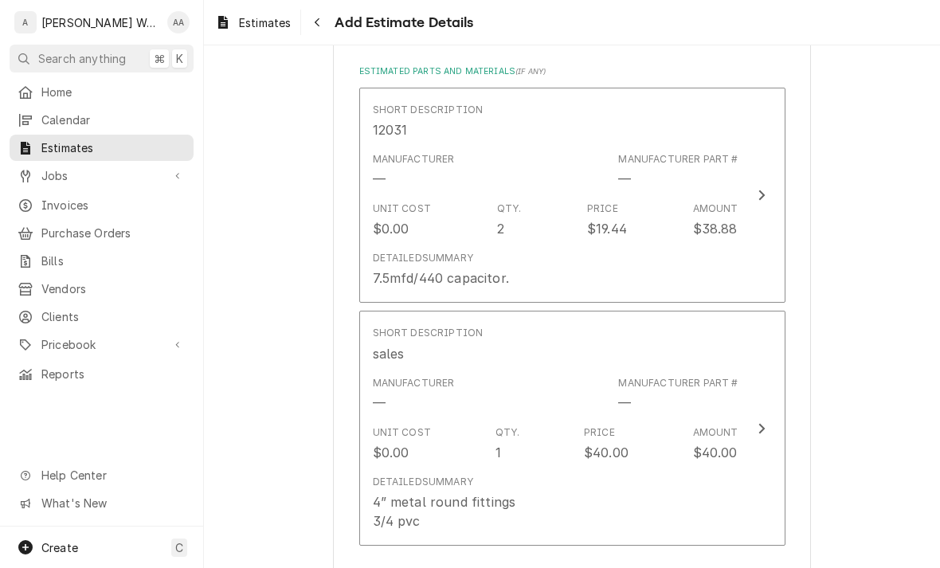
click at [388, 251] on div "Detailed Summary" at bounding box center [423, 258] width 100 height 14
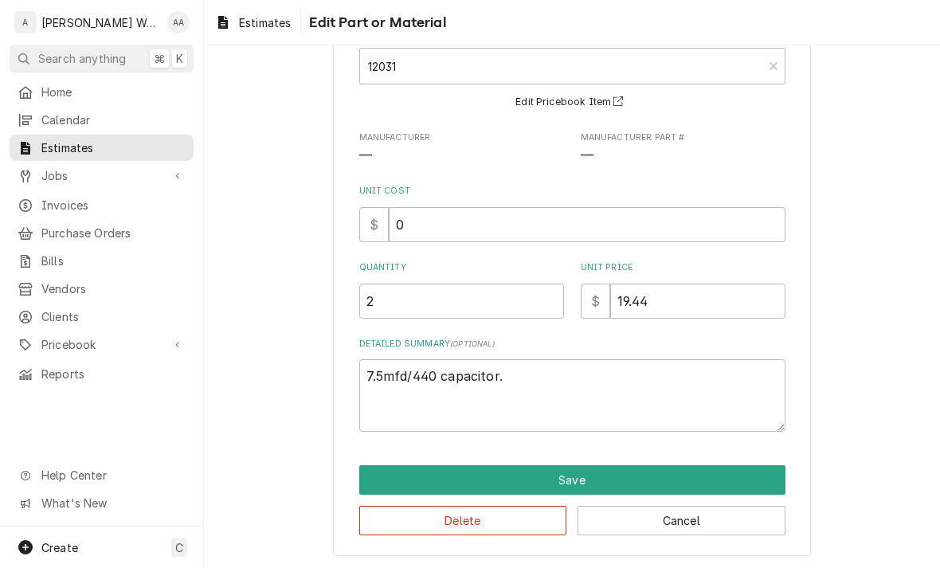
scroll to position [103, 0]
click at [390, 311] on input "2" at bounding box center [461, 301] width 205 height 35
click at [404, 484] on button "Save" at bounding box center [572, 479] width 426 height 29
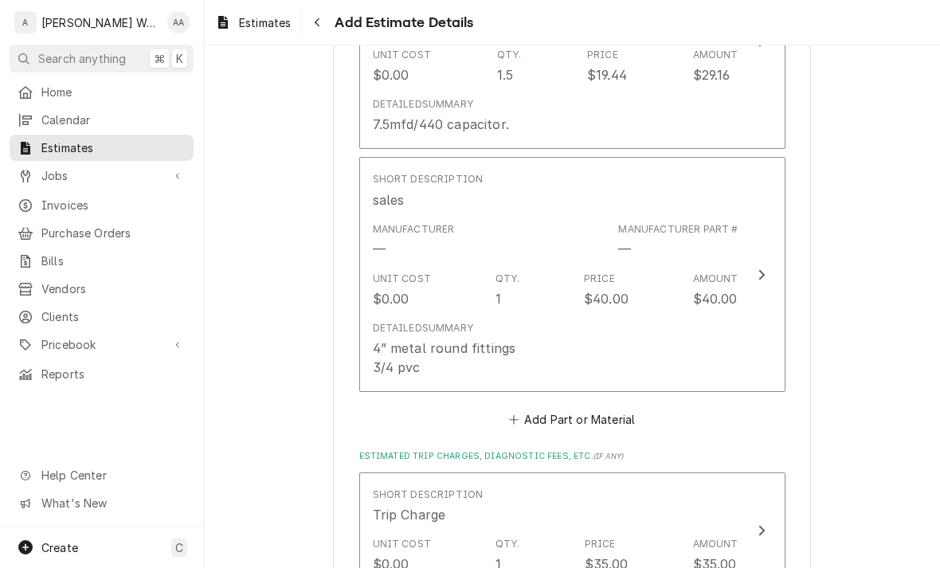
scroll to position [1617, 0]
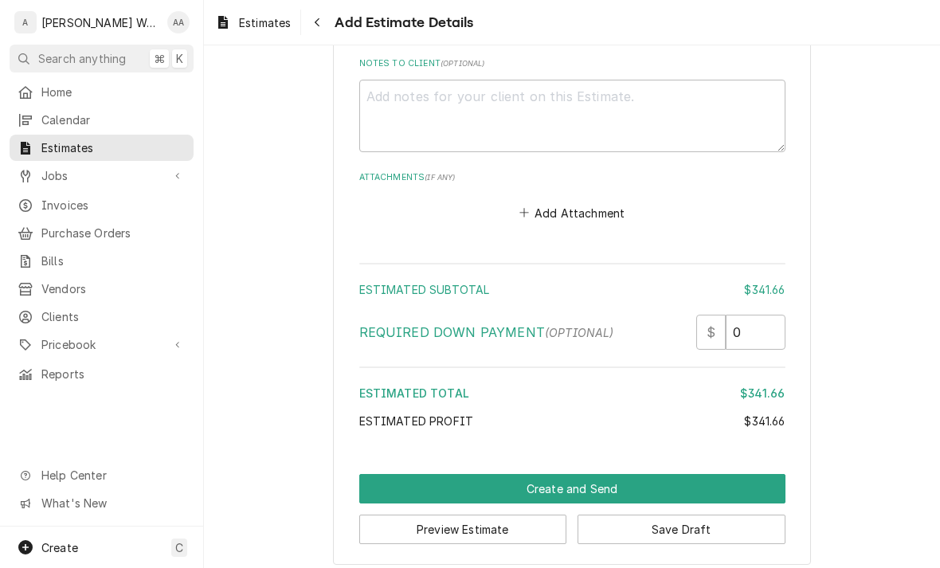
click at [383, 474] on button "Create and Send" at bounding box center [572, 488] width 426 height 29
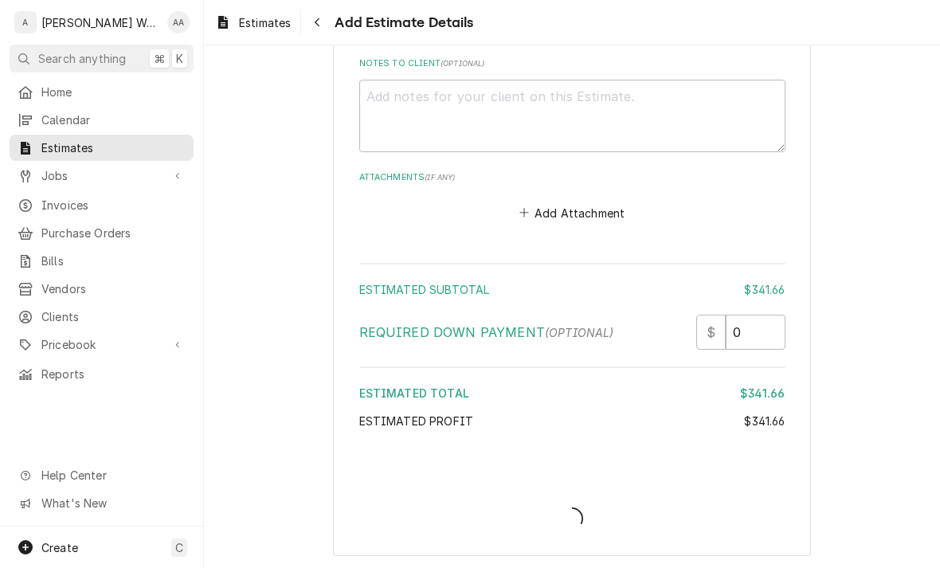
scroll to position [2387, 0]
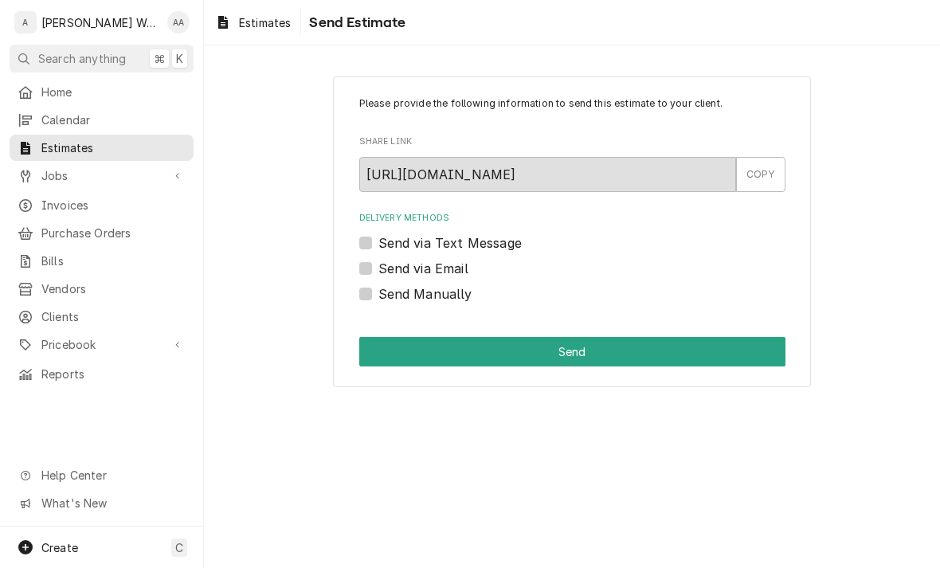
click at [378, 263] on label "Send via Email" at bounding box center [423, 268] width 90 height 19
click at [378, 263] on input "Send via Email" at bounding box center [591, 276] width 426 height 35
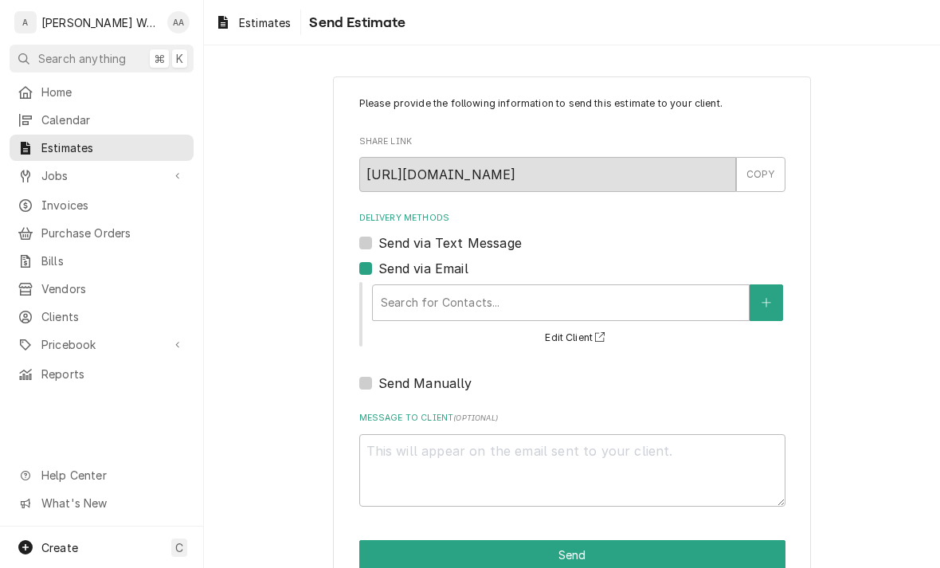
click at [378, 263] on label "Send via Email" at bounding box center [423, 268] width 90 height 19
click at [378, 263] on input "Send via Email" at bounding box center [591, 276] width 426 height 35
checkbox input "false"
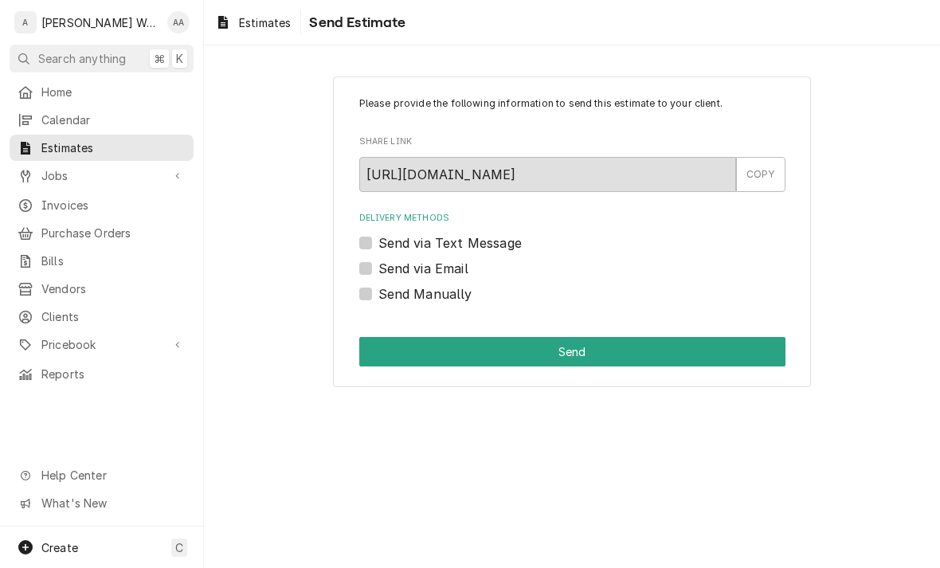
click at [378, 295] on label "Send Manually" at bounding box center [425, 293] width 94 height 19
click at [378, 295] on input "Send Manually" at bounding box center [591, 301] width 426 height 35
checkbox input "true"
click at [377, 354] on button "Send" at bounding box center [572, 351] width 426 height 29
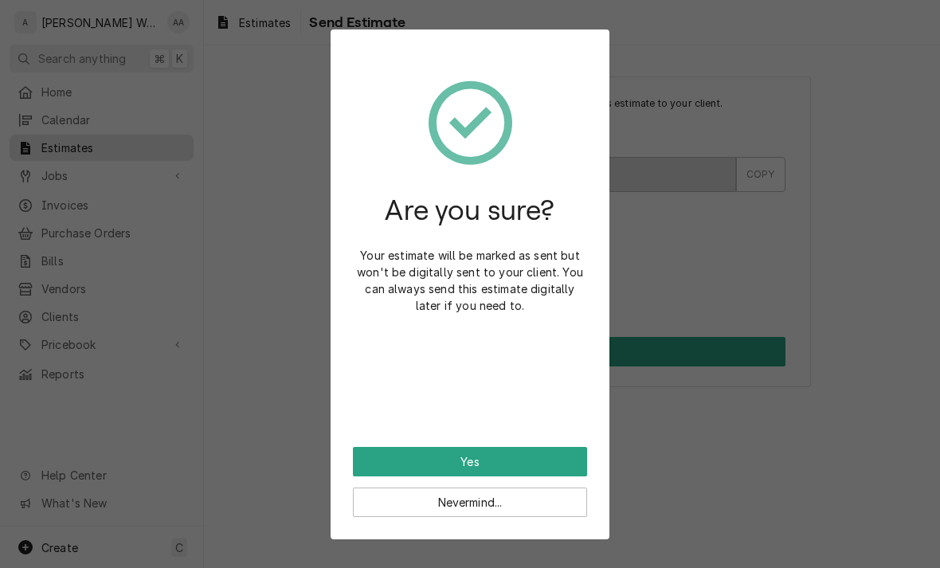
click at [425, 471] on button "Yes" at bounding box center [470, 461] width 234 height 29
